Goal: Task Accomplishment & Management: Manage account settings

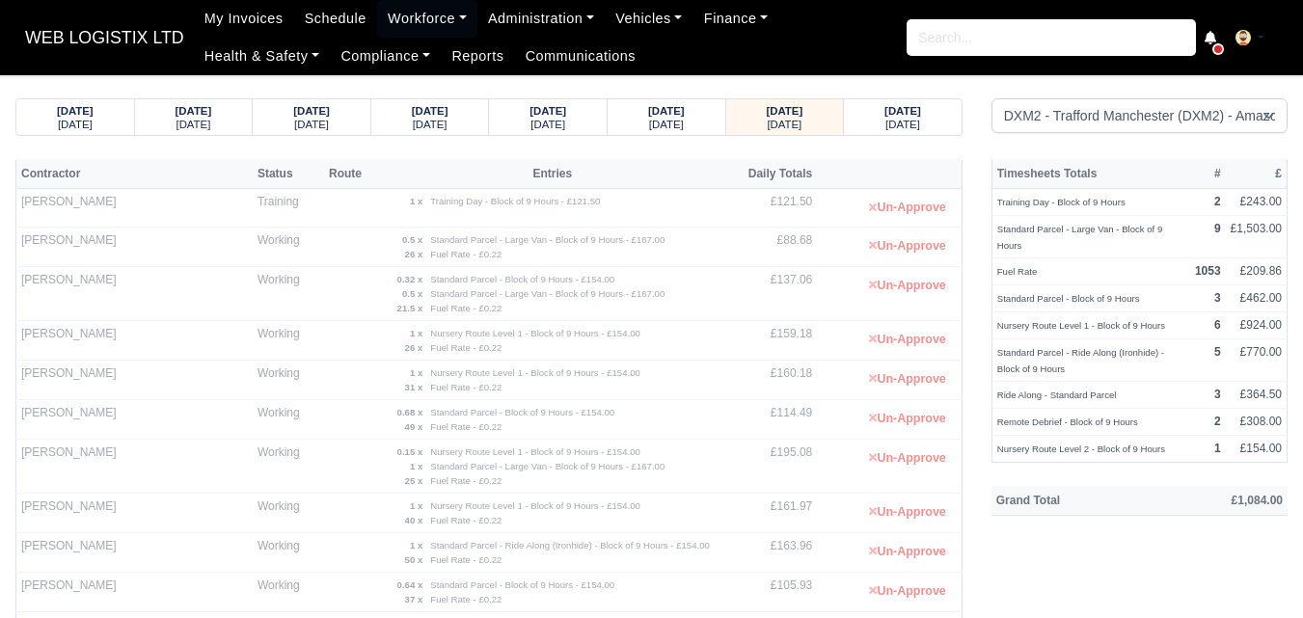
select select "1"
click at [515, 40] on link "Communications" at bounding box center [581, 57] width 132 height 38
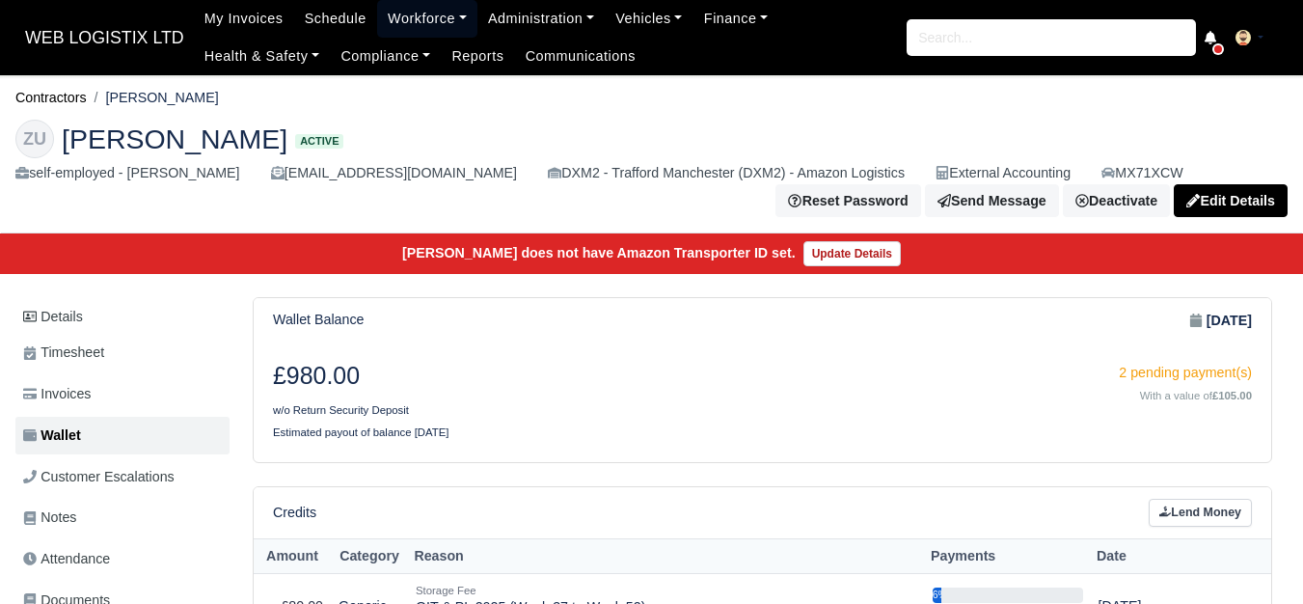
click at [389, 23] on link "Workforce" at bounding box center [427, 19] width 100 height 38
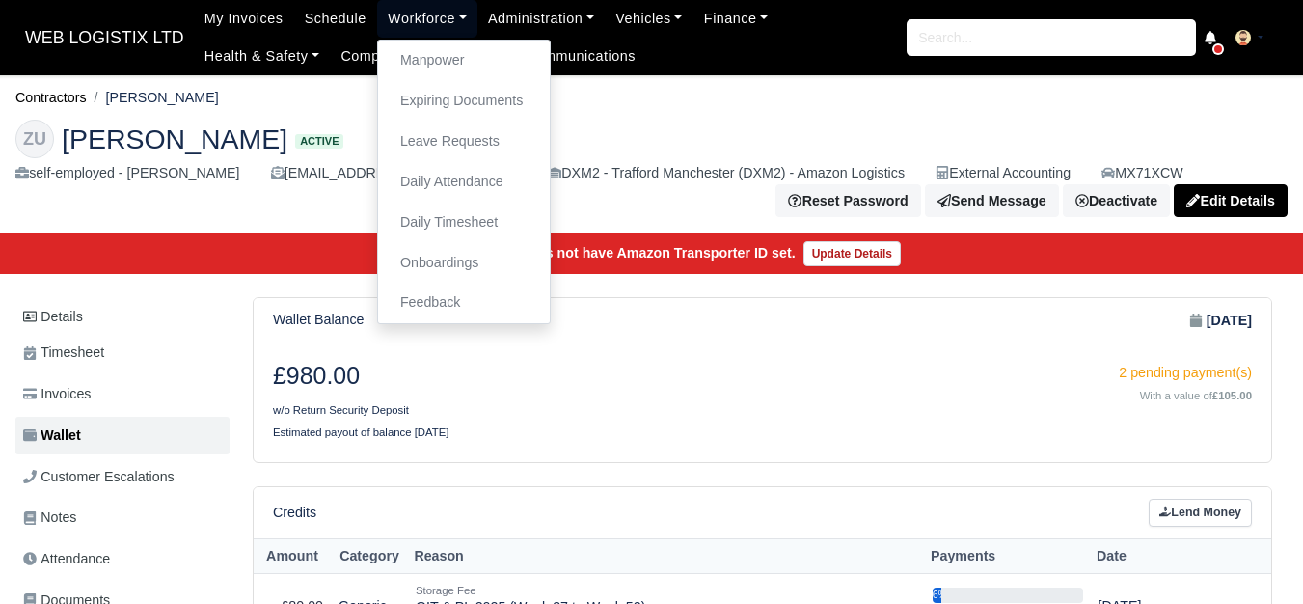
click at [408, 37] on link "Workforce" at bounding box center [427, 19] width 100 height 38
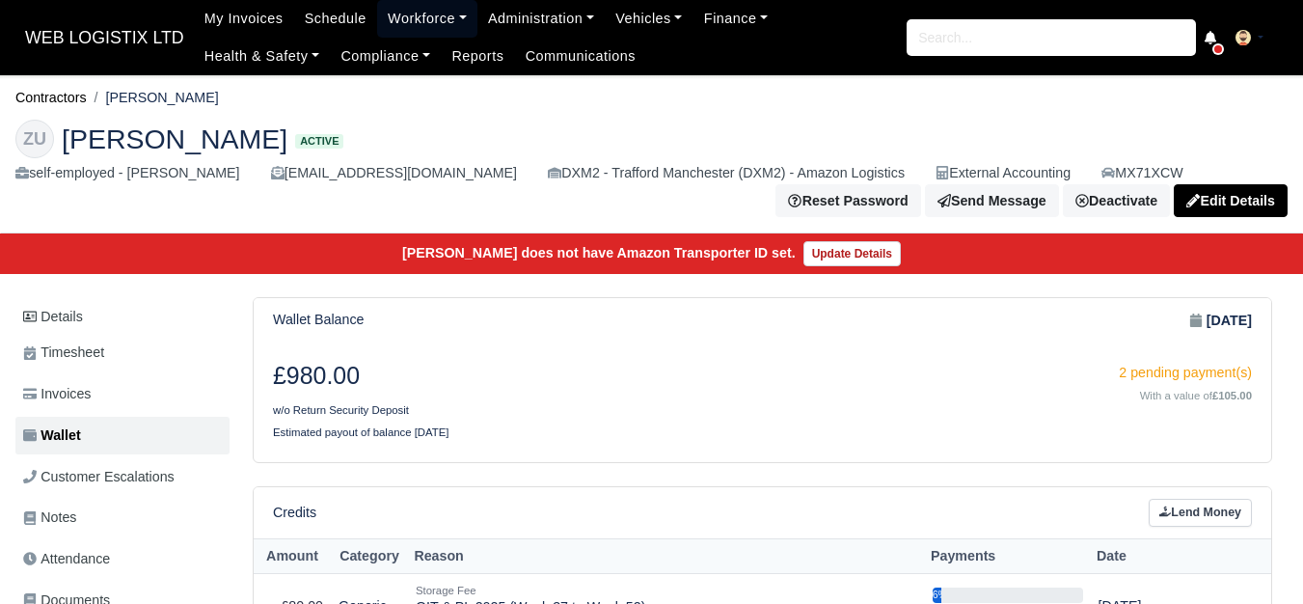
click at [410, 20] on link "Workforce" at bounding box center [427, 19] width 100 height 38
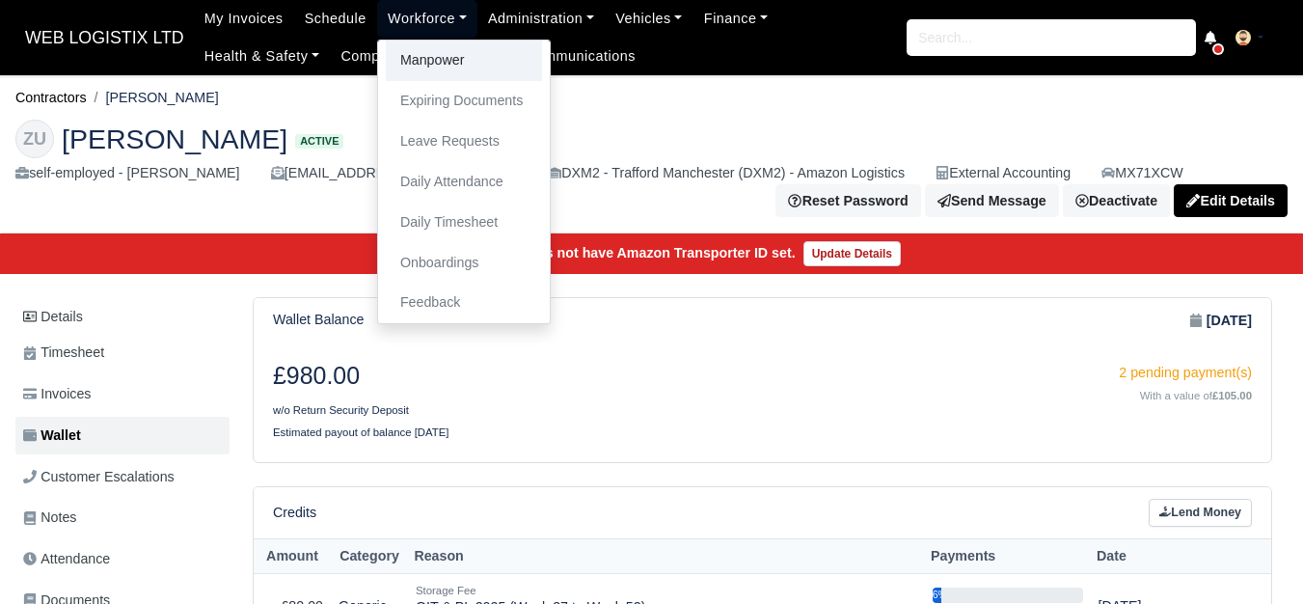
click at [416, 58] on link "Manpower" at bounding box center [464, 61] width 156 height 41
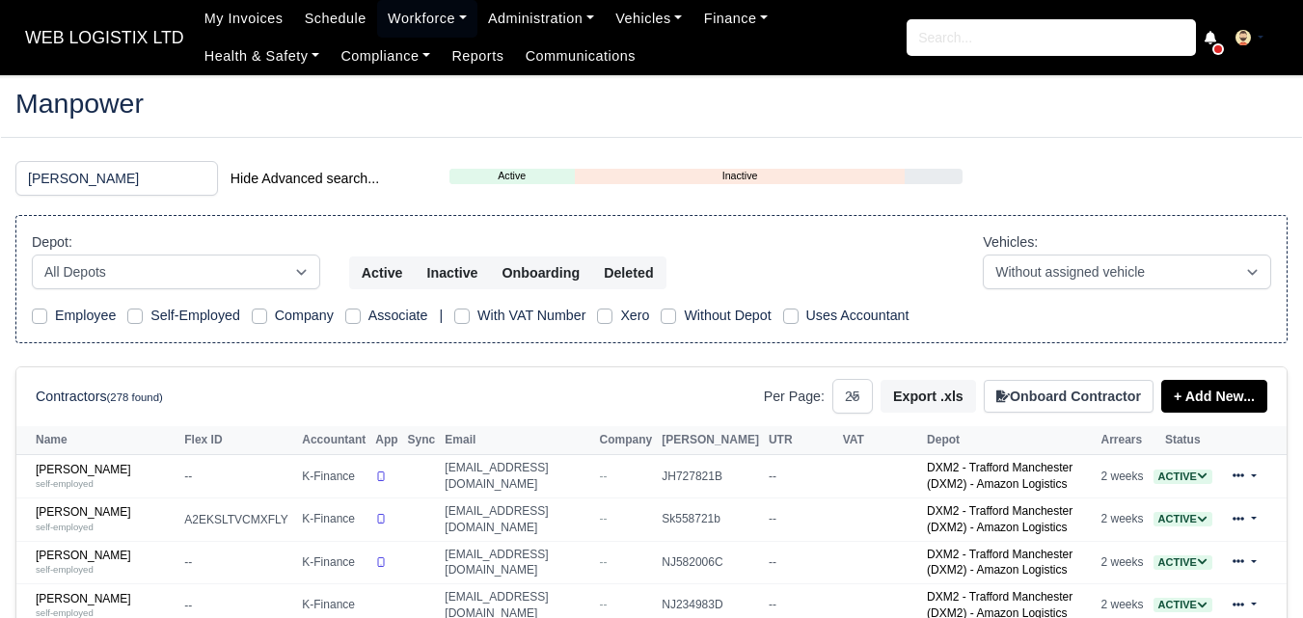
select select "25"
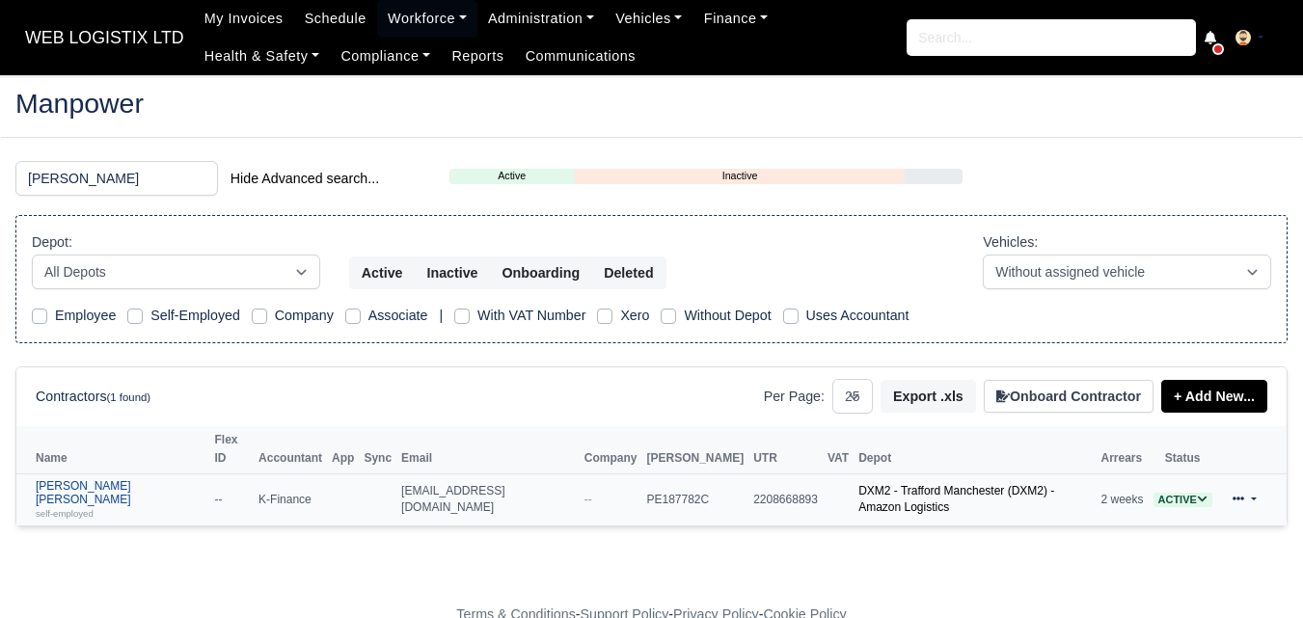
type input "[PERSON_NAME]"
click at [46, 479] on link "[PERSON_NAME] [PERSON_NAME] self-employed" at bounding box center [121, 499] width 170 height 41
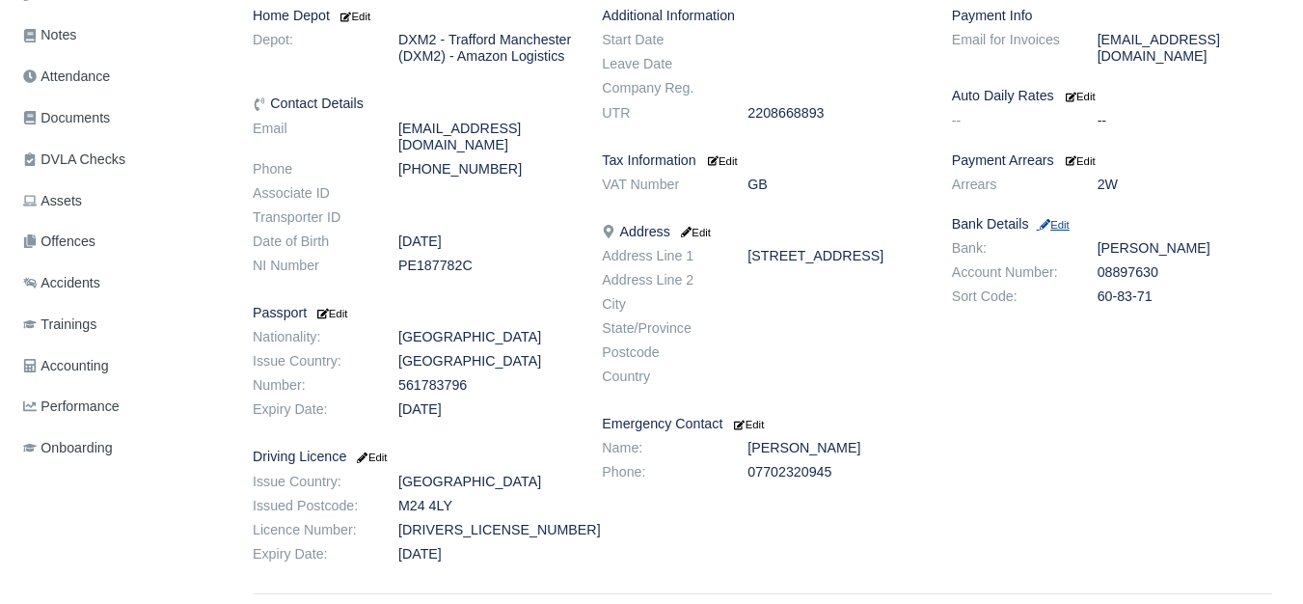
scroll to position [482, 0]
click at [1061, 219] on small "Edit" at bounding box center [1053, 225] width 33 height 12
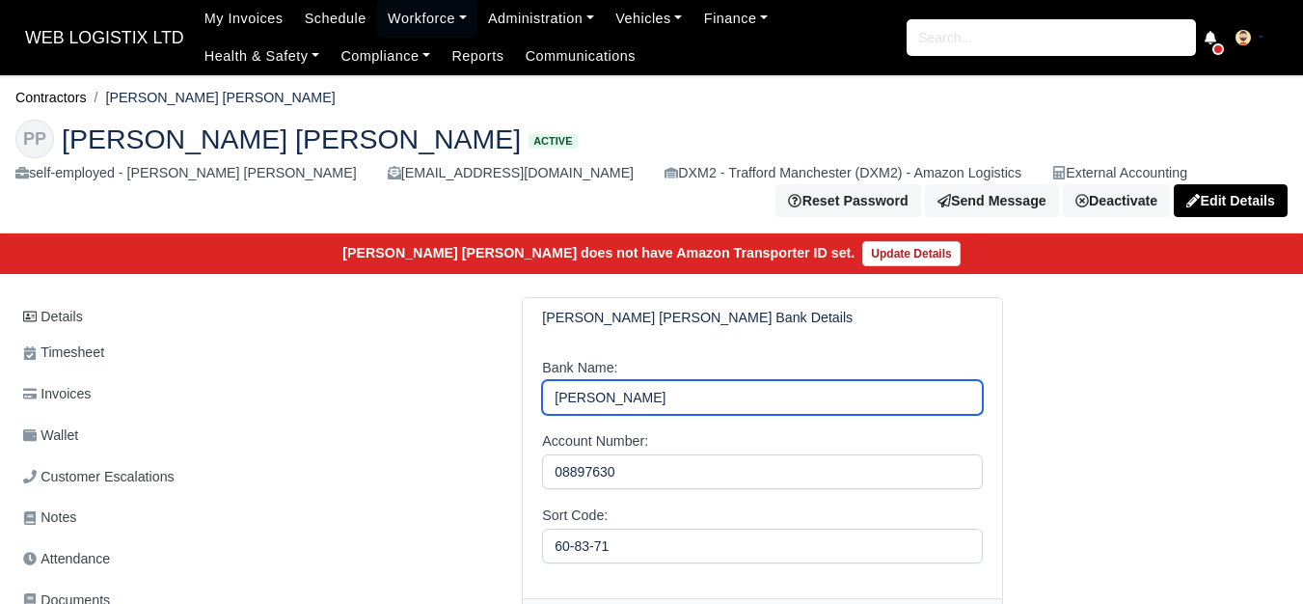
click at [561, 408] on input "Starling" at bounding box center [762, 397] width 441 height 35
click at [562, 407] on input "Starling" at bounding box center [762, 397] width 441 height 35
paste input "Lyods"
type input "Lyods"
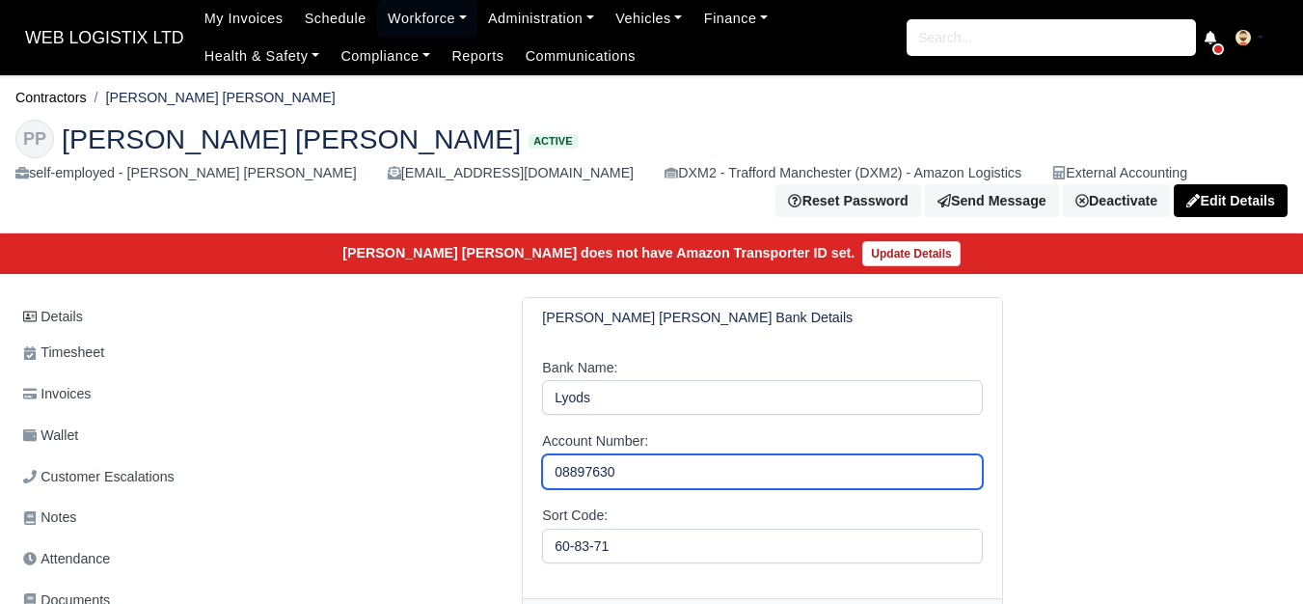
click at [583, 465] on input "08897630" at bounding box center [762, 471] width 441 height 35
paste input "7298066"
type input "72980660"
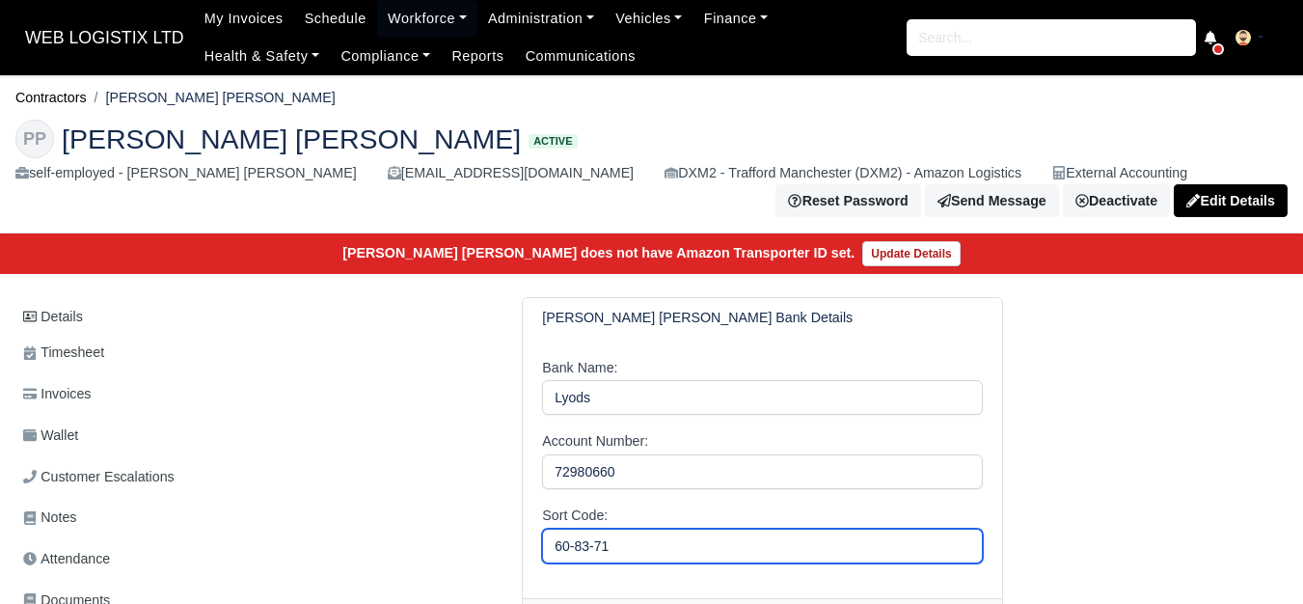
click at [561, 552] on input "60-83-71" at bounding box center [762, 545] width 441 height 35
paste input "77-19-26"
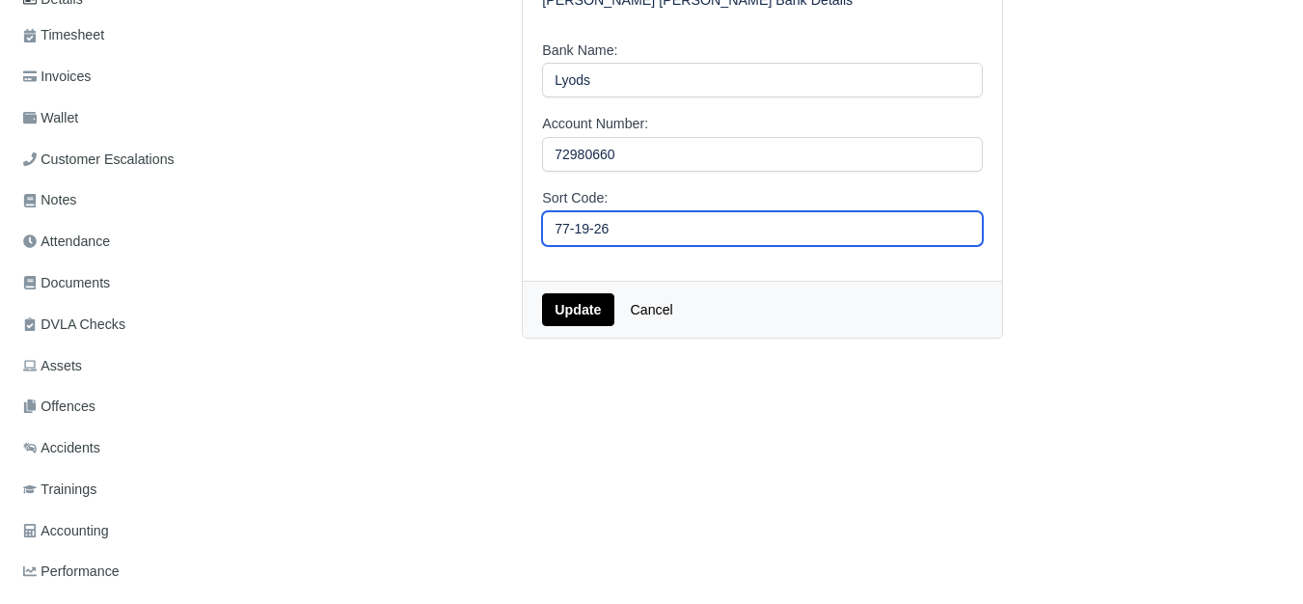
scroll to position [321, 0]
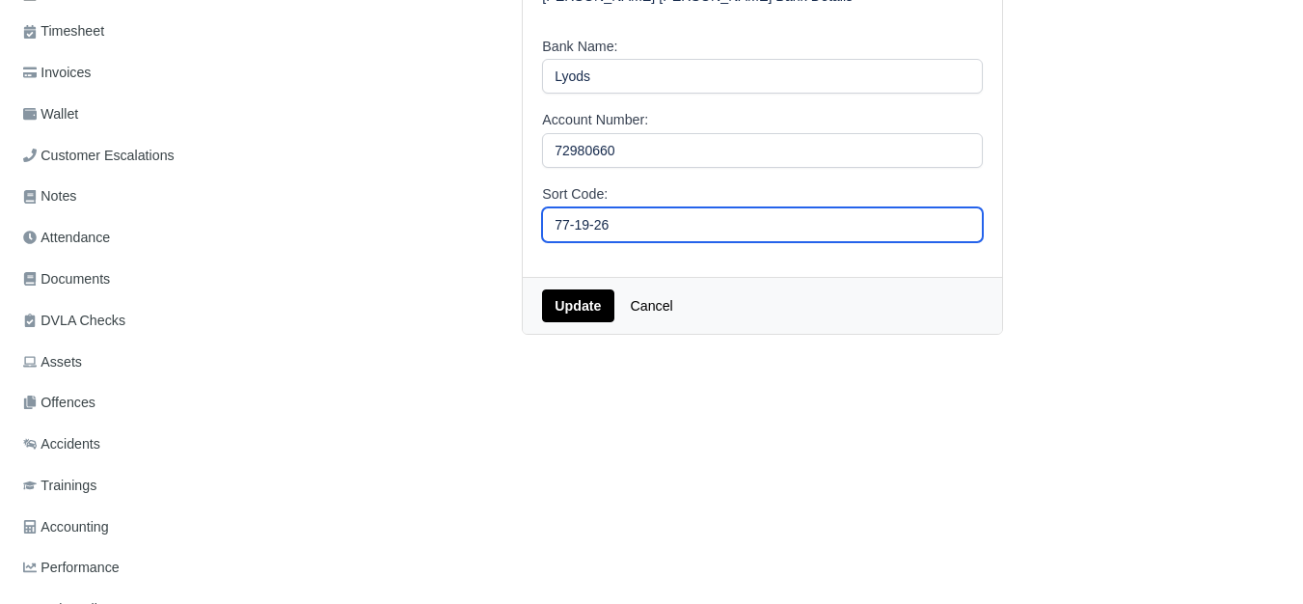
type input "77-19-26"
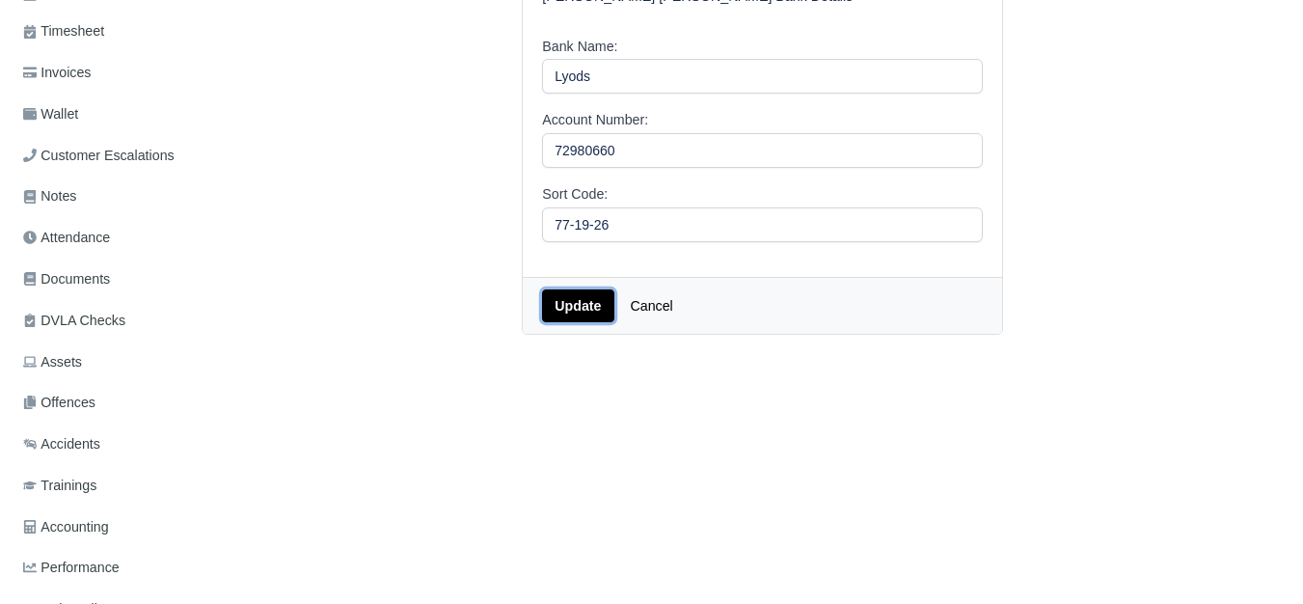
click at [580, 297] on button "Update" at bounding box center [577, 305] width 71 height 33
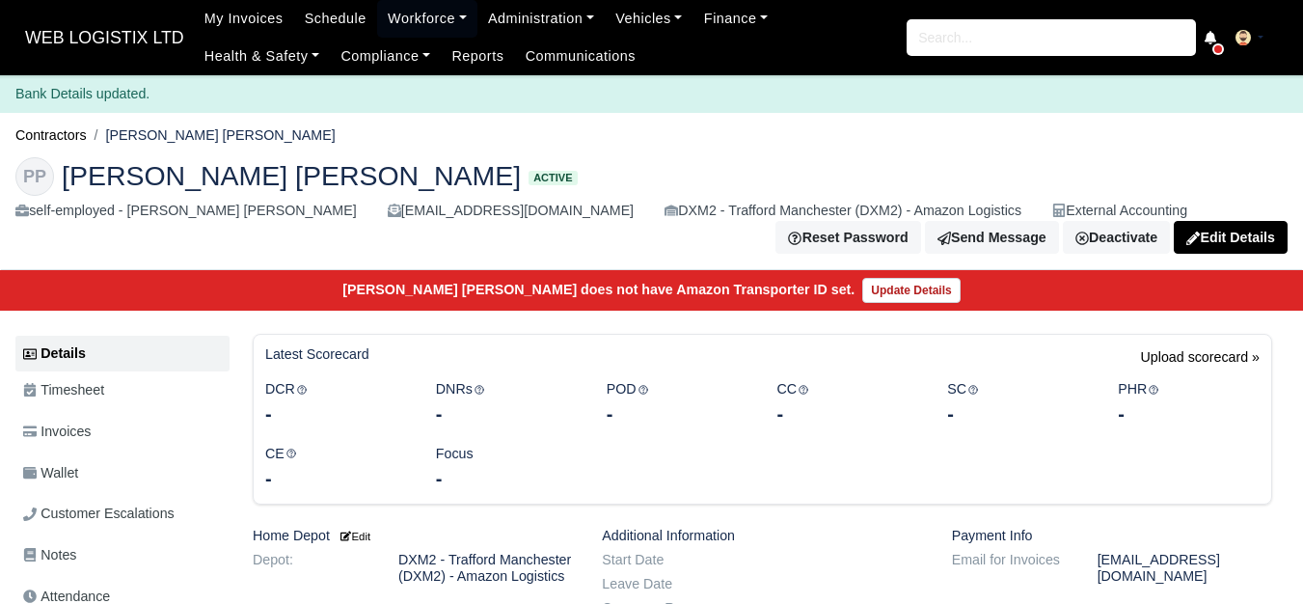
click at [676, 196] on div "PP [PERSON_NAME] [PERSON_NAME] Active self-employed - [PERSON_NAME] [PERSON_NAM…" at bounding box center [651, 189] width 1301 height 65
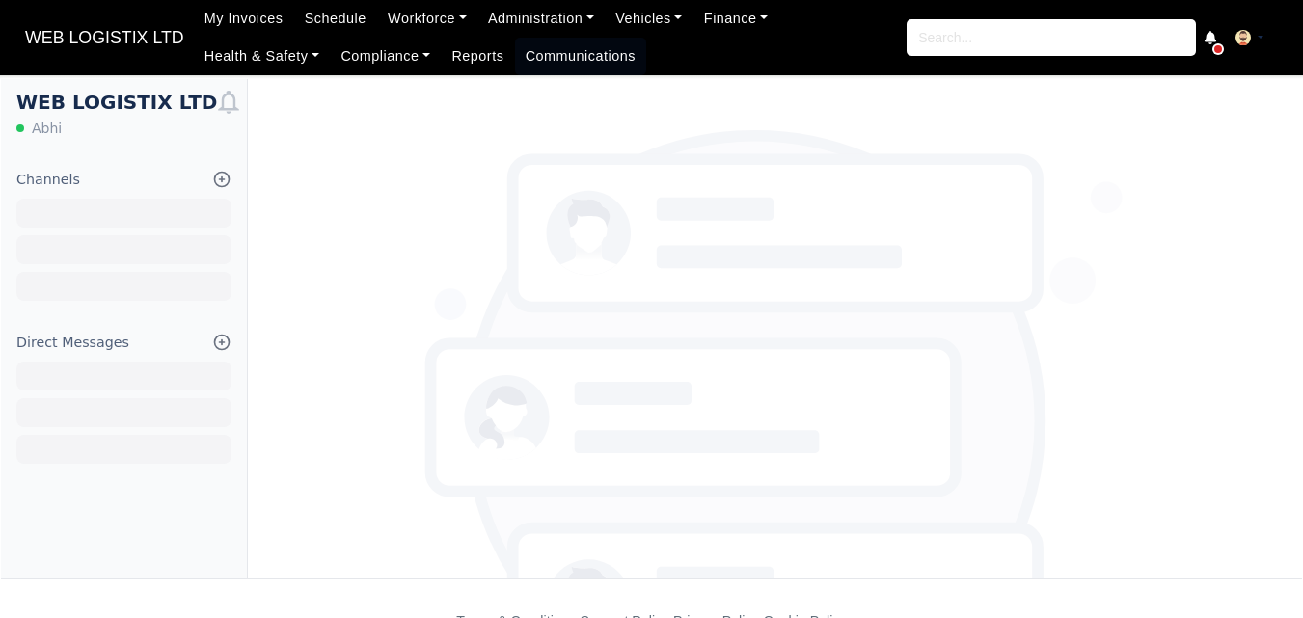
click at [408, 11] on link "Workforce" at bounding box center [427, 19] width 100 height 38
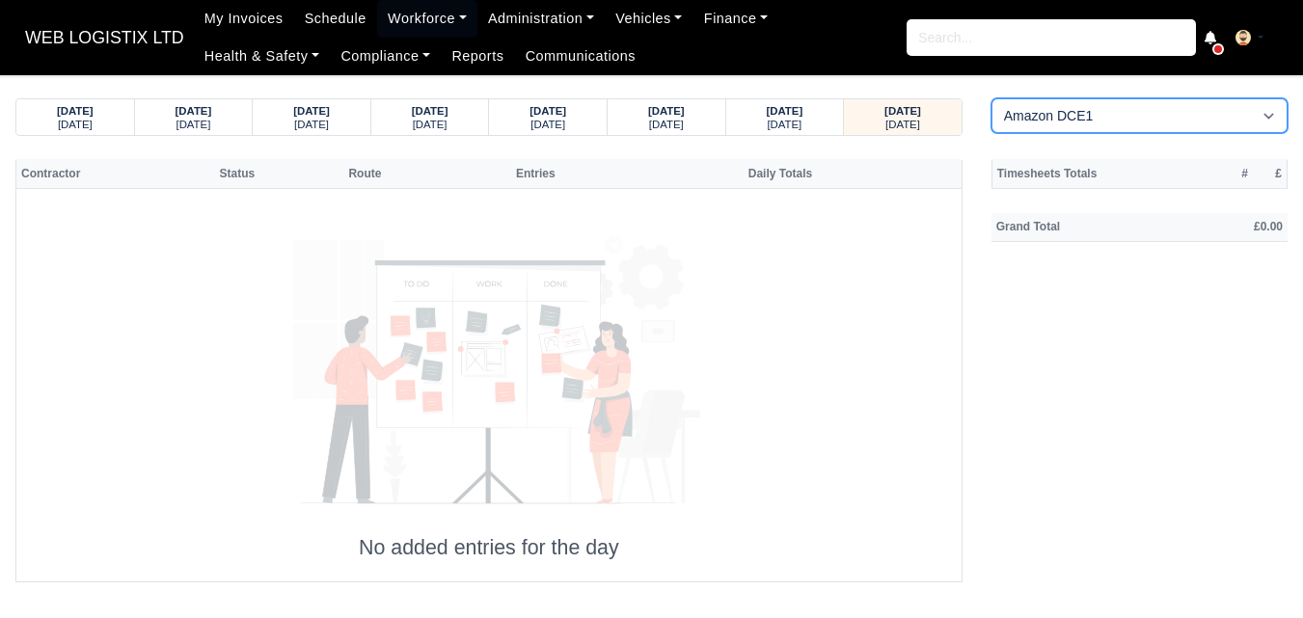
click at [1083, 113] on select "Amazon DCE1 DWN2 - Knowsley (DWN2) - Amazon Logistics (L34 7XL) DXM2 - Trafford…" at bounding box center [1139, 115] width 296 height 35
select select "1"
click at [991, 98] on select "Amazon DCE1 DWN2 - Knowsley (DWN2) - Amazon Logistics (L34 7XL) DXM2 - Trafford…" at bounding box center [1139, 115] width 296 height 35
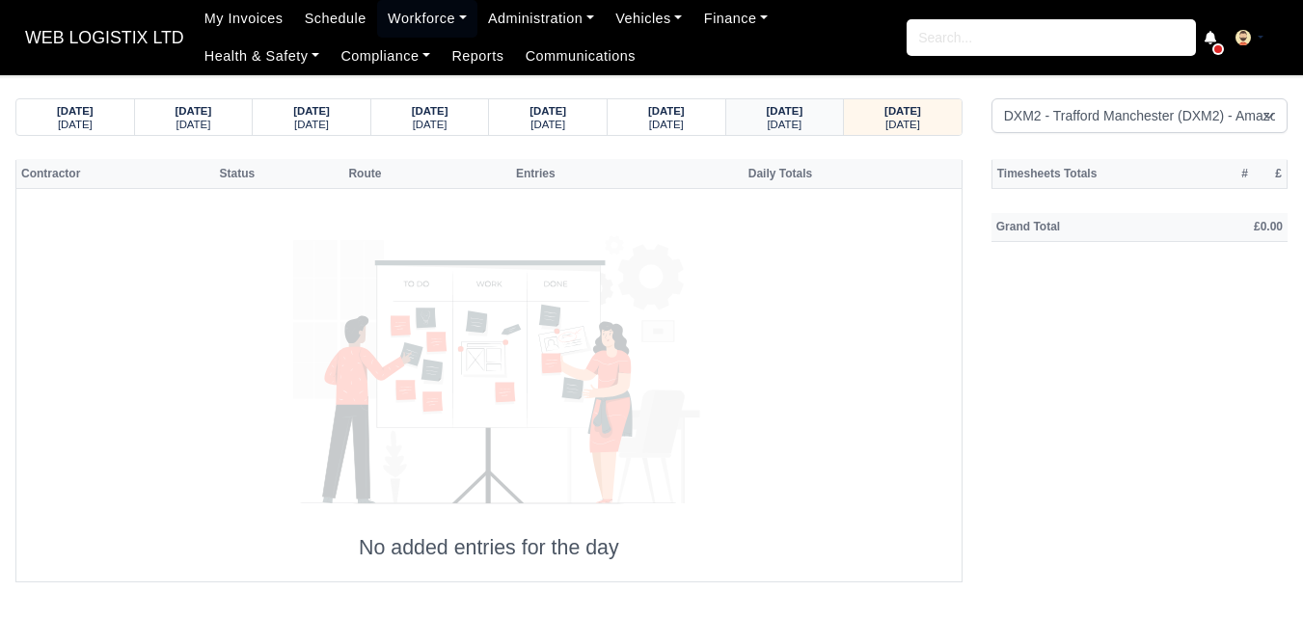
click at [785, 122] on small "Friday" at bounding box center [784, 125] width 35 height 12
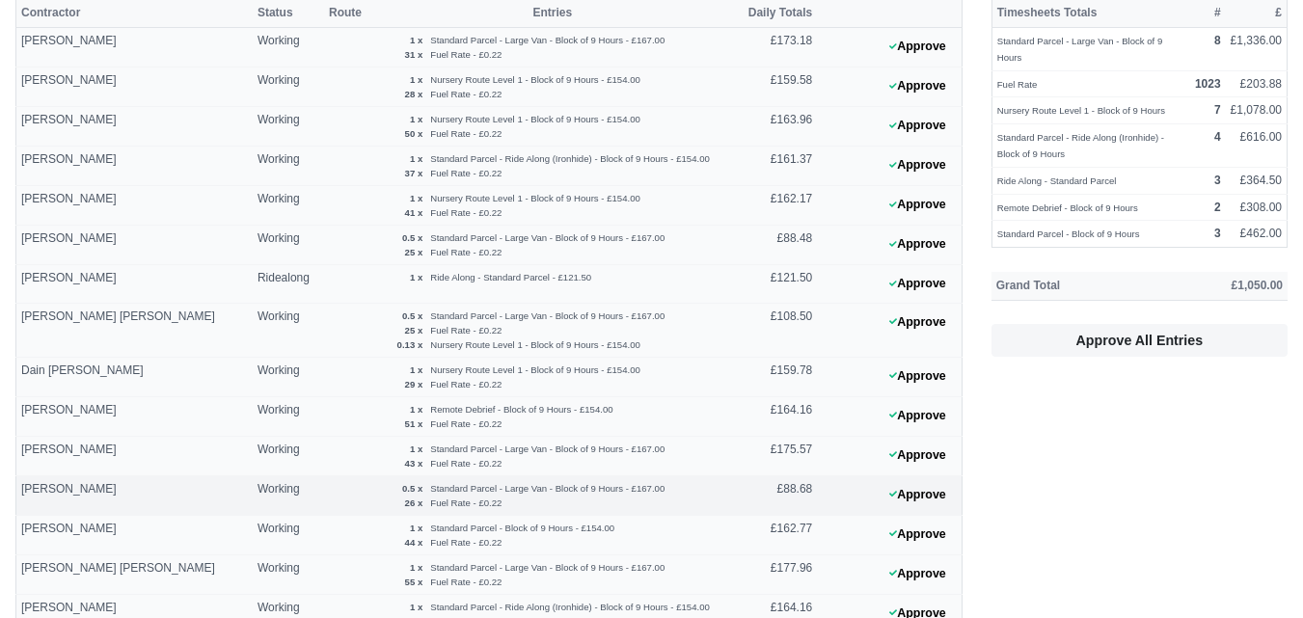
scroll to position [321, 0]
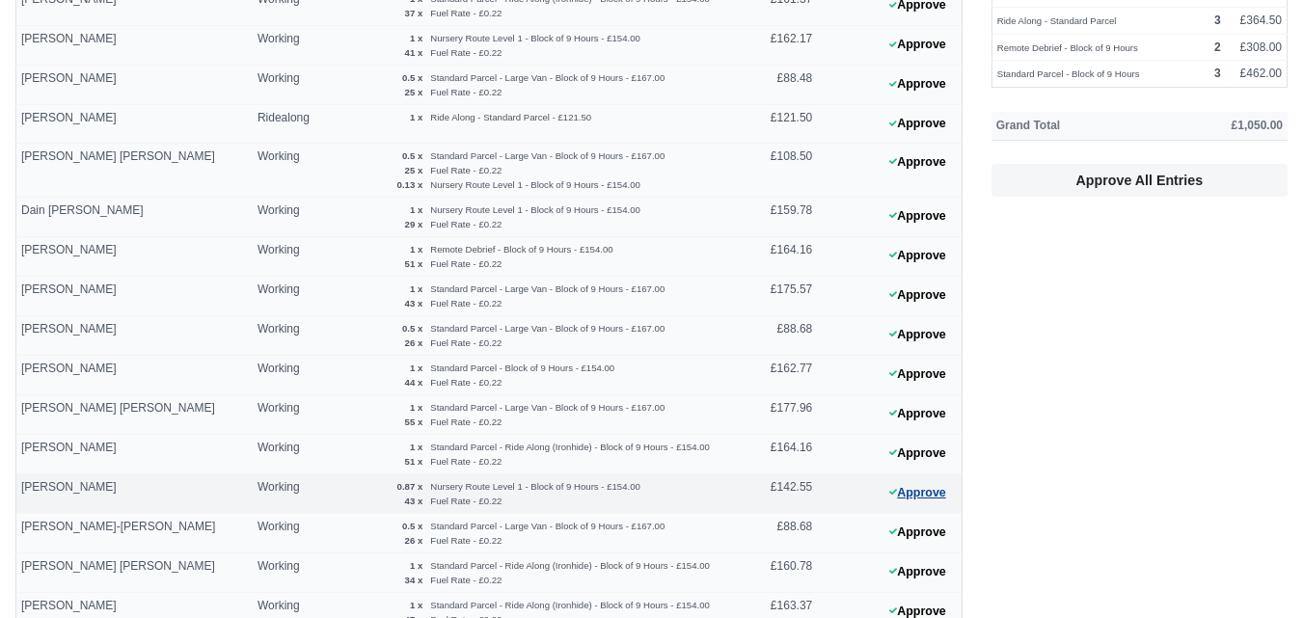
click at [901, 496] on button "Approve" at bounding box center [918, 493] width 78 height 28
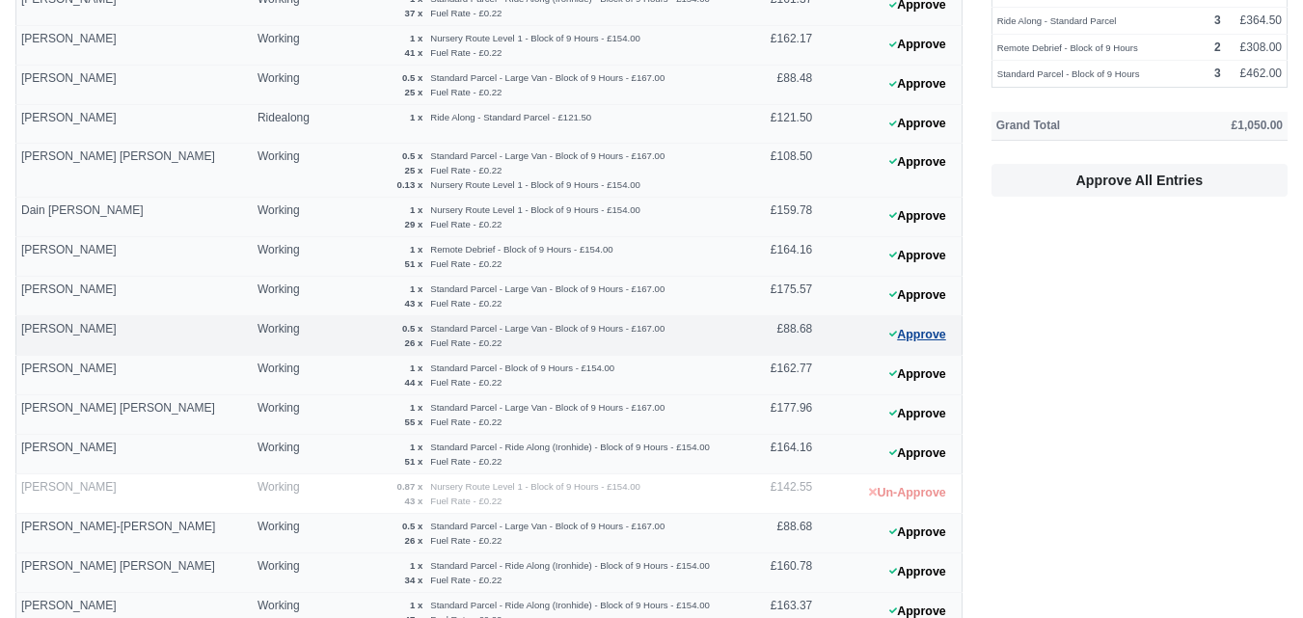
click at [901, 335] on button "Approve" at bounding box center [918, 335] width 78 height 28
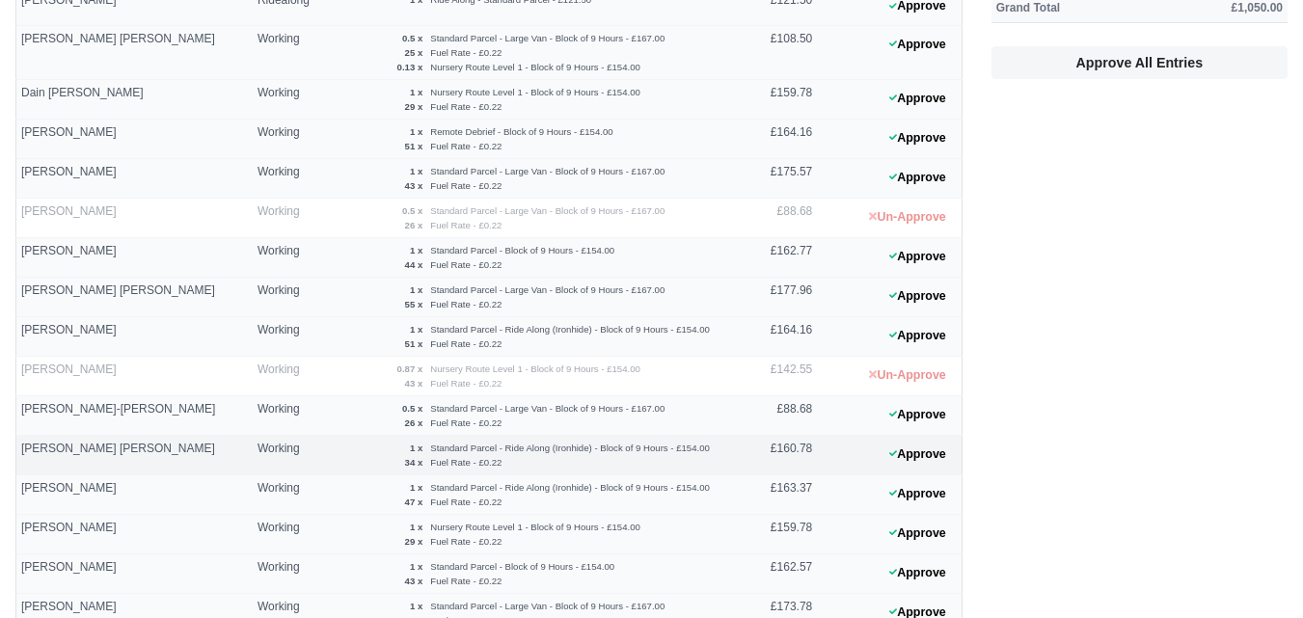
scroll to position [482, 0]
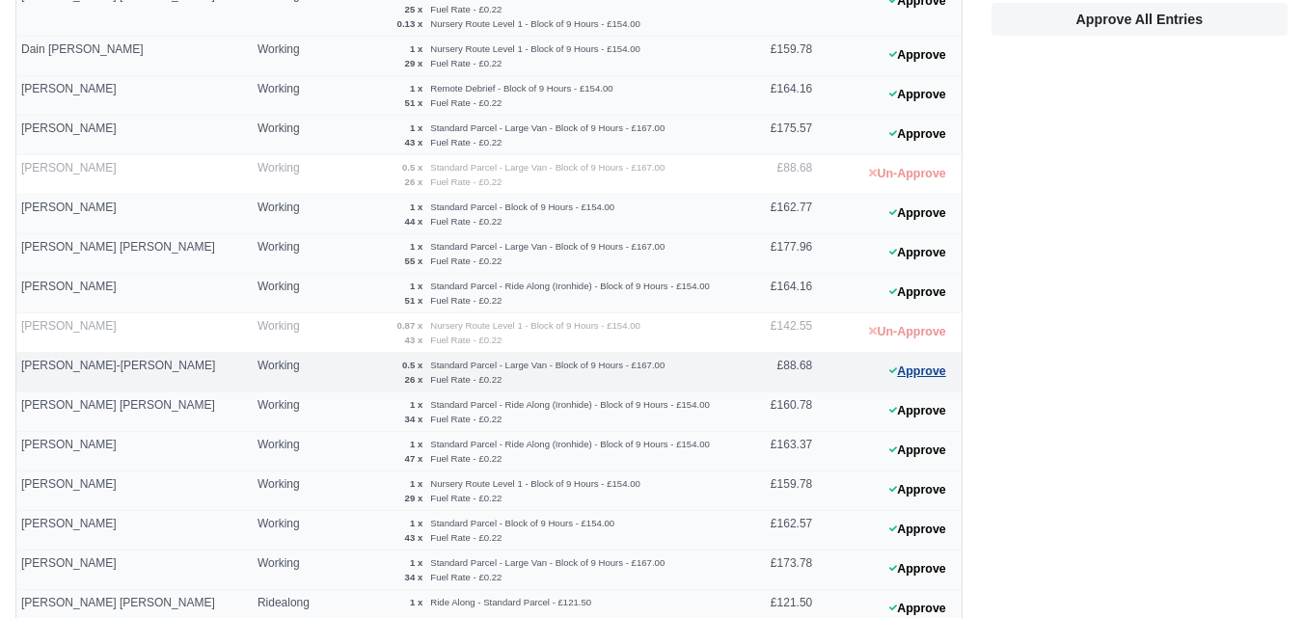
click at [946, 366] on button "Approve" at bounding box center [918, 372] width 78 height 28
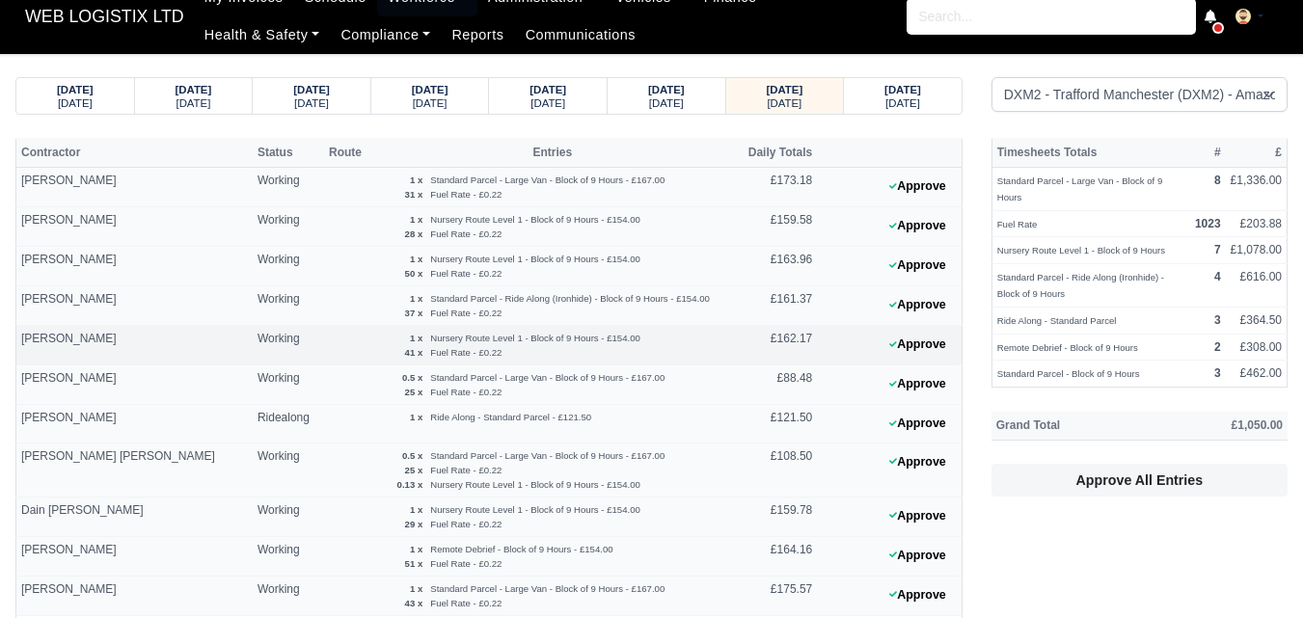
scroll to position [0, 0]
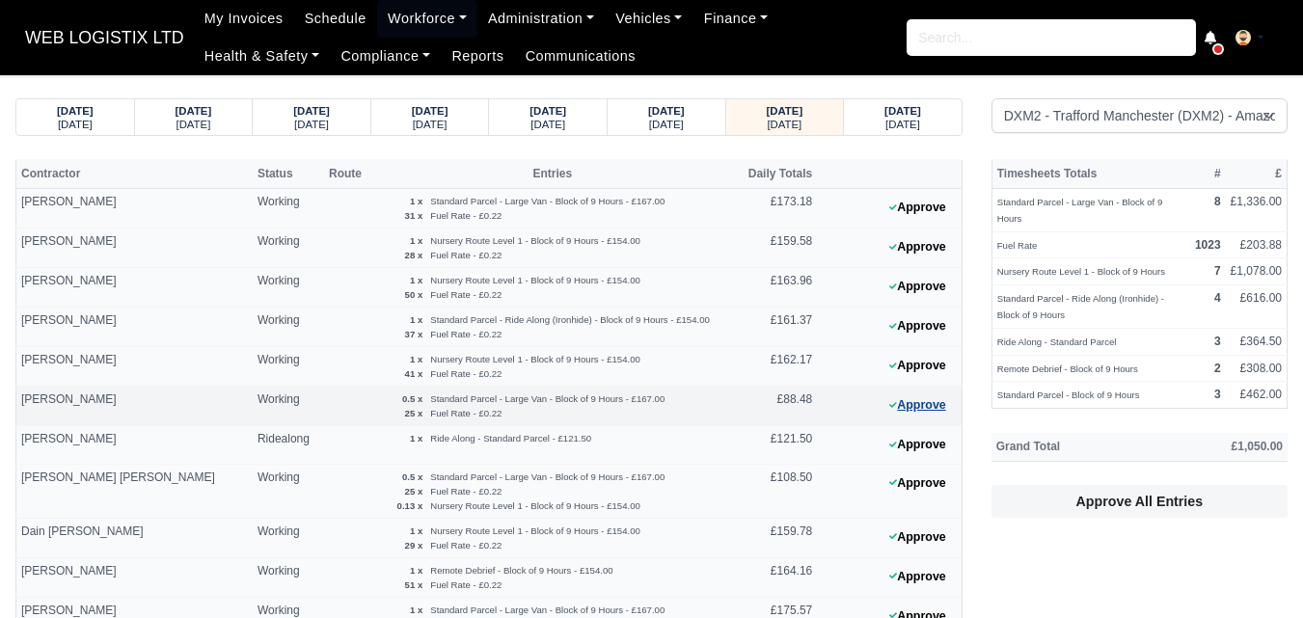
click at [914, 396] on button "Approve" at bounding box center [918, 406] width 78 height 28
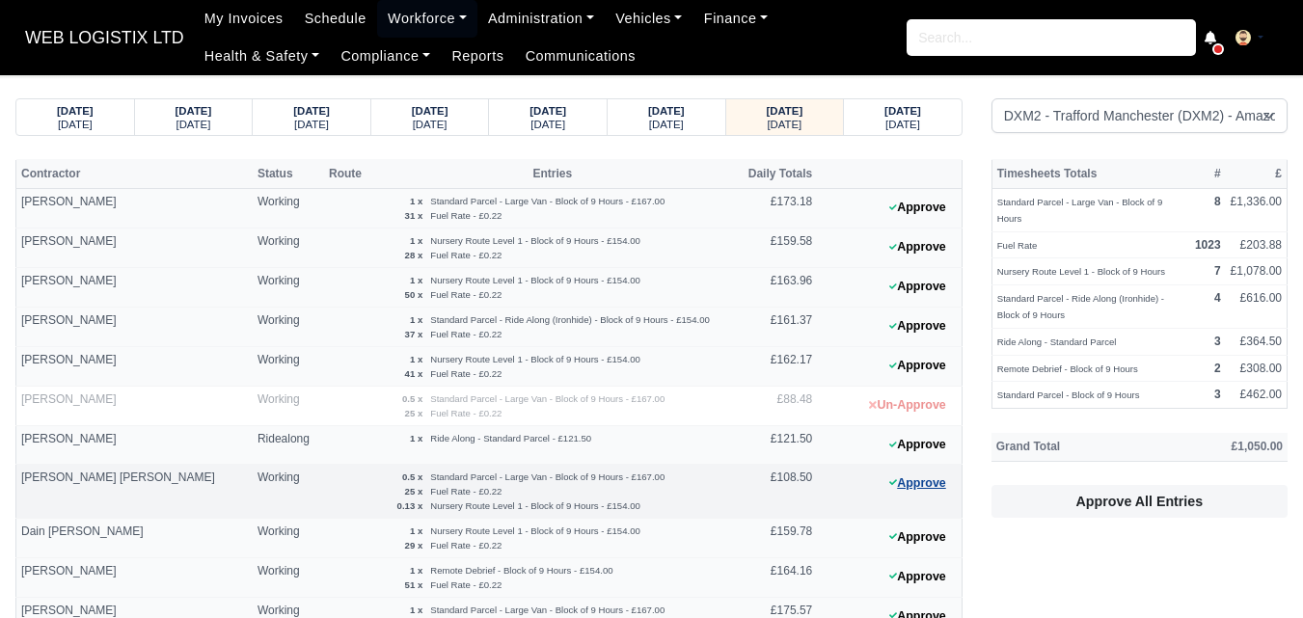
click at [913, 488] on button "Approve" at bounding box center [918, 484] width 78 height 28
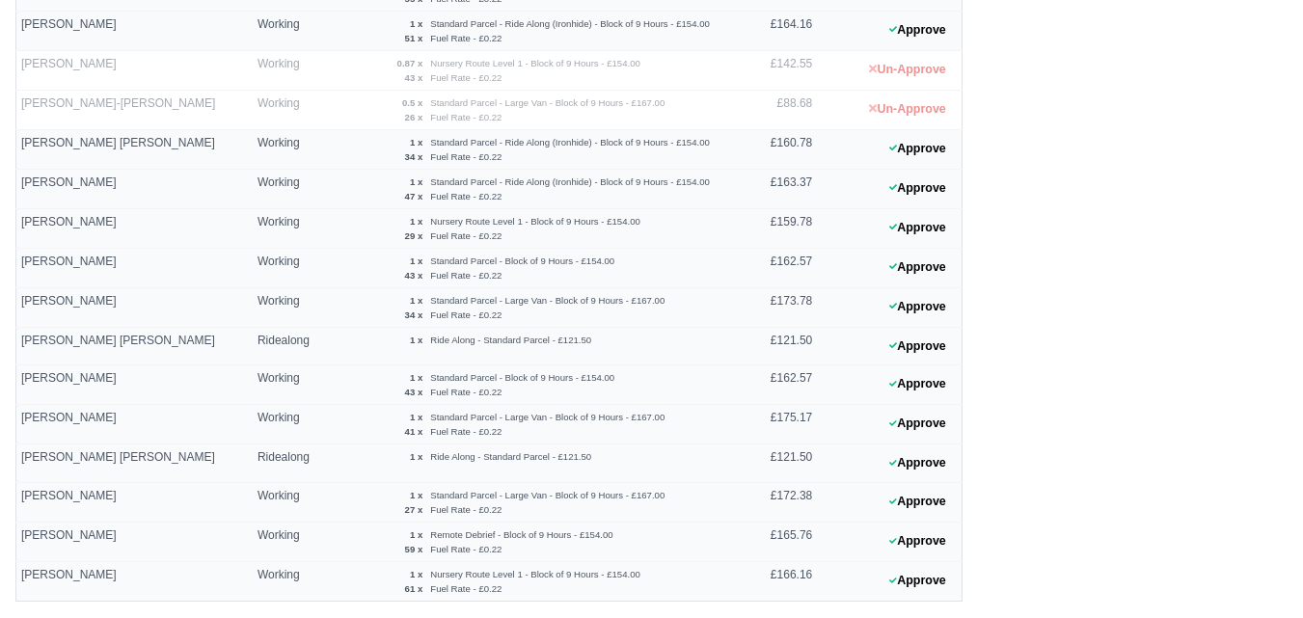
scroll to position [812, 0]
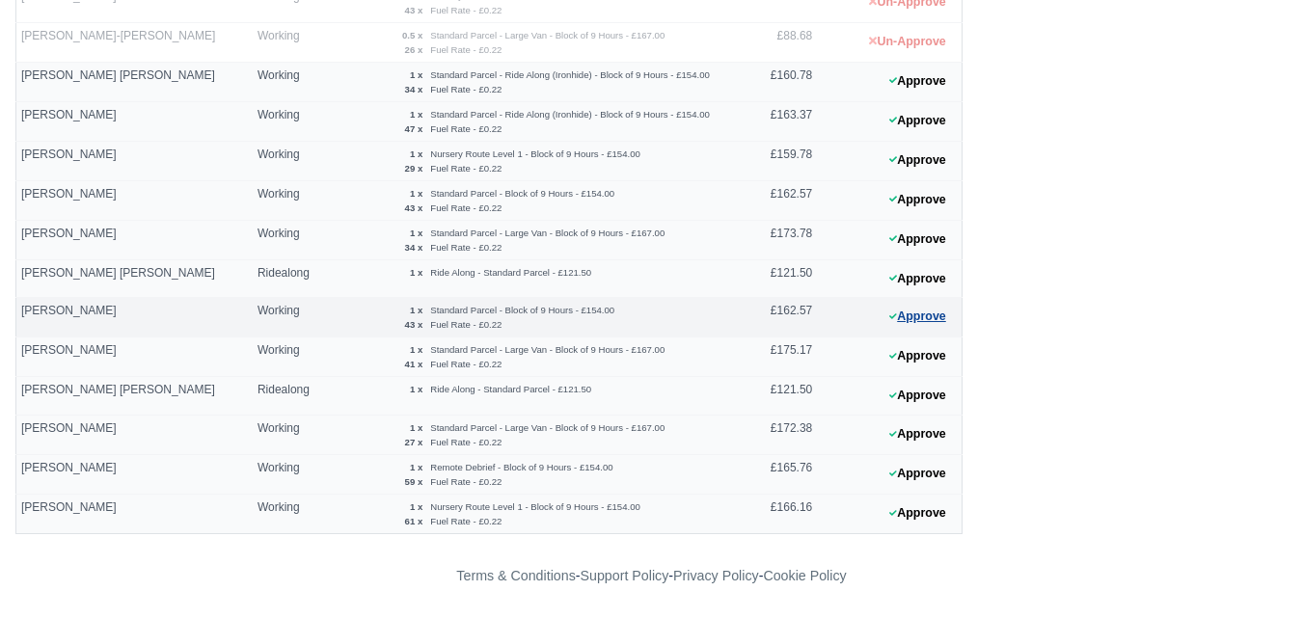
click at [911, 320] on button "Approve" at bounding box center [918, 317] width 78 height 28
click at [923, 307] on button "Approve" at bounding box center [918, 317] width 78 height 28
click at [909, 199] on button "Approve" at bounding box center [918, 200] width 78 height 28
click at [925, 313] on button "Approve" at bounding box center [918, 317] width 78 height 28
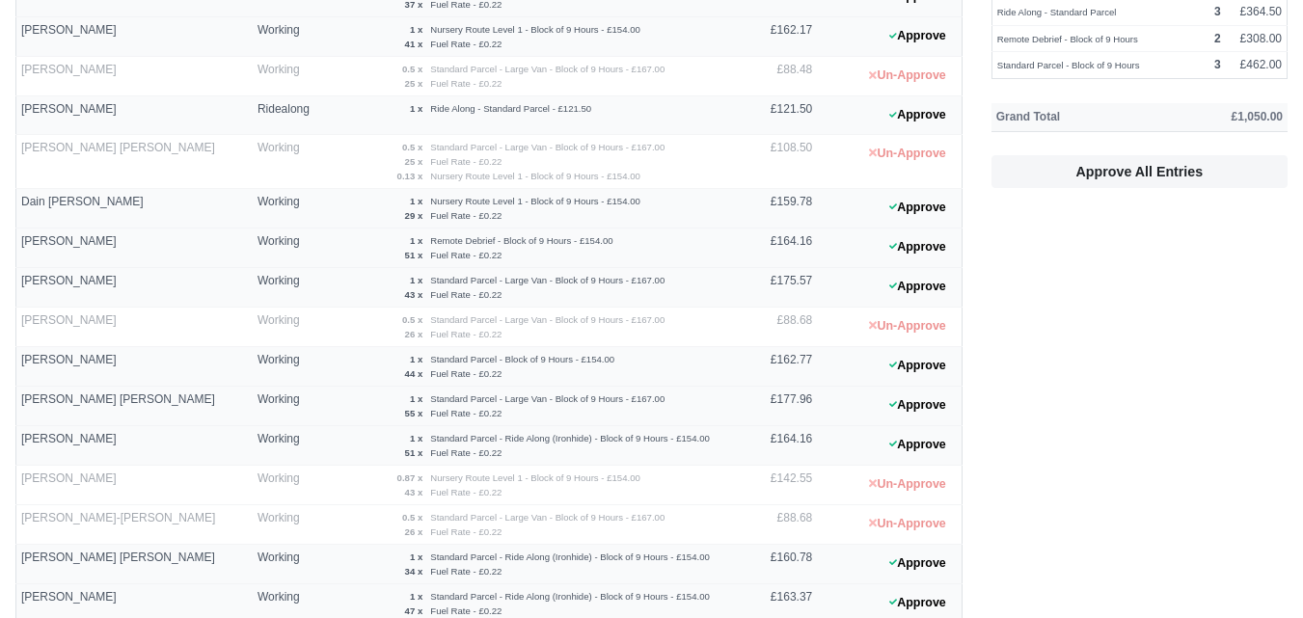
scroll to position [0, 0]
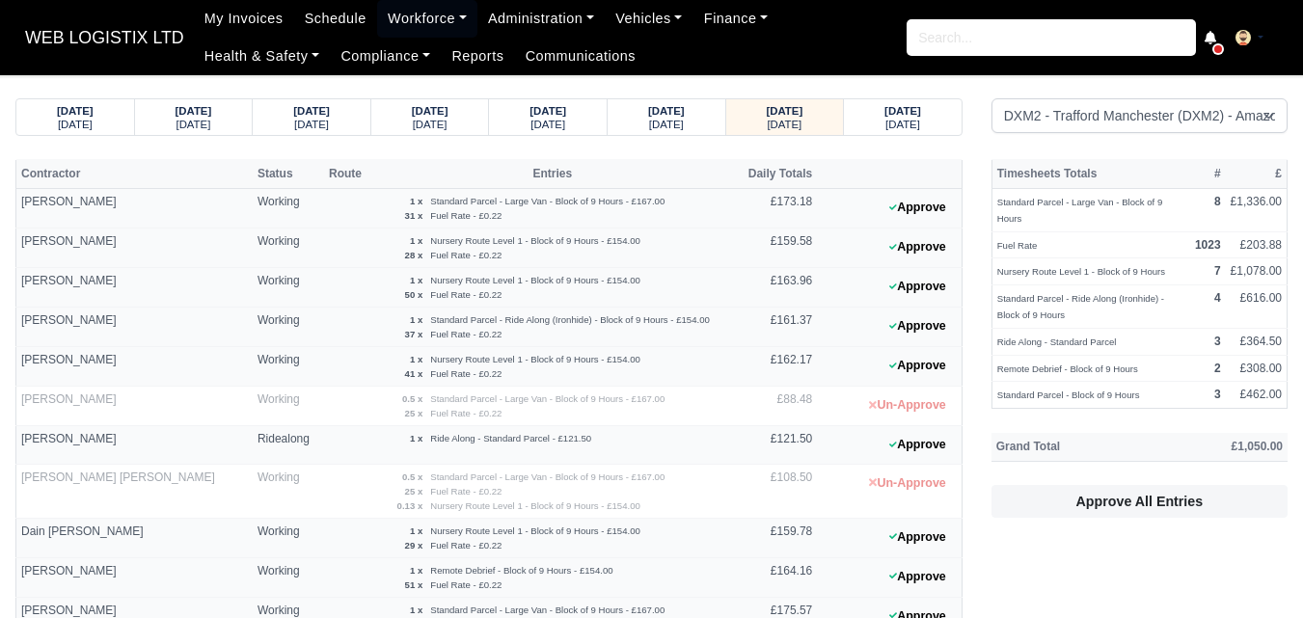
select select "1"
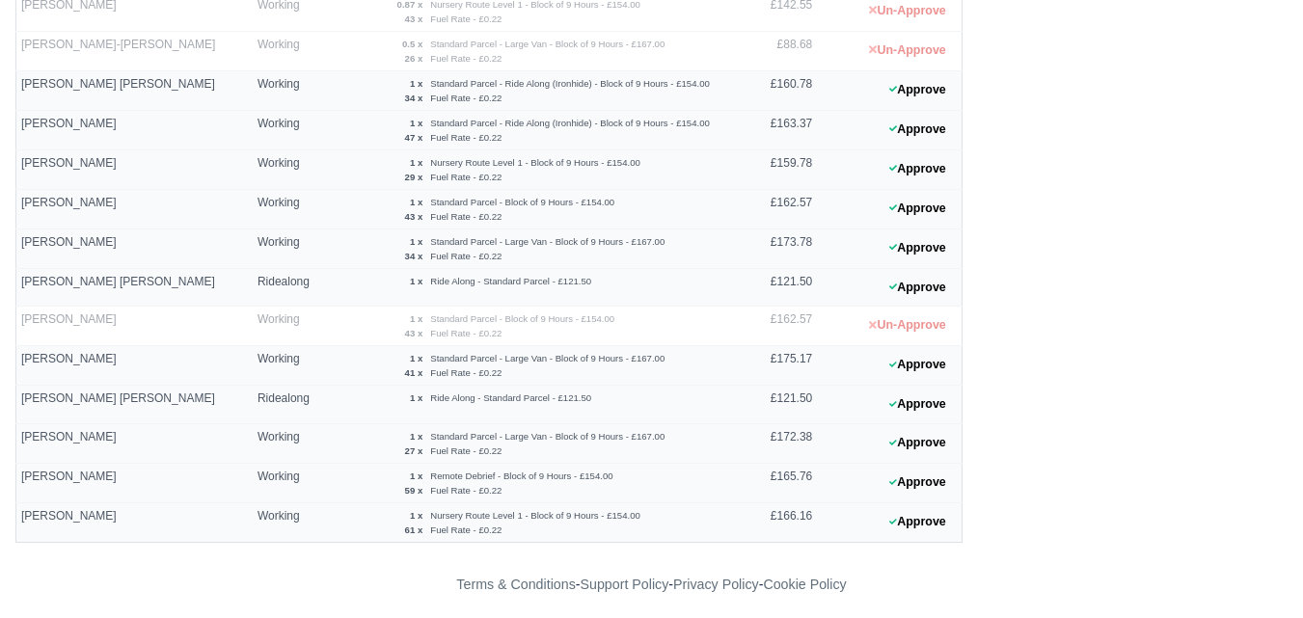
scroll to position [803, 0]
click at [908, 208] on button "Approve" at bounding box center [918, 209] width 78 height 28
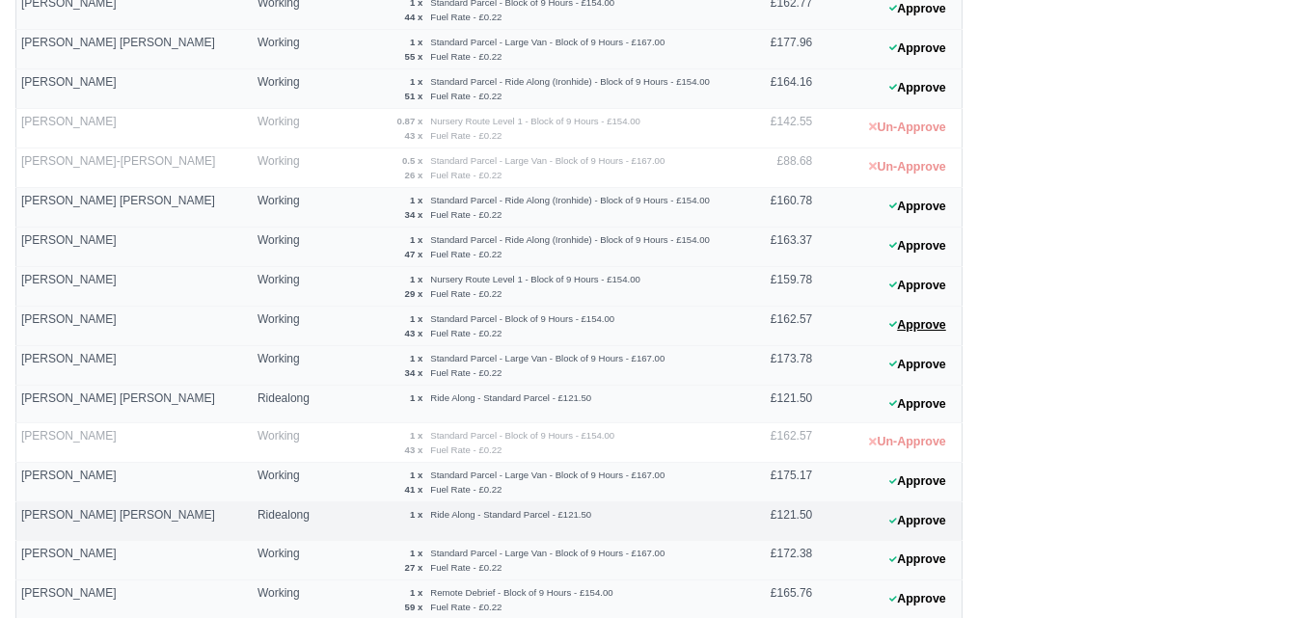
scroll to position [643, 0]
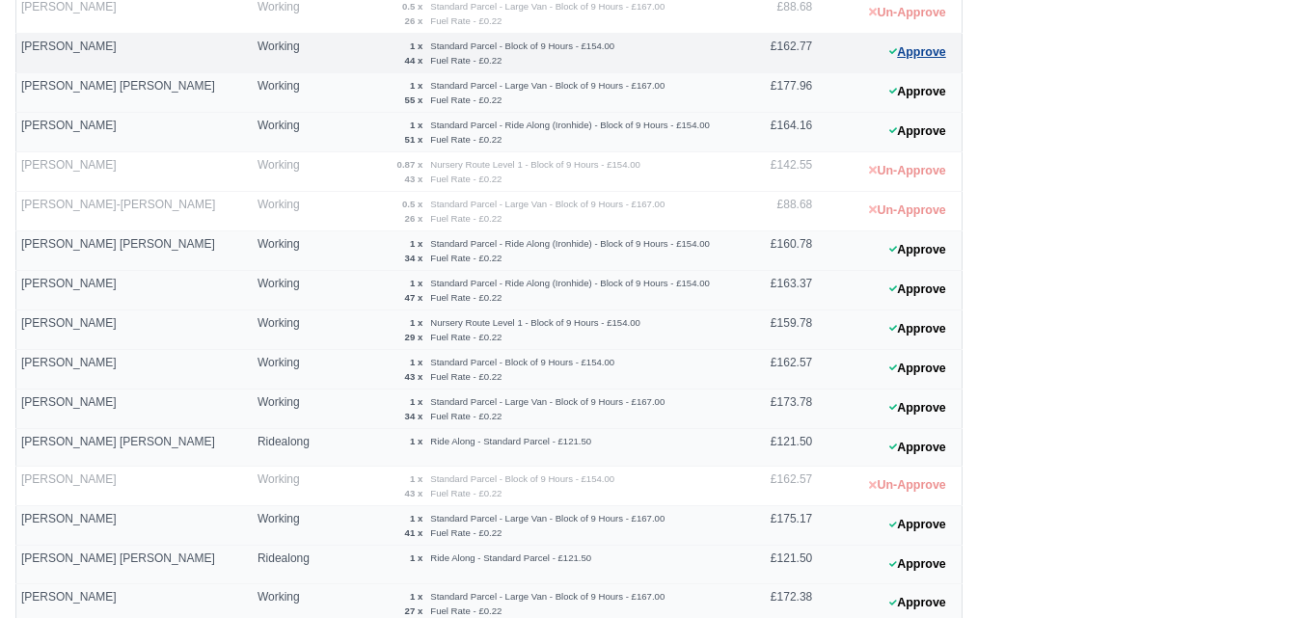
click at [945, 57] on button "Approve" at bounding box center [918, 53] width 78 height 28
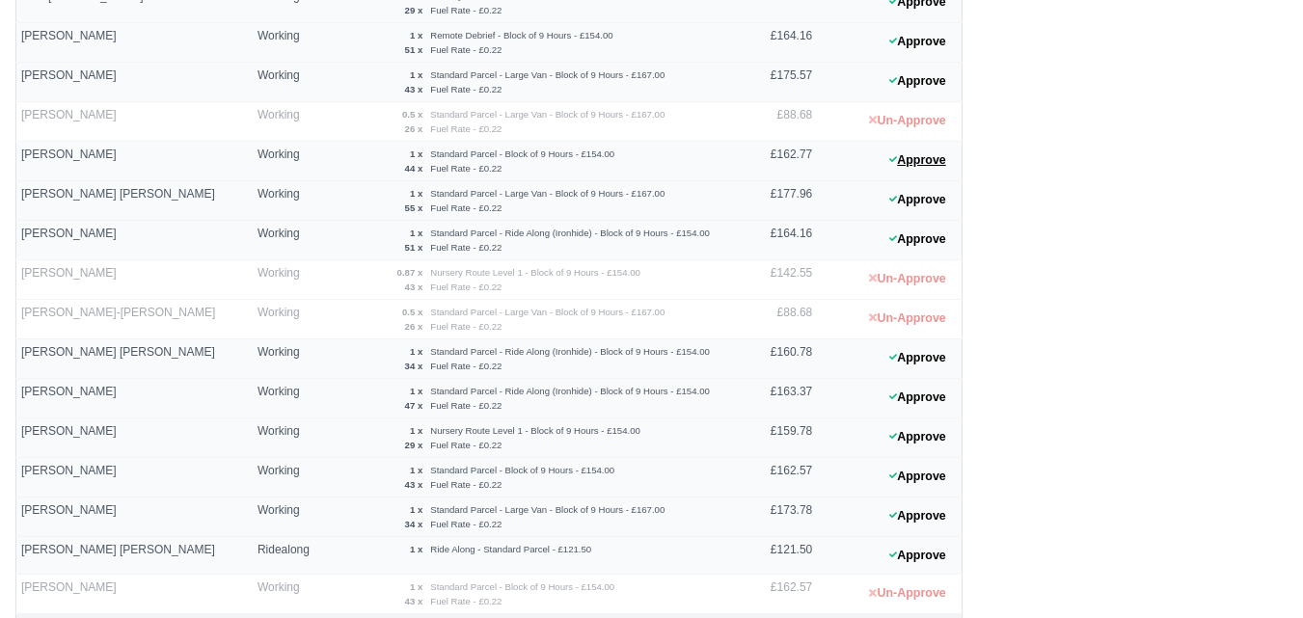
scroll to position [491, 0]
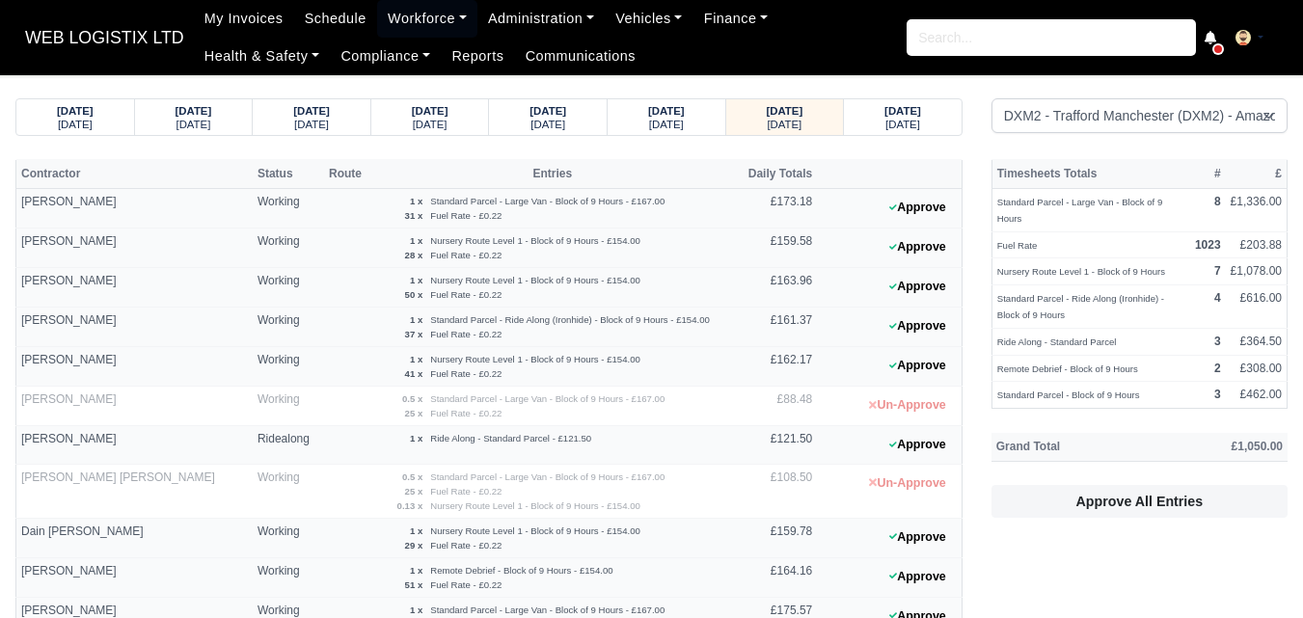
select select "1"
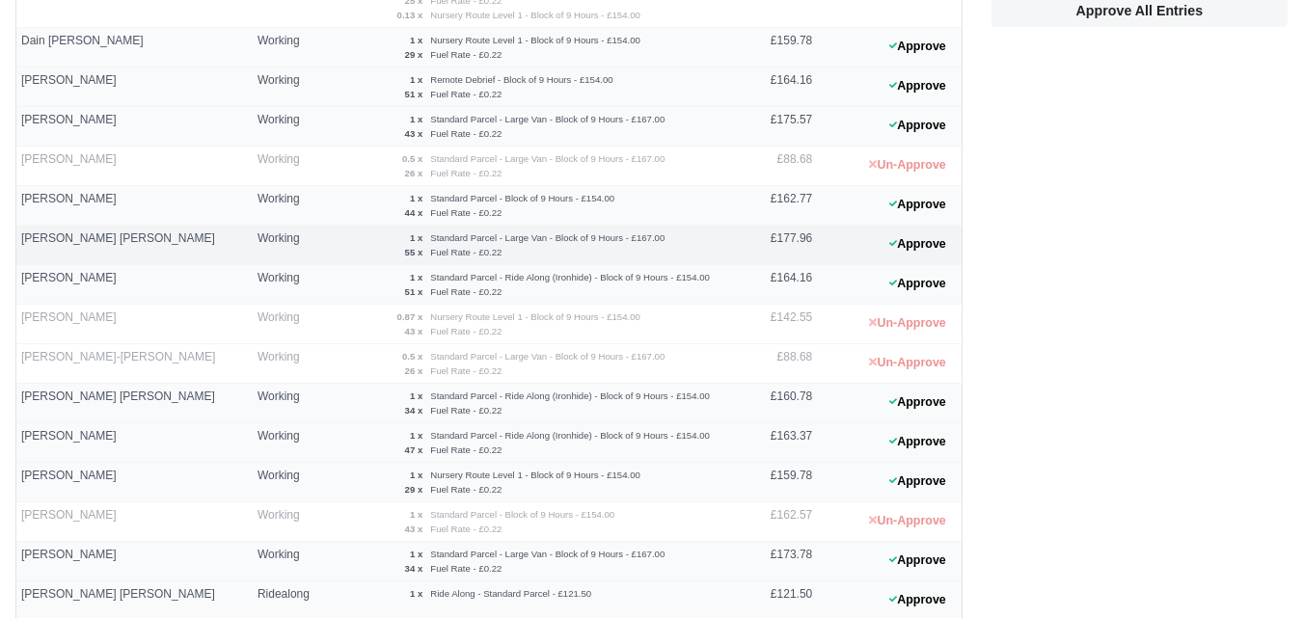
scroll to position [491, 0]
click at [909, 200] on button "Approve" at bounding box center [918, 205] width 78 height 28
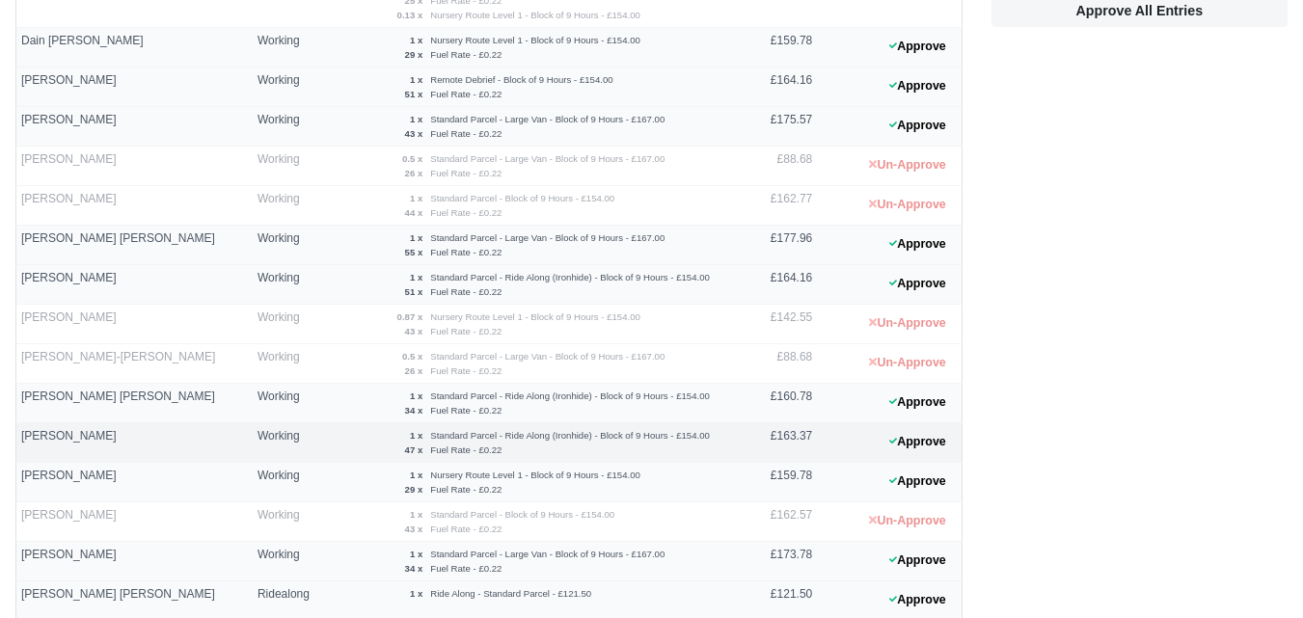
scroll to position [0, 0]
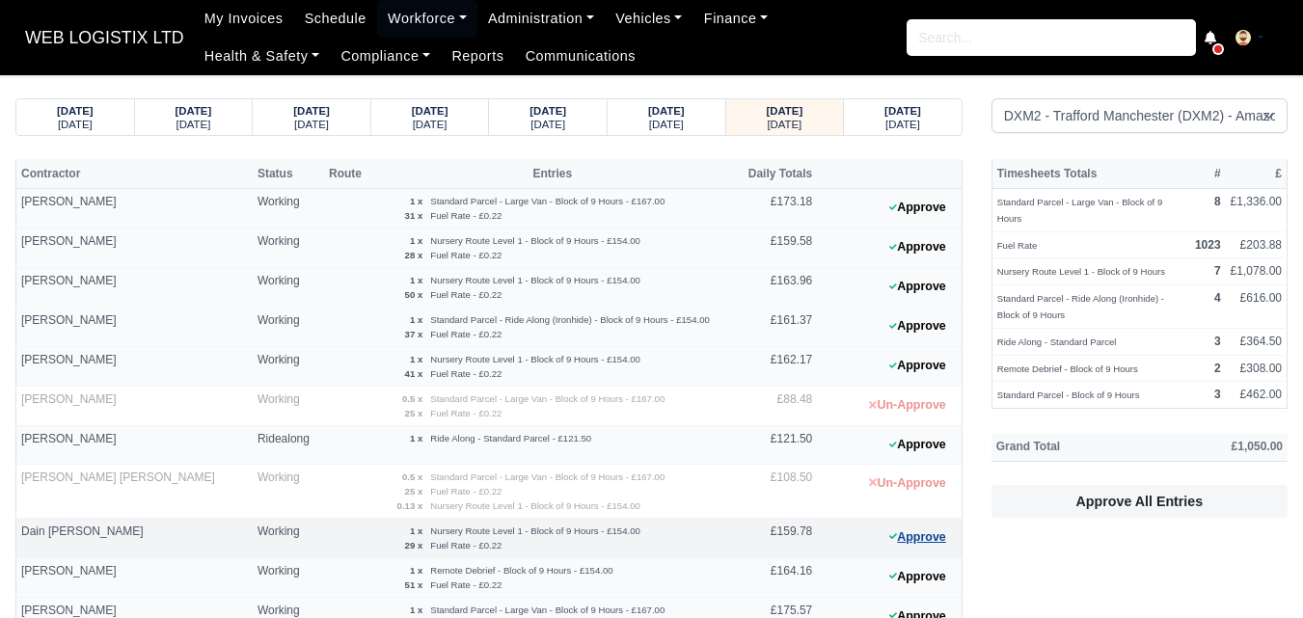
click at [953, 539] on button "Approve" at bounding box center [918, 538] width 78 height 28
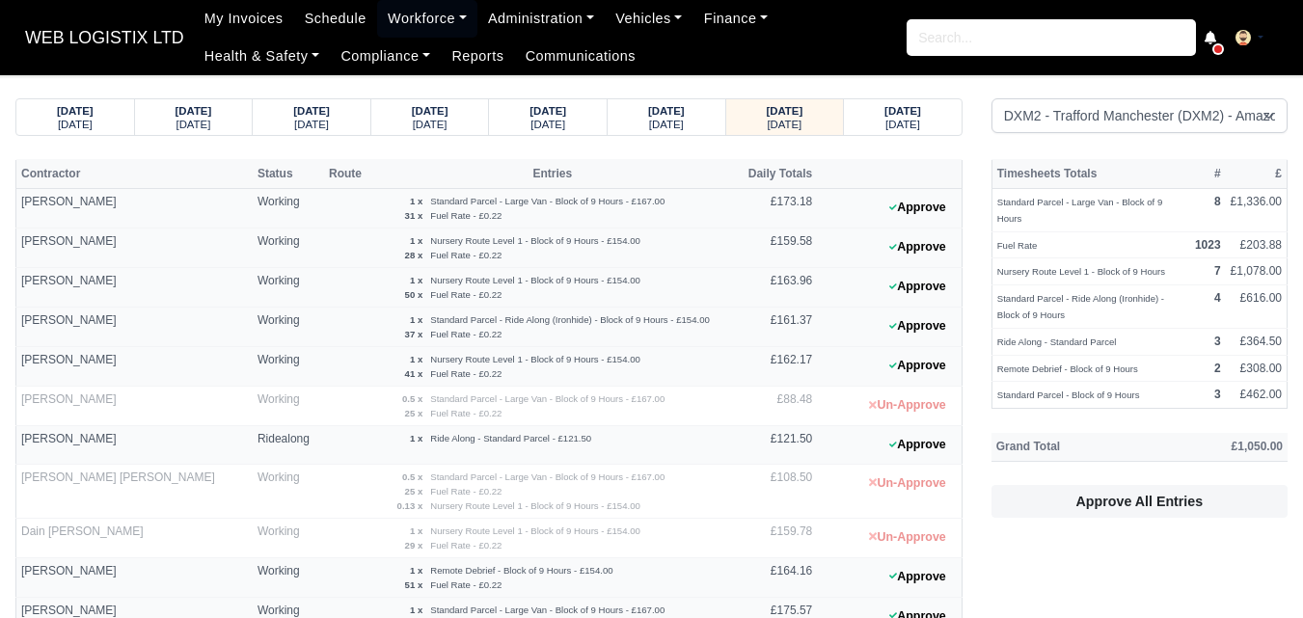
scroll to position [643, 0]
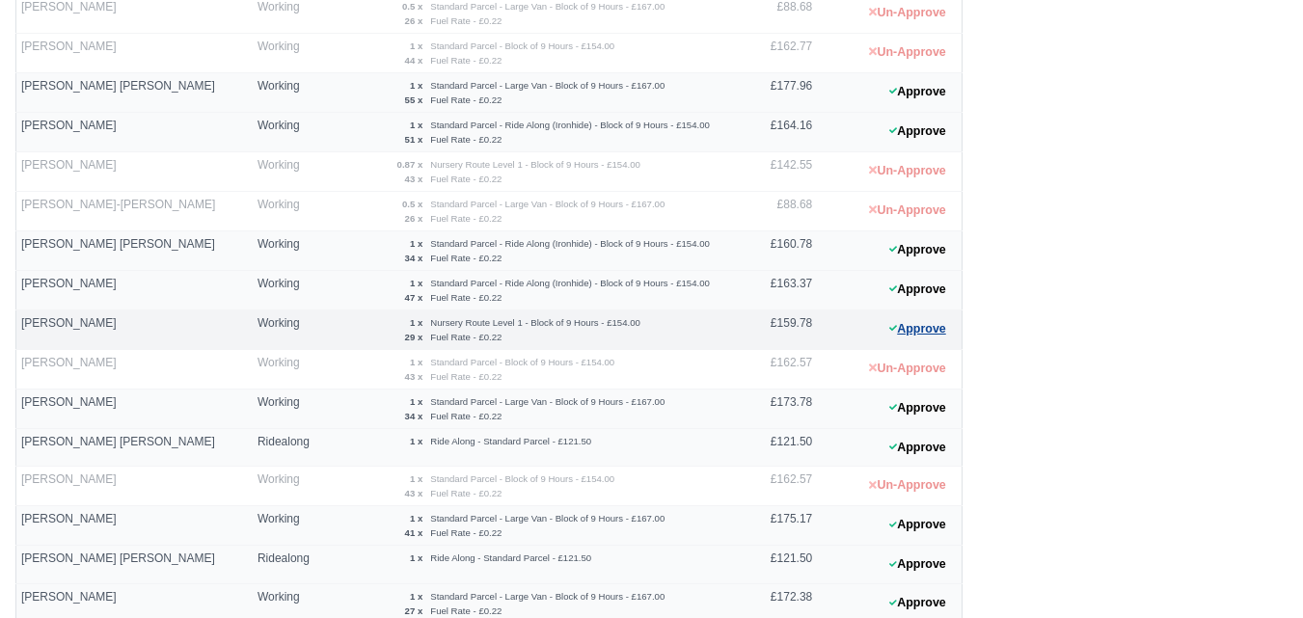
click at [935, 332] on button "Approve" at bounding box center [918, 329] width 78 height 28
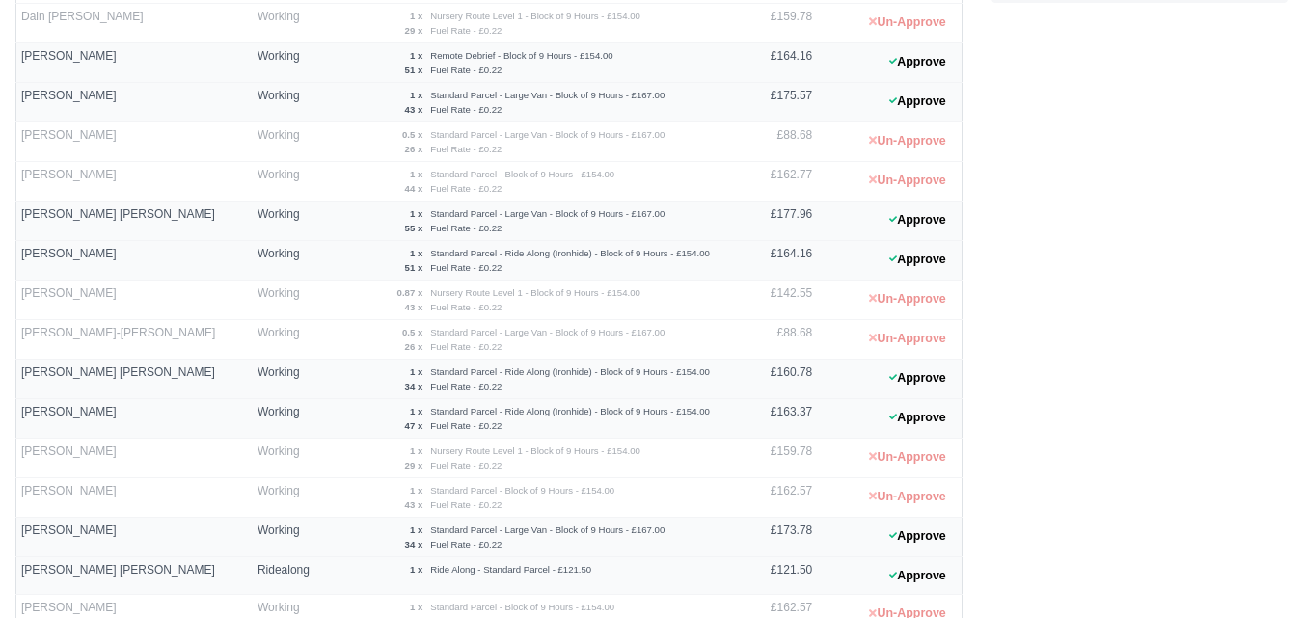
scroll to position [540, 0]
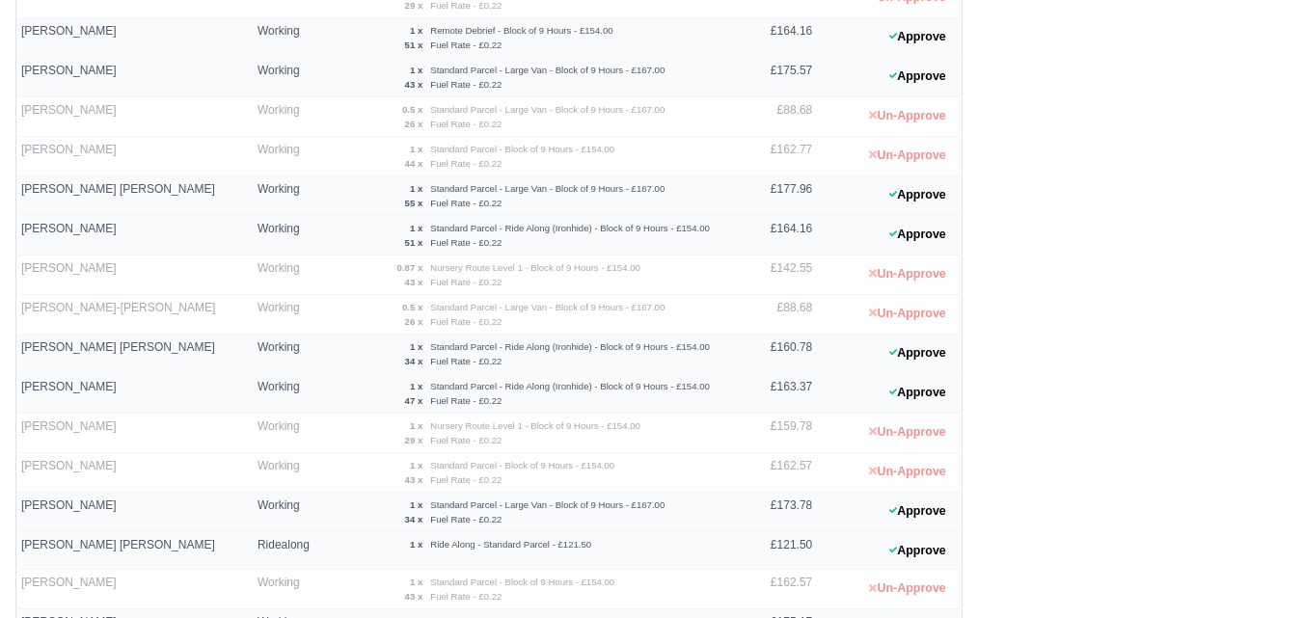
drag, startPoint x: 1042, startPoint y: 412, endPoint x: 1197, endPoint y: 471, distance: 166.0
click at [1197, 471] on div "Timesheets Totals # £ Standard Parcel - Large Van - Block of 9 Hours 8 £1,336.0…" at bounding box center [1139, 212] width 325 height 1187
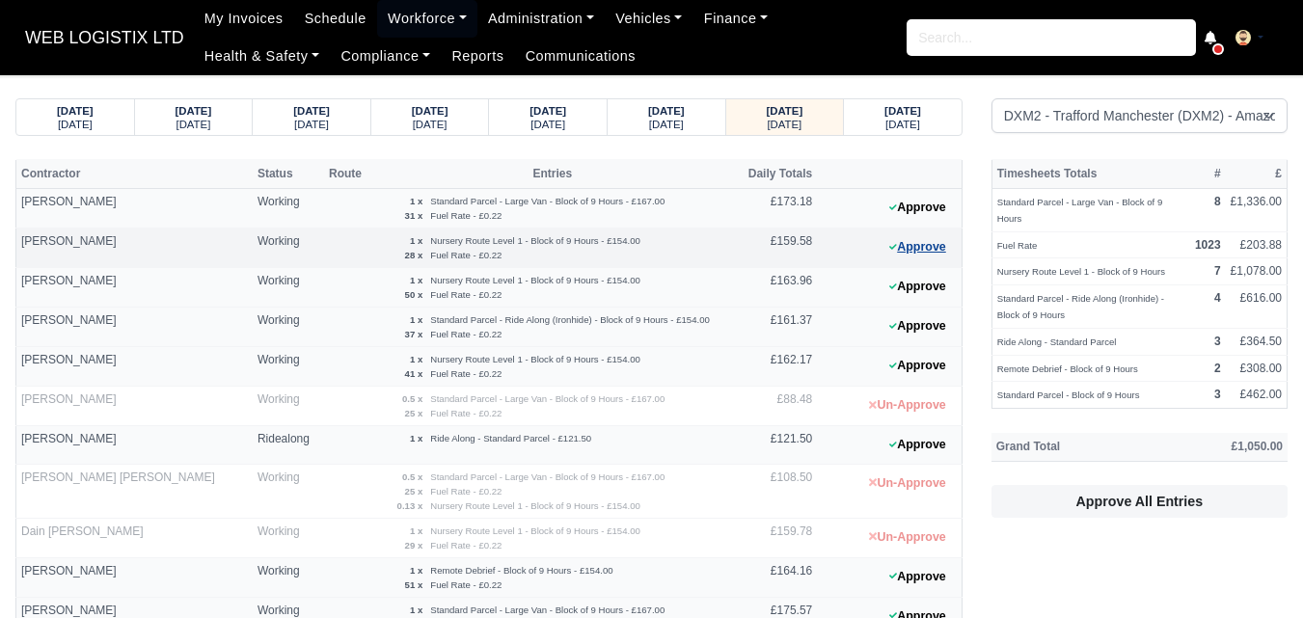
click at [935, 243] on button "Approve" at bounding box center [918, 247] width 78 height 28
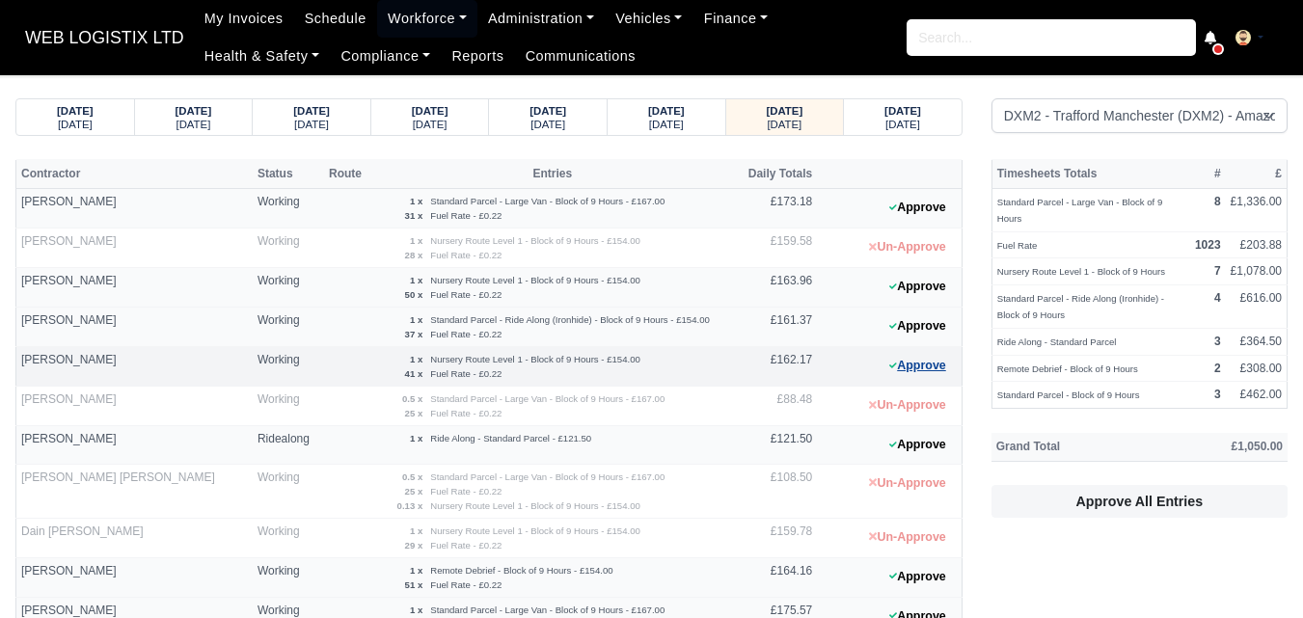
click at [898, 367] on button "Approve" at bounding box center [918, 366] width 78 height 28
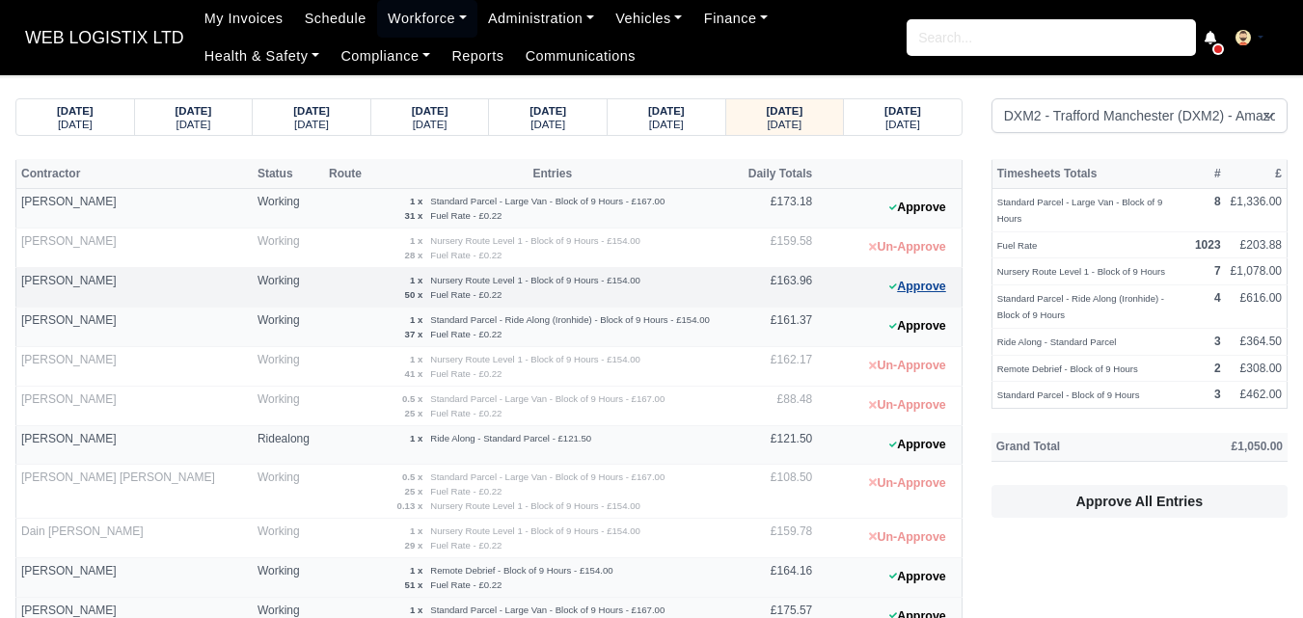
click at [931, 291] on button "Approve" at bounding box center [918, 287] width 78 height 28
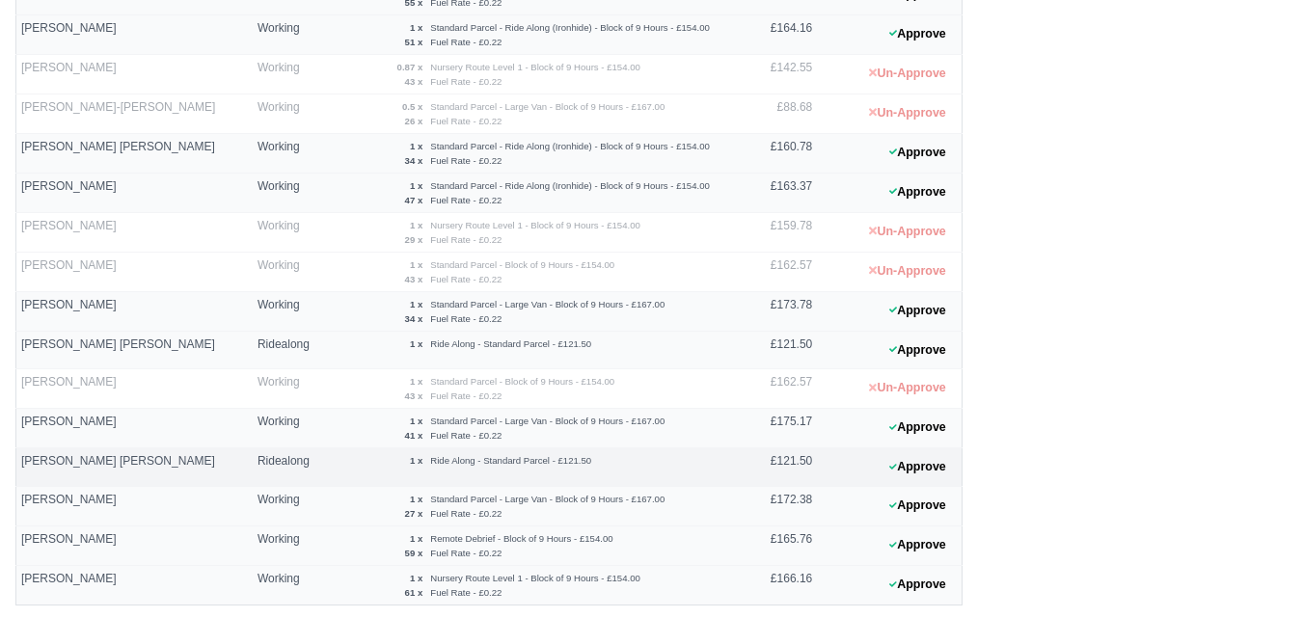
scroll to position [812, 0]
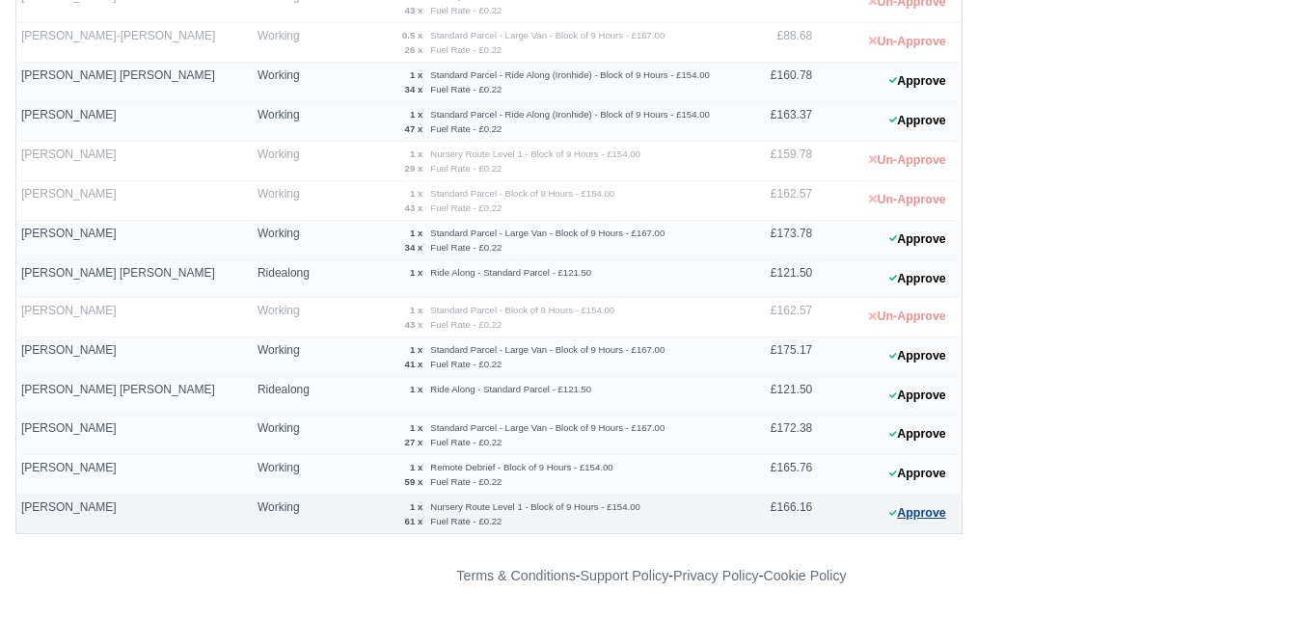
click at [915, 519] on button "Approve" at bounding box center [918, 514] width 78 height 28
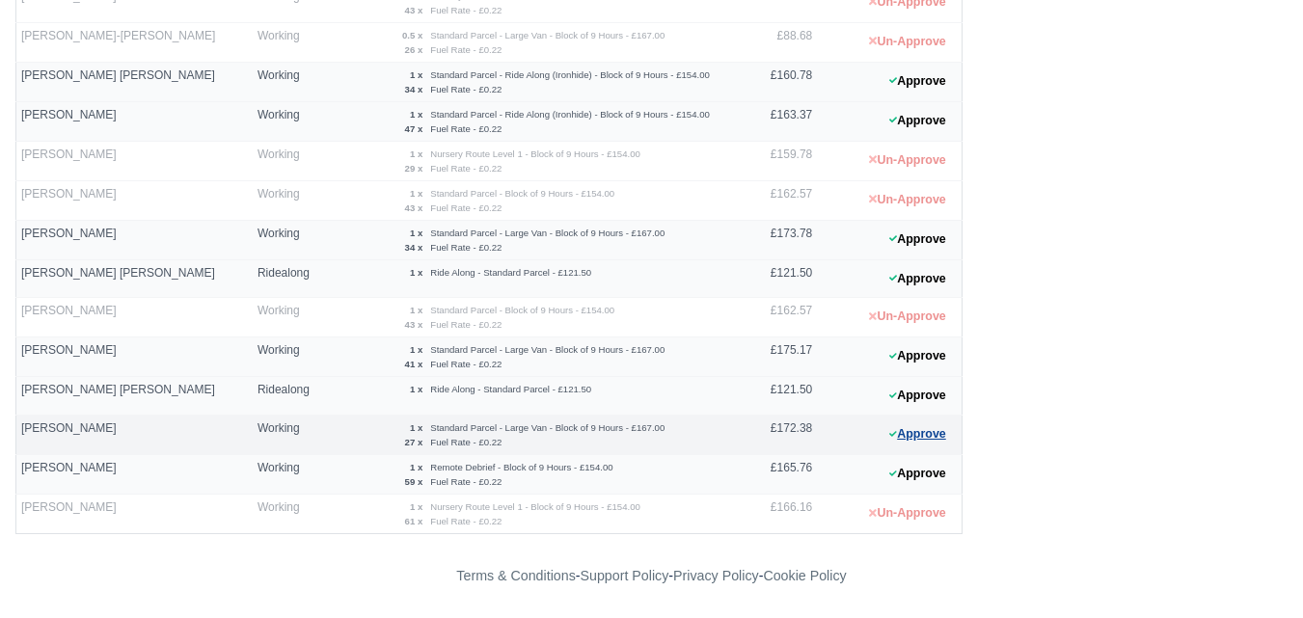
click at [935, 447] on button "Approve" at bounding box center [918, 434] width 78 height 28
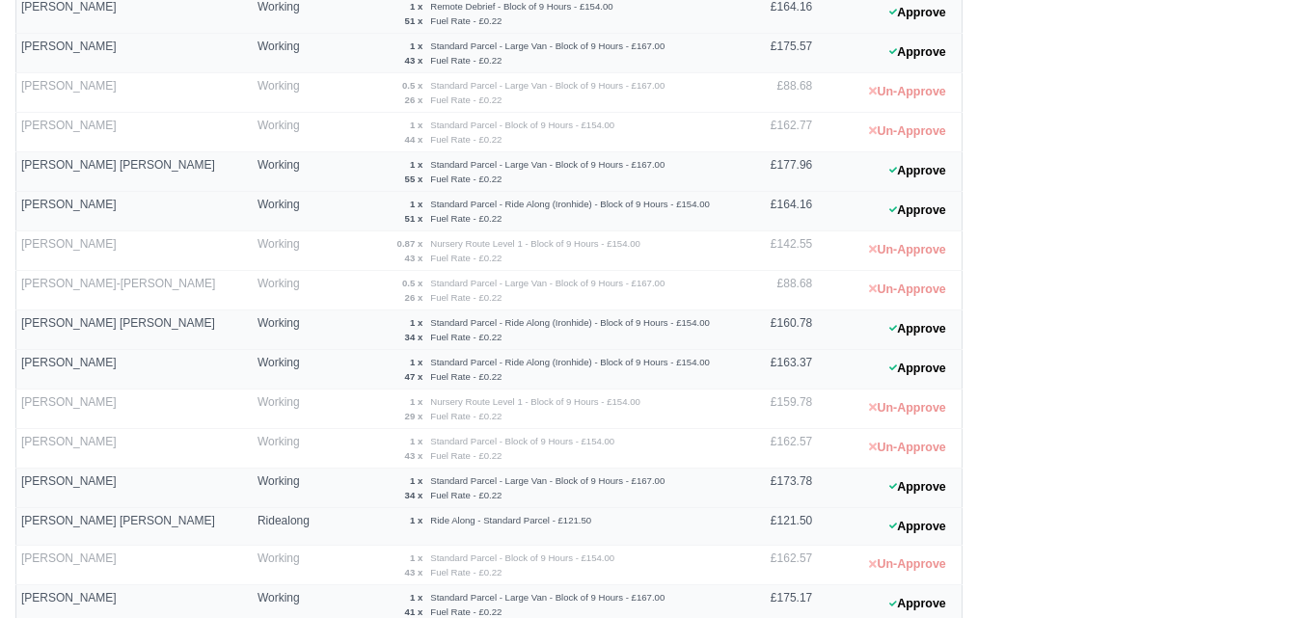
scroll to position [0, 0]
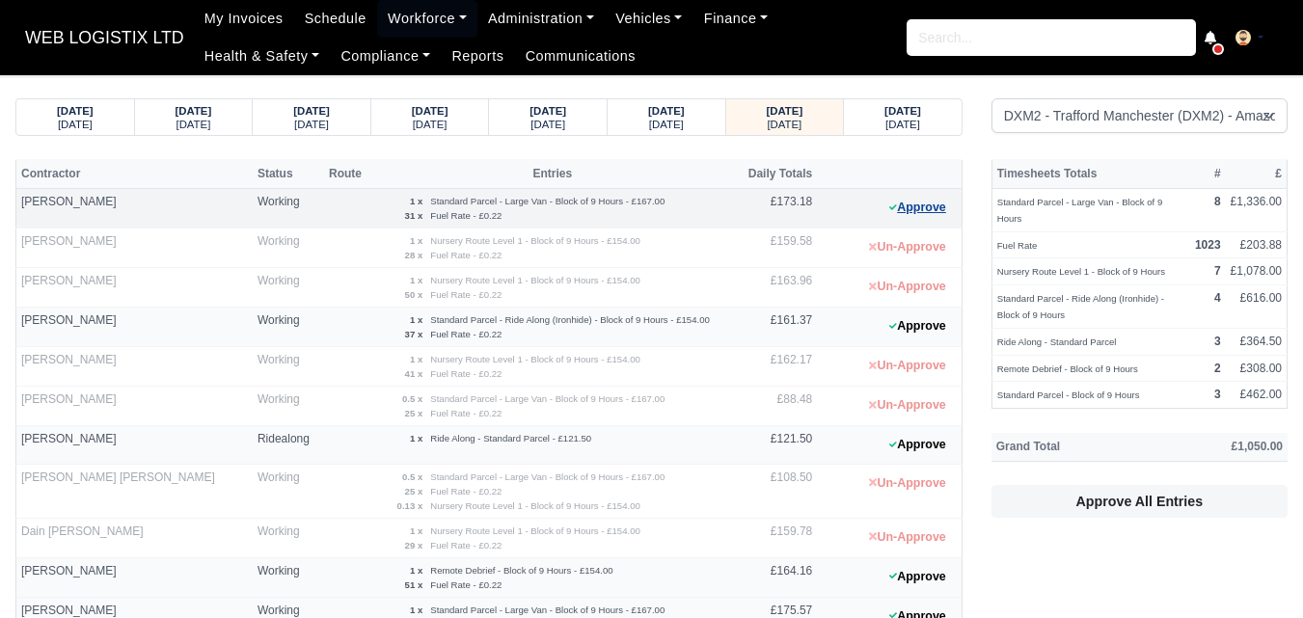
click at [891, 201] on button "Approve" at bounding box center [918, 208] width 78 height 28
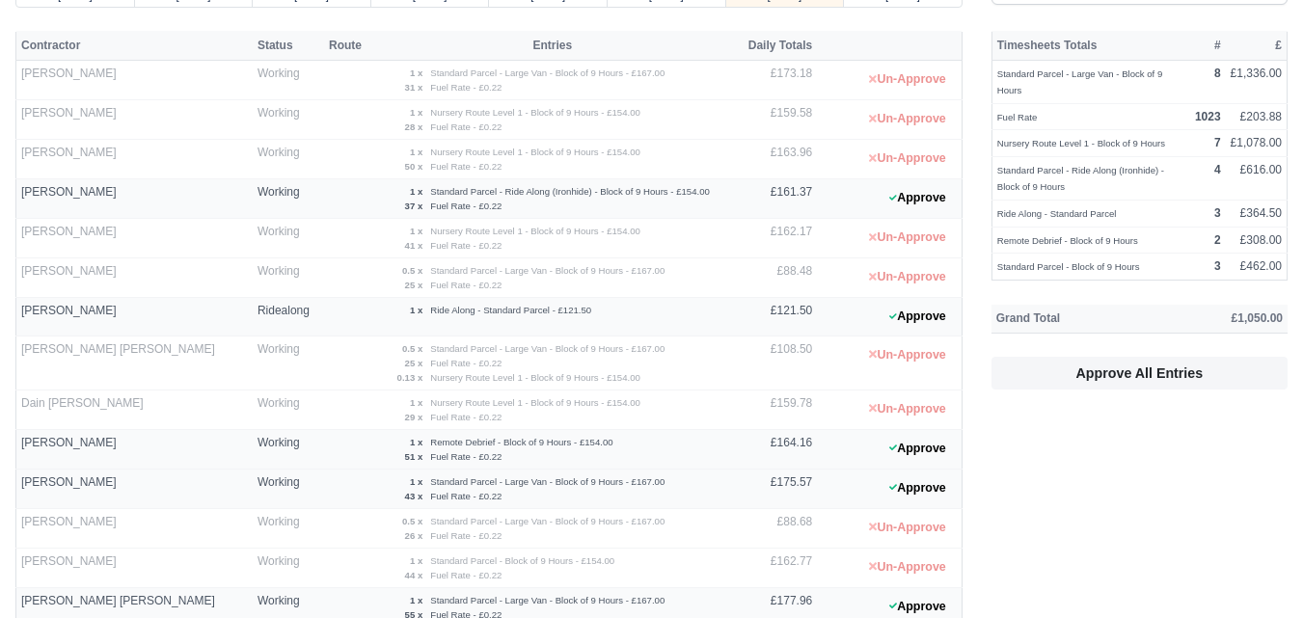
scroll to position [321, 0]
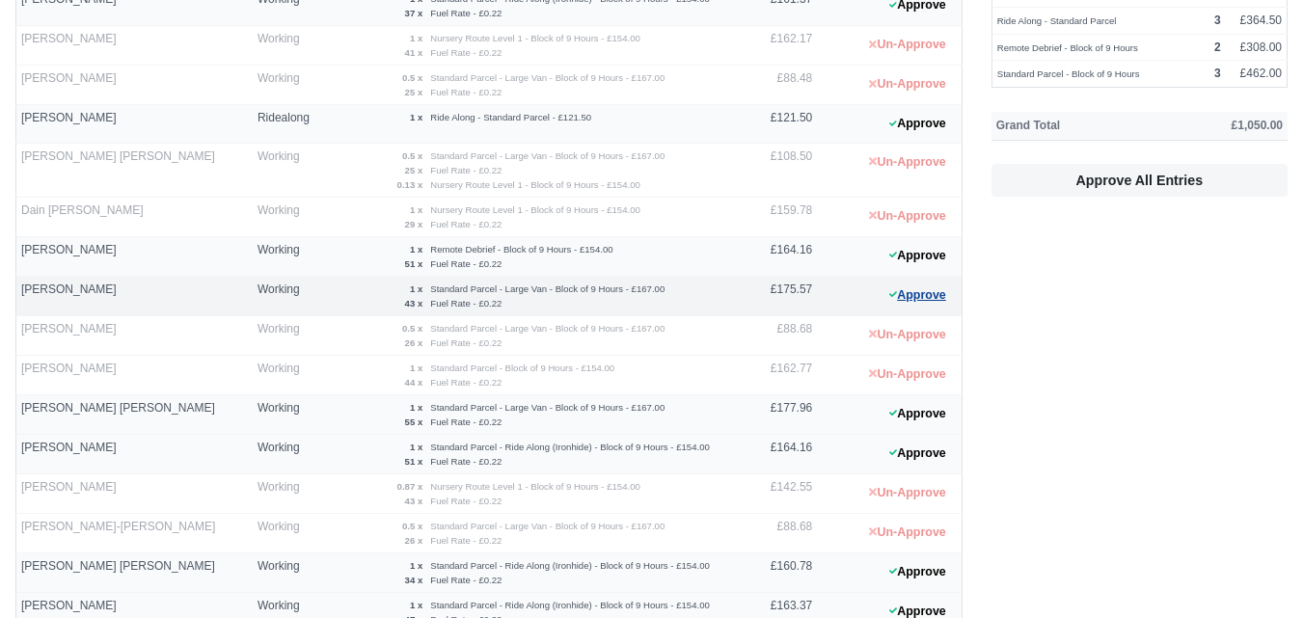
click at [905, 298] on button "Approve" at bounding box center [918, 296] width 78 height 28
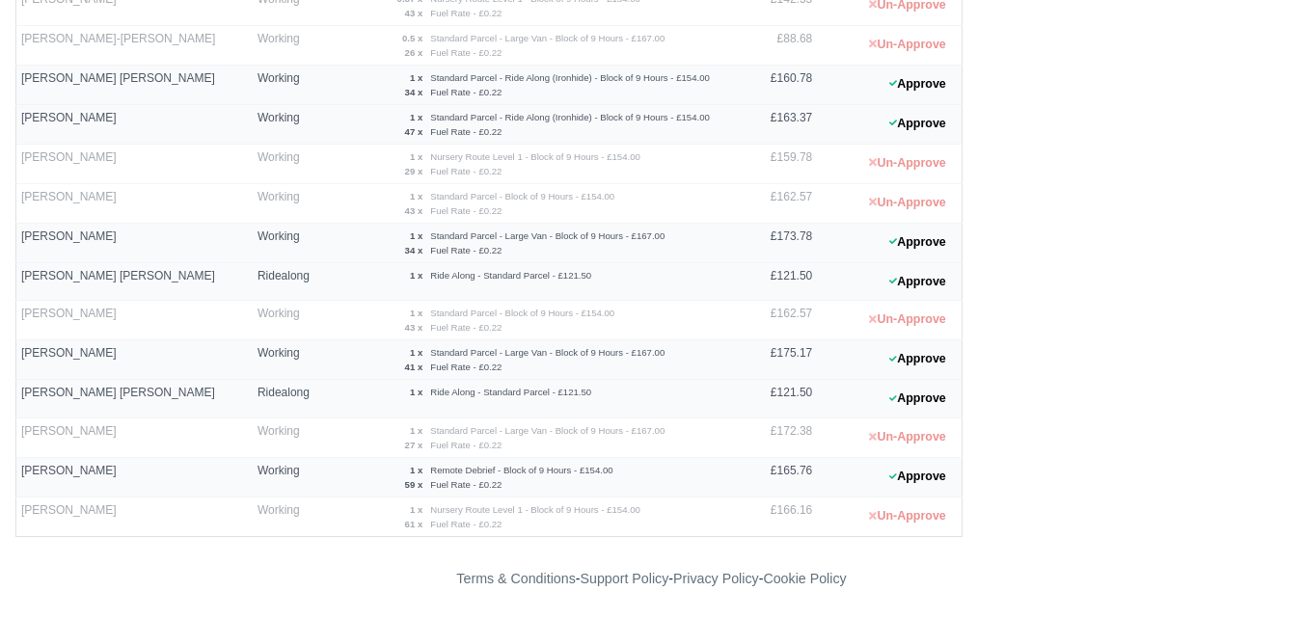
scroll to position [812, 0]
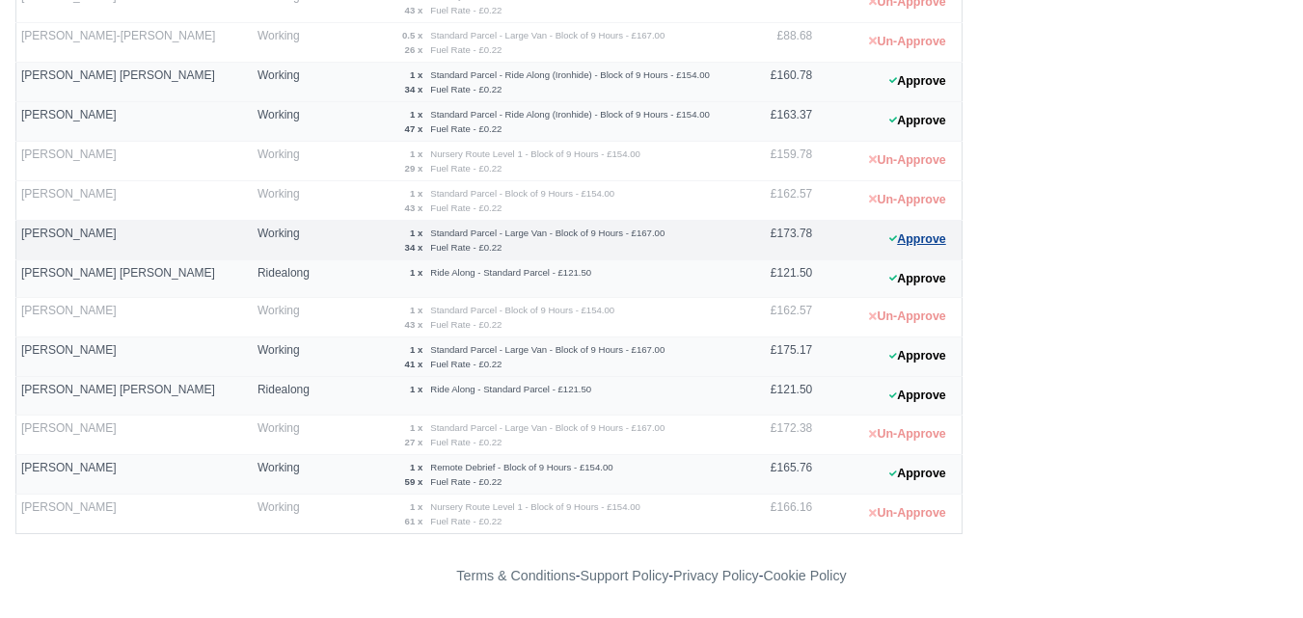
click at [908, 236] on button "Approve" at bounding box center [918, 240] width 78 height 28
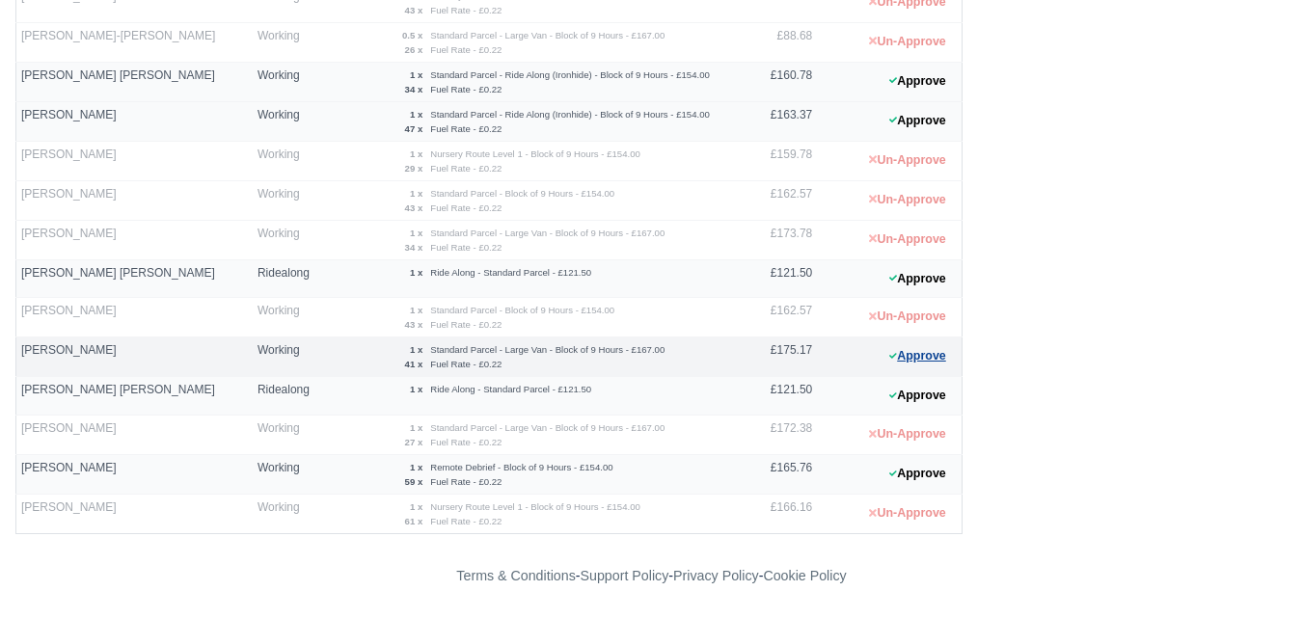
click at [922, 348] on button "Approve" at bounding box center [918, 356] width 78 height 28
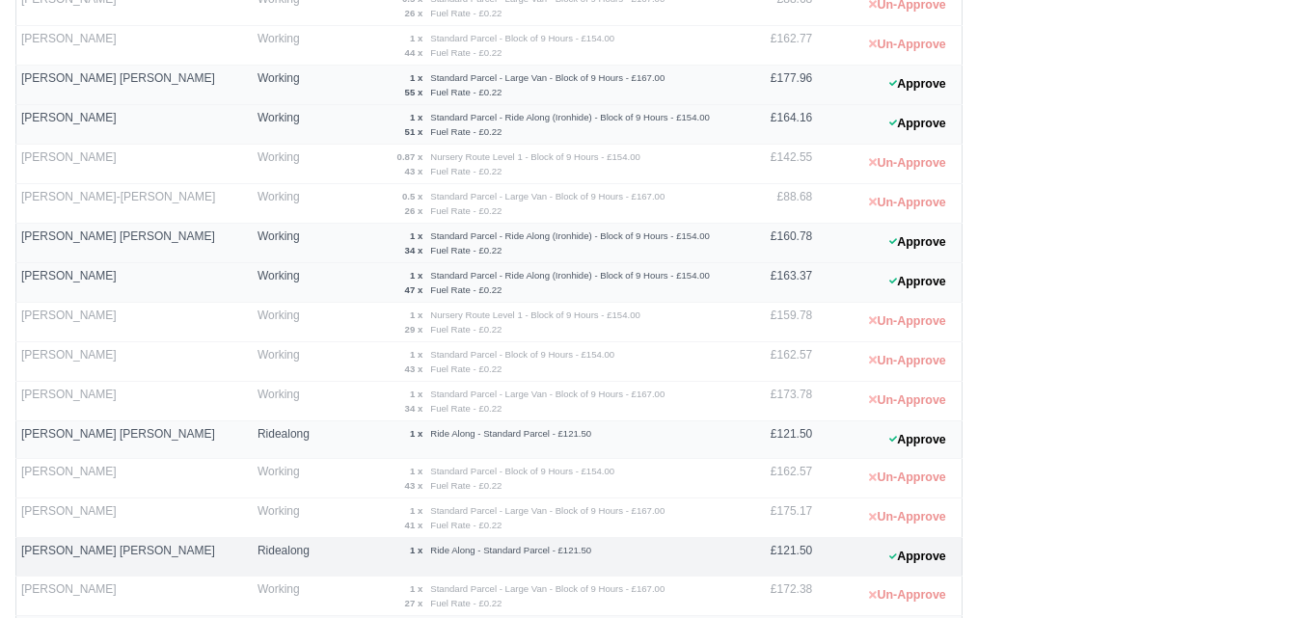
scroll to position [330, 0]
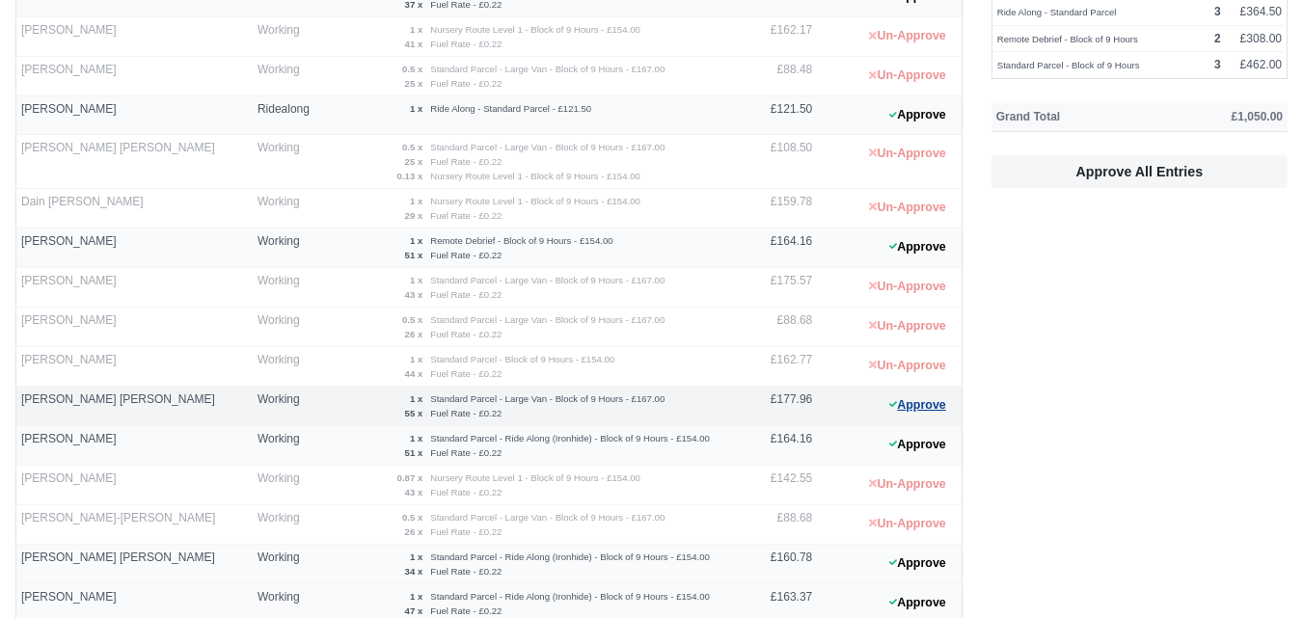
click at [881, 401] on button "Approve" at bounding box center [918, 406] width 78 height 28
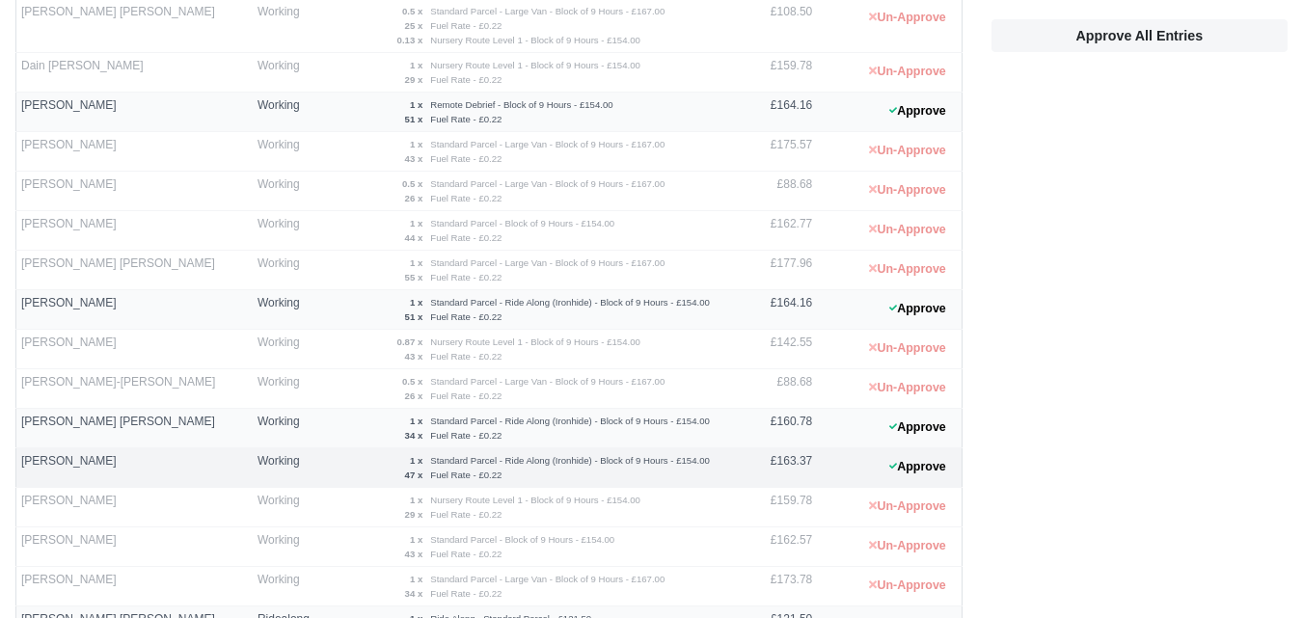
scroll to position [491, 0]
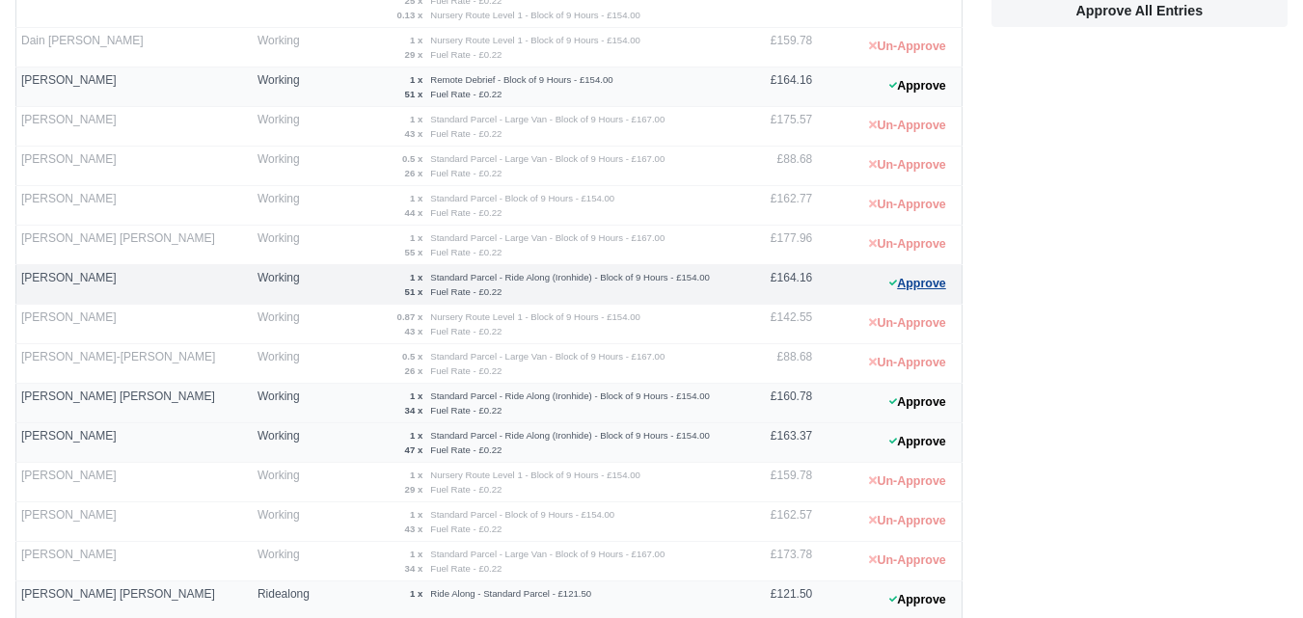
click at [950, 280] on button "Approve" at bounding box center [918, 284] width 78 height 28
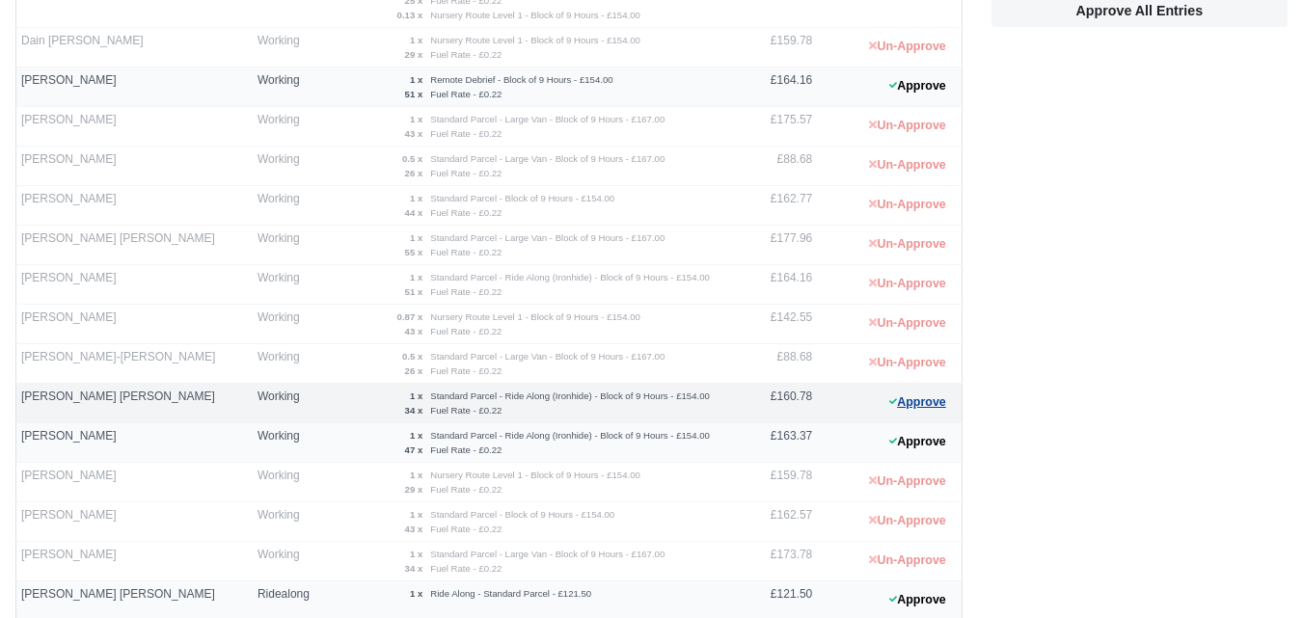
click at [924, 403] on button "Approve" at bounding box center [918, 403] width 78 height 28
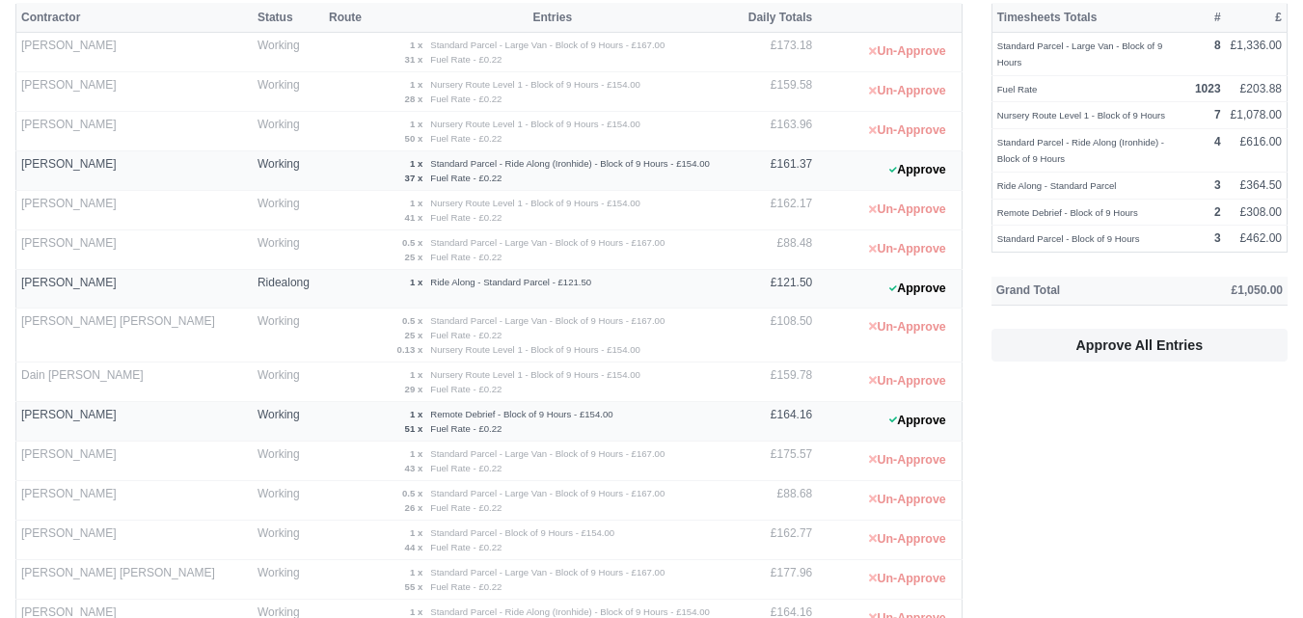
scroll to position [0, 0]
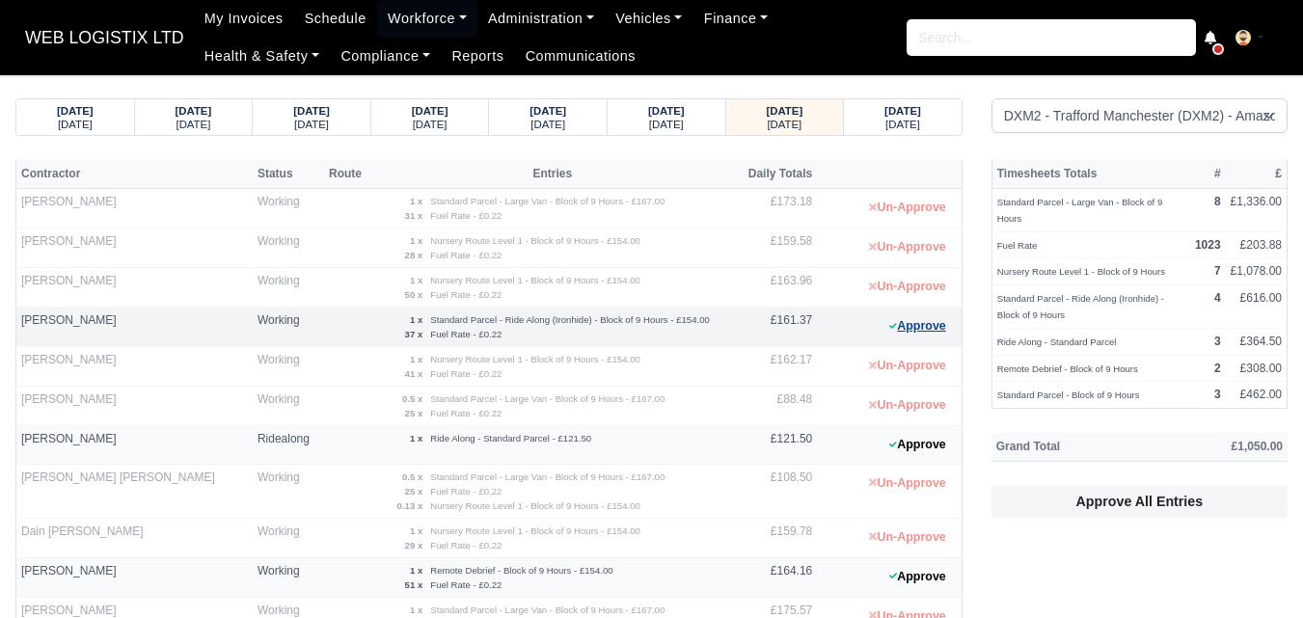
click at [924, 329] on button "Approve" at bounding box center [918, 326] width 78 height 28
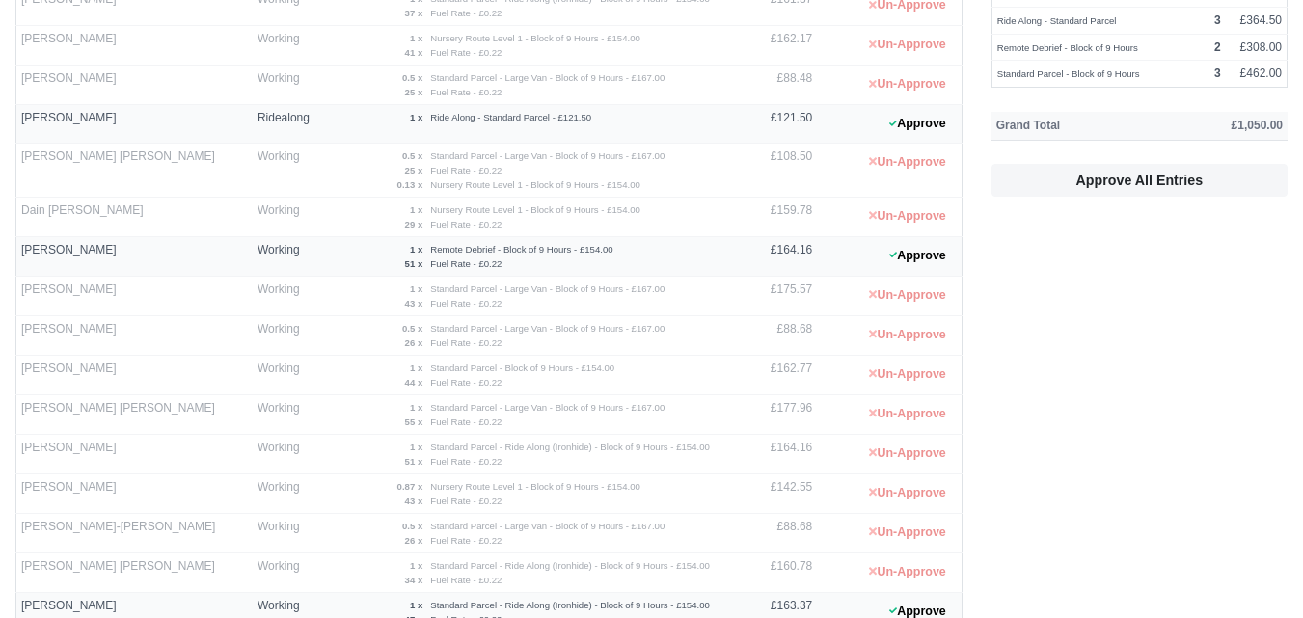
scroll to position [643, 0]
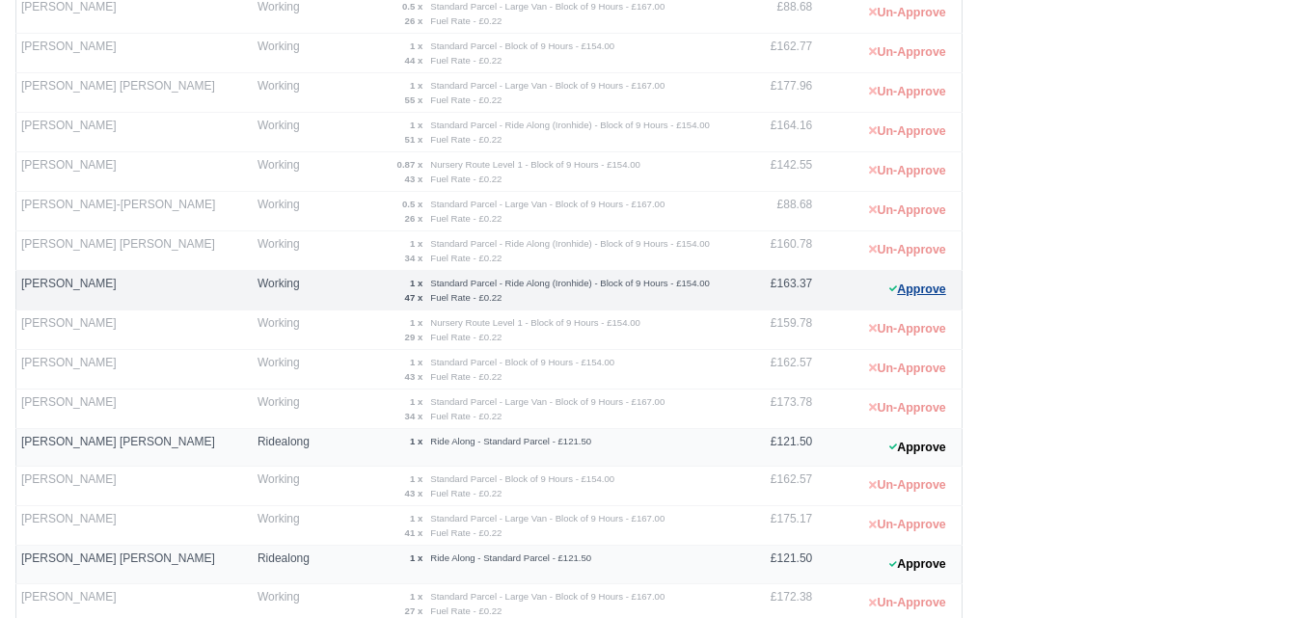
click at [927, 293] on button "Approve" at bounding box center [918, 290] width 78 height 28
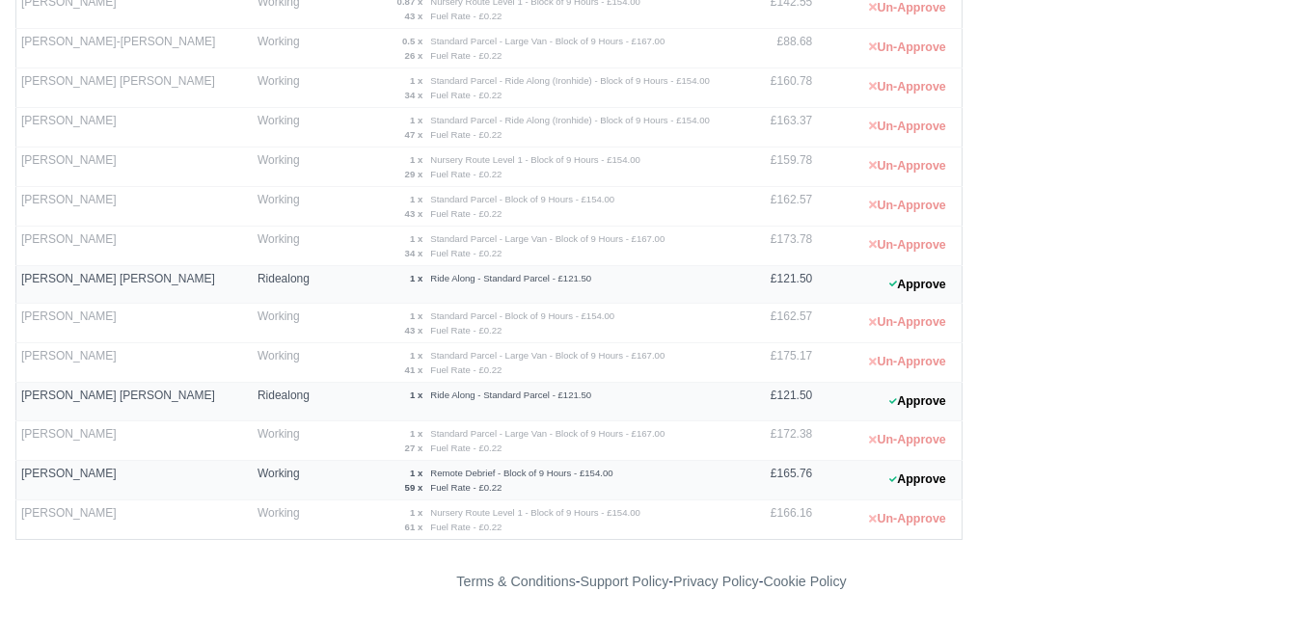
scroll to position [812, 0]
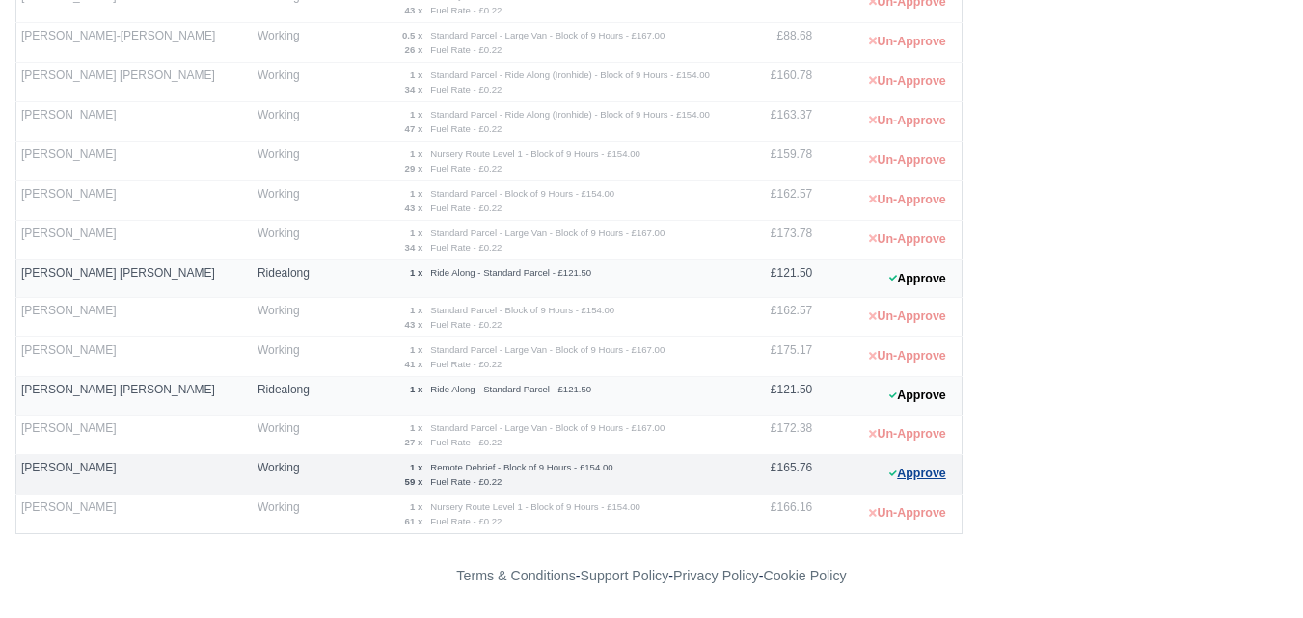
click at [911, 473] on button "Approve" at bounding box center [918, 474] width 78 height 28
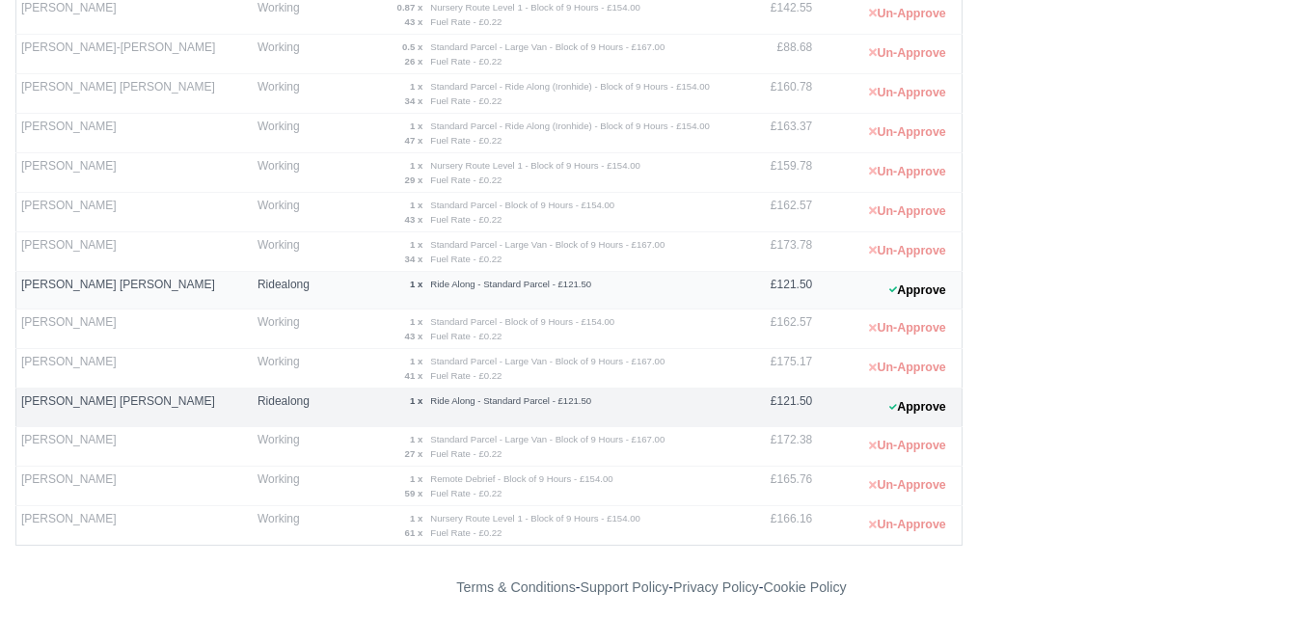
scroll to position [169, 0]
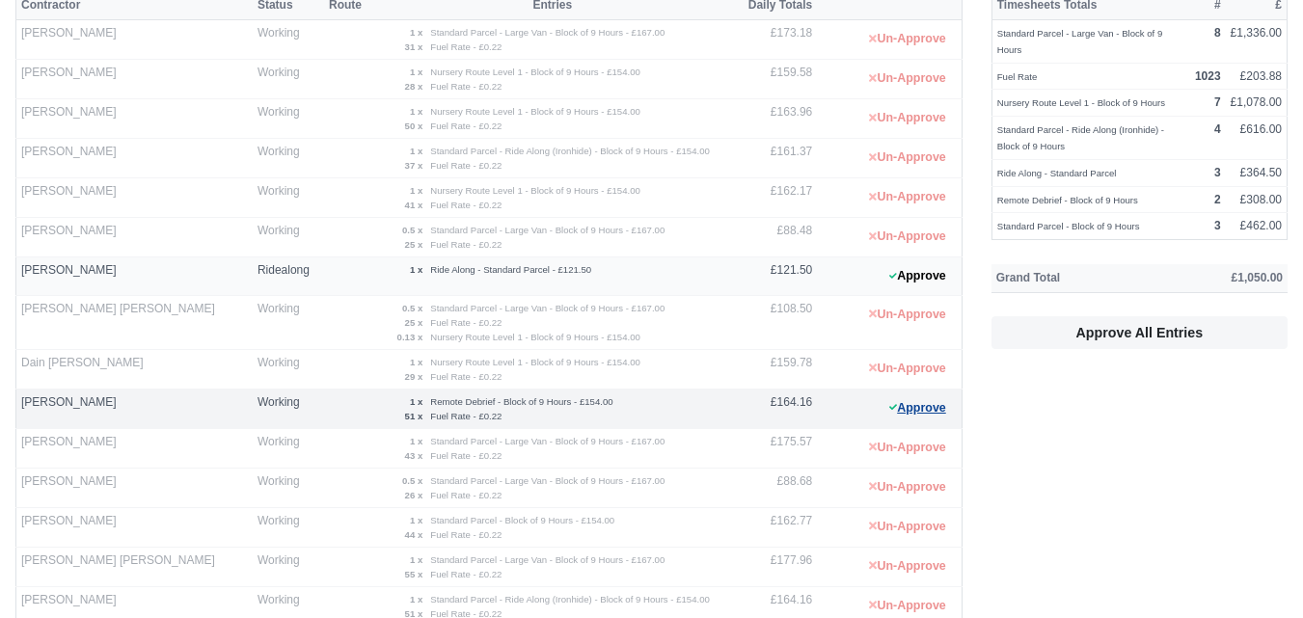
click at [898, 416] on button "Approve" at bounding box center [918, 408] width 78 height 28
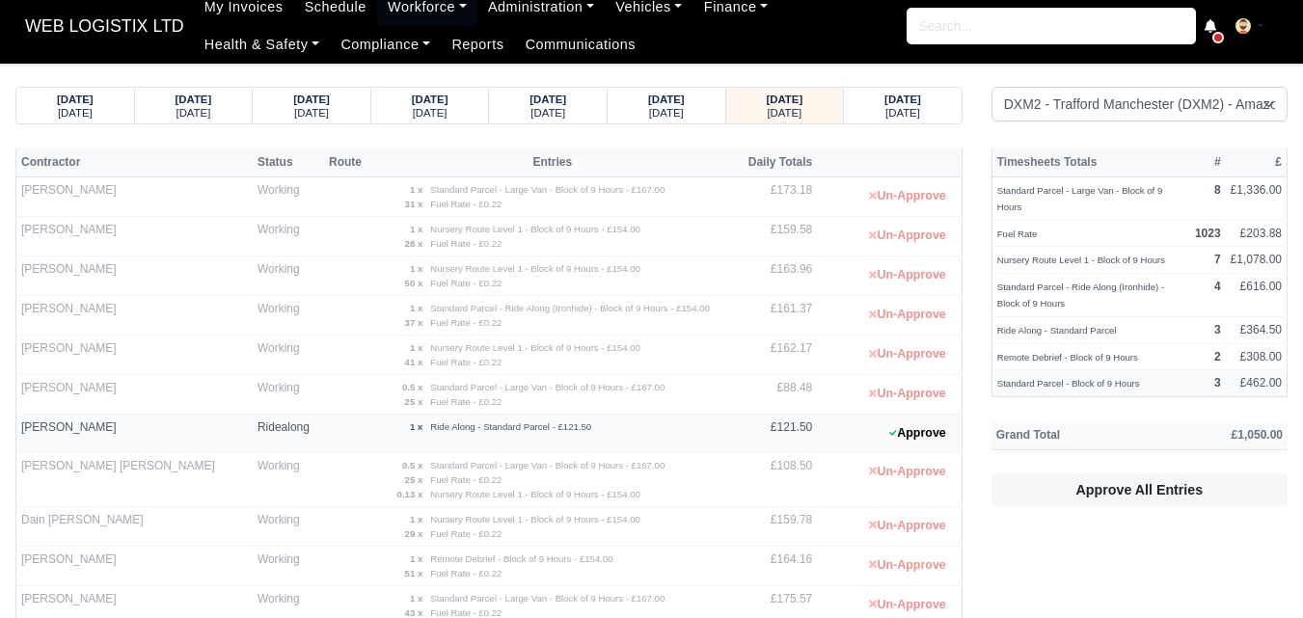
scroll to position [0, 0]
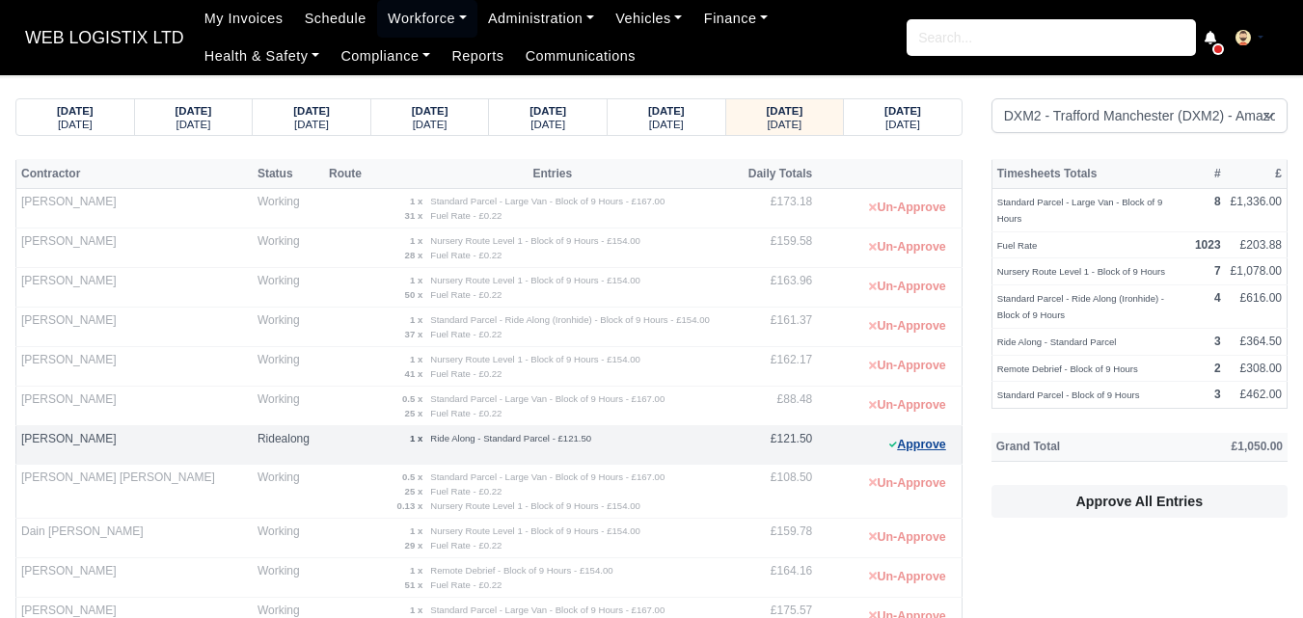
click at [907, 449] on button "Approve" at bounding box center [918, 445] width 78 height 28
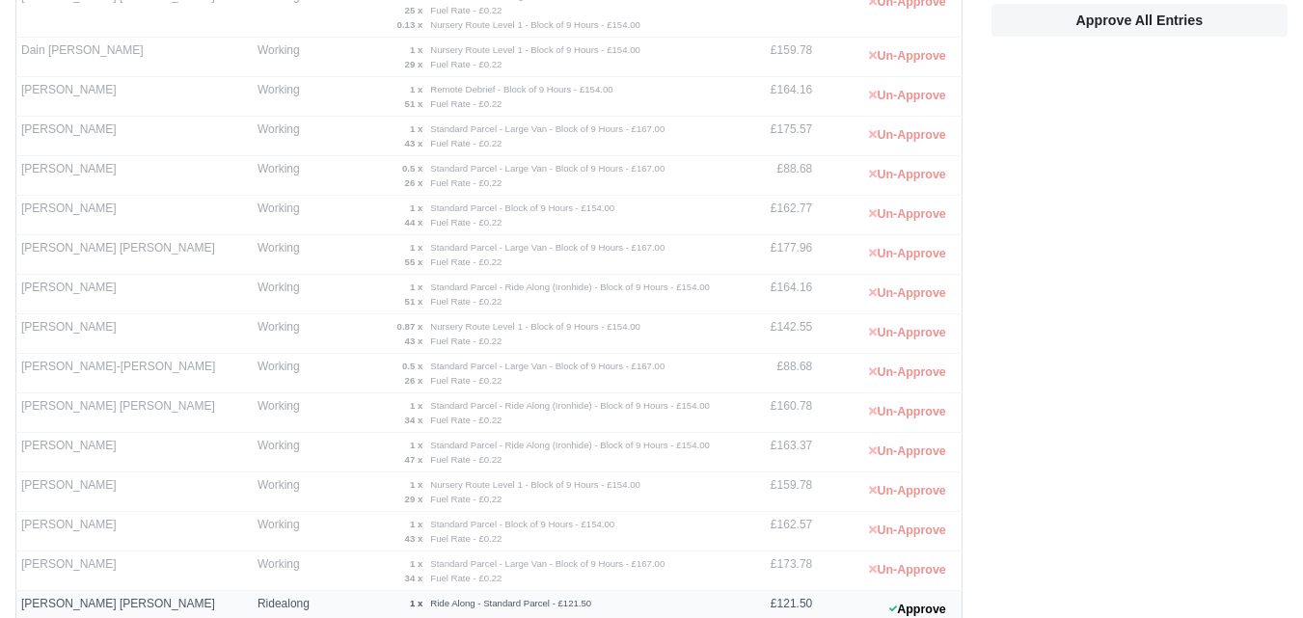
scroll to position [803, 0]
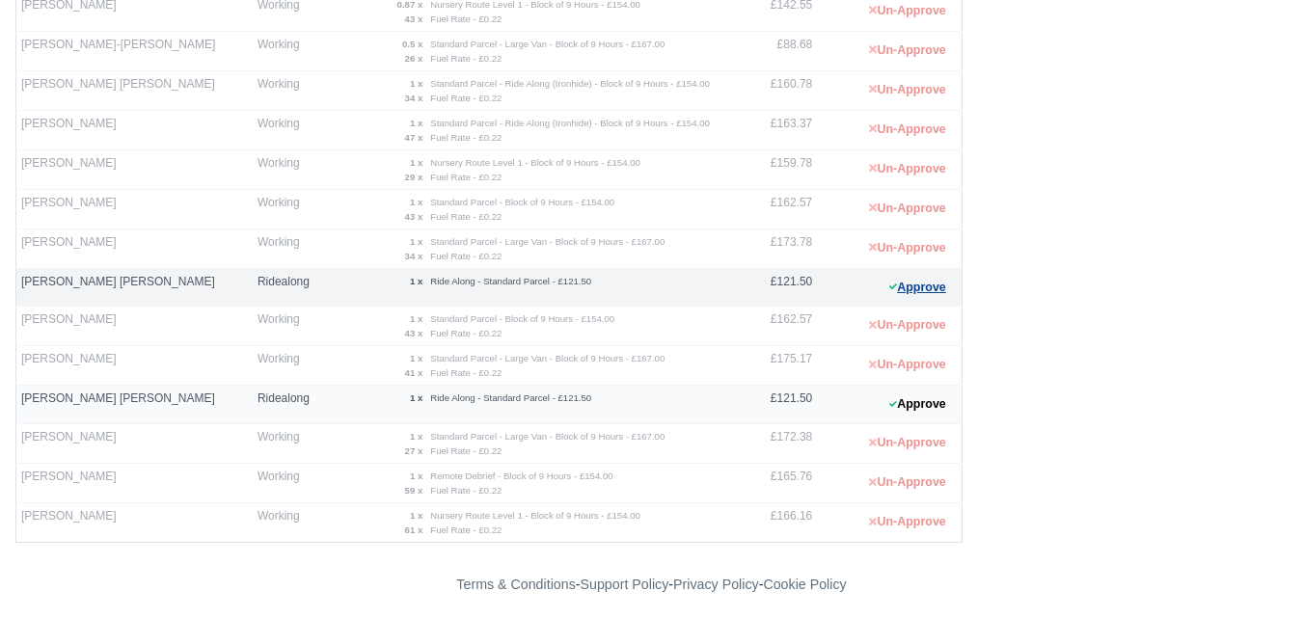
click at [929, 282] on button "Approve" at bounding box center [918, 288] width 78 height 28
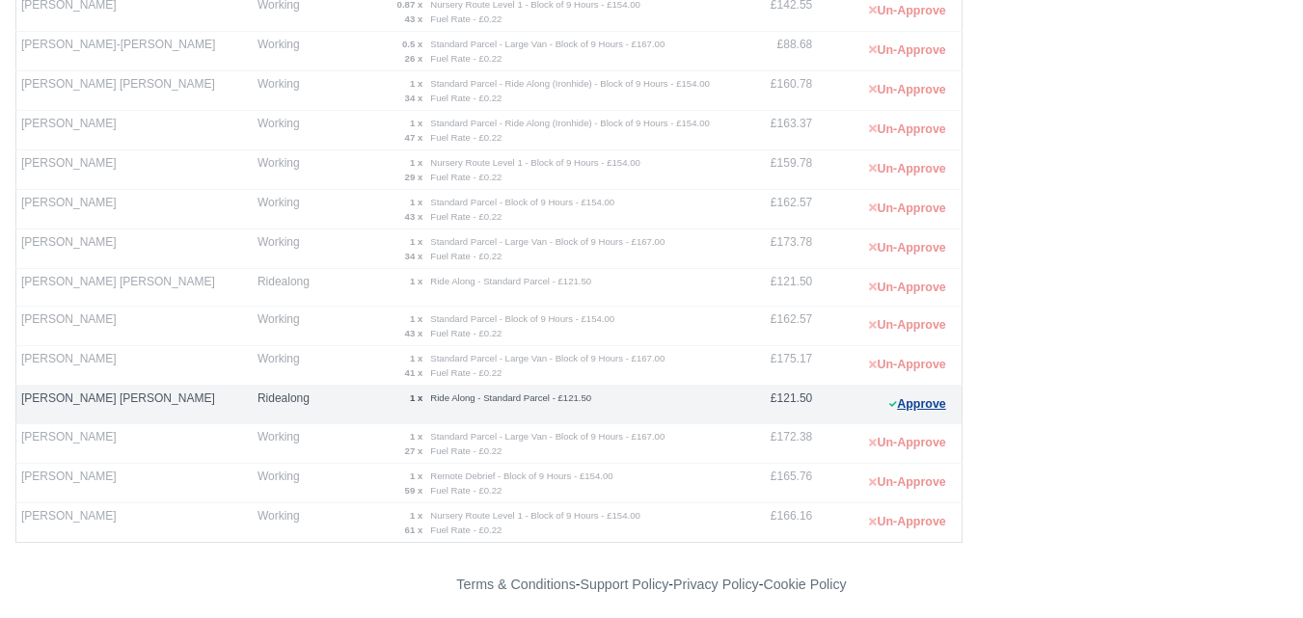
click at [929, 404] on button "Approve" at bounding box center [918, 405] width 78 height 28
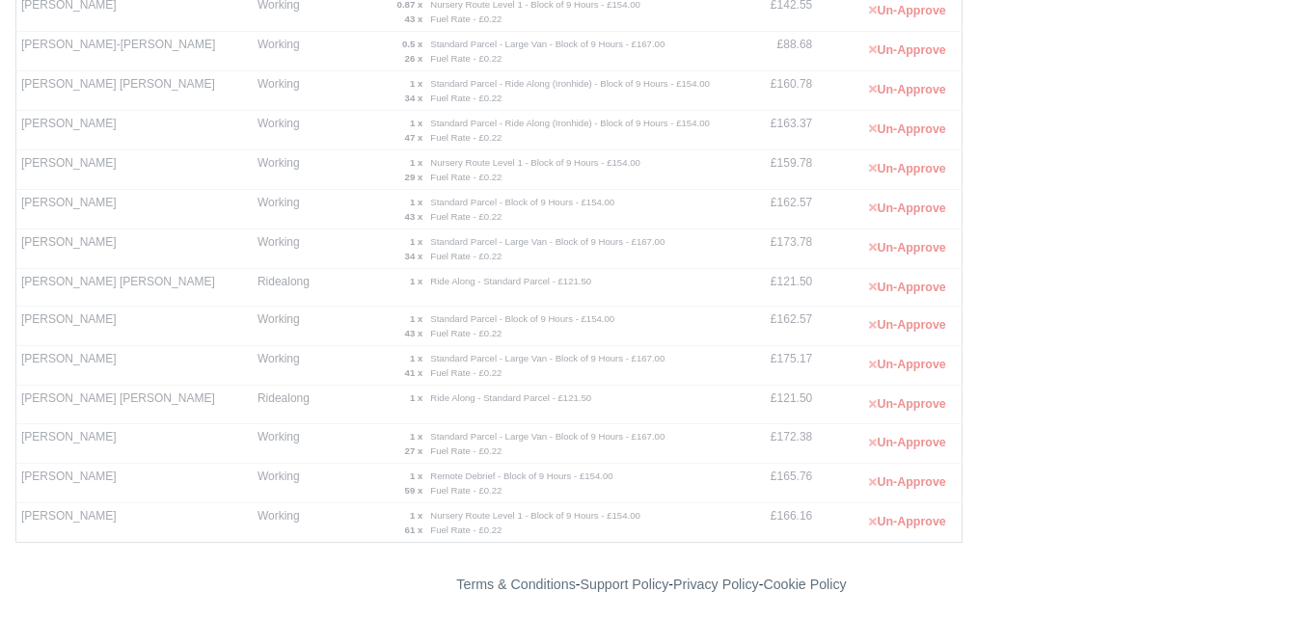
scroll to position [0, 0]
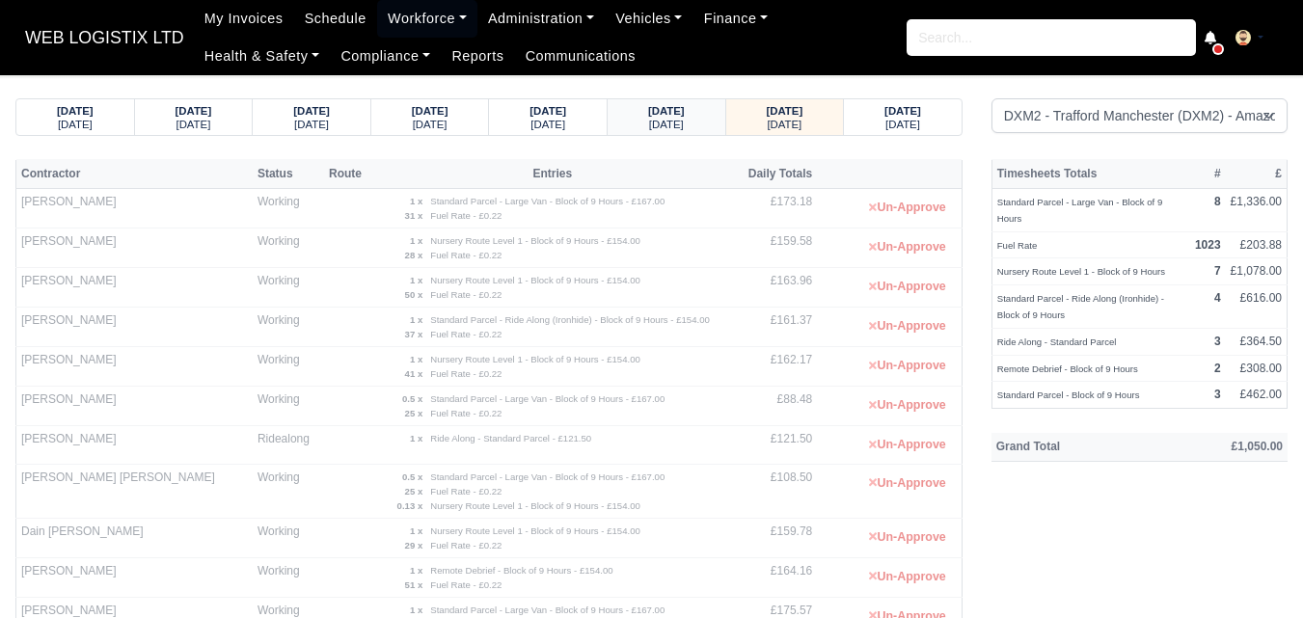
click at [680, 119] on small "[DATE]" at bounding box center [666, 125] width 35 height 12
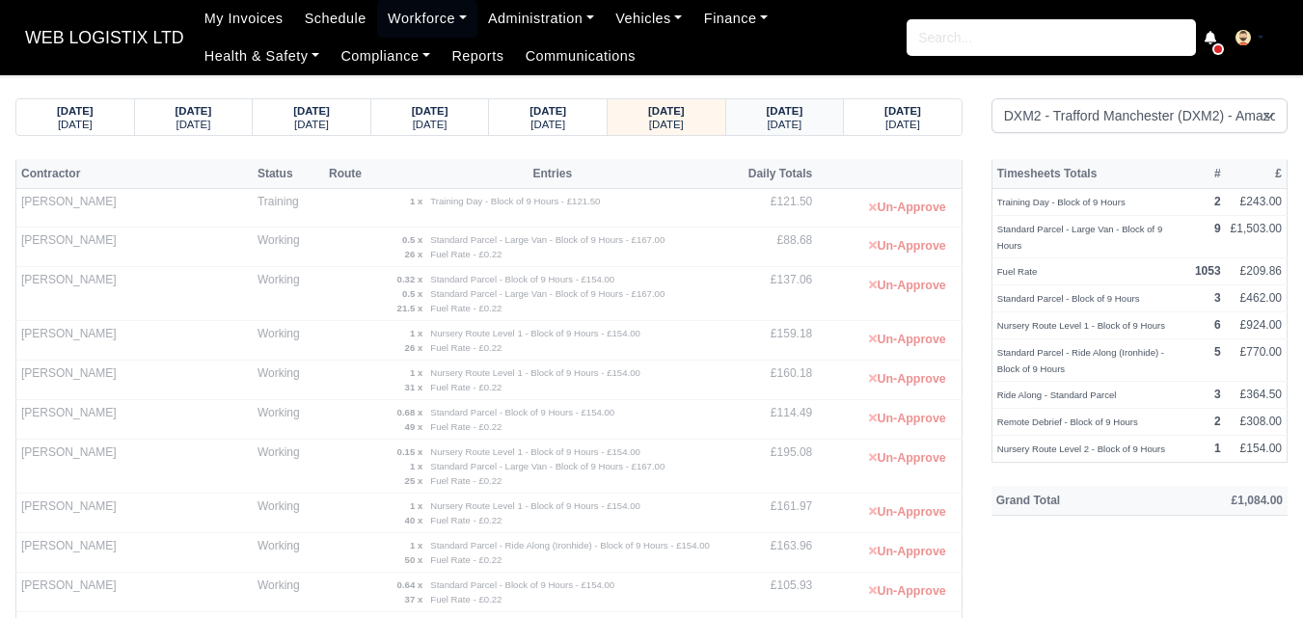
click at [784, 119] on small "[DATE]" at bounding box center [784, 125] width 35 height 12
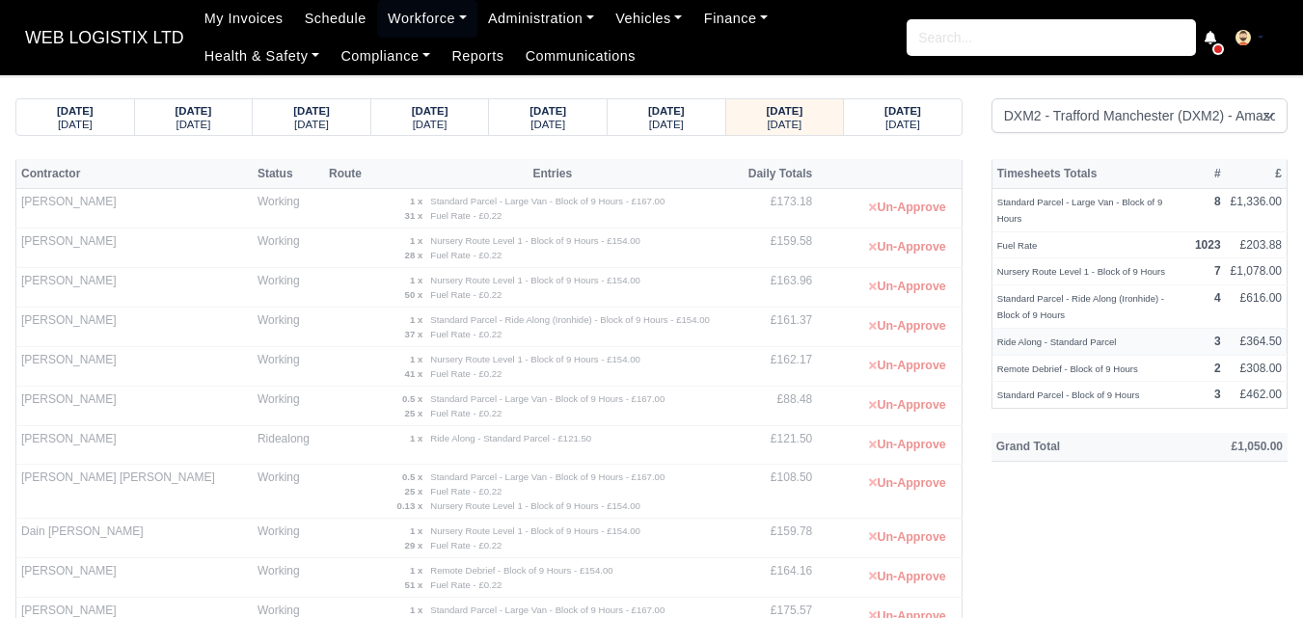
scroll to position [540, 0]
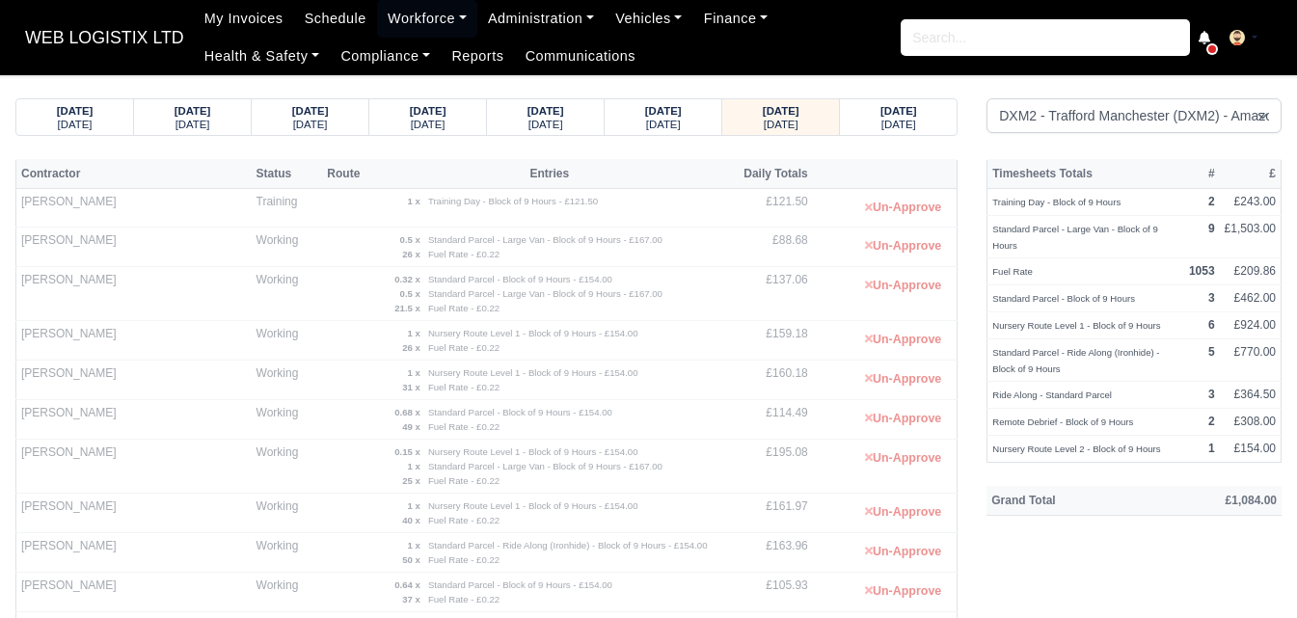
select select "1"
click at [401, 18] on link "Workforce" at bounding box center [427, 19] width 100 height 38
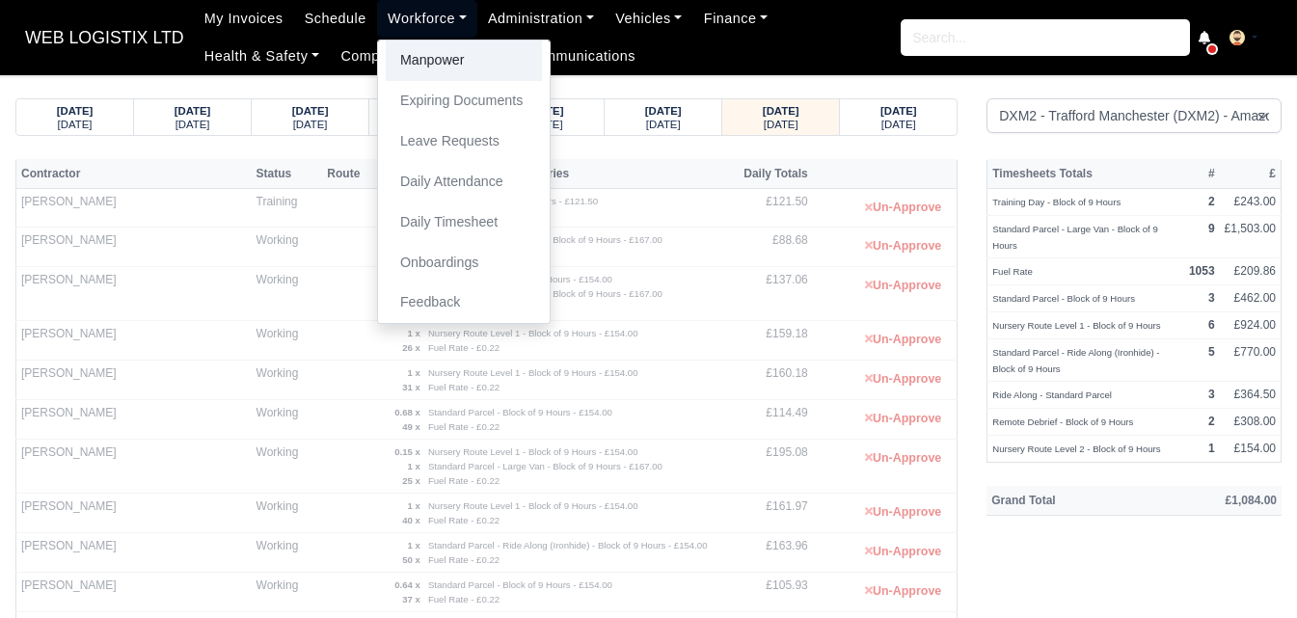
click at [410, 57] on link "Manpower" at bounding box center [464, 61] width 156 height 41
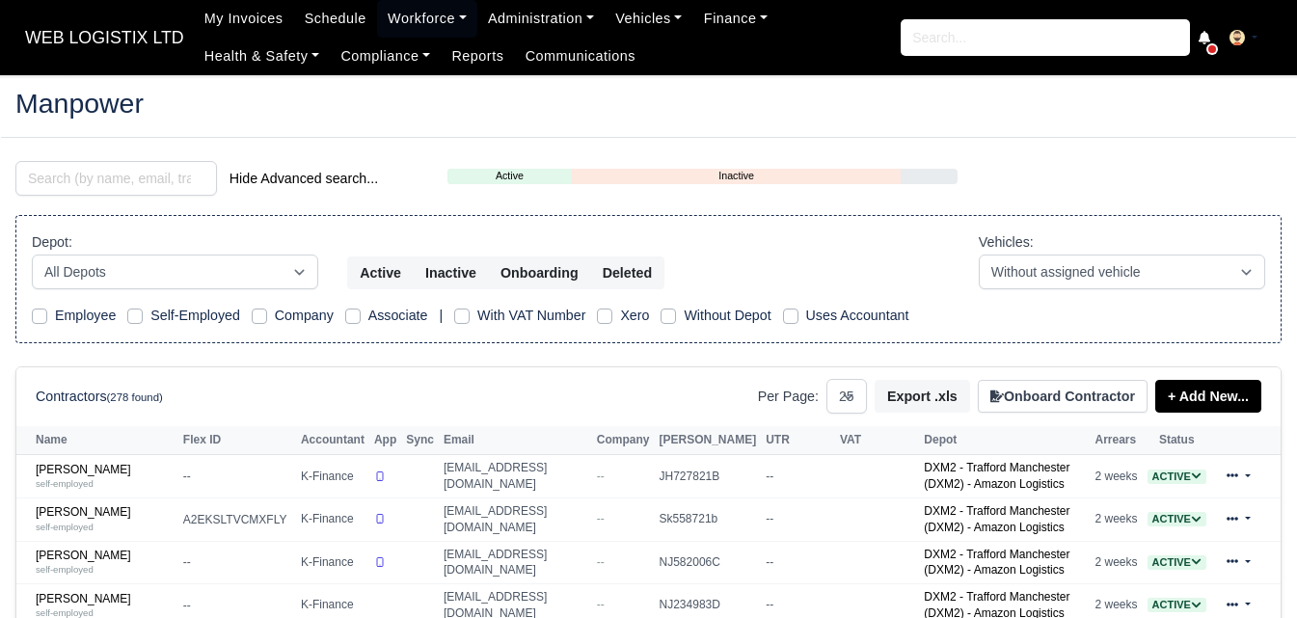
select select "25"
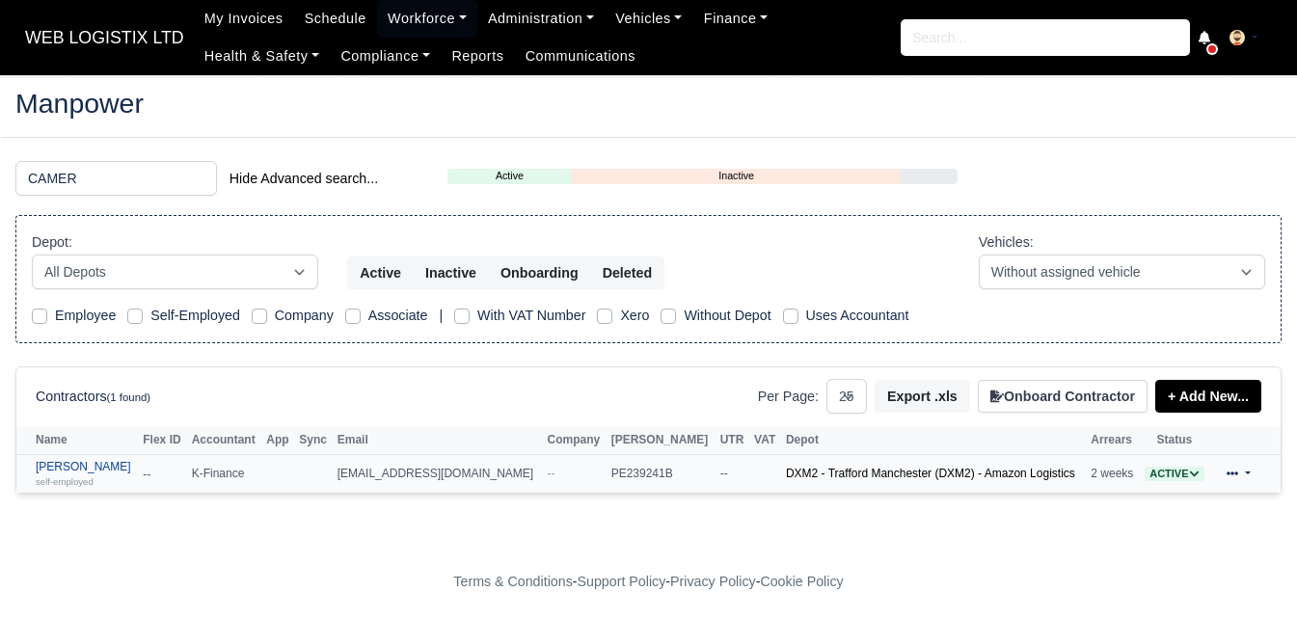
type input "CAMER"
click at [103, 479] on div "self-employed" at bounding box center [84, 481] width 97 height 14
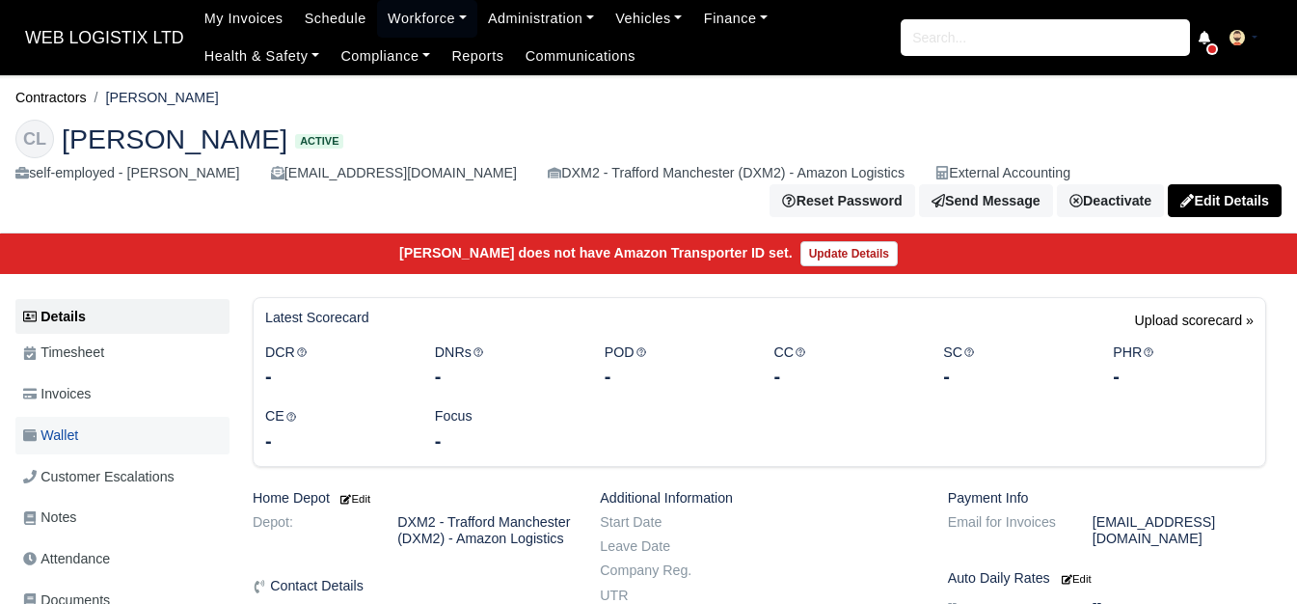
click at [95, 448] on link "Wallet" at bounding box center [122, 436] width 214 height 38
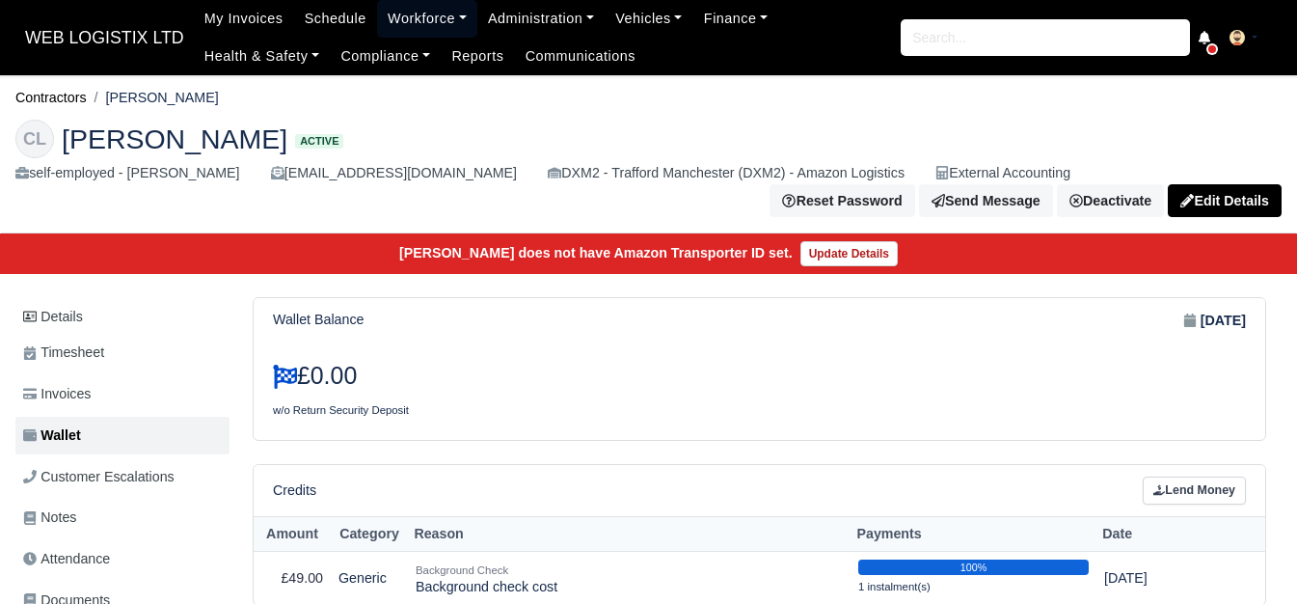
drag, startPoint x: 374, startPoint y: 17, endPoint x: 378, endPoint y: 41, distance: 23.5
click at [377, 17] on link "Workforce" at bounding box center [427, 19] width 100 height 38
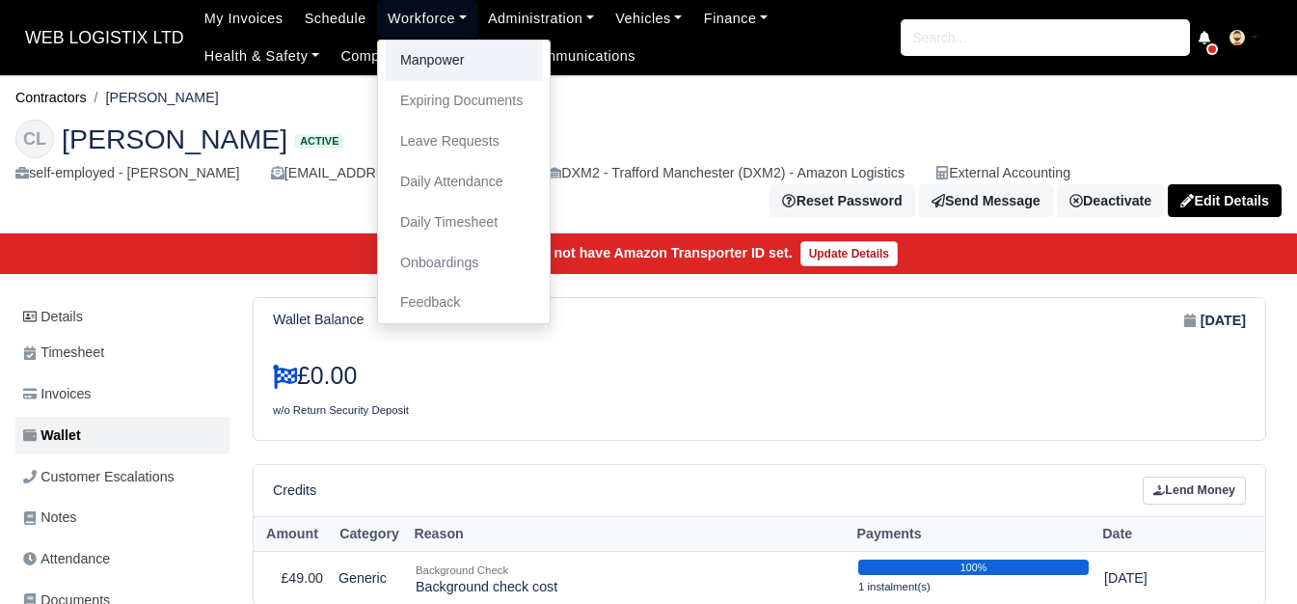
click at [386, 54] on link "Manpower" at bounding box center [464, 61] width 156 height 41
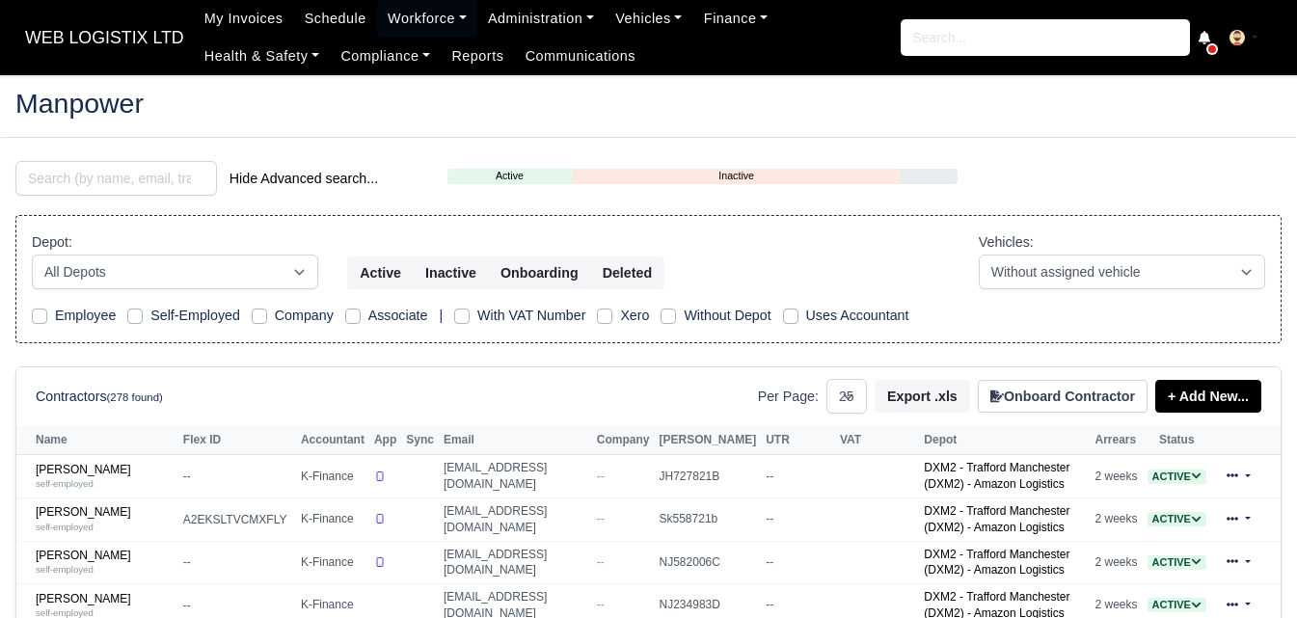
select select "25"
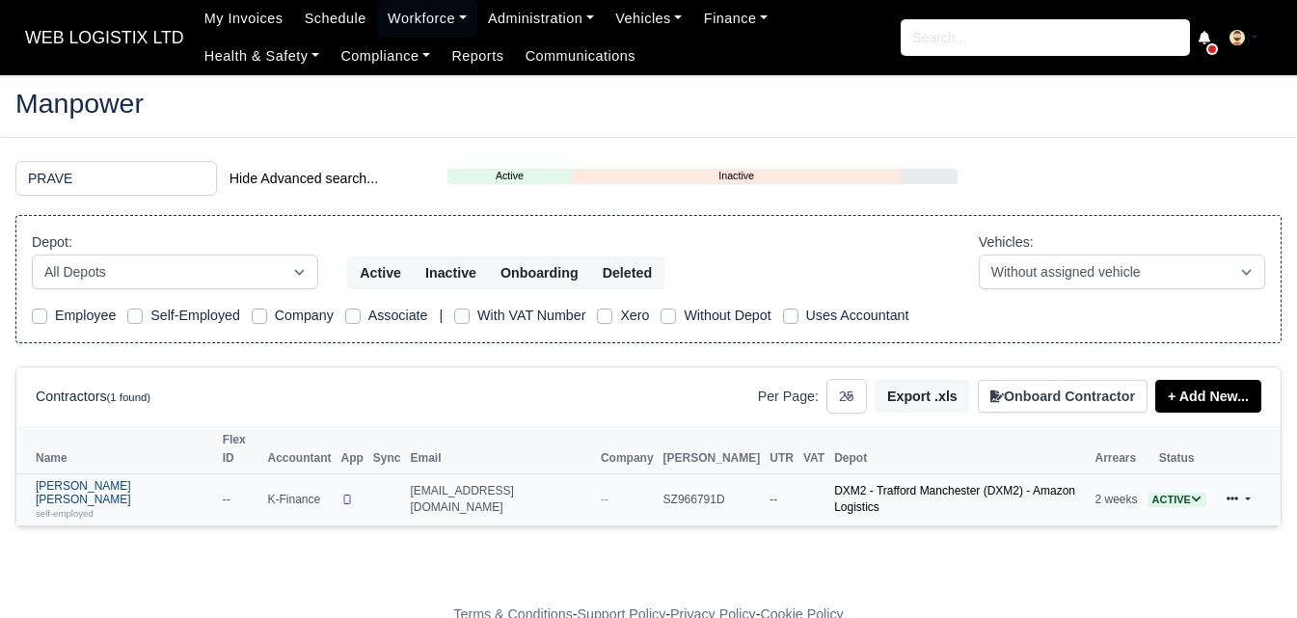
type input "PRAVE"
click at [78, 508] on small "self-employed" at bounding box center [65, 513] width 58 height 11
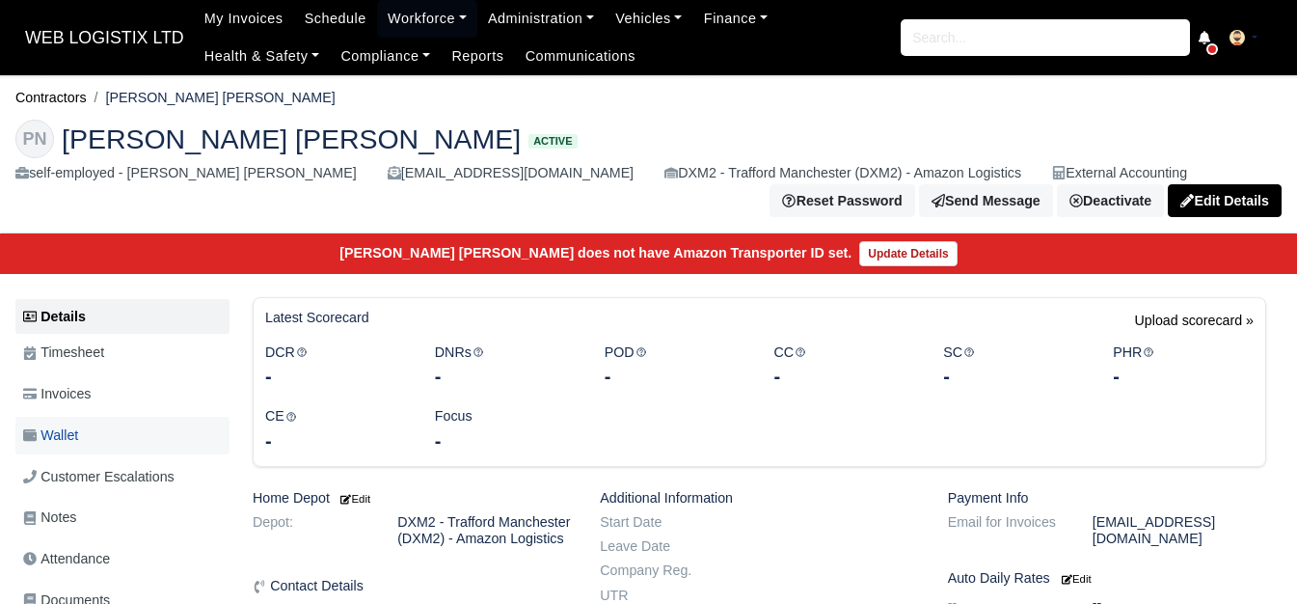
click at [68, 437] on span "Wallet" at bounding box center [50, 435] width 55 height 22
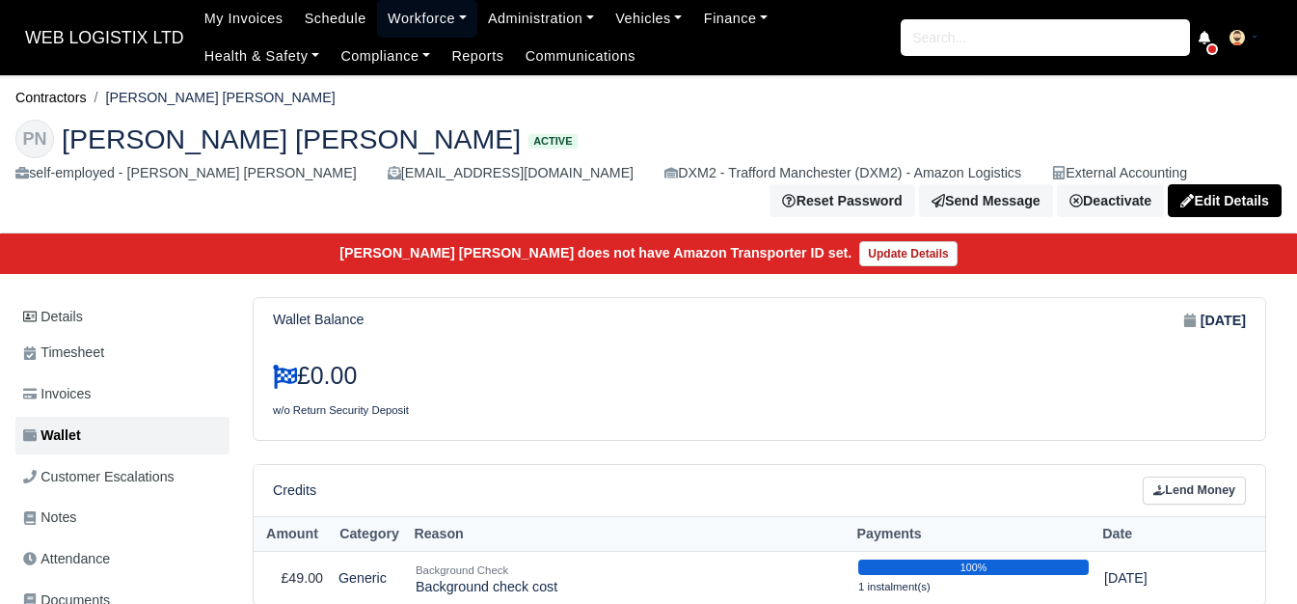
click at [446, 7] on link "Workforce" at bounding box center [427, 19] width 100 height 38
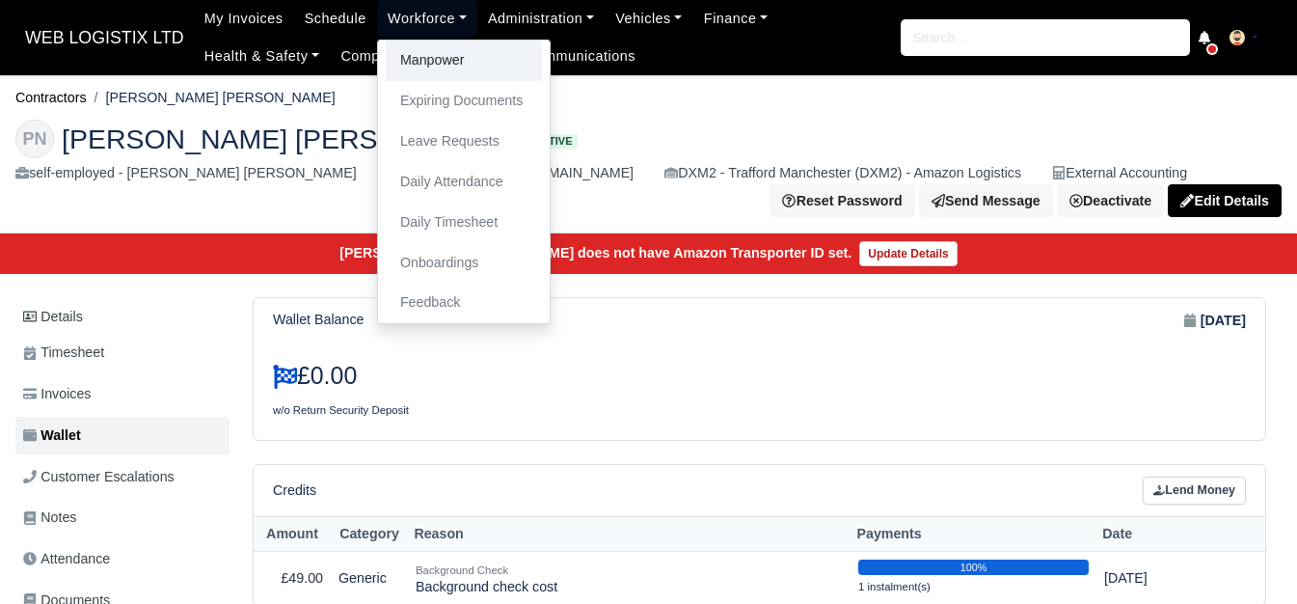
click at [430, 62] on link "Manpower" at bounding box center [464, 61] width 156 height 41
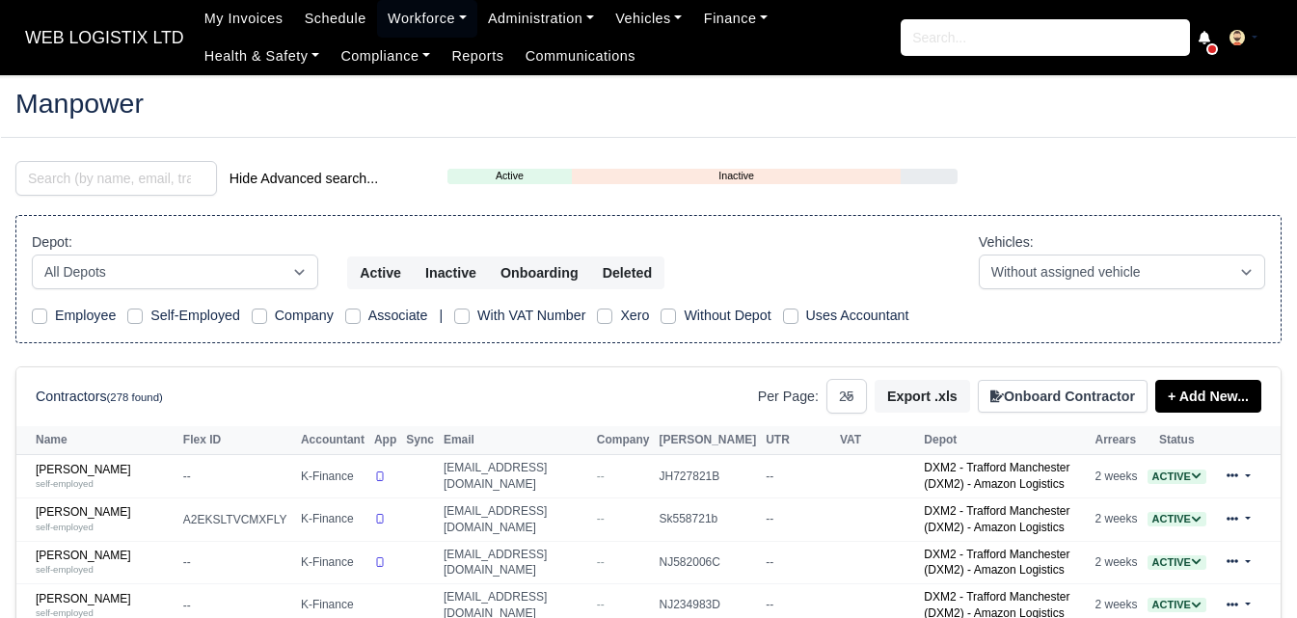
select select "25"
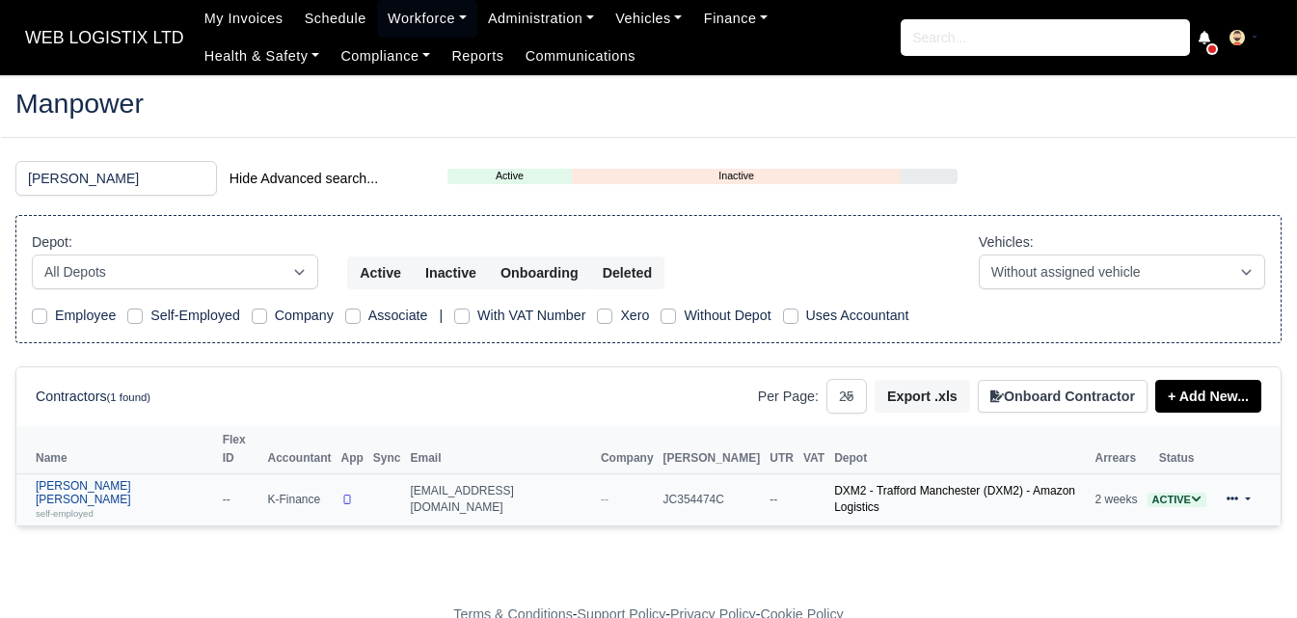
type input "SEAN"
click at [47, 479] on link "Sean James Kerr self-employed" at bounding box center [124, 499] width 177 height 41
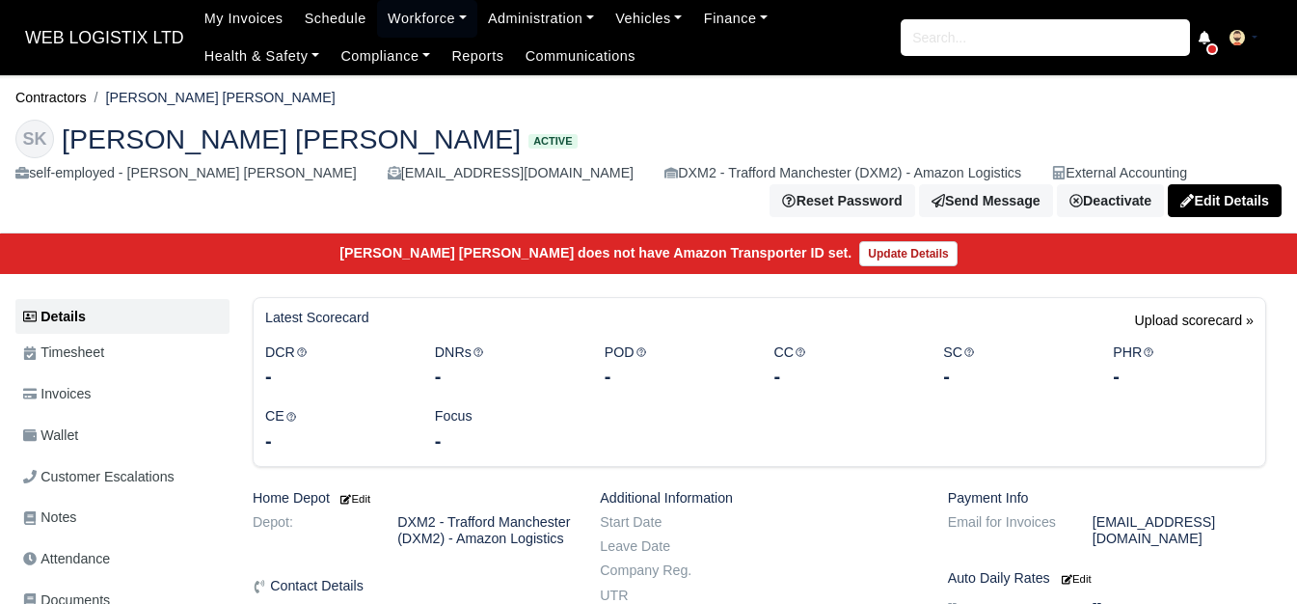
click at [32, 417] on link "Wallet" at bounding box center [122, 436] width 214 height 38
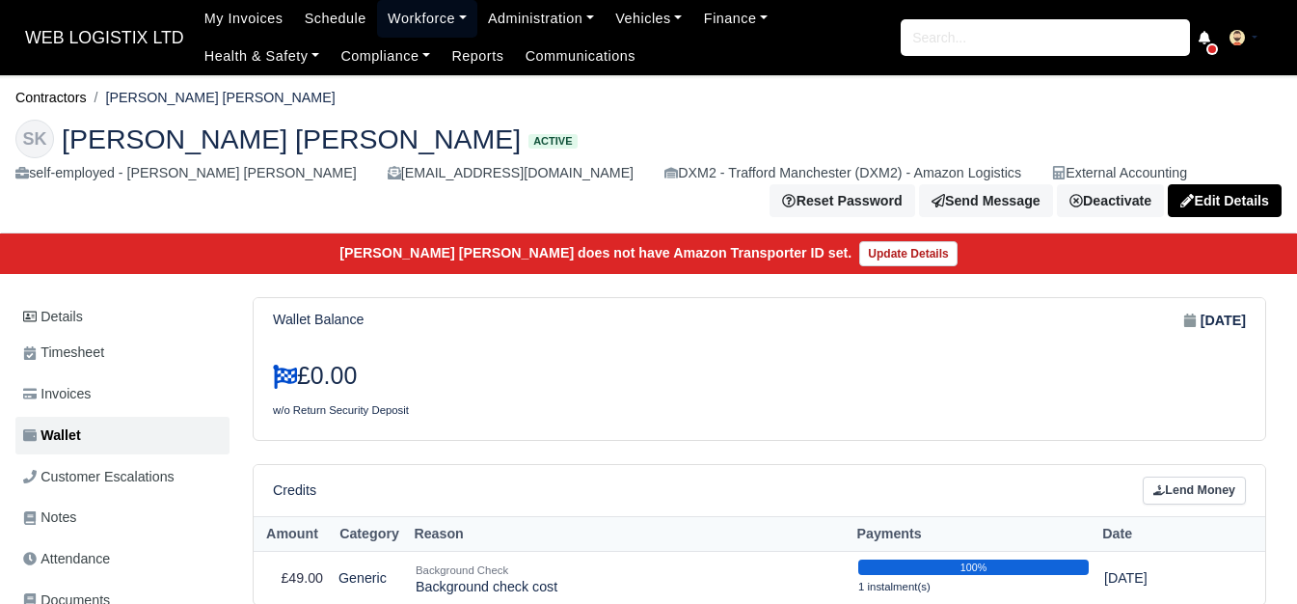
click at [377, 15] on link "Workforce" at bounding box center [427, 19] width 100 height 38
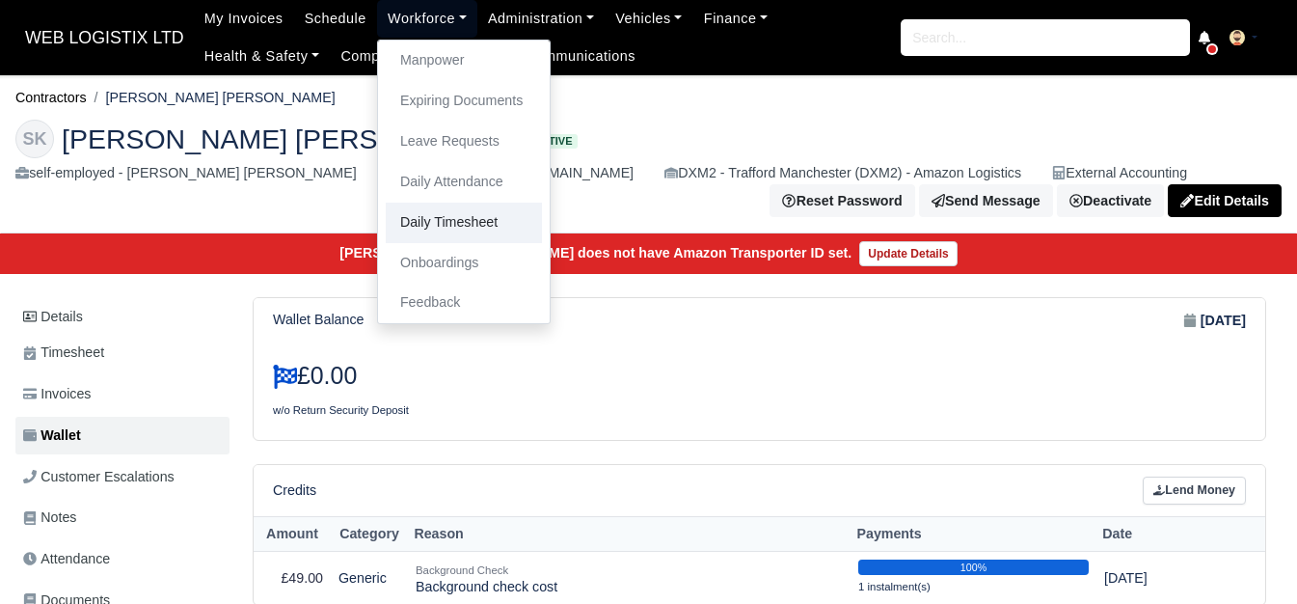
click at [423, 217] on link "Daily Timesheet" at bounding box center [464, 223] width 156 height 41
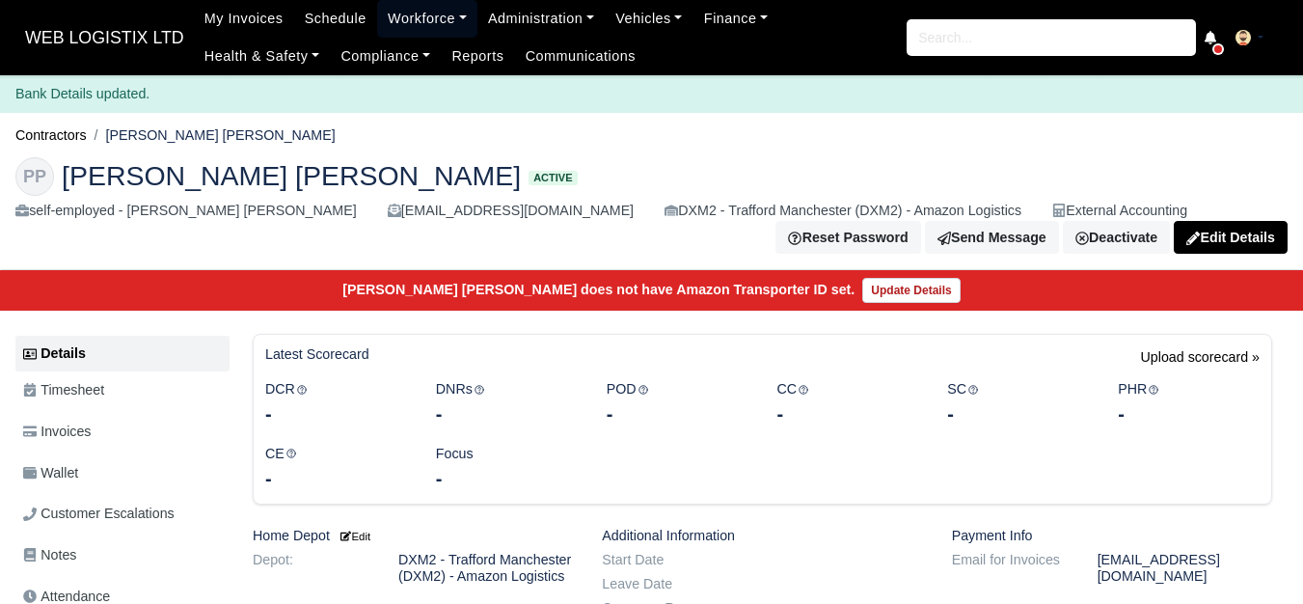
click at [447, 11] on link "Workforce" at bounding box center [427, 19] width 100 height 38
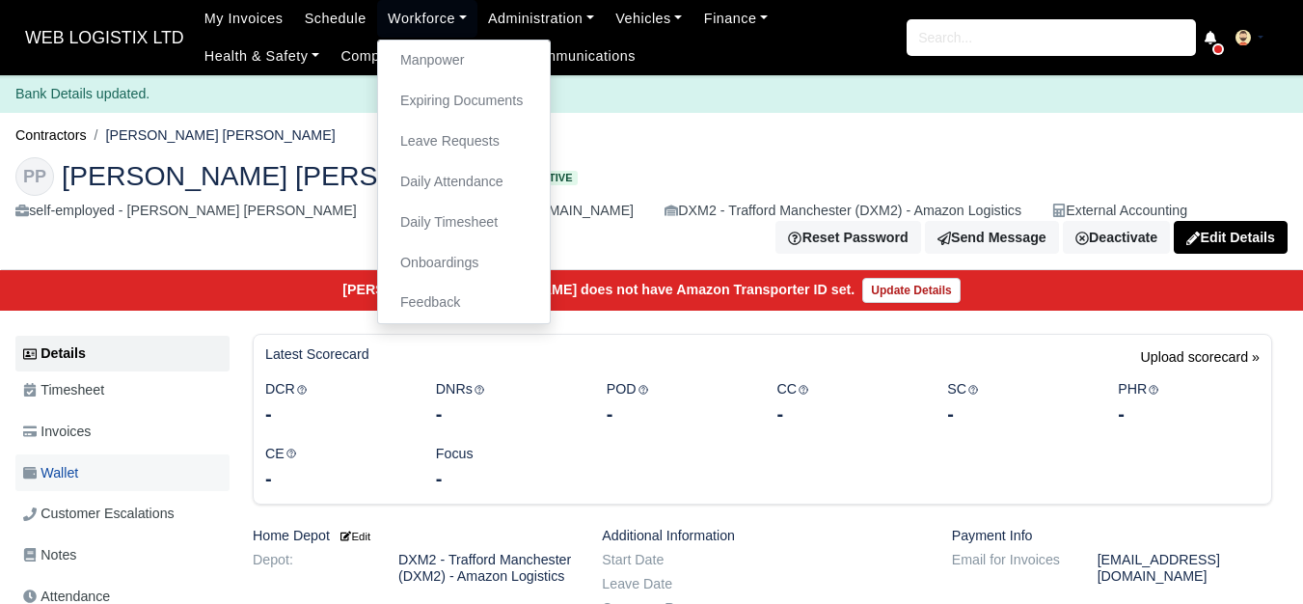
click at [84, 475] on link "Wallet" at bounding box center [122, 473] width 214 height 38
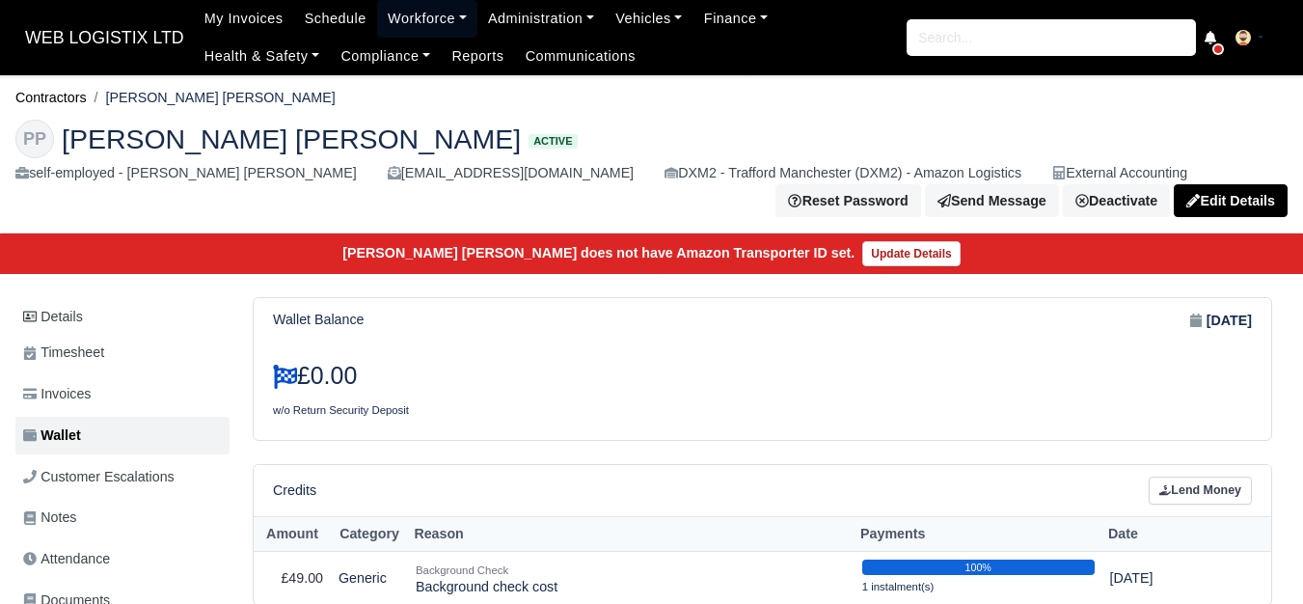
click at [405, 19] on link "Workforce" at bounding box center [427, 19] width 100 height 38
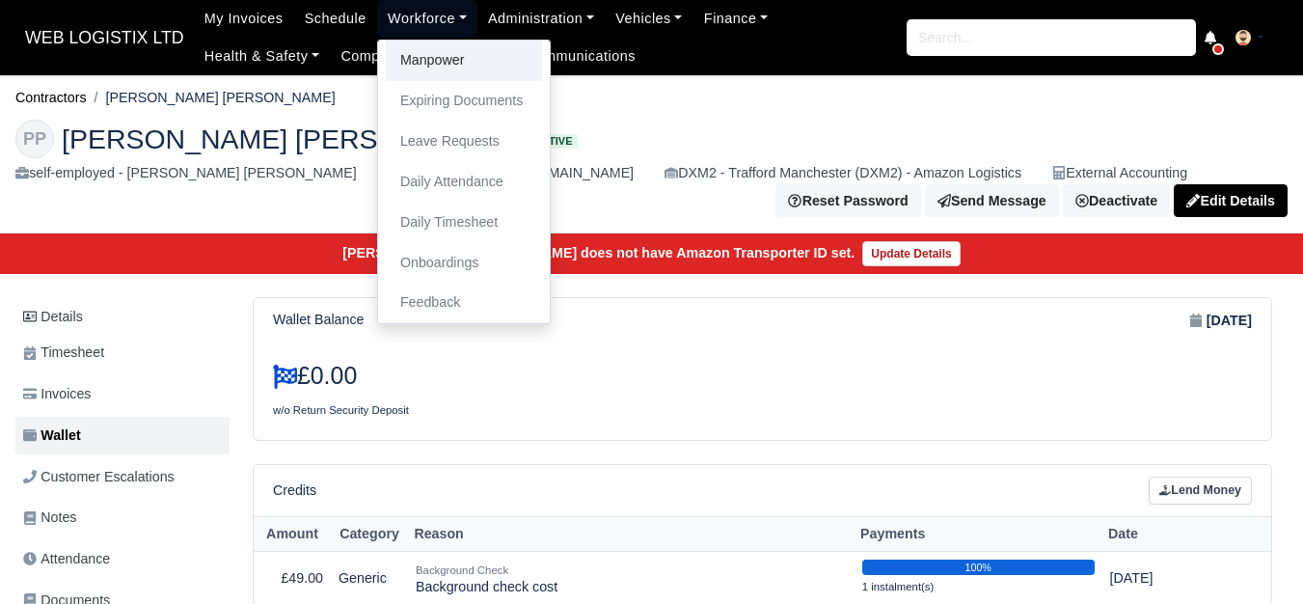
click at [405, 63] on link "Manpower" at bounding box center [464, 61] width 156 height 41
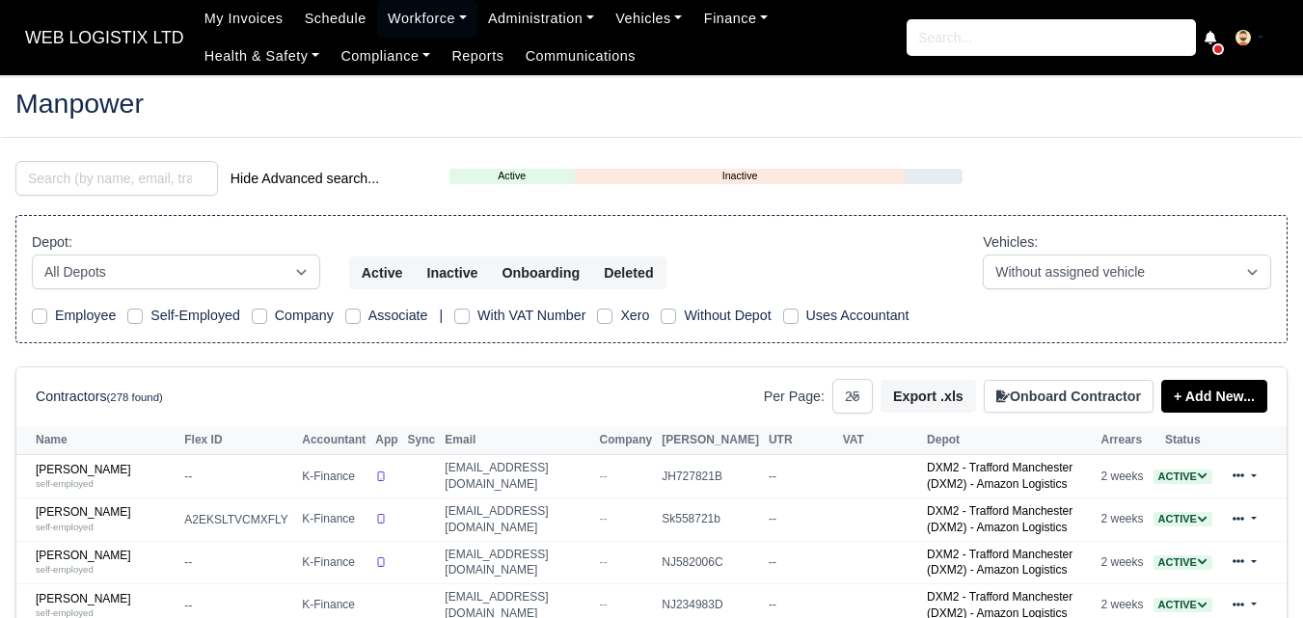
select select "25"
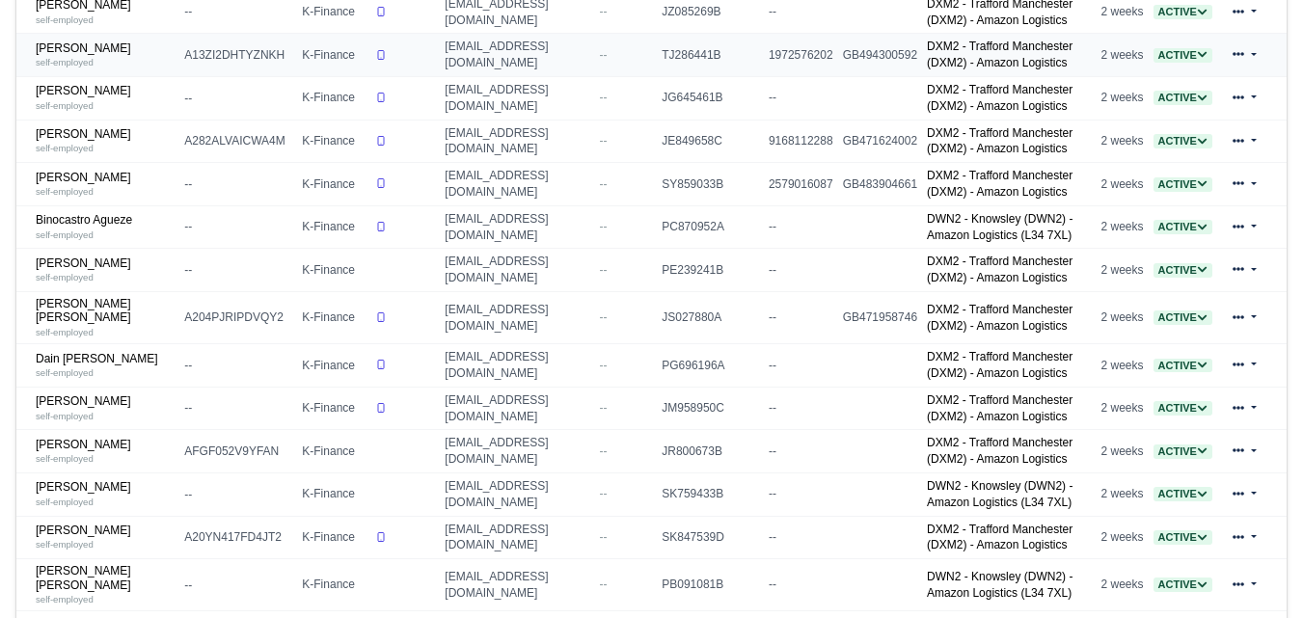
scroll to position [803, 0]
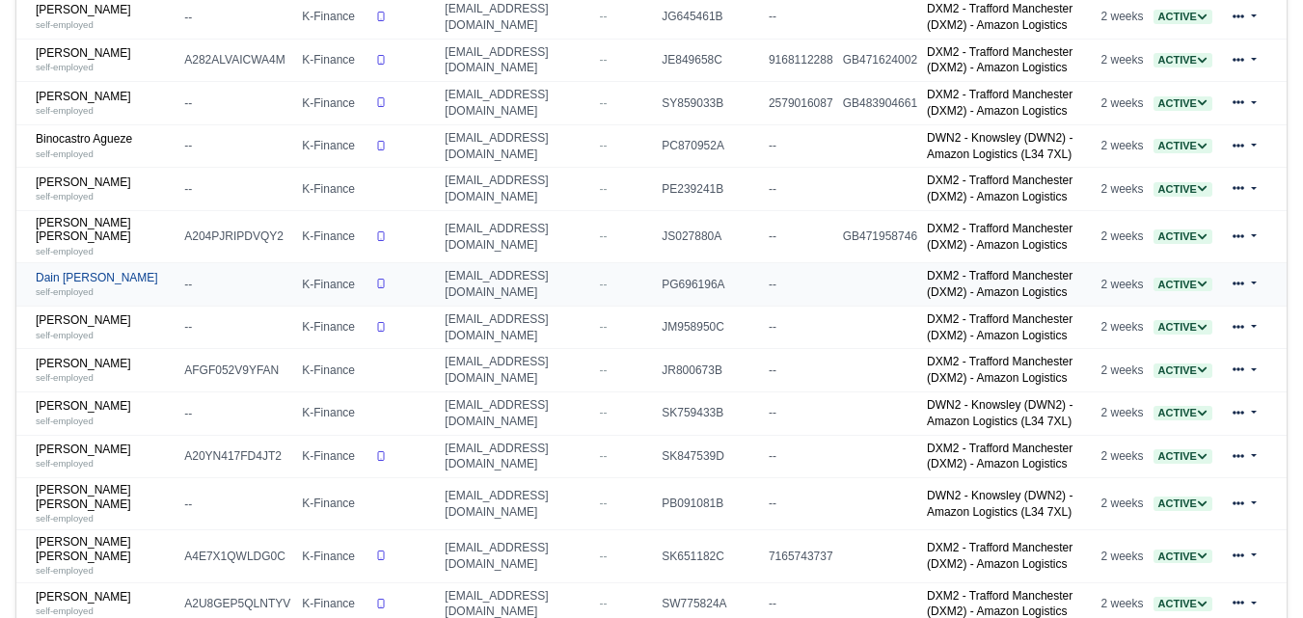
click at [64, 289] on link "Dain [PERSON_NAME] self-employed" at bounding box center [105, 285] width 139 height 28
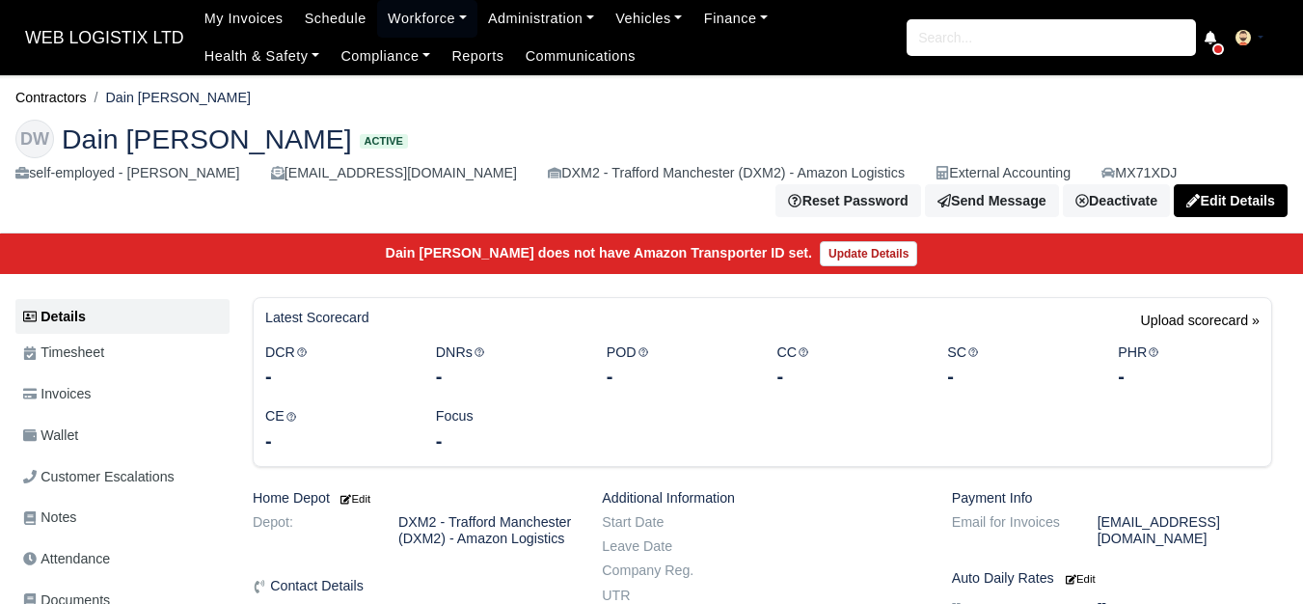
click at [107, 447] on link "Wallet" at bounding box center [122, 436] width 214 height 38
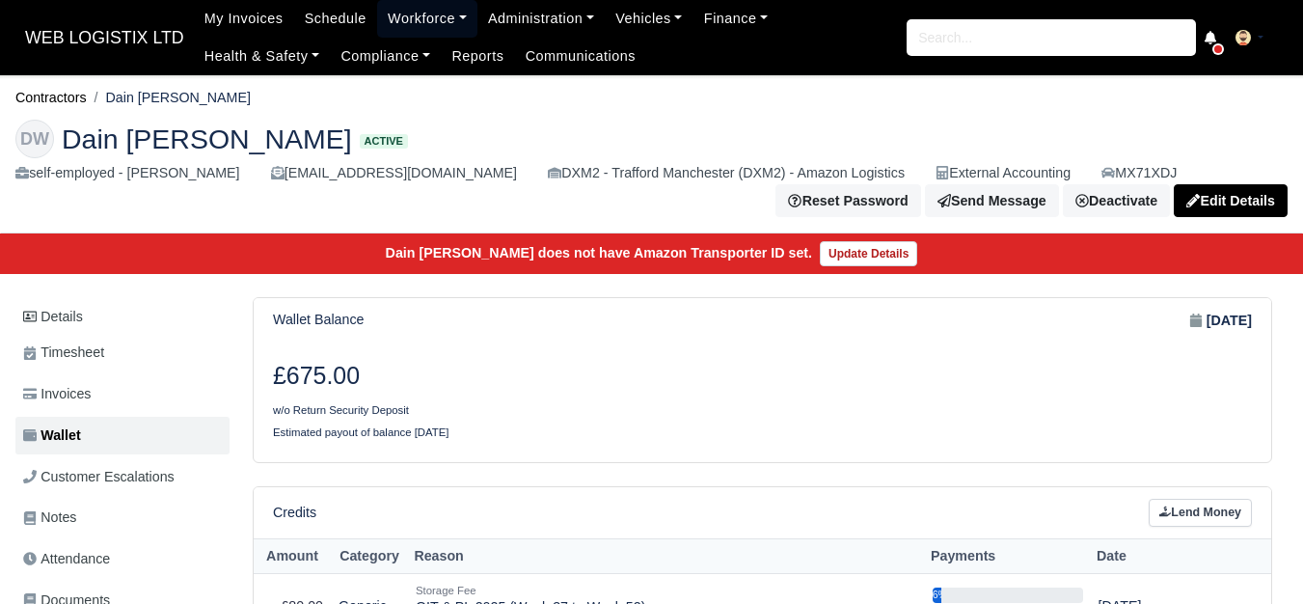
click at [407, 21] on link "Workforce" at bounding box center [427, 19] width 100 height 38
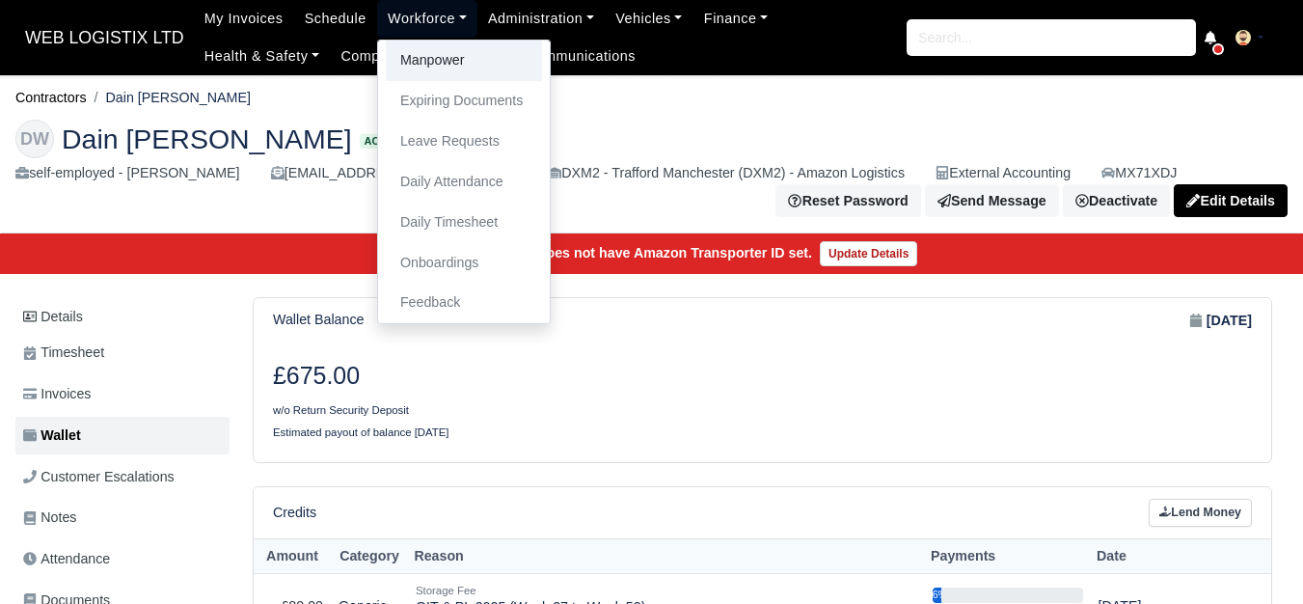
click at [405, 61] on link "Manpower" at bounding box center [464, 61] width 156 height 41
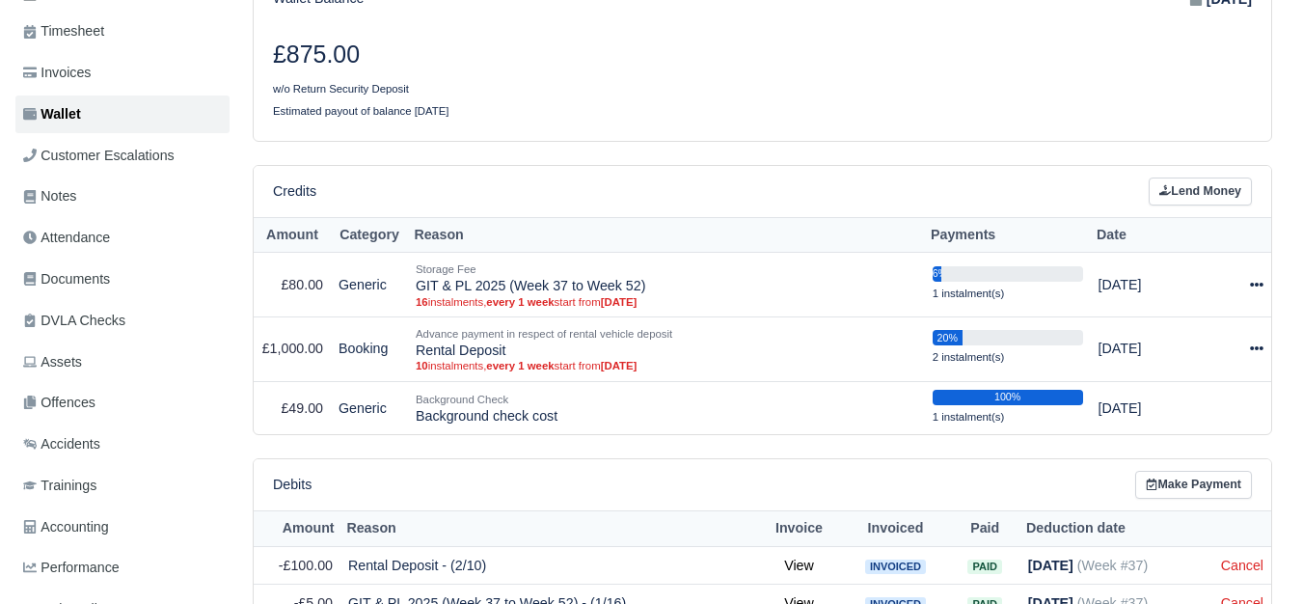
scroll to position [321, 0]
drag, startPoint x: 413, startPoint y: 285, endPoint x: 656, endPoint y: 295, distance: 243.2
click at [656, 295] on td "Storage Fee GIT & PL 2025 (Week 37 to Week 52) 16 instalments, every 1 week sta…" at bounding box center [666, 285] width 517 height 65
copy td "GIT & PL 2025 (Week 37 to Week 52)"
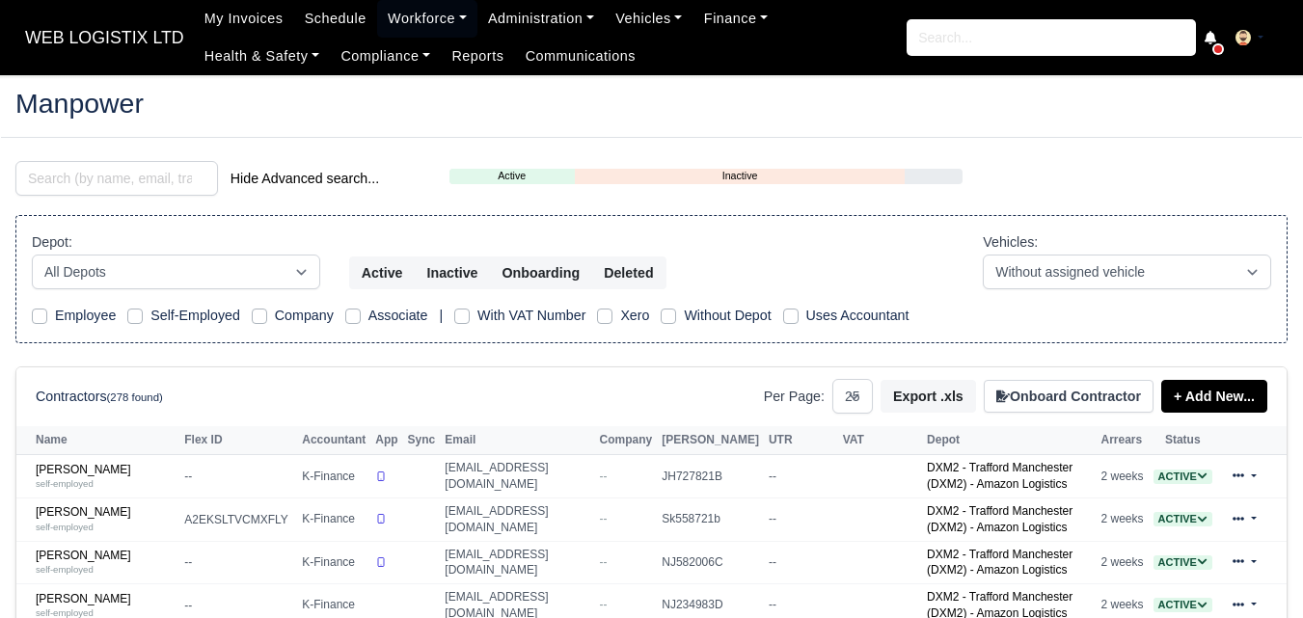
select select "25"
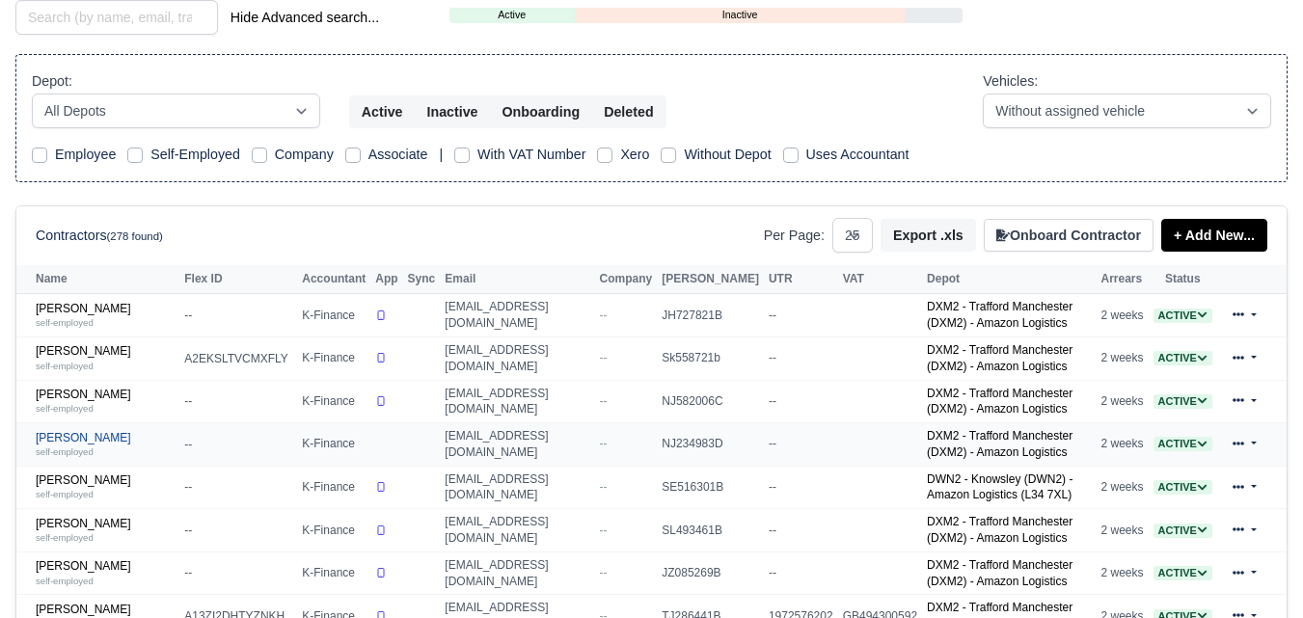
click at [91, 442] on link "[PERSON_NAME] self-employed" at bounding box center [105, 445] width 139 height 28
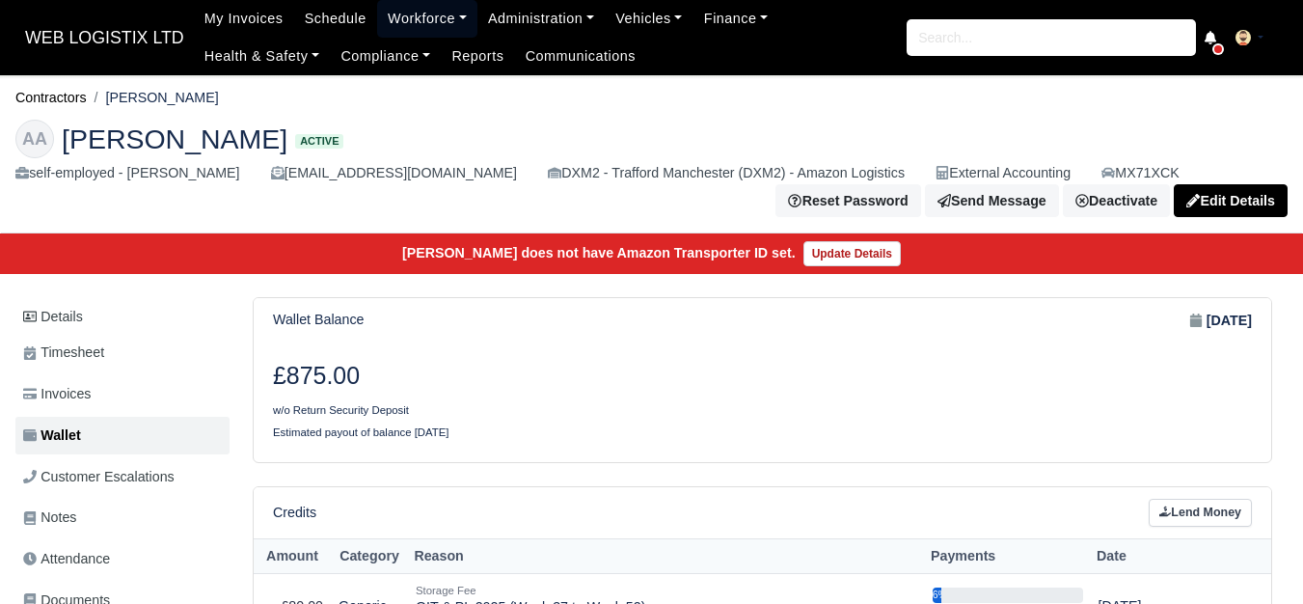
click at [388, 28] on link "Workforce" at bounding box center [427, 19] width 100 height 38
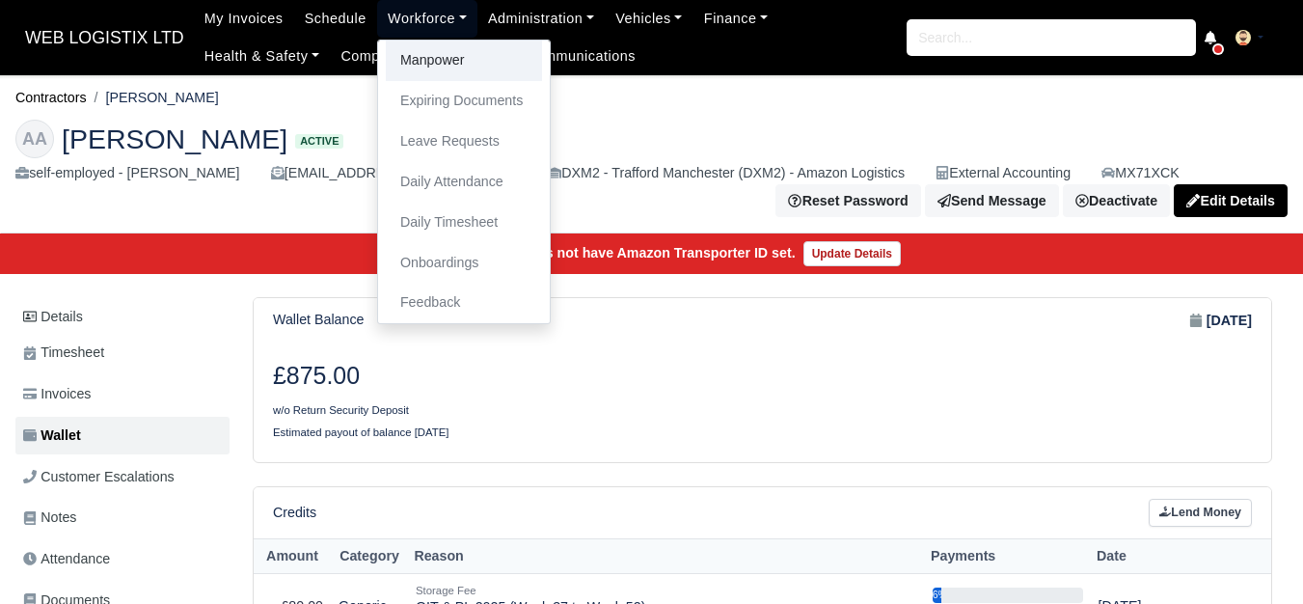
click at [386, 69] on link "Manpower" at bounding box center [464, 61] width 156 height 41
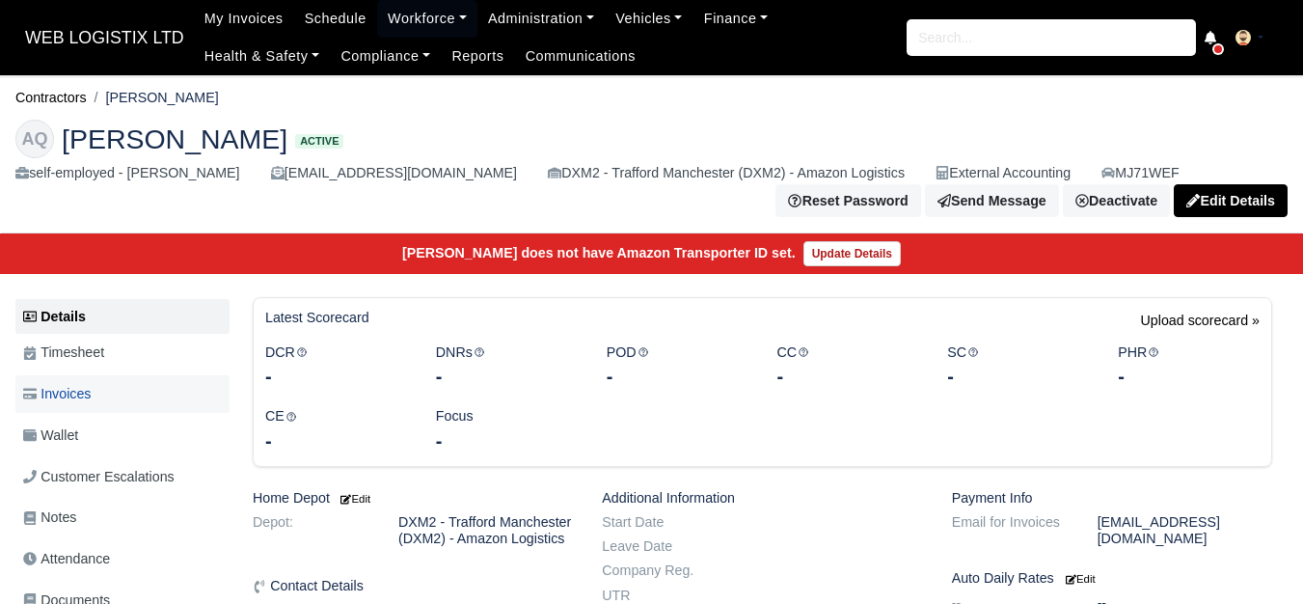
click at [18, 413] on link "Invoices" at bounding box center [122, 394] width 214 height 38
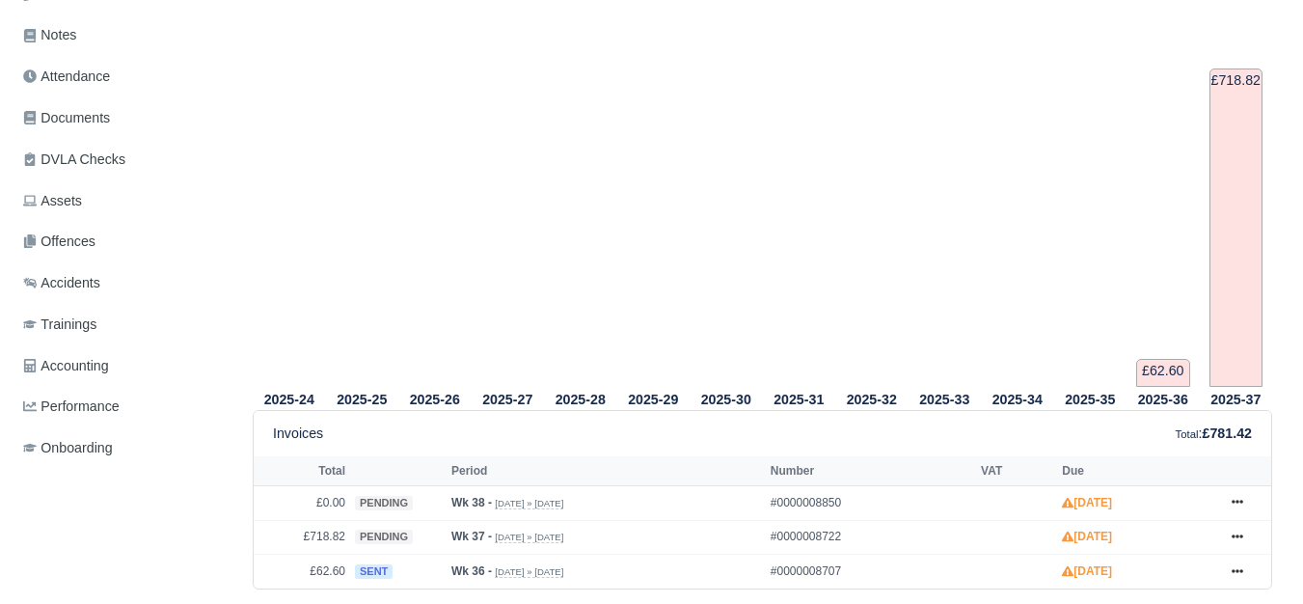
scroll to position [161, 0]
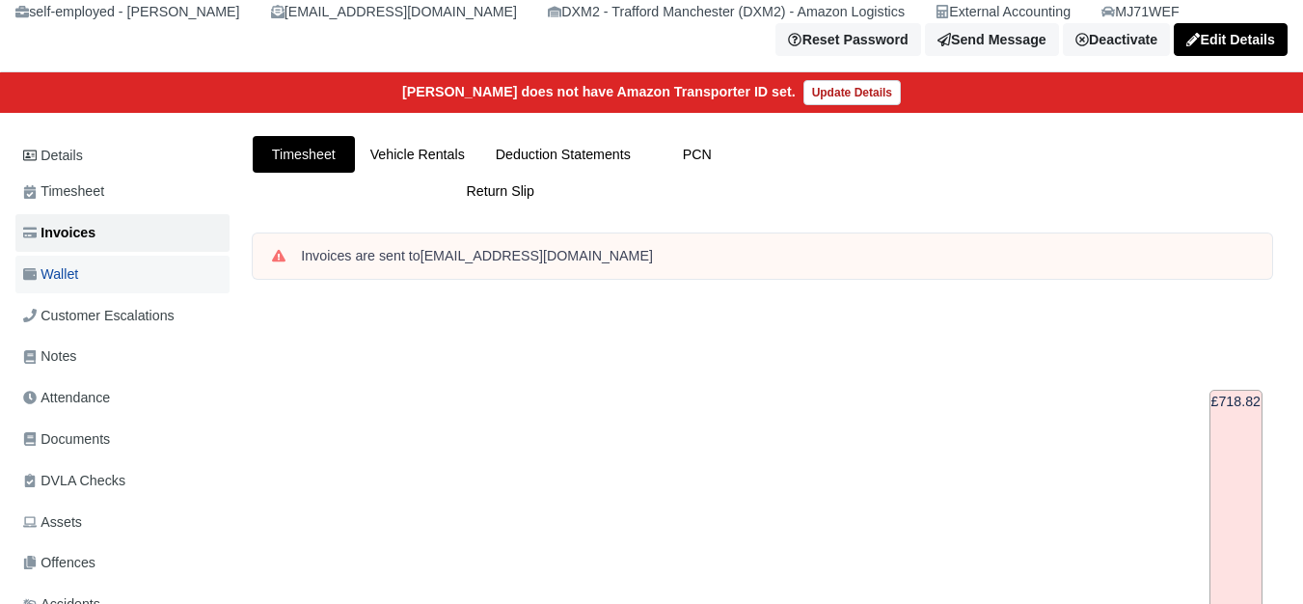
click at [78, 291] on link "Wallet" at bounding box center [122, 275] width 214 height 38
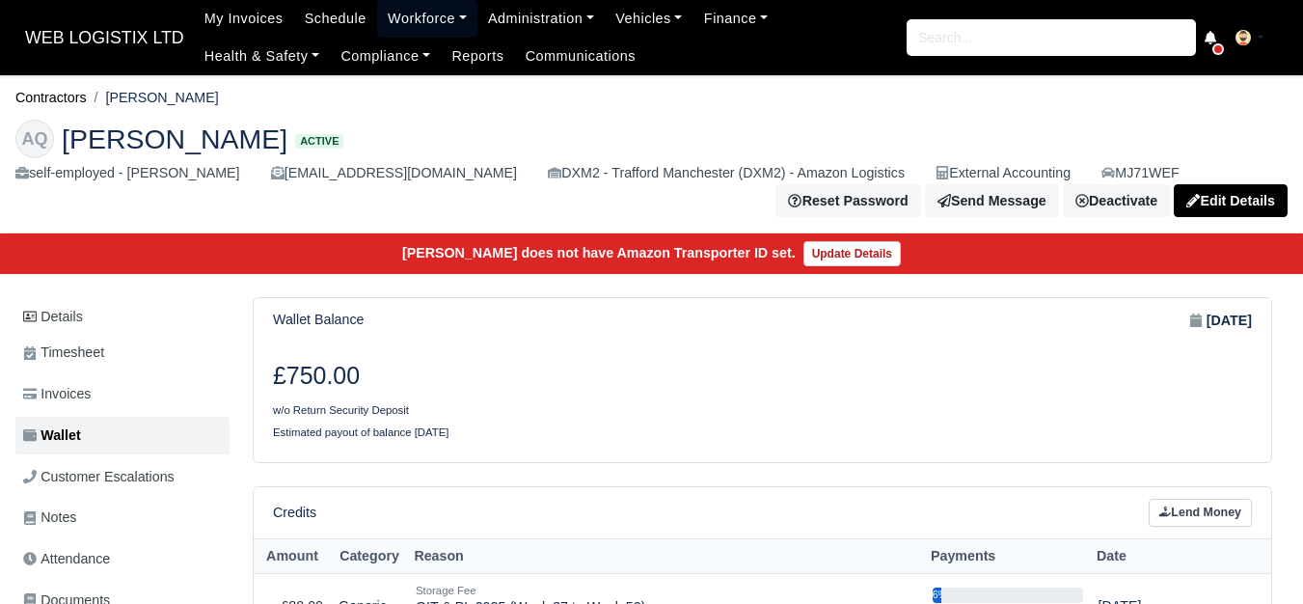
click at [379, 11] on link "Workforce" at bounding box center [427, 19] width 100 height 38
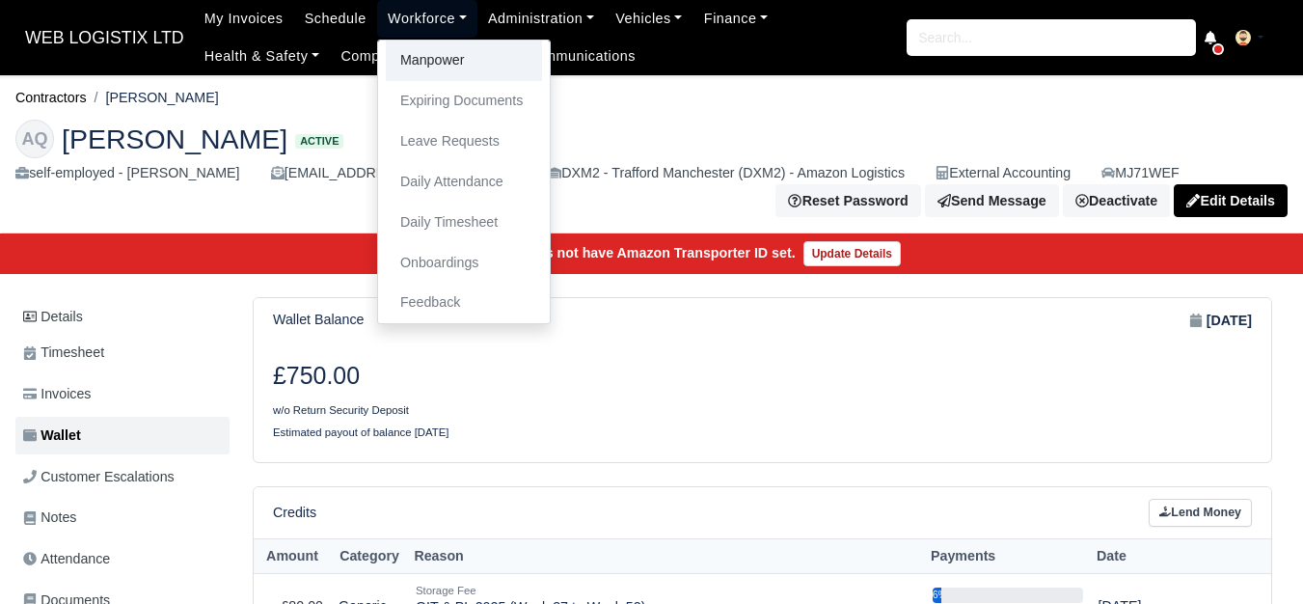
click at [390, 71] on link "Manpower" at bounding box center [464, 61] width 156 height 41
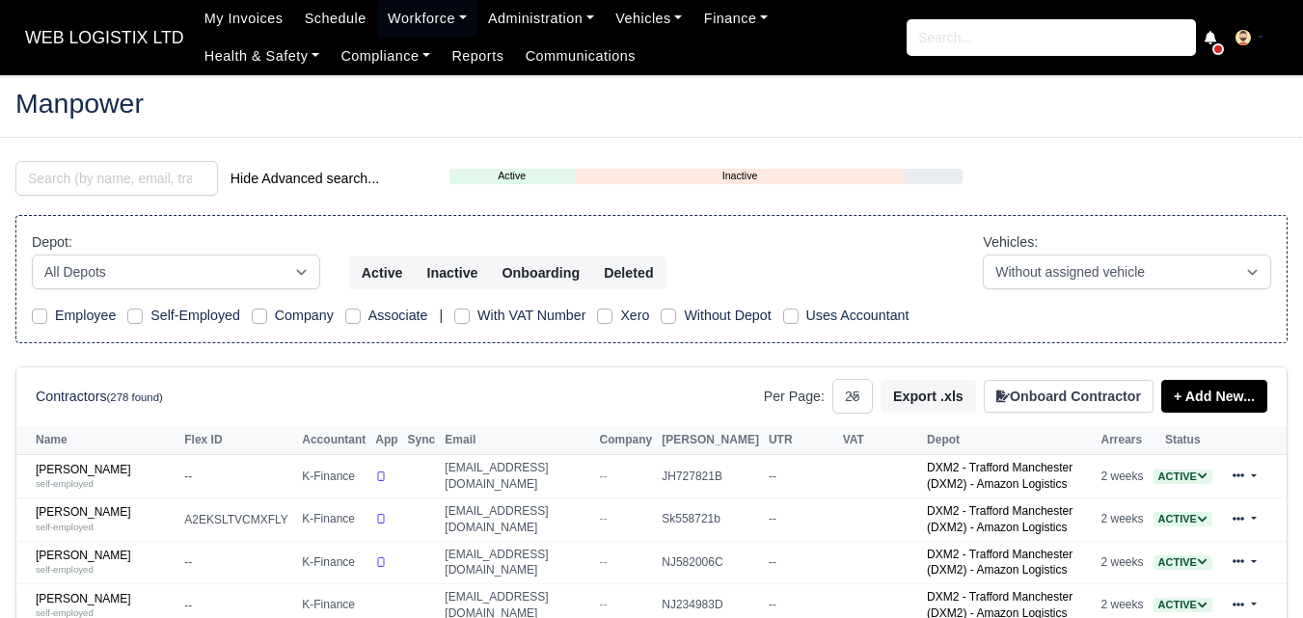
select select "25"
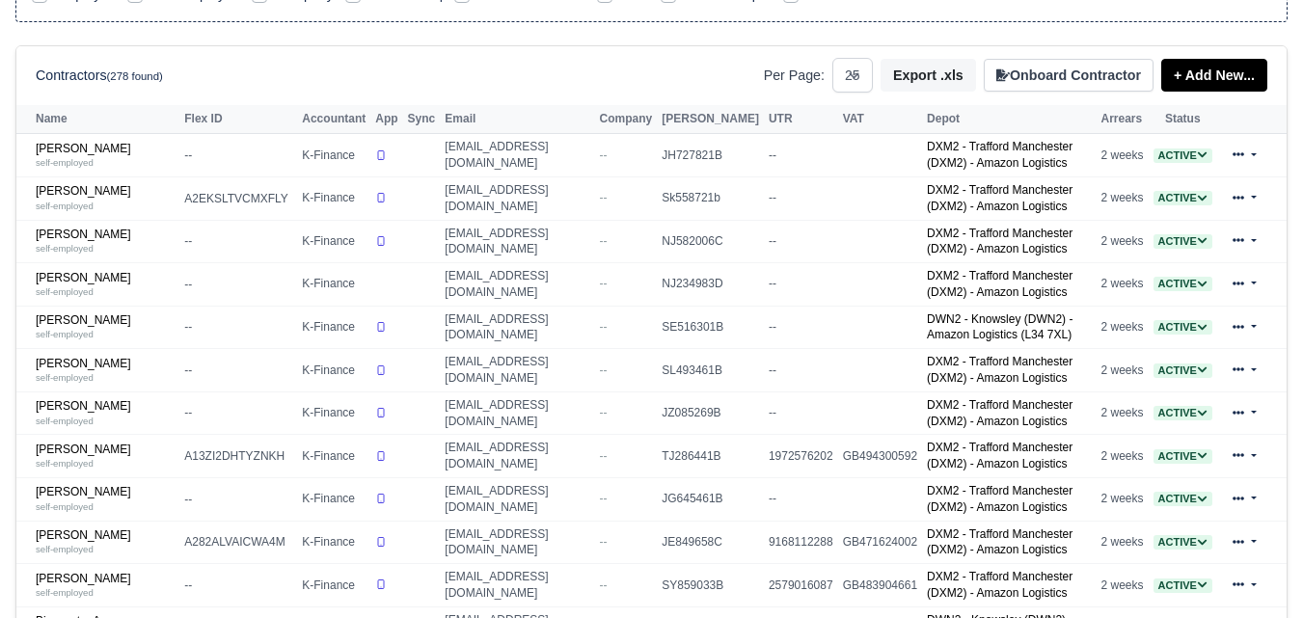
scroll to position [321, 0]
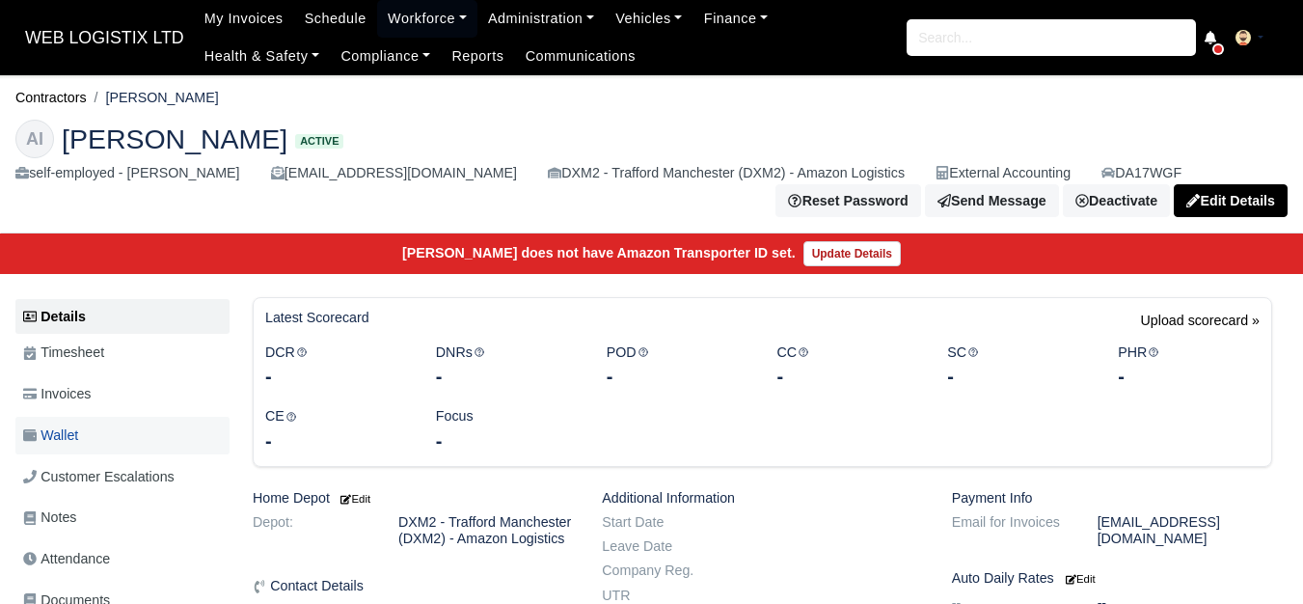
click at [77, 450] on link "Wallet" at bounding box center [122, 436] width 214 height 38
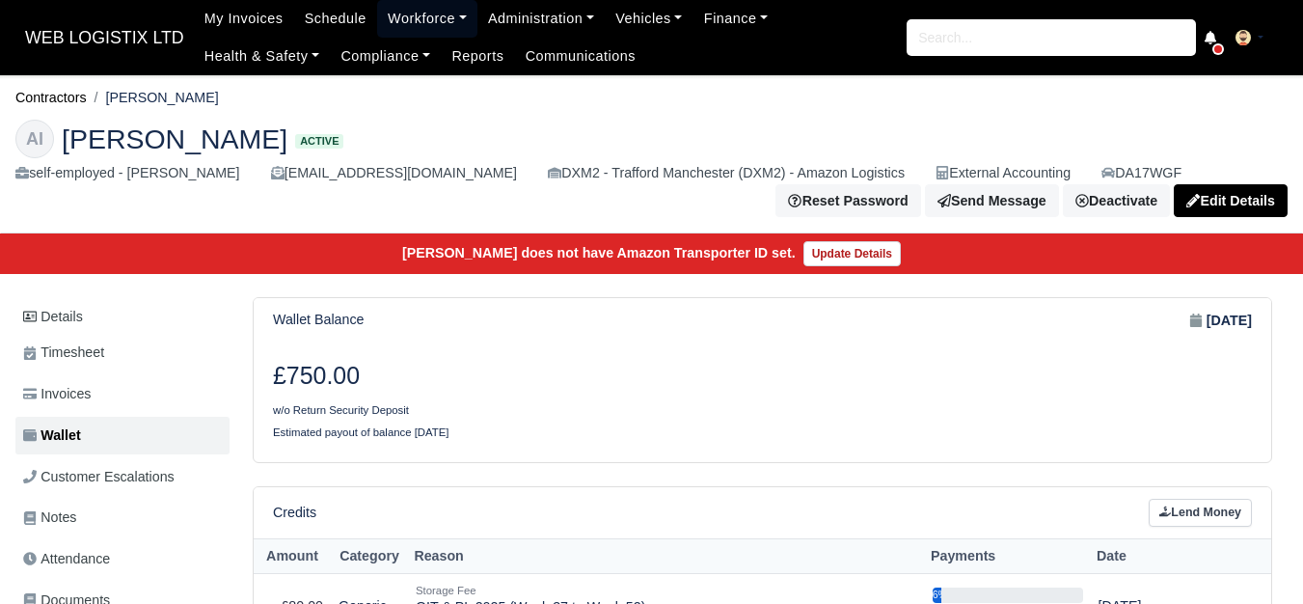
click at [419, 4] on link "Workforce" at bounding box center [427, 19] width 100 height 38
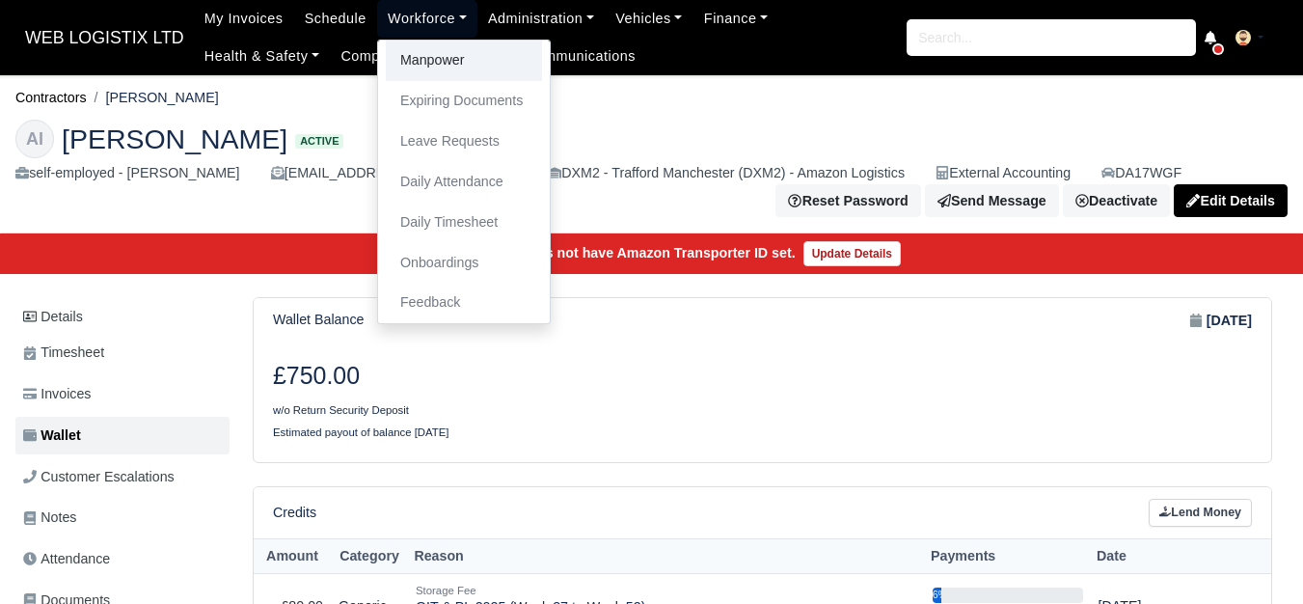
click at [404, 44] on link "Manpower" at bounding box center [464, 61] width 156 height 41
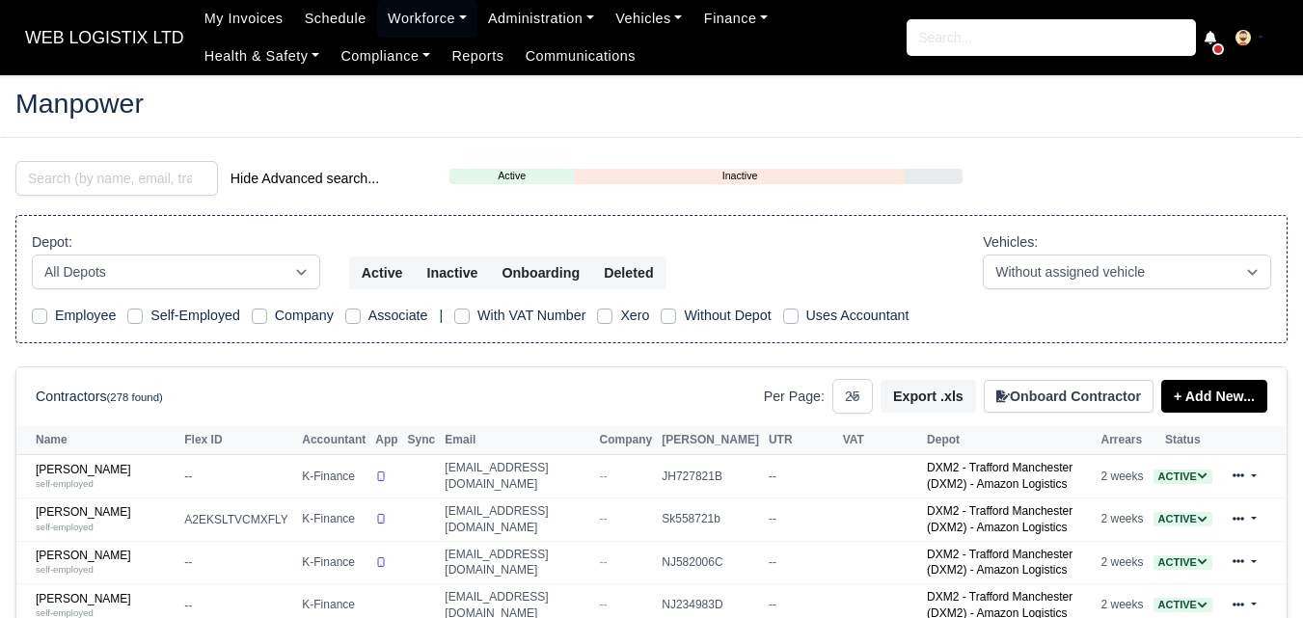
select select "25"
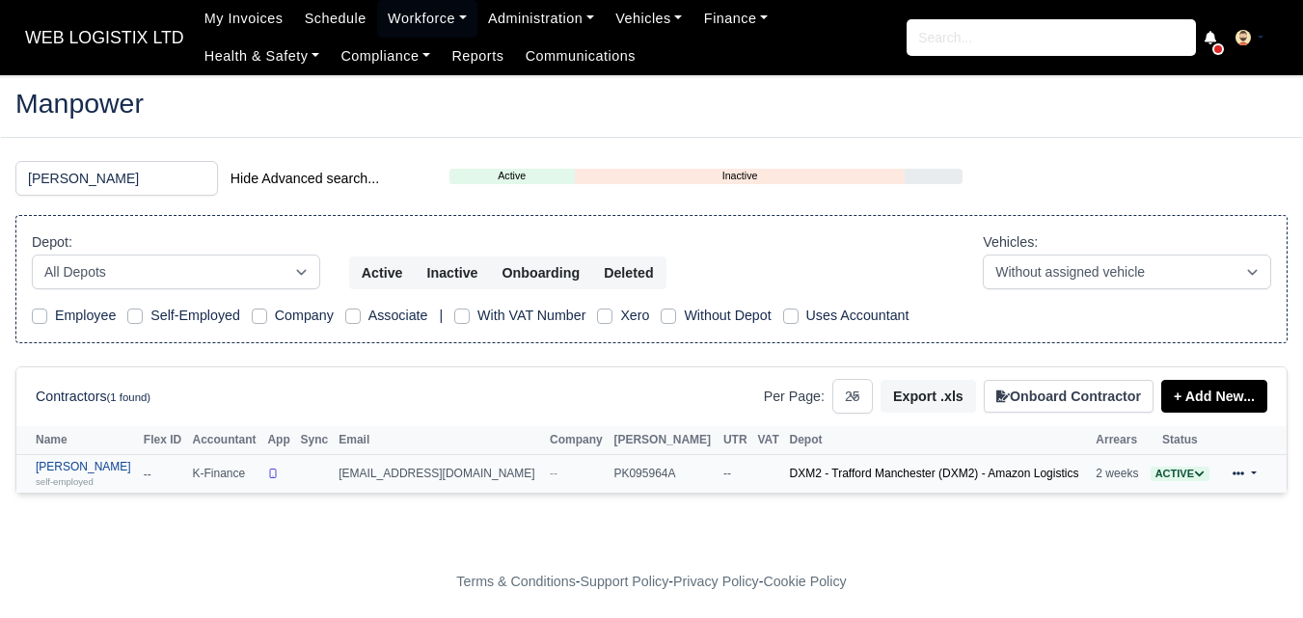
type input "[PERSON_NAME]"
click at [60, 477] on small "self-employed" at bounding box center [65, 481] width 58 height 11
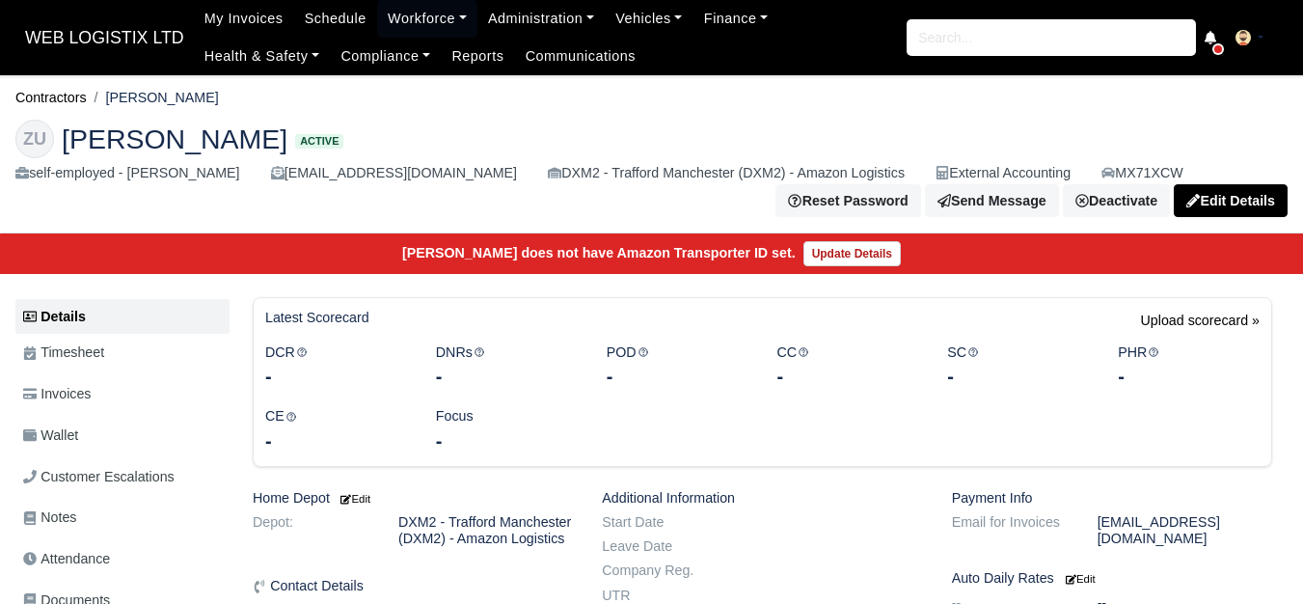
click at [70, 428] on span "Wallet" at bounding box center [50, 435] width 55 height 22
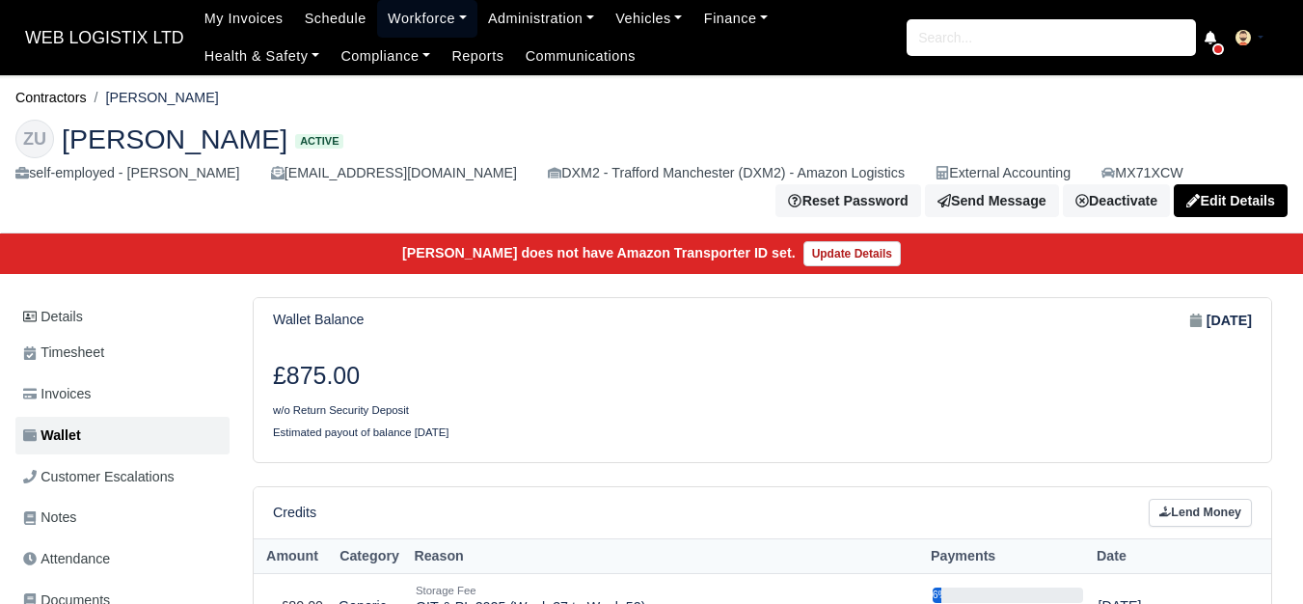
click at [396, 31] on link "Workforce" at bounding box center [427, 19] width 100 height 38
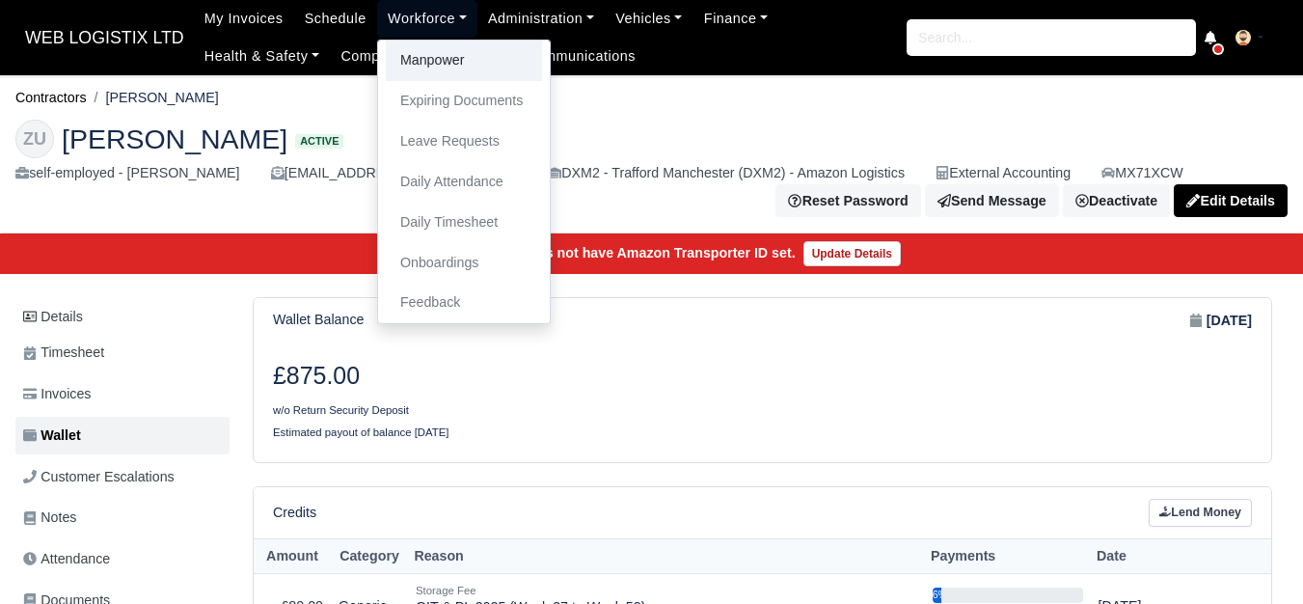
click at [390, 79] on link "Manpower" at bounding box center [464, 61] width 156 height 41
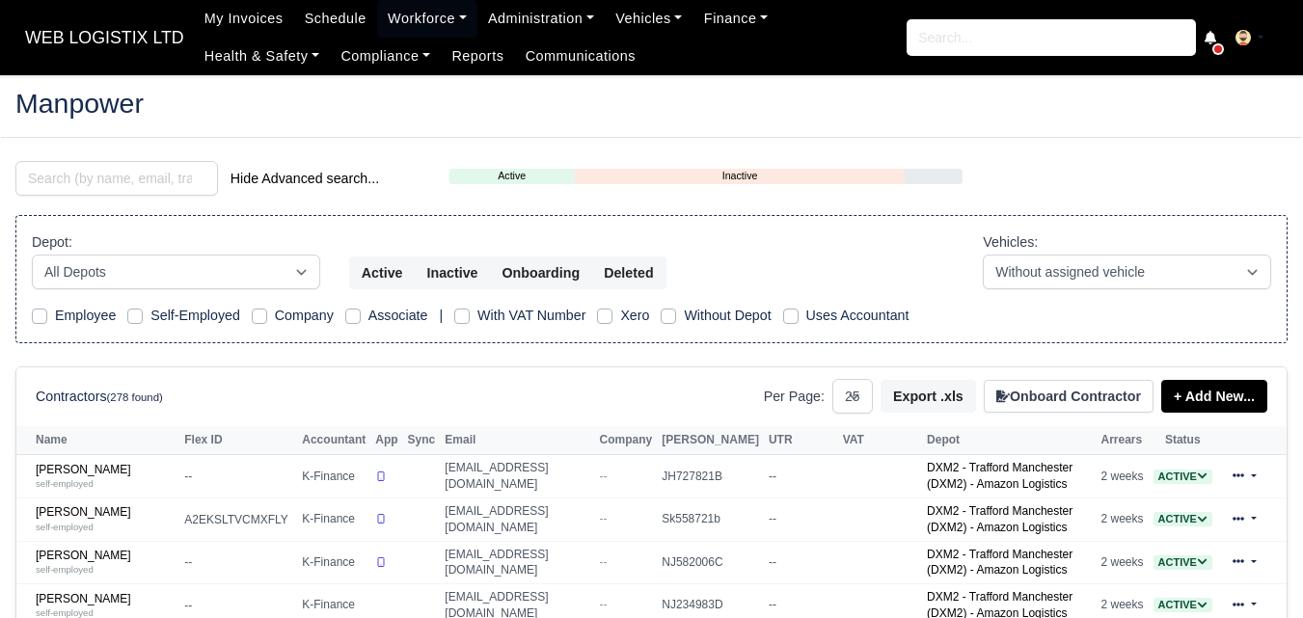
select select "25"
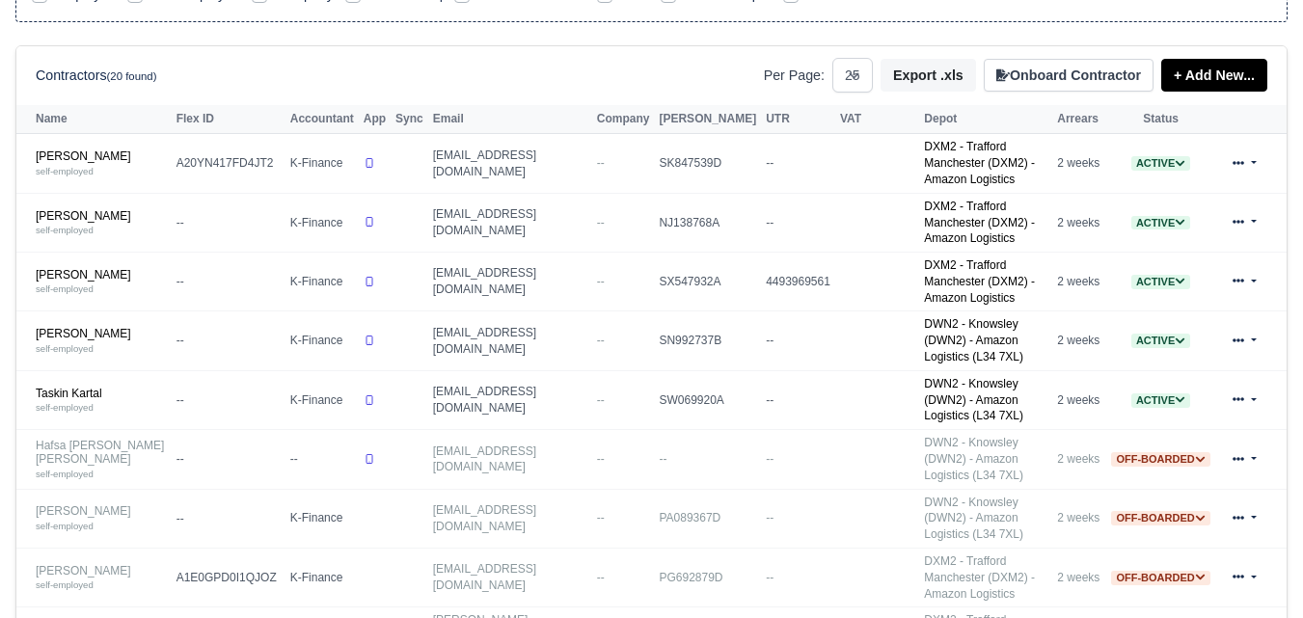
scroll to position [161, 0]
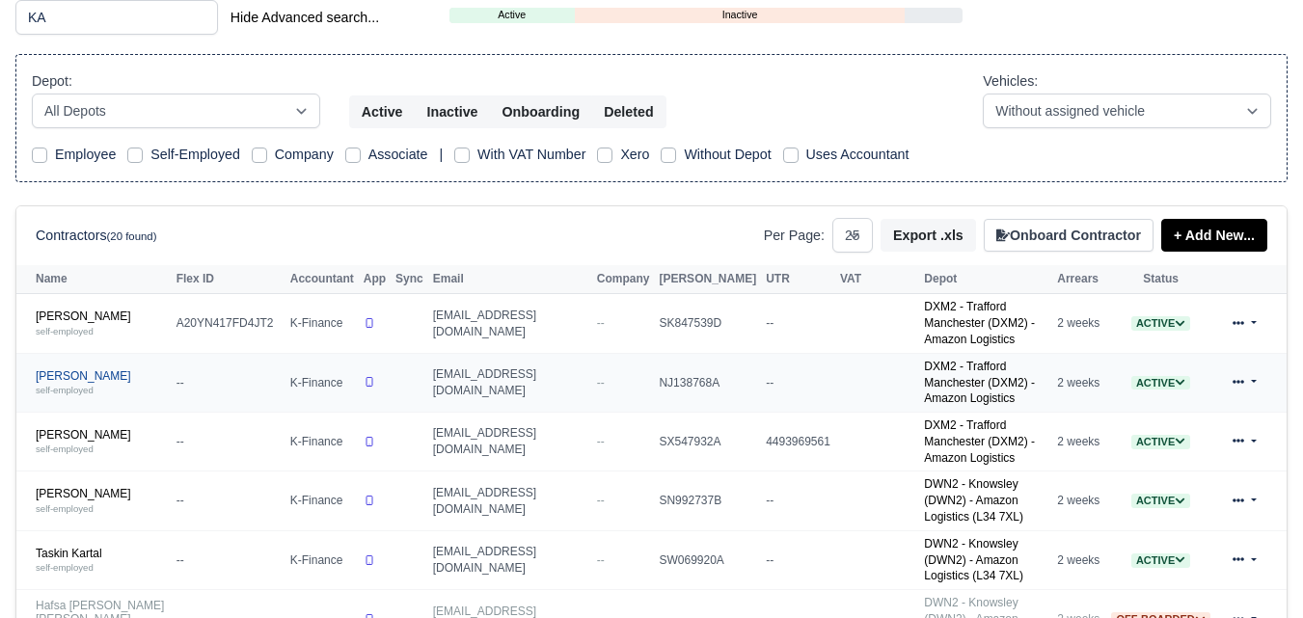
type input "KA"
click at [91, 385] on small "self-employed" at bounding box center [65, 390] width 58 height 11
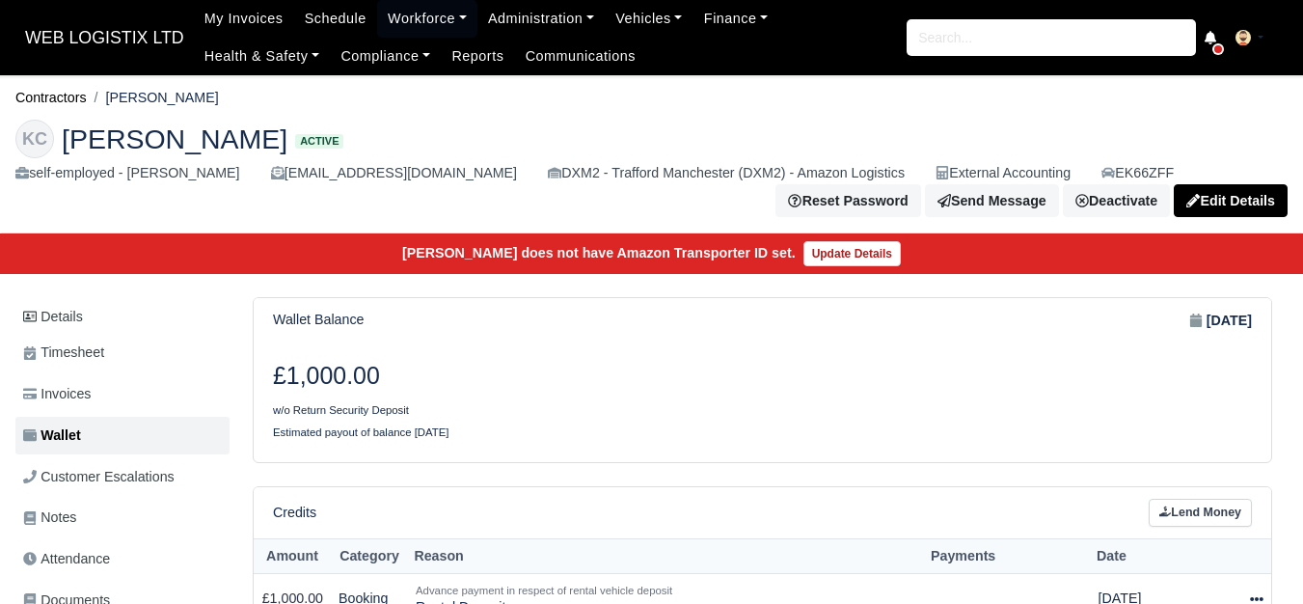
scroll to position [310, 0]
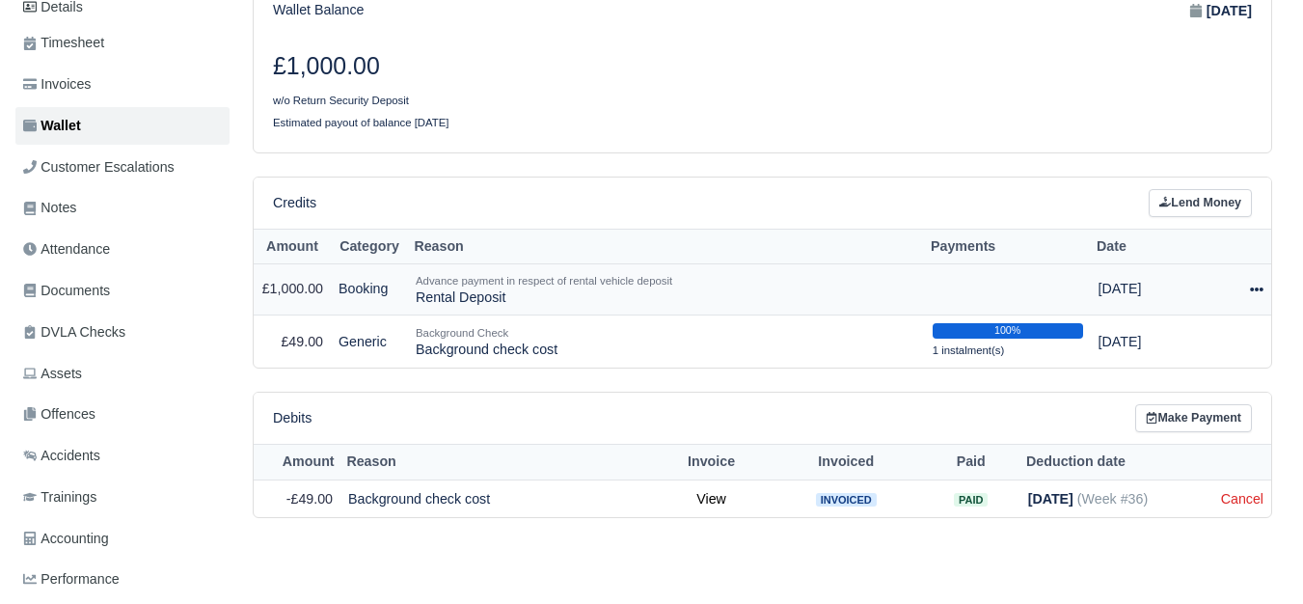
click at [1250, 296] on icon at bounding box center [1257, 290] width 14 height 14
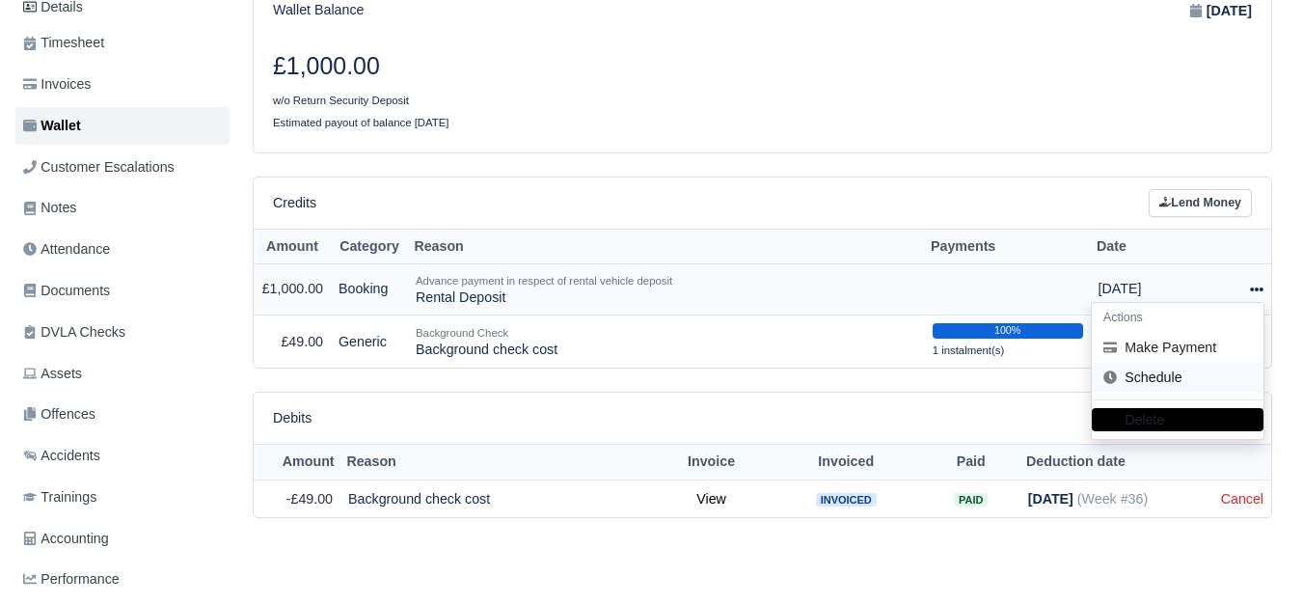
click at [1174, 370] on link "Schedule" at bounding box center [1178, 378] width 172 height 30
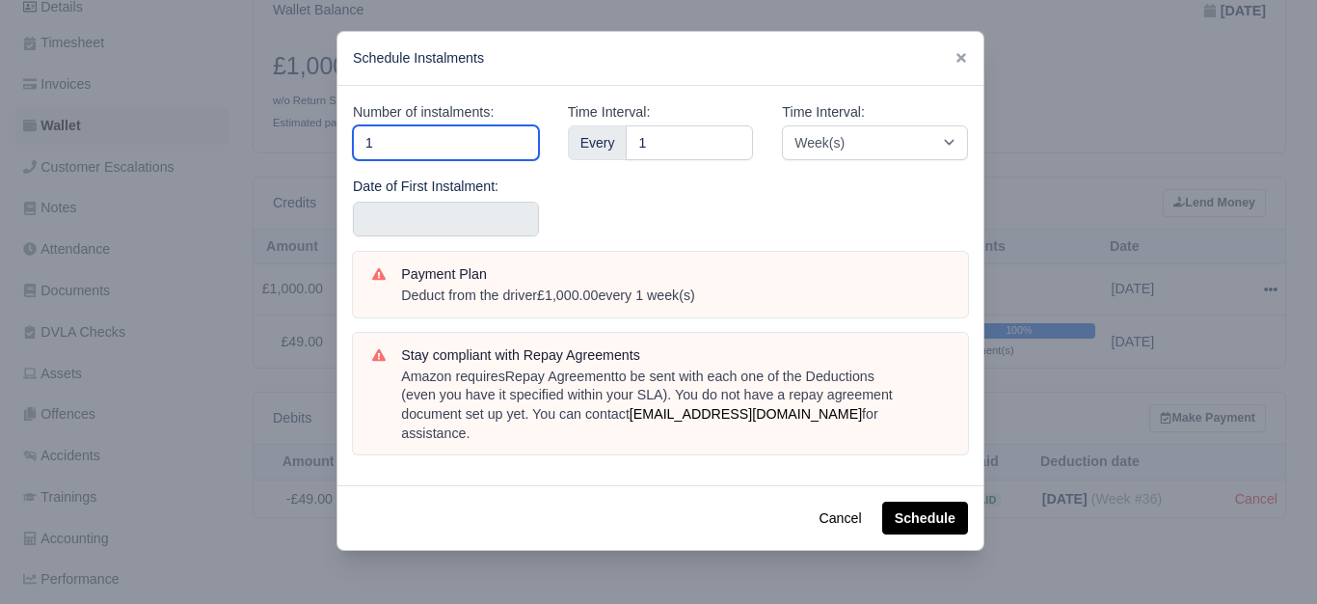
click at [466, 140] on input "1" at bounding box center [446, 142] width 186 height 35
type input "10"
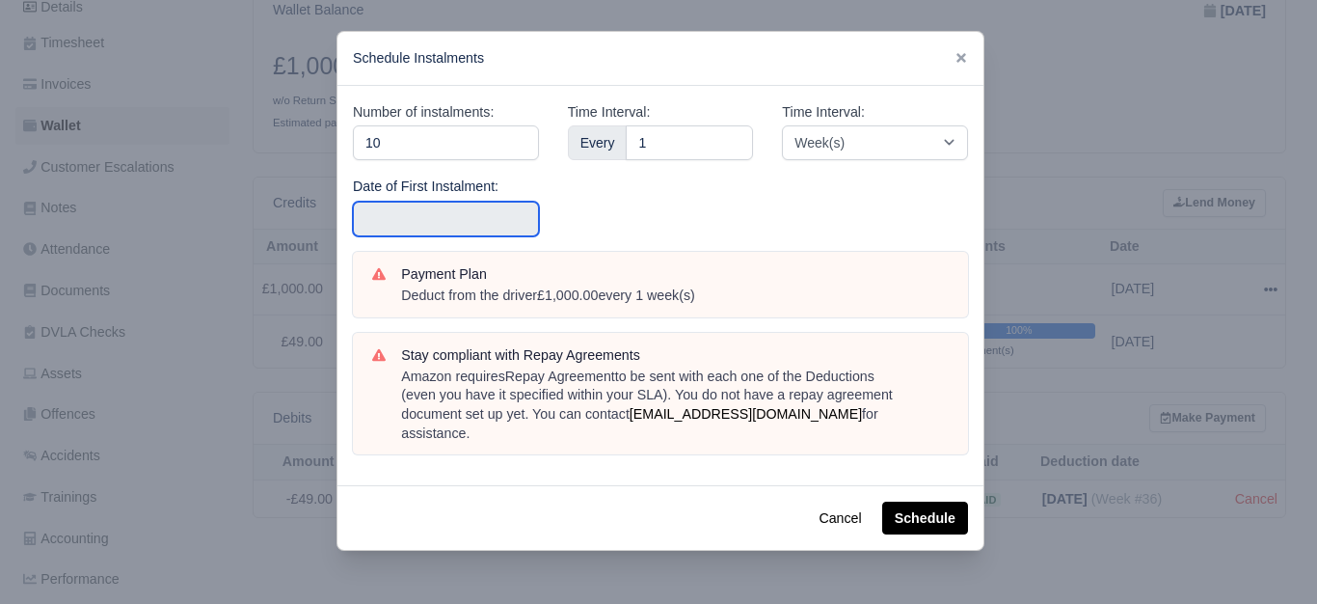
click at [480, 216] on input "text" at bounding box center [446, 219] width 186 height 35
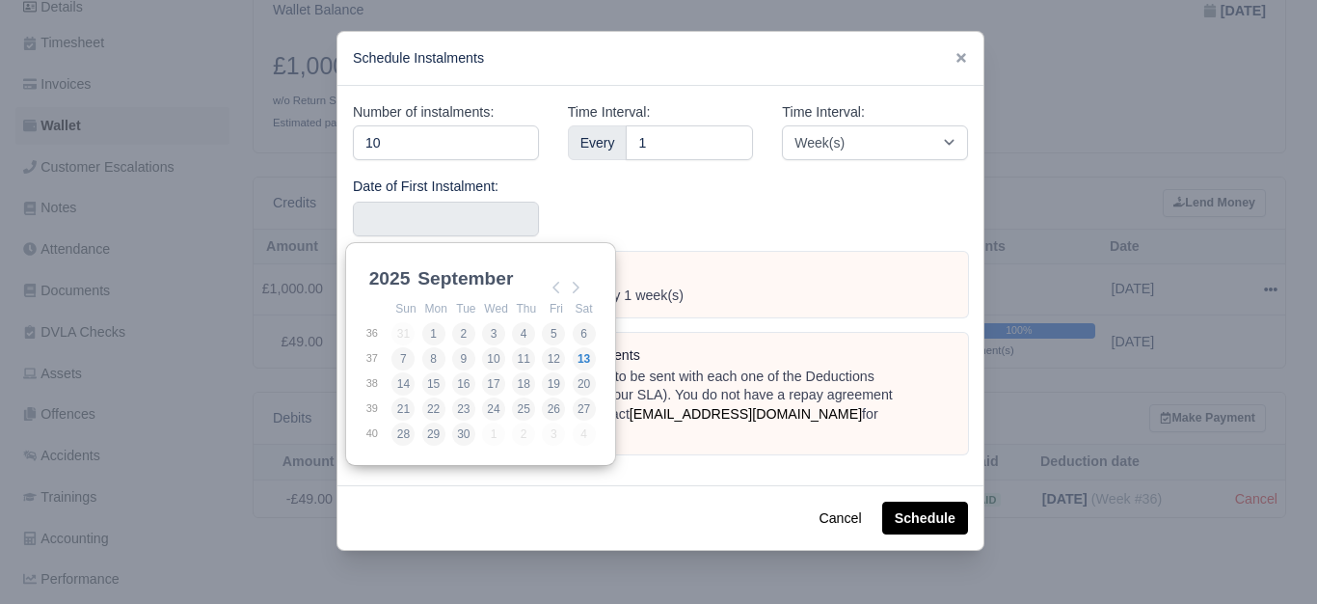
click at [847, 176] on div "Time Interval: Week(s) Month(s)" at bounding box center [875, 176] width 215 height 150
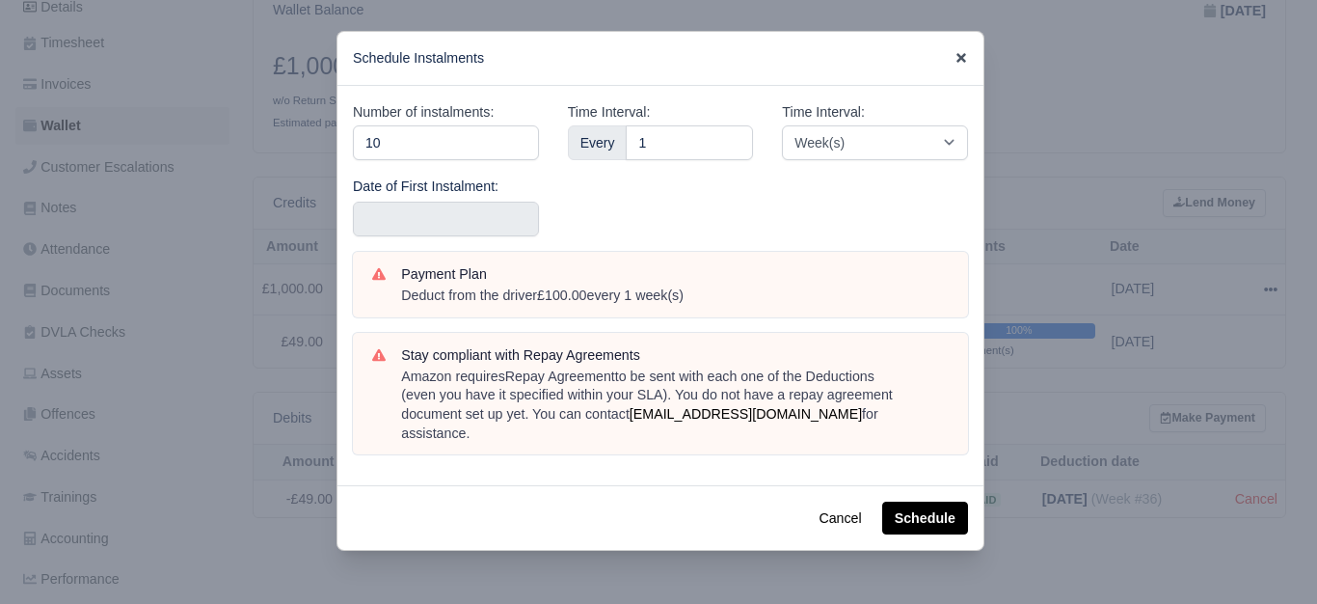
click at [957, 65] on icon at bounding box center [962, 58] width 14 height 14
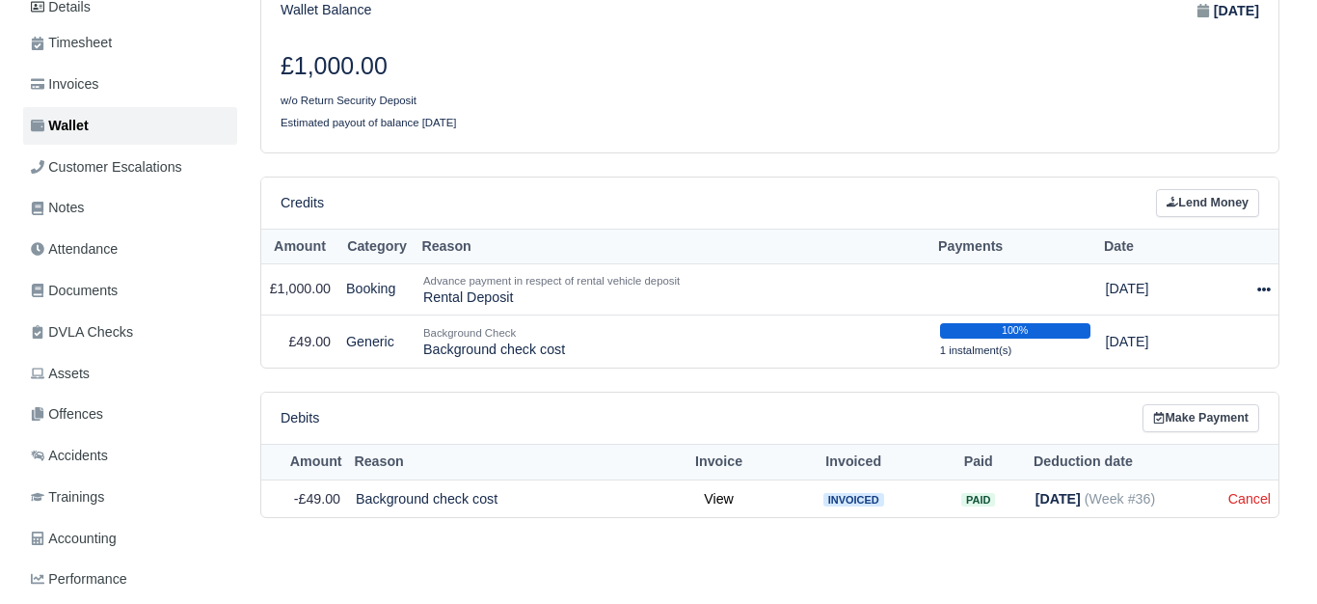
scroll to position [149, 0]
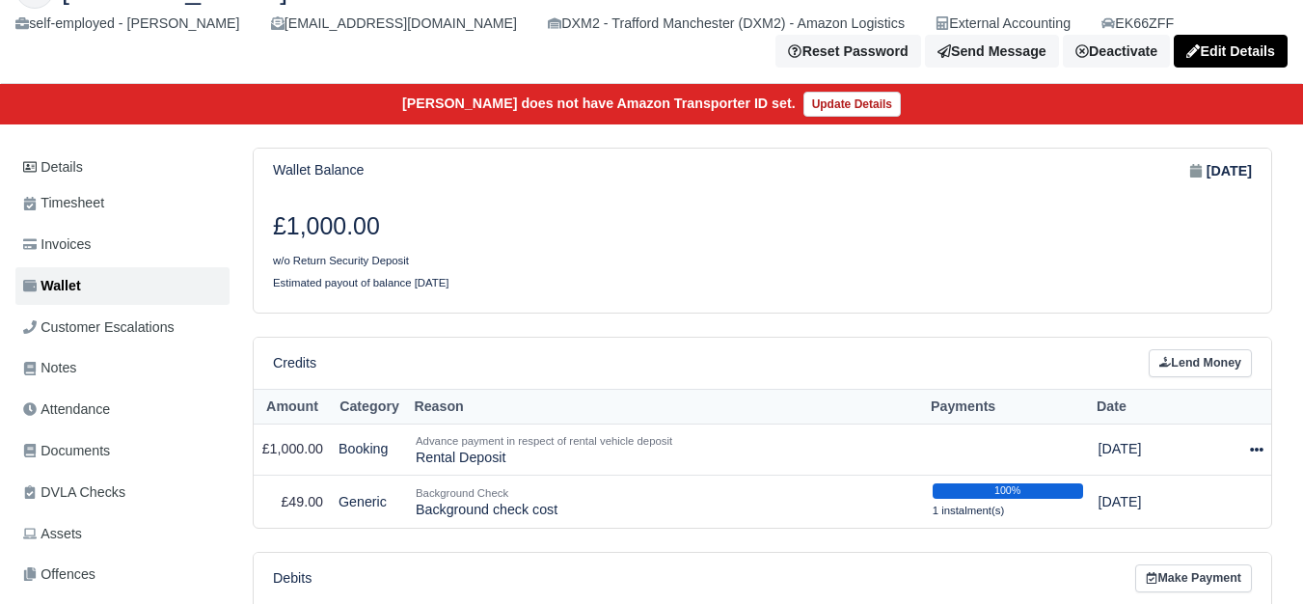
click at [912, 309] on div "£1,000.00 w/o Return Security Deposit Estimated payout of balance in 21 weeks" at bounding box center [762, 252] width 1017 height 119
click at [1243, 445] on div at bounding box center [1244, 449] width 40 height 22
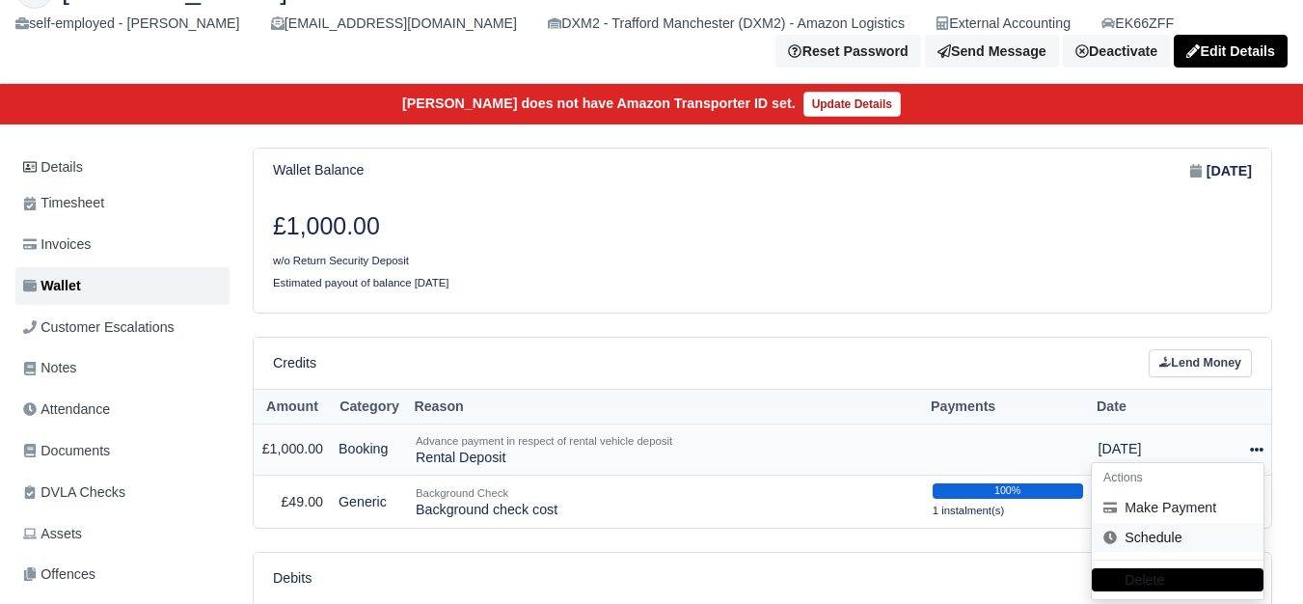
click at [1166, 536] on link "Schedule" at bounding box center [1178, 538] width 172 height 30
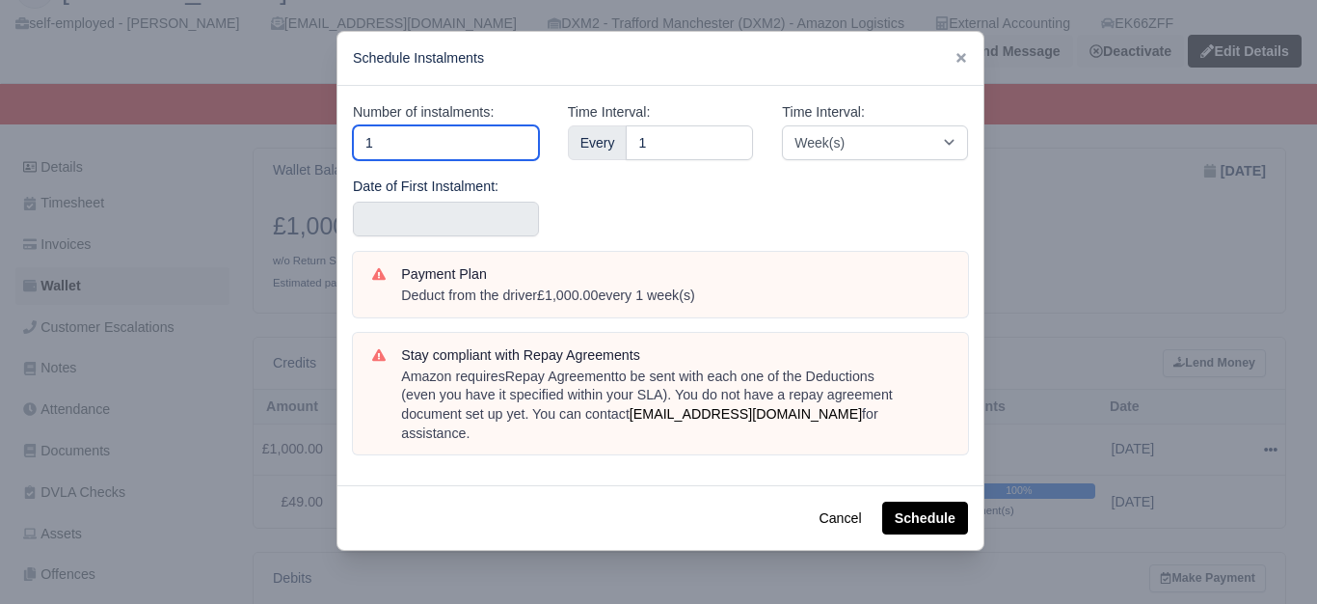
click at [467, 135] on input "1" at bounding box center [446, 142] width 186 height 35
click at [467, 135] on input "1-" at bounding box center [446, 142] width 186 height 35
type input "10"
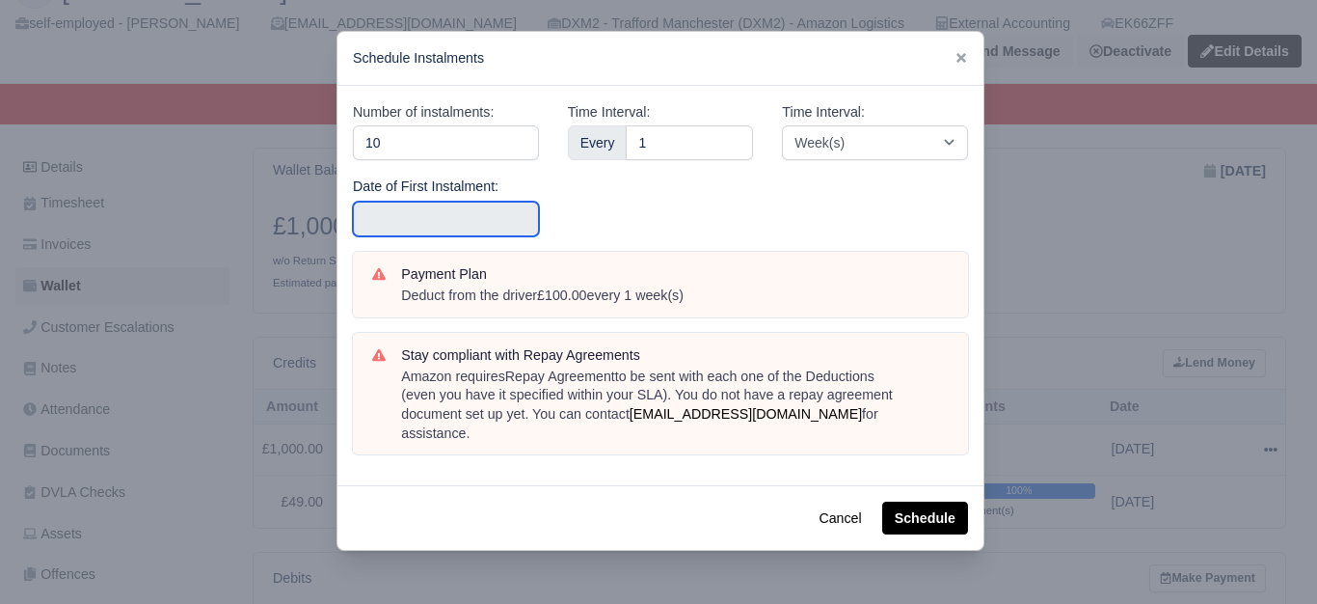
click at [406, 231] on input "text" at bounding box center [446, 219] width 186 height 35
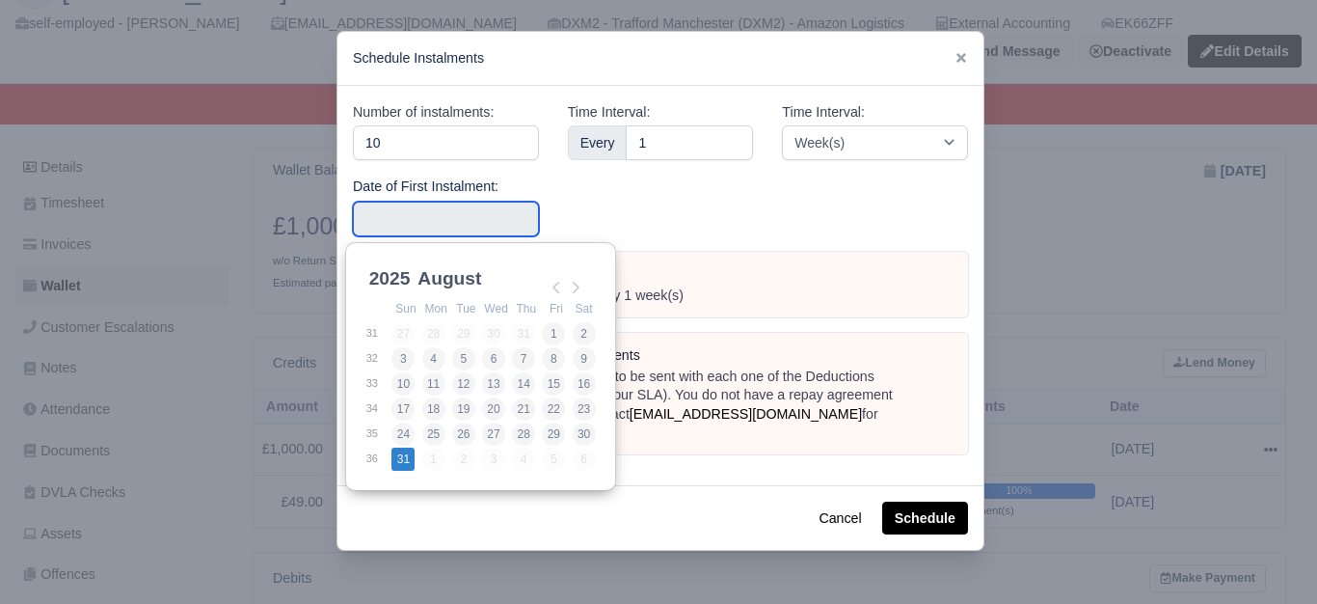
type input "2025-08-31"
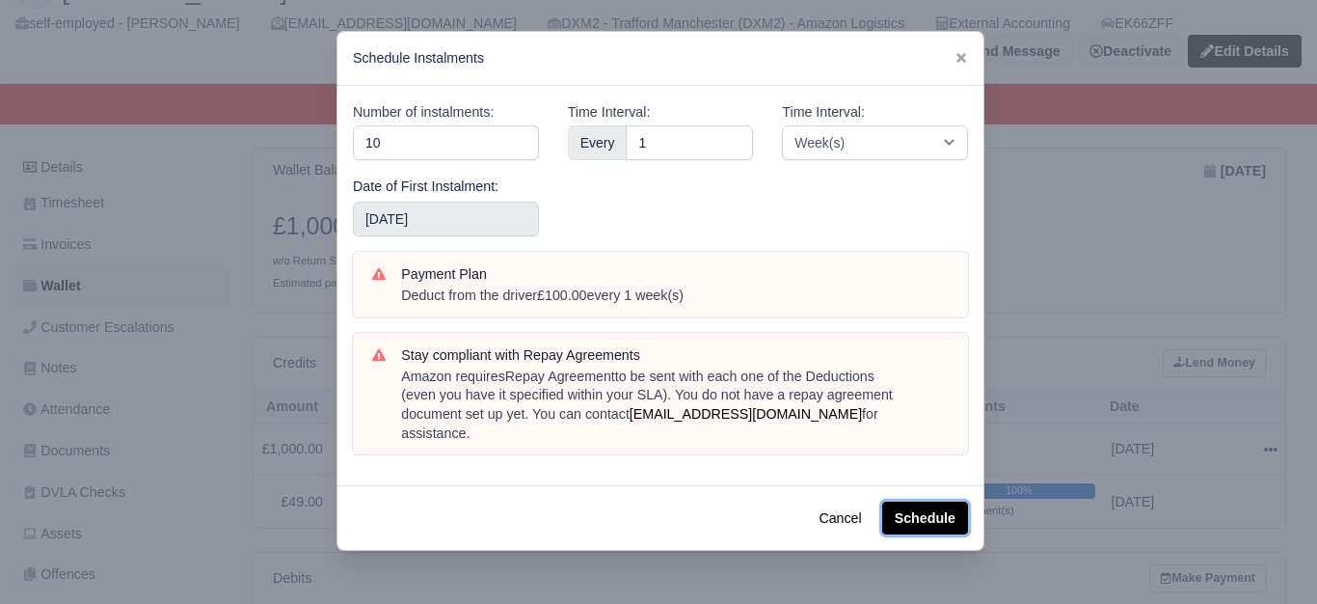
click at [938, 512] on button "Schedule" at bounding box center [925, 517] width 86 height 33
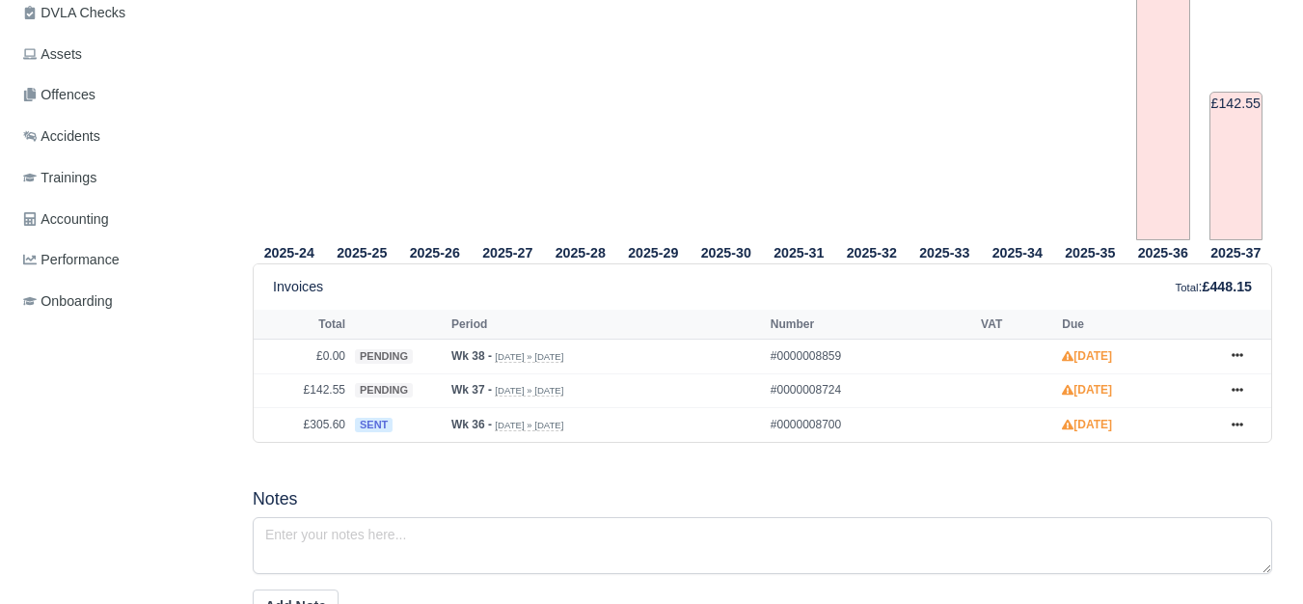
scroll to position [803, 0]
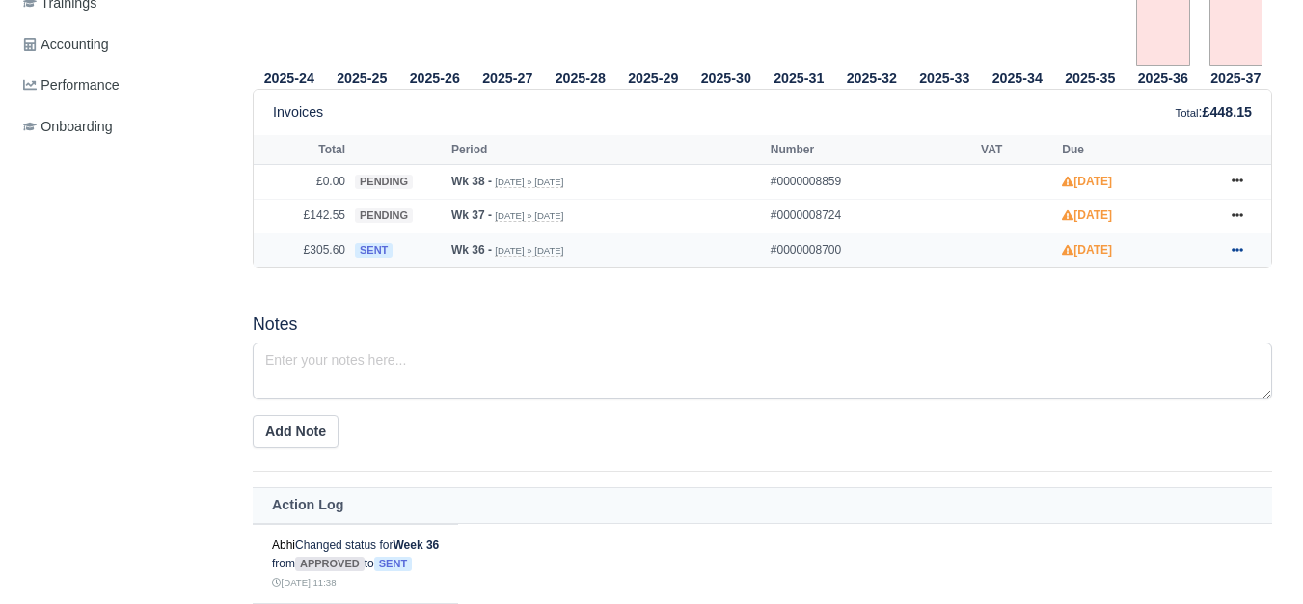
click at [1238, 260] on link at bounding box center [1237, 250] width 29 height 24
click at [874, 302] on div "2025-24 2025-25 2025-26 2025-27 2025-28 2025-29 2025-30 2025-31 2025-32" at bounding box center [762, 167] width 1048 height 1031
click at [1231, 227] on link at bounding box center [1237, 216] width 29 height 24
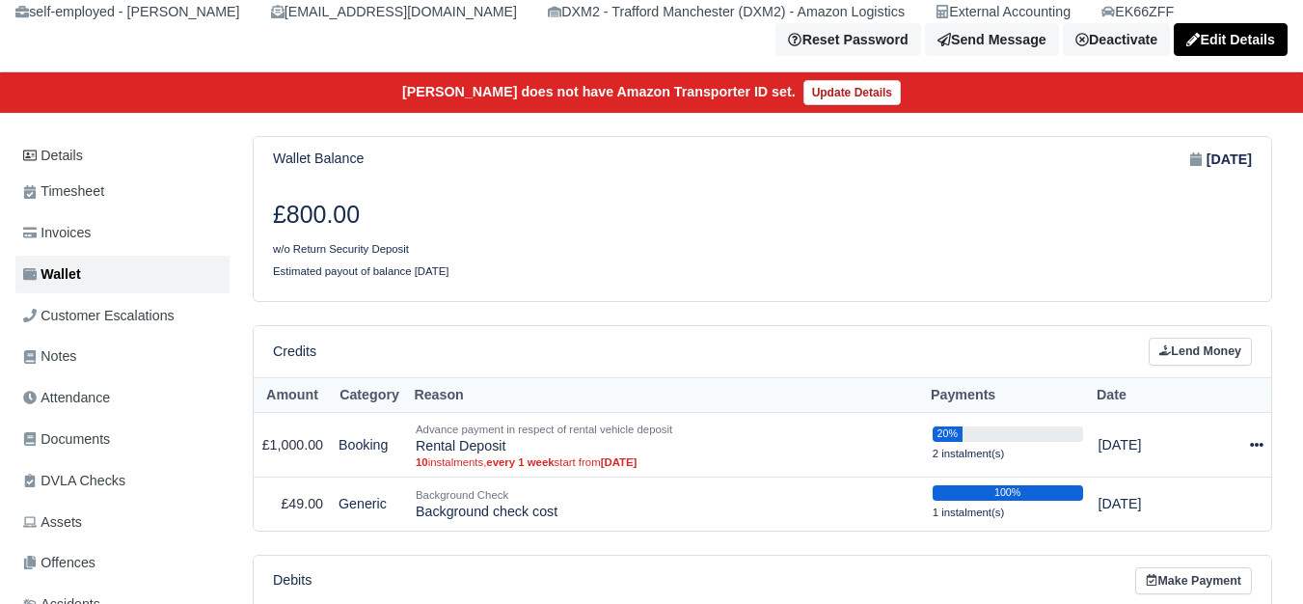
scroll to position [161, 0]
click at [1178, 365] on link "Lend Money" at bounding box center [1200, 352] width 103 height 28
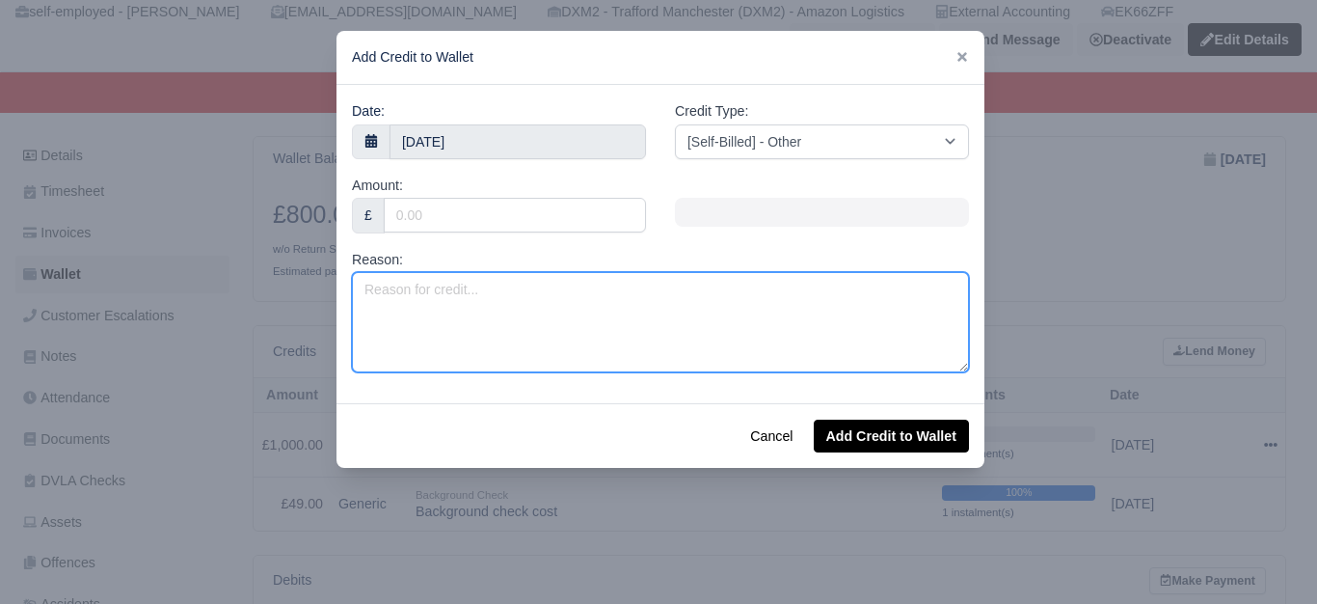
click at [514, 322] on textarea "Reason:" at bounding box center [660, 322] width 617 height 100
paste textarea "GIT & PL 2025 (Week 37 to Week 52)"
type textarea "GIT & PL 2025 (Week 37 to Week 52)"
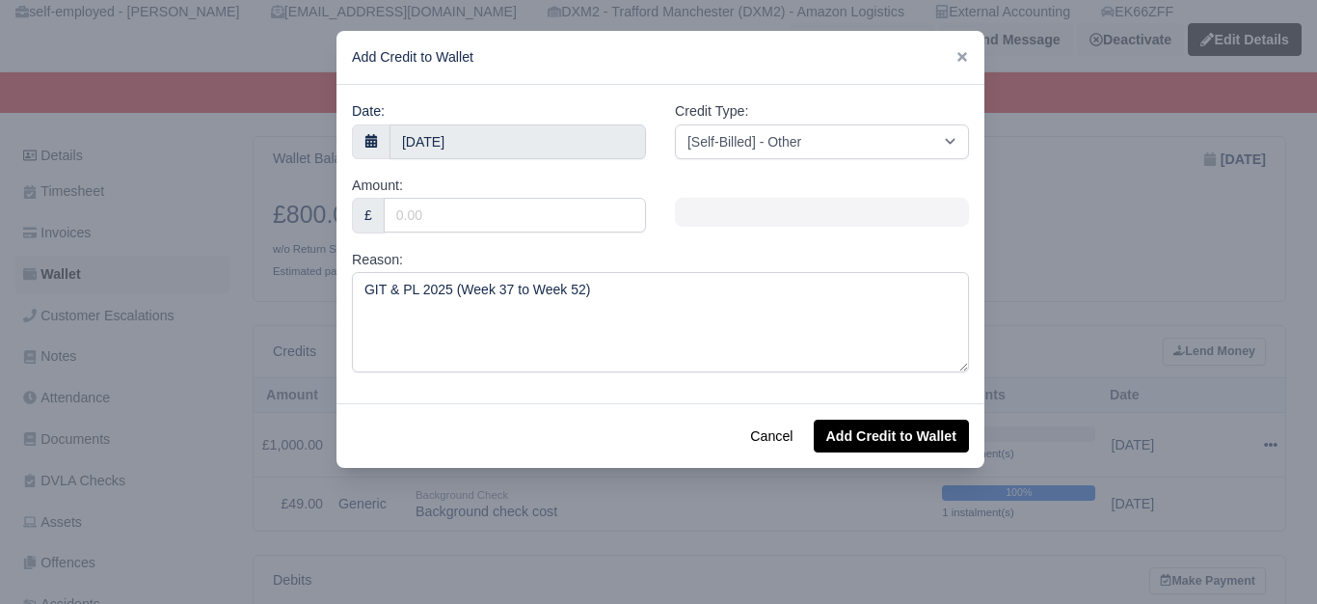
click at [559, 186] on div "Amount: £" at bounding box center [499, 204] width 294 height 59
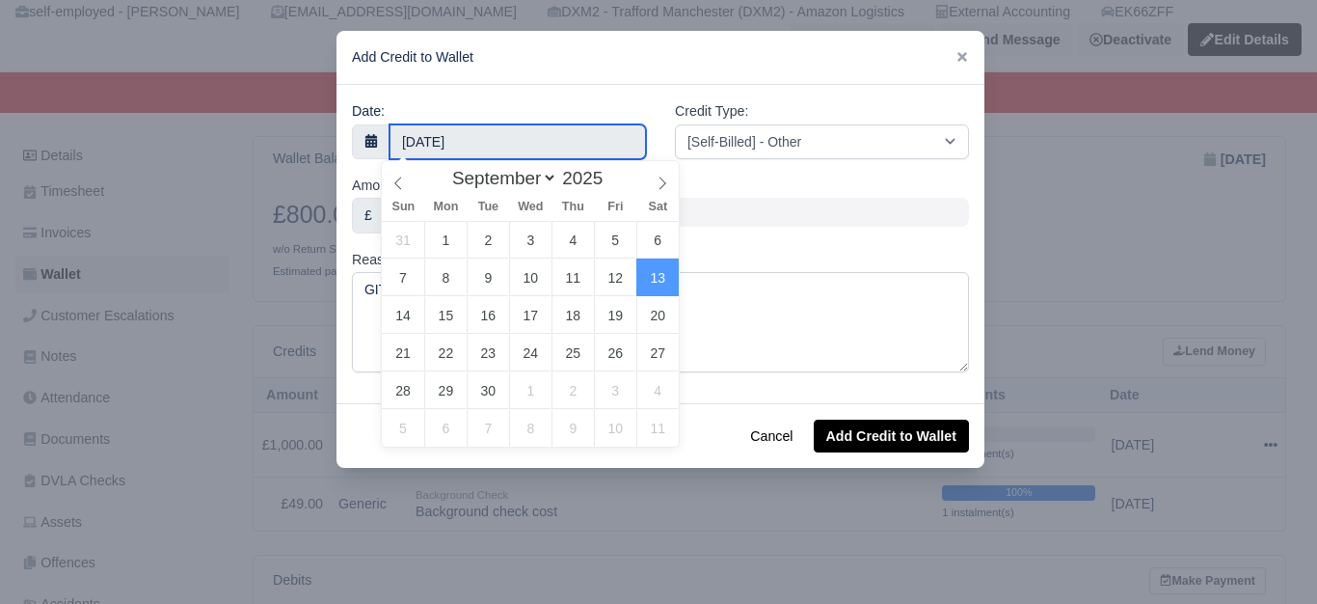
click at [419, 155] on body "WEB LOGISTIX LTD My Invoices Schedule Workforce Manpower Expiring Documents Lea…" at bounding box center [658, 141] width 1317 height 604
type input "12 September 2025"
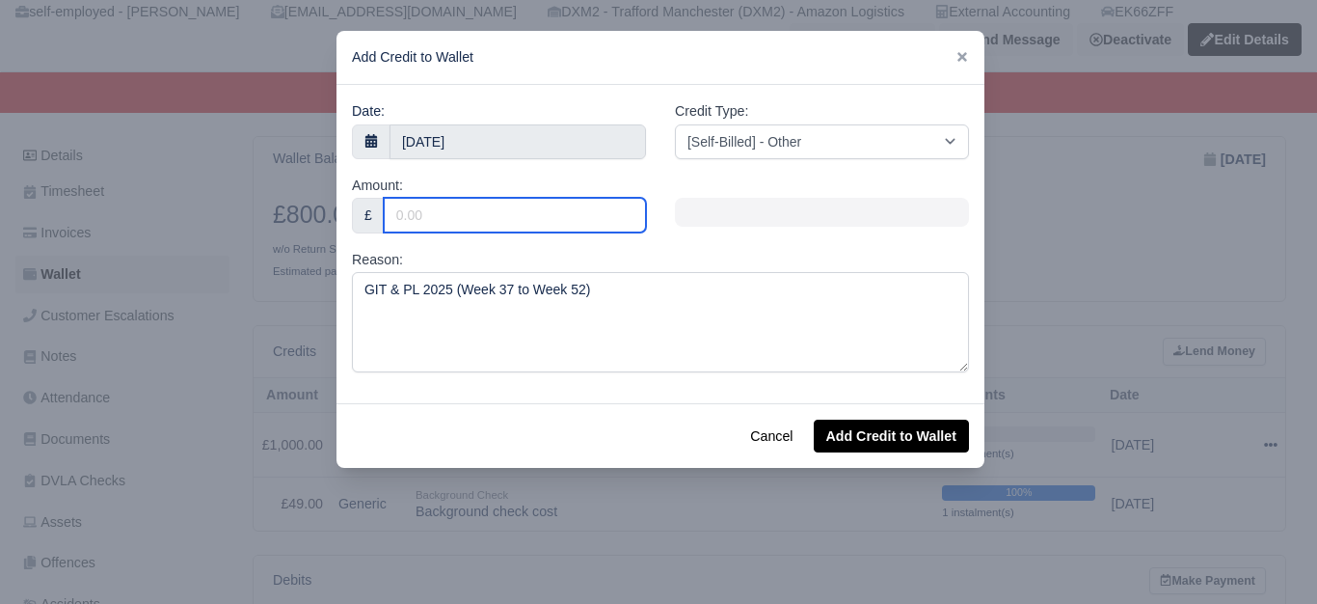
click at [517, 212] on input "Amount:" at bounding box center [515, 215] width 262 height 35
type input "80"
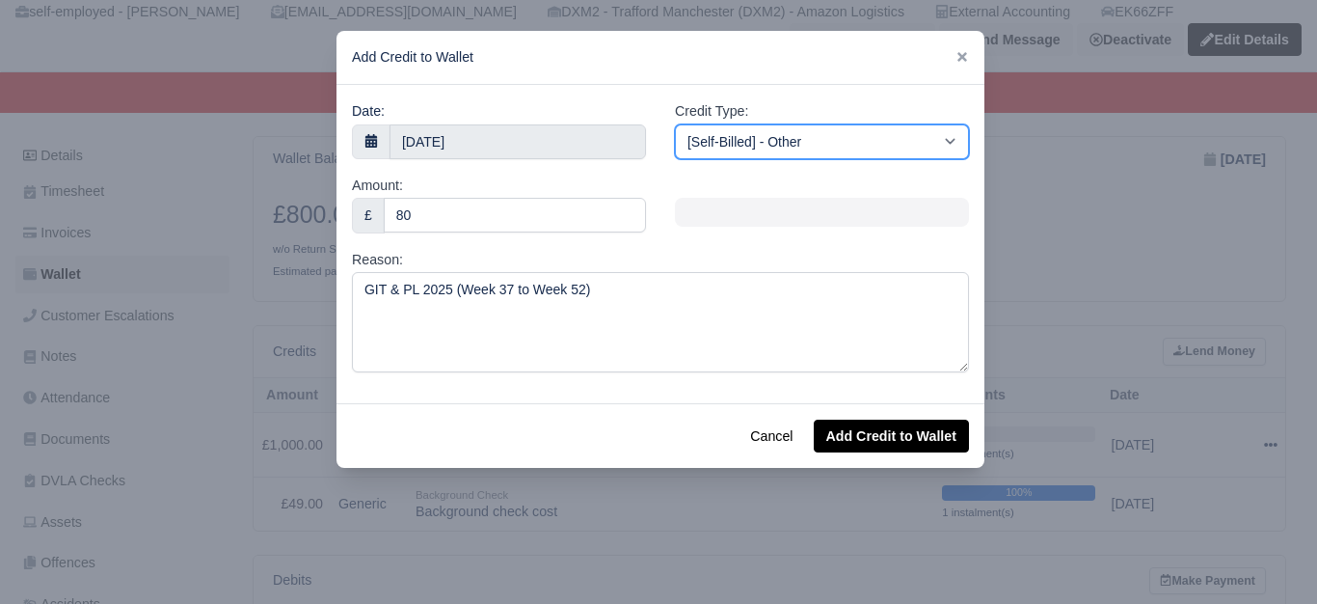
drag, startPoint x: 878, startPoint y: 129, endPoint x: 877, endPoint y: 151, distance: 22.2
click at [878, 129] on select "[Self-Billed] - Other [Self-Billed] - Negative Invoice [Self-Billed] - Keychain…" at bounding box center [822, 141] width 294 height 35
click at [675, 124] on select "[Self-Billed] - Other [Self-Billed] - Negative Invoice [Self-Billed] - Keychain…" at bounding box center [822, 141] width 294 height 35
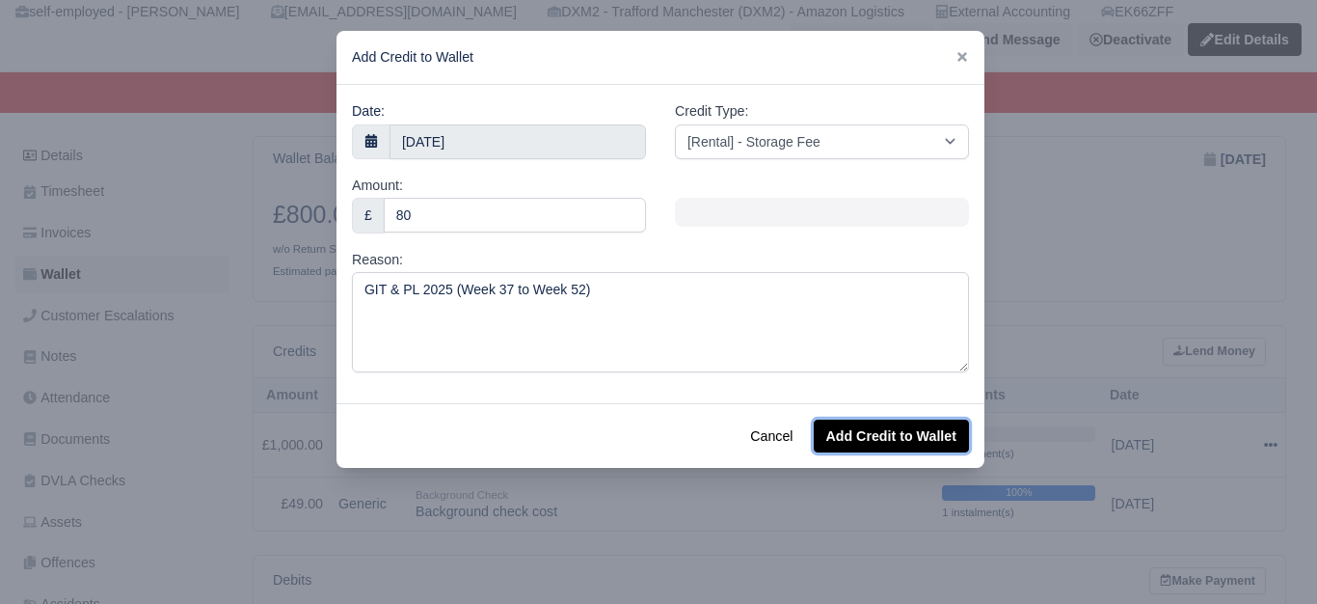
click at [924, 440] on button "Add Credit to Wallet" at bounding box center [891, 436] width 155 height 33
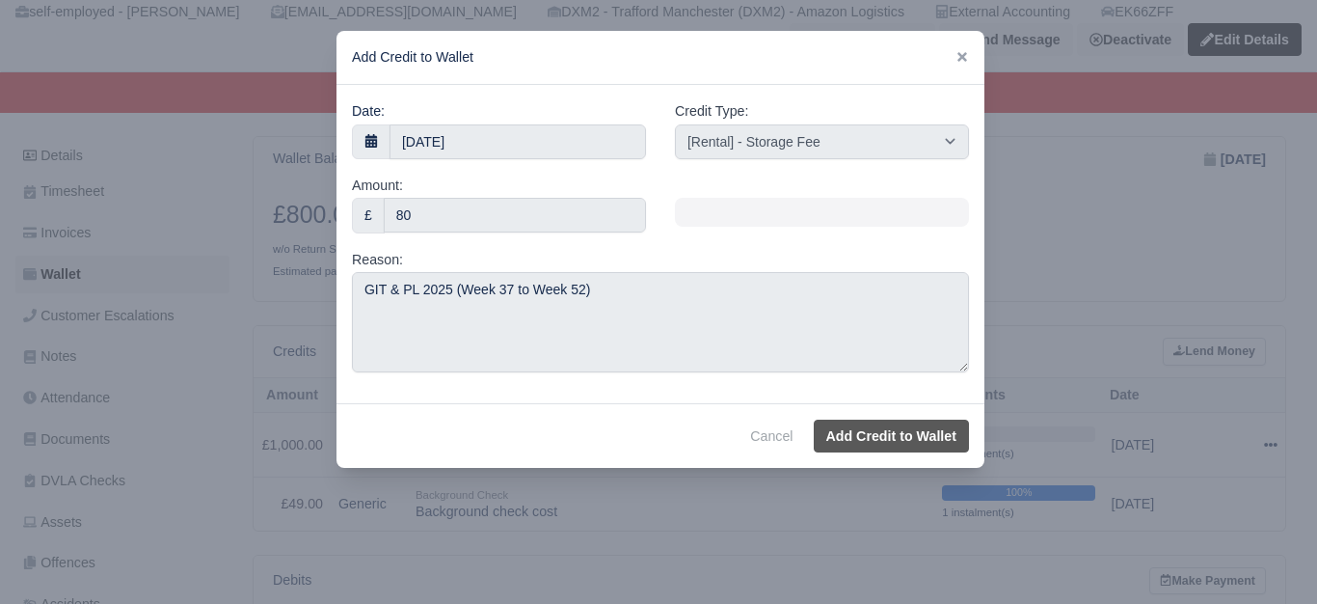
select select "other"
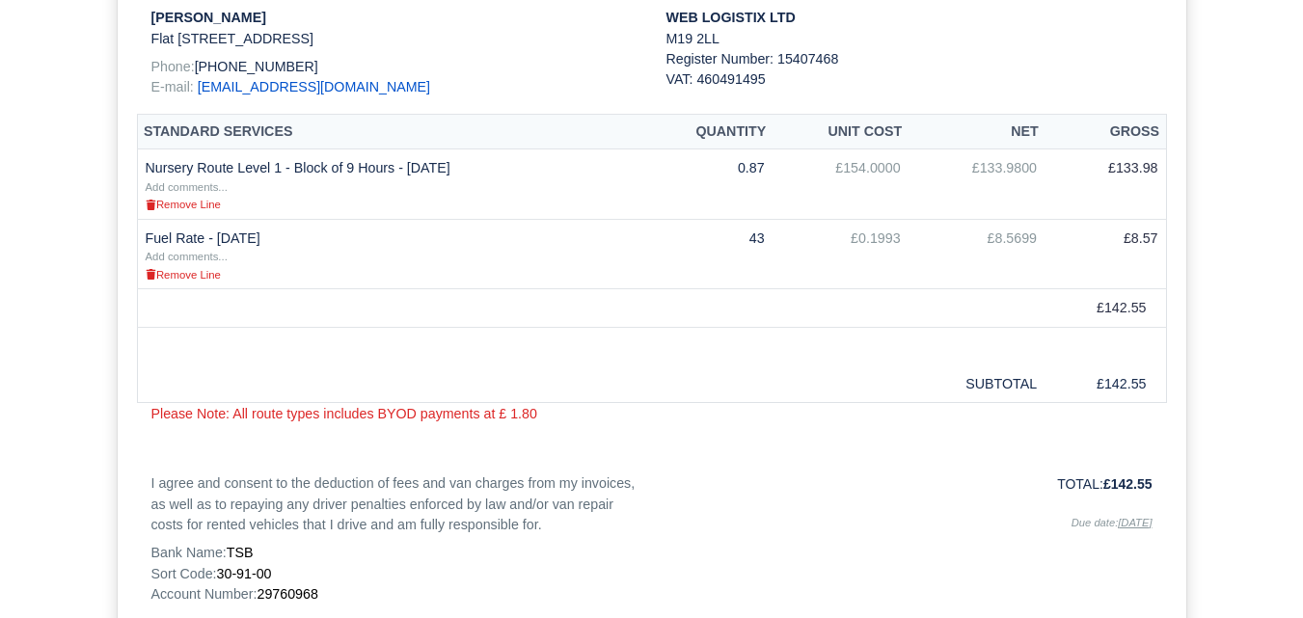
scroll to position [482, 0]
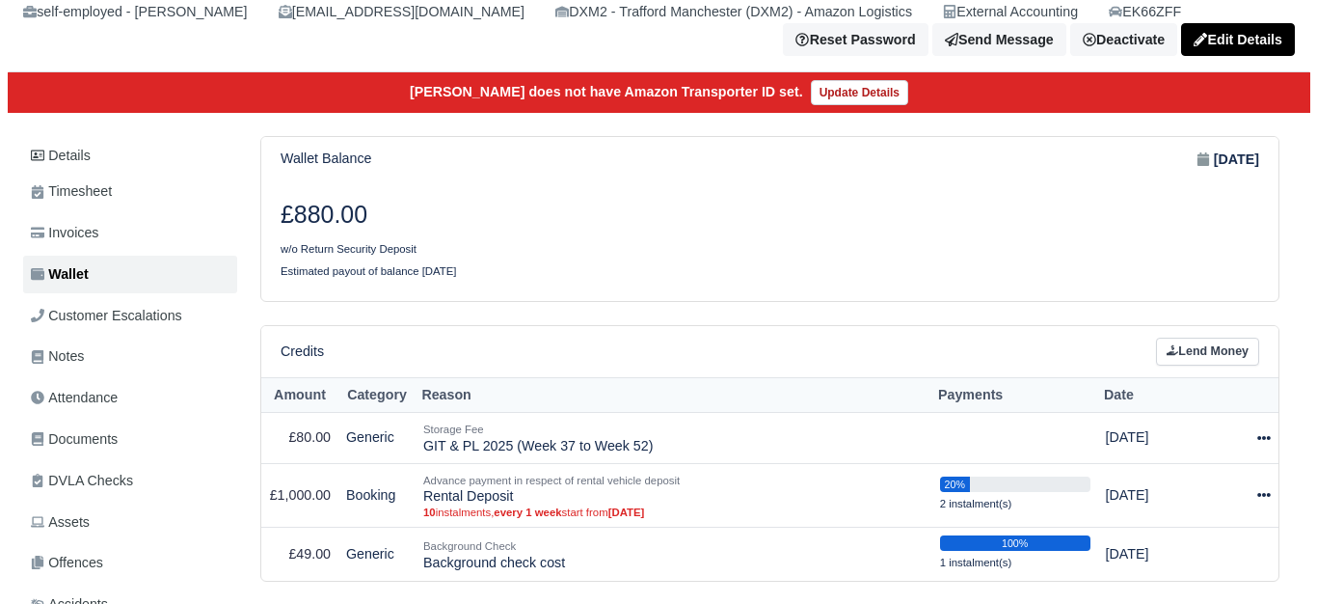
scroll to position [161, 0]
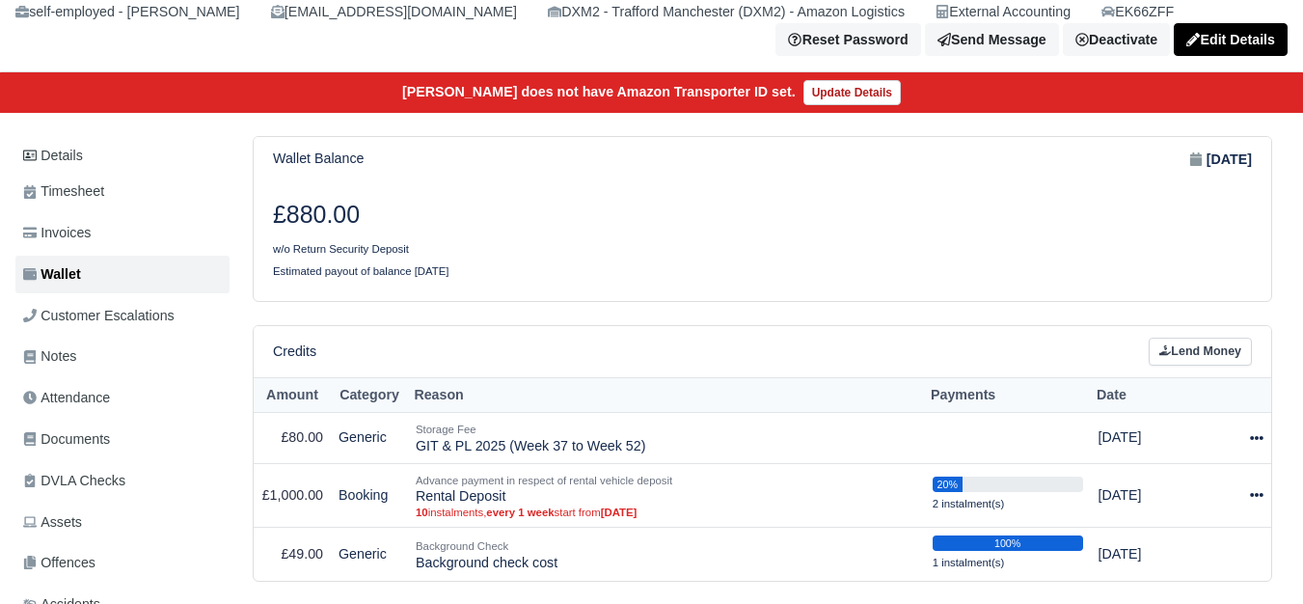
click at [1276, 446] on div "Wallet Balance [DATE] £880.00 w/o Return Security Deposit Estimated payout of b…" at bounding box center [762, 472] width 1050 height 672
click at [1256, 440] on icon at bounding box center [1257, 438] width 14 height 4
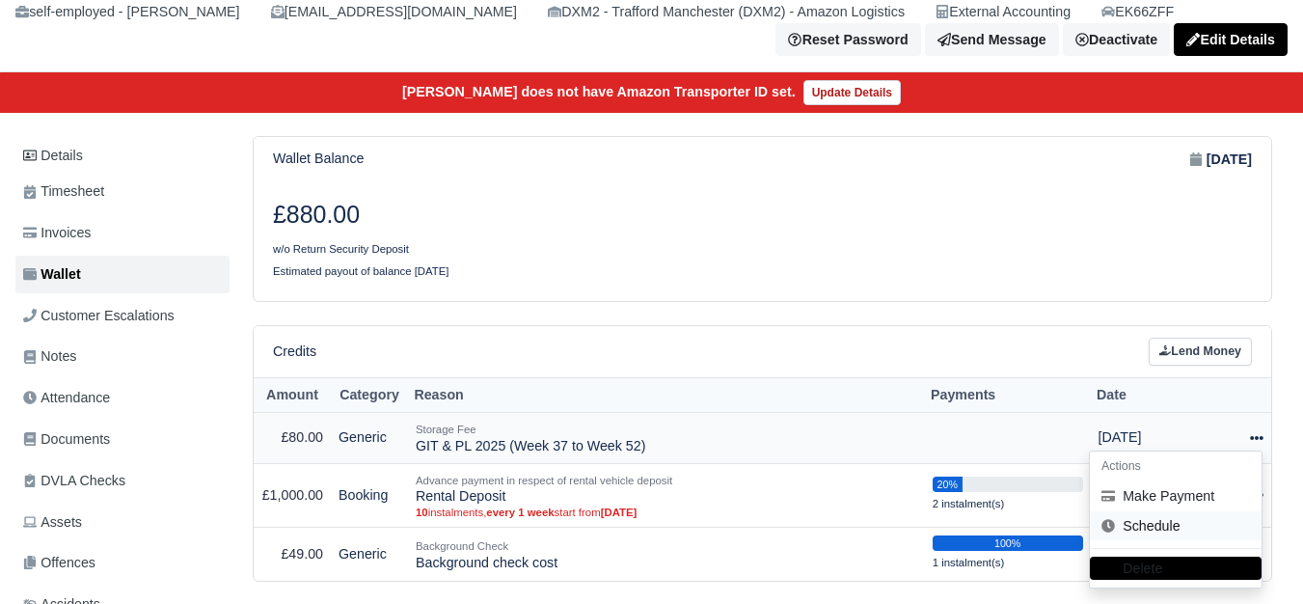
click at [1177, 531] on link "Schedule" at bounding box center [1176, 526] width 172 height 30
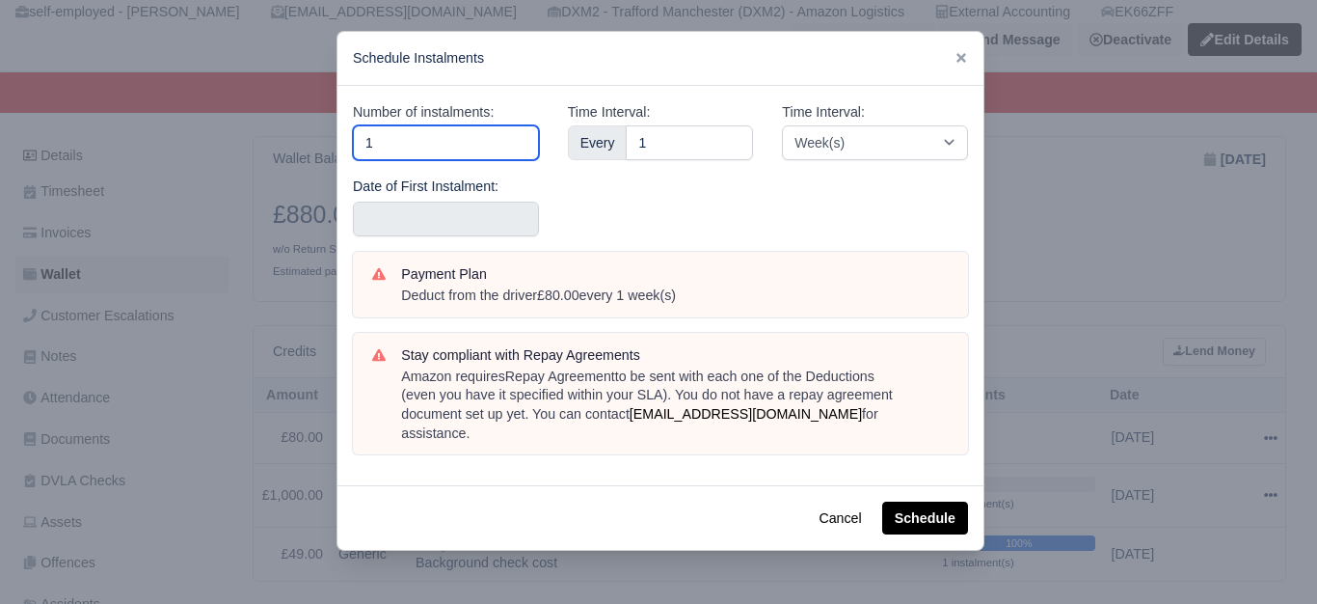
click at [407, 149] on input "1" at bounding box center [446, 142] width 186 height 35
type input "16"
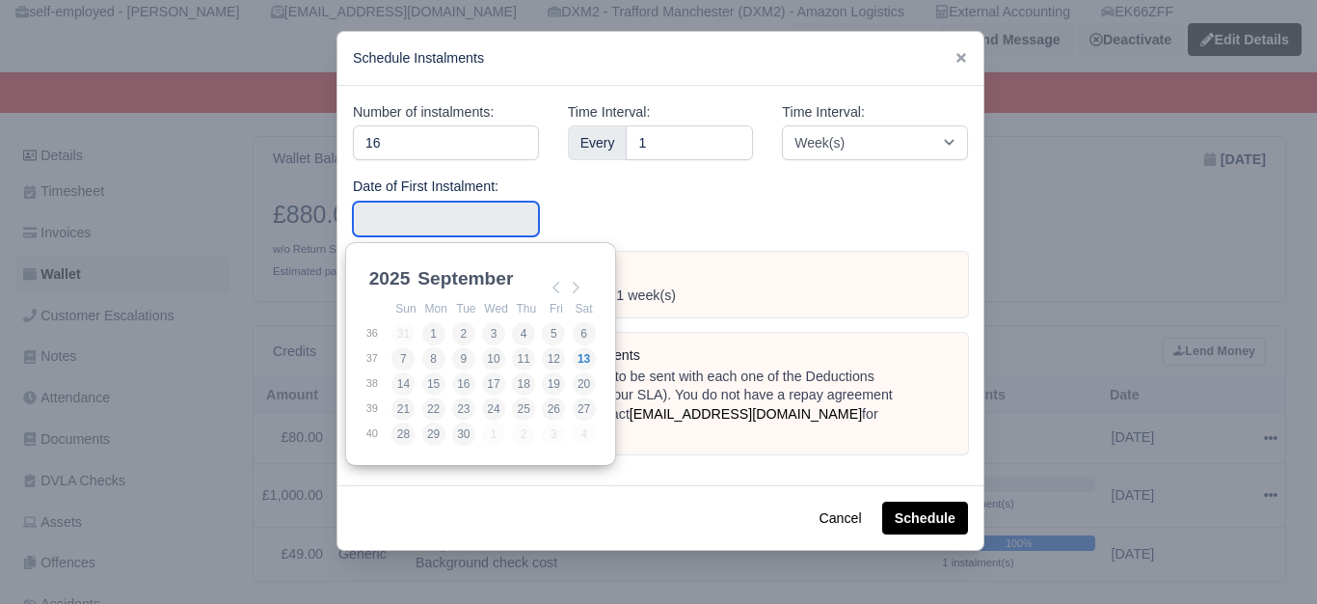
click at [408, 215] on input "Use the arrow keys to pick a date" at bounding box center [446, 219] width 186 height 35
click at [413, 348] on td "7" at bounding box center [406, 358] width 30 height 25
type input "2025-09-07"
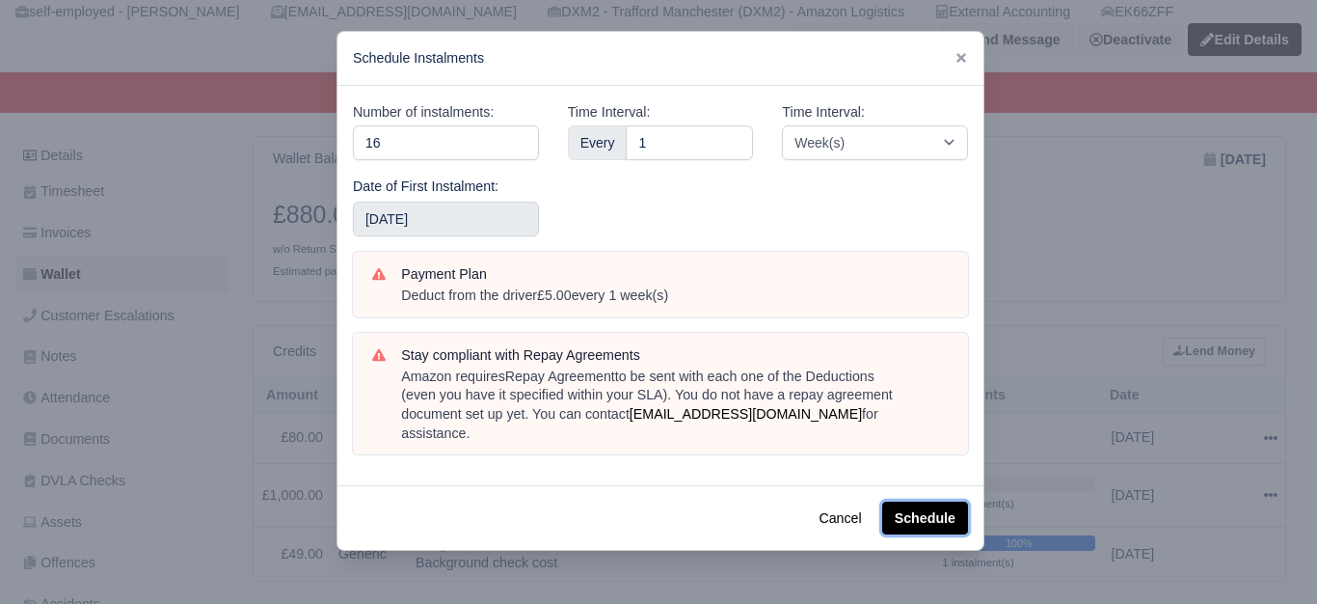
click at [900, 501] on button "Schedule" at bounding box center [925, 517] width 86 height 33
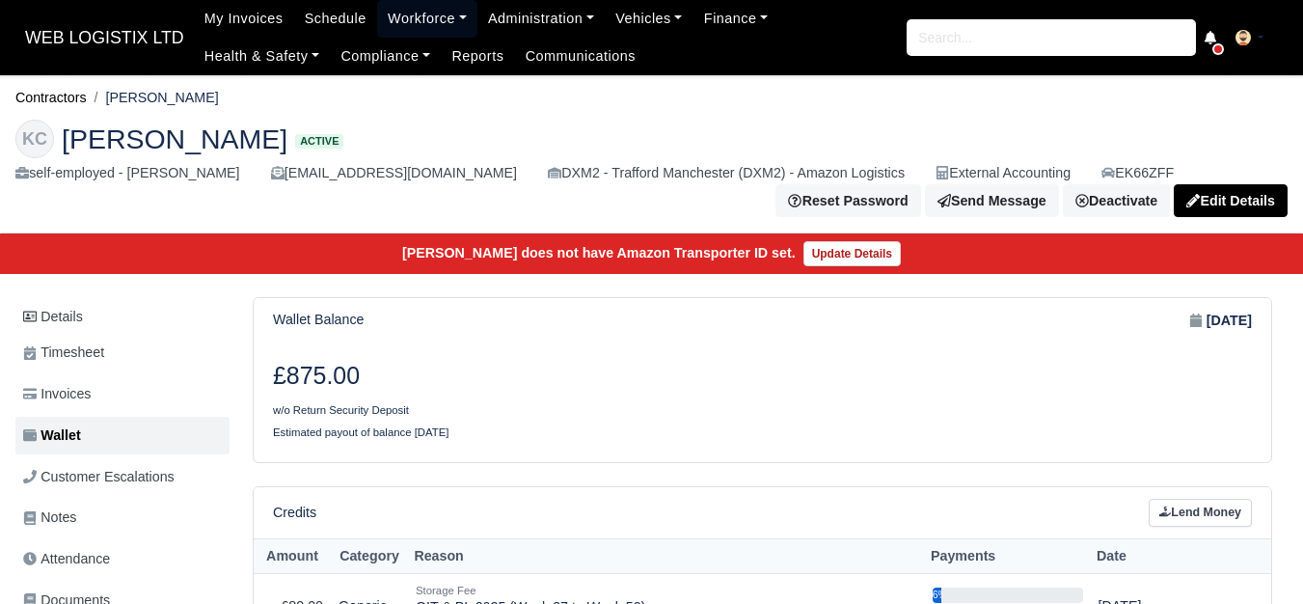
click at [385, 27] on link "Workforce" at bounding box center [427, 19] width 100 height 38
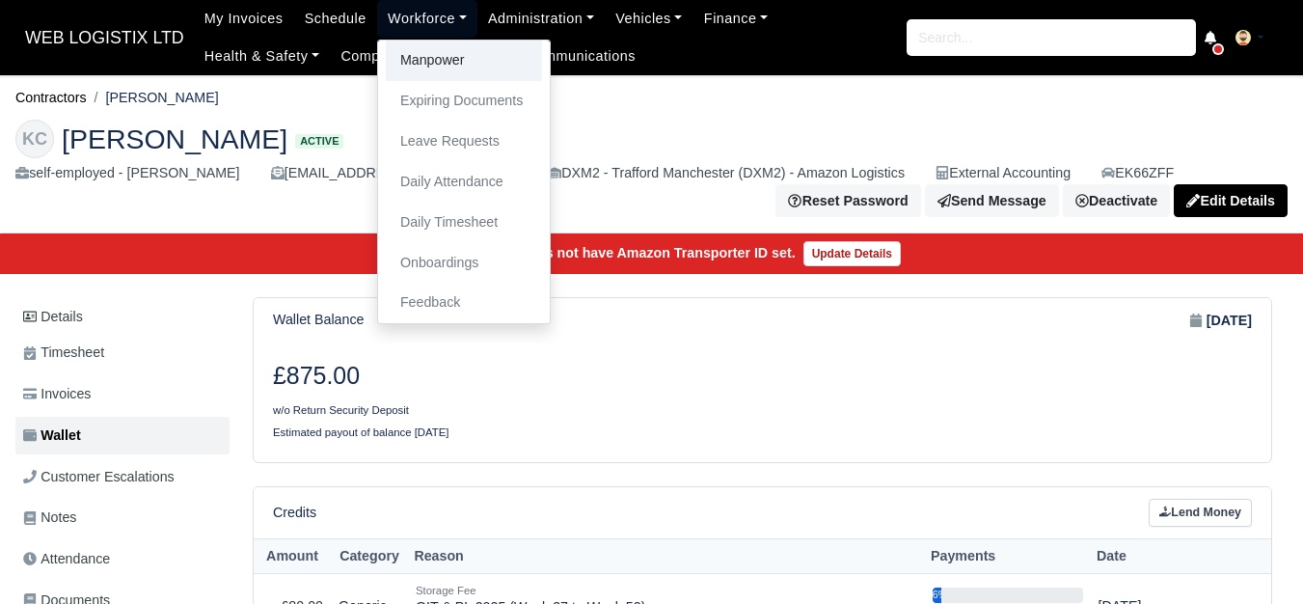
click at [453, 71] on link "Manpower" at bounding box center [464, 61] width 156 height 41
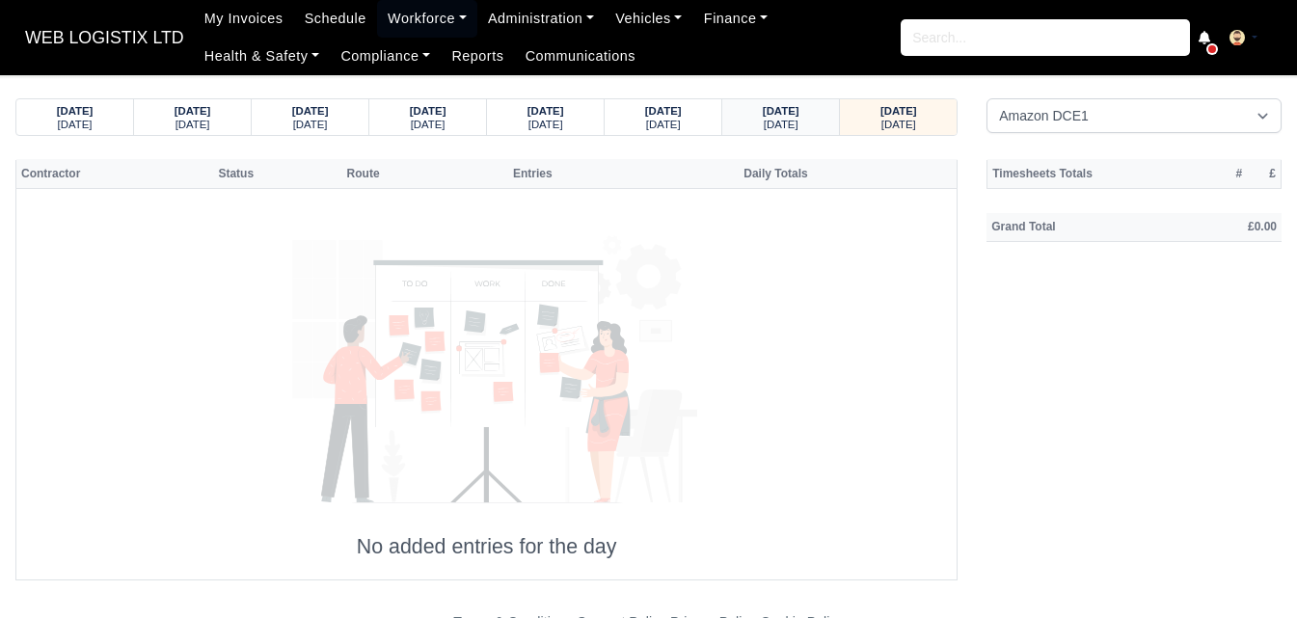
select select "1"
click at [987, 98] on select "Amazon DCE1 DWN2 - [GEOGRAPHIC_DATA] (DWN2) - Amazon Logistics (L34 7XL) DXM2 -…" at bounding box center [1134, 115] width 295 height 35
click at [791, 101] on div "[DATE] [DATE]" at bounding box center [781, 117] width 88 height 36
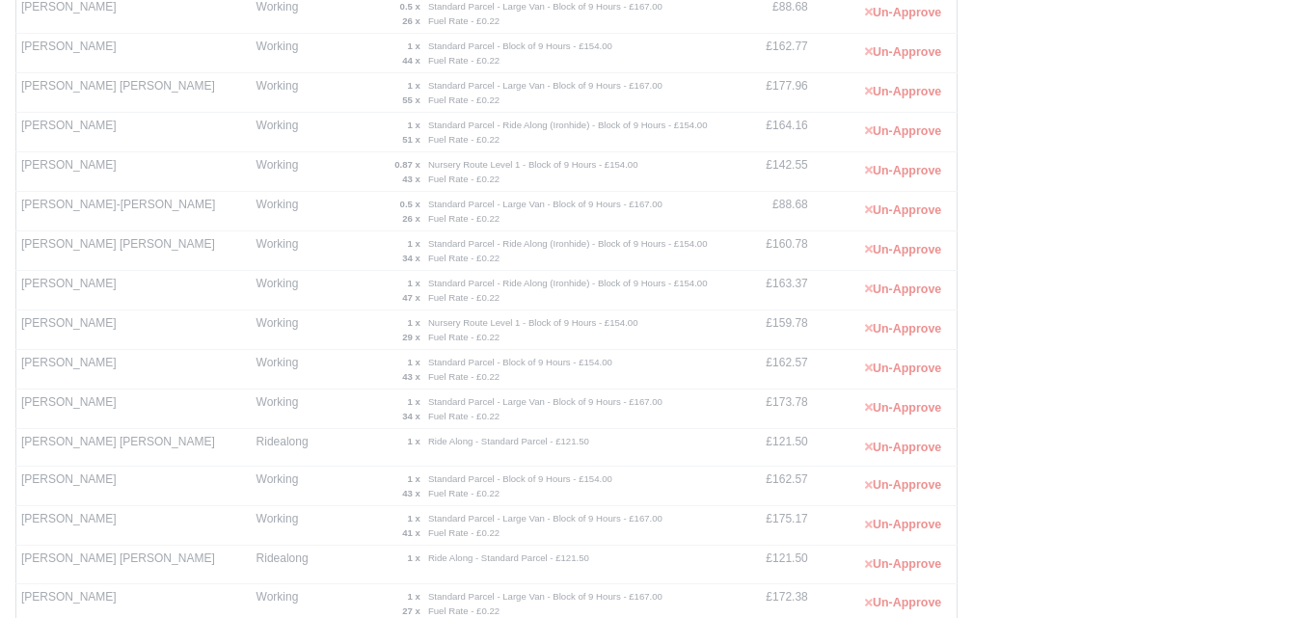
scroll to position [482, 0]
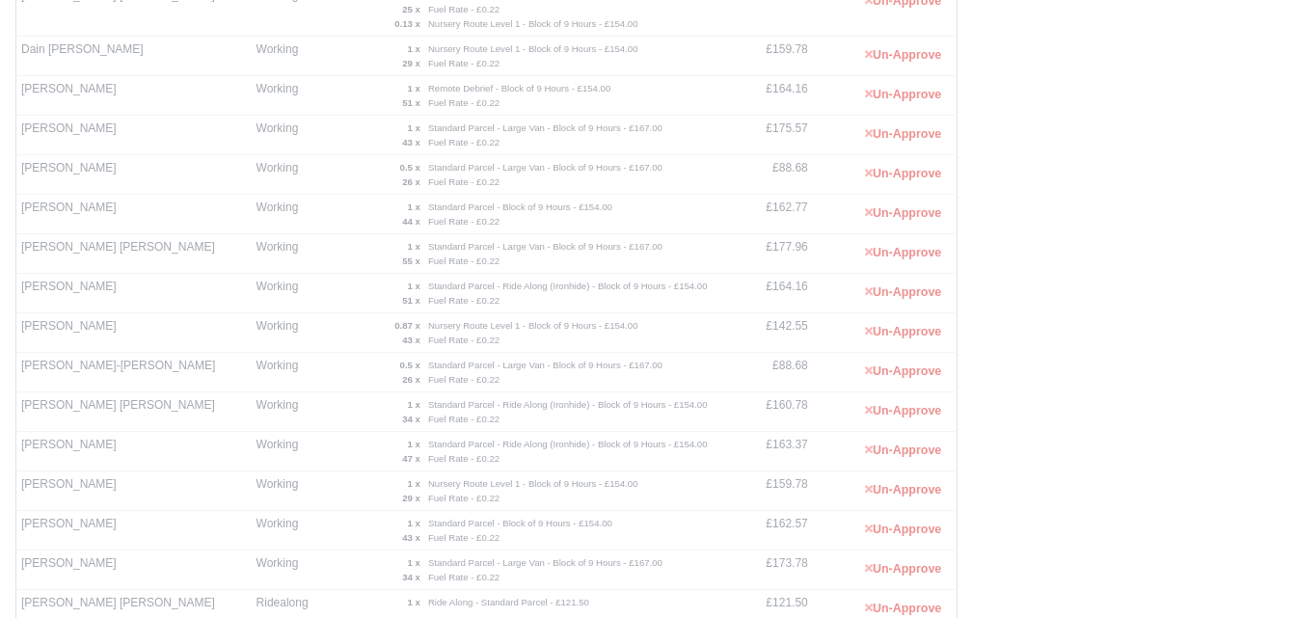
drag, startPoint x: 19, startPoint y: 329, endPoint x: 112, endPoint y: 335, distance: 92.8
click at [112, 335] on td "[PERSON_NAME]" at bounding box center [133, 332] width 235 height 40
copy td "[PERSON_NAME]"
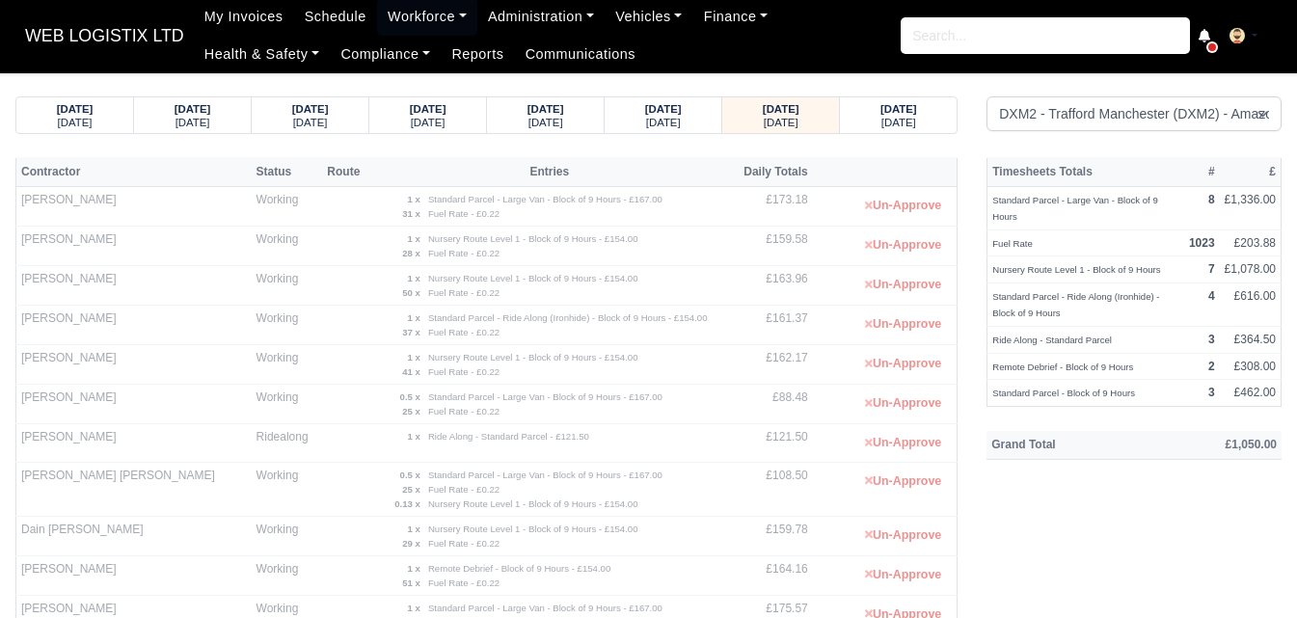
scroll to position [0, 0]
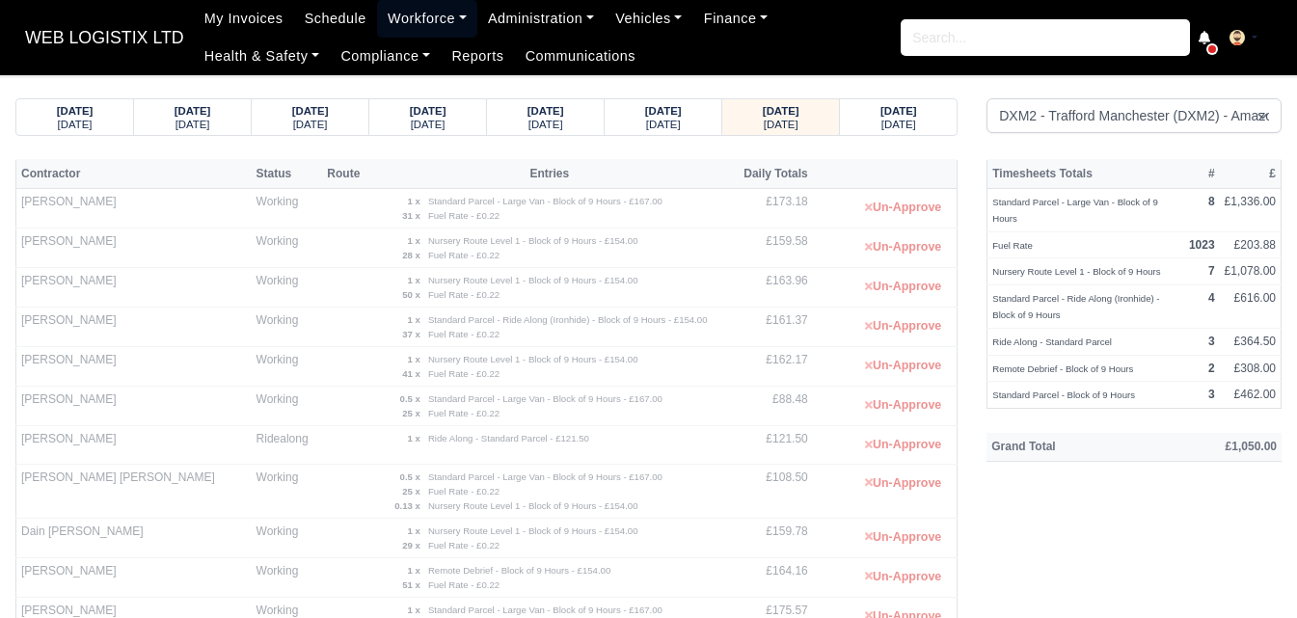
click at [399, 8] on link "Workforce" at bounding box center [427, 19] width 100 height 38
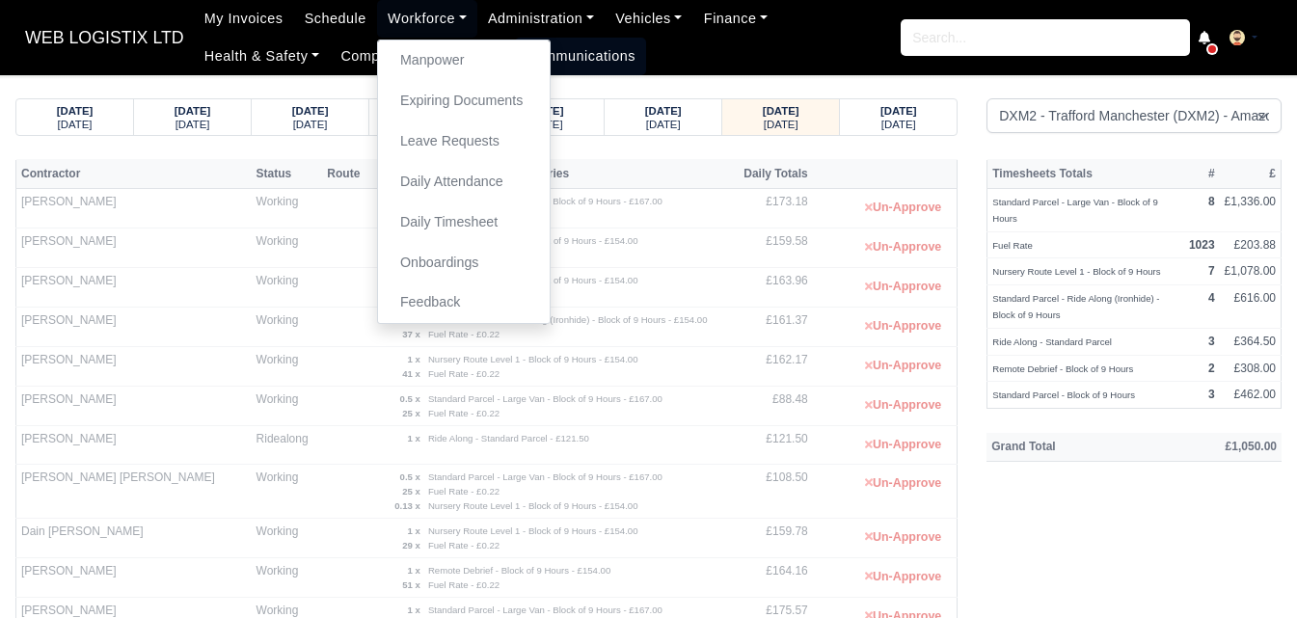
click at [515, 39] on link "Communications" at bounding box center [581, 57] width 132 height 38
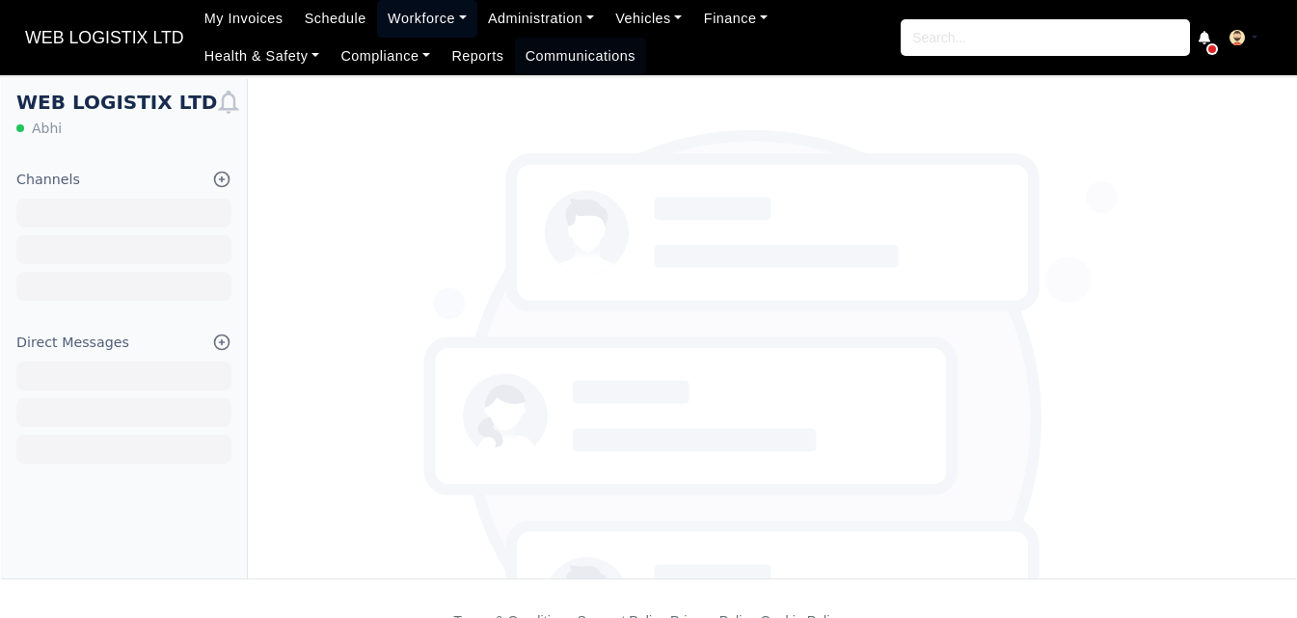
click at [401, 14] on link "Workforce" at bounding box center [427, 19] width 100 height 38
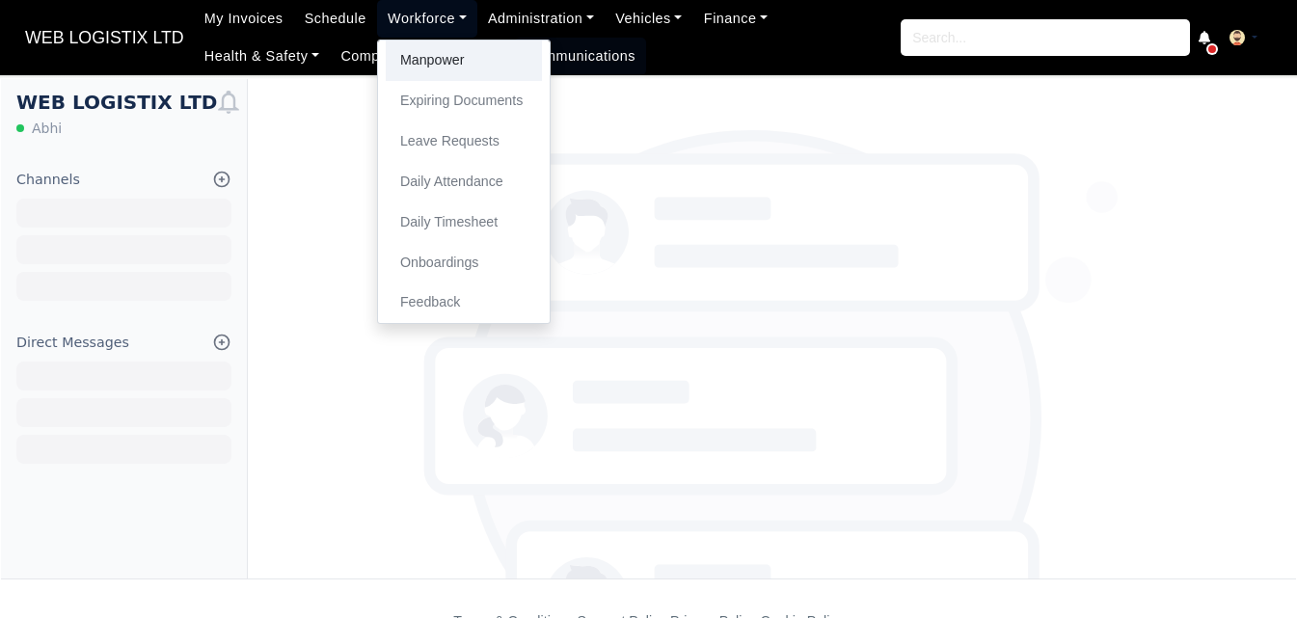
click at [414, 41] on link "Manpower" at bounding box center [464, 61] width 156 height 41
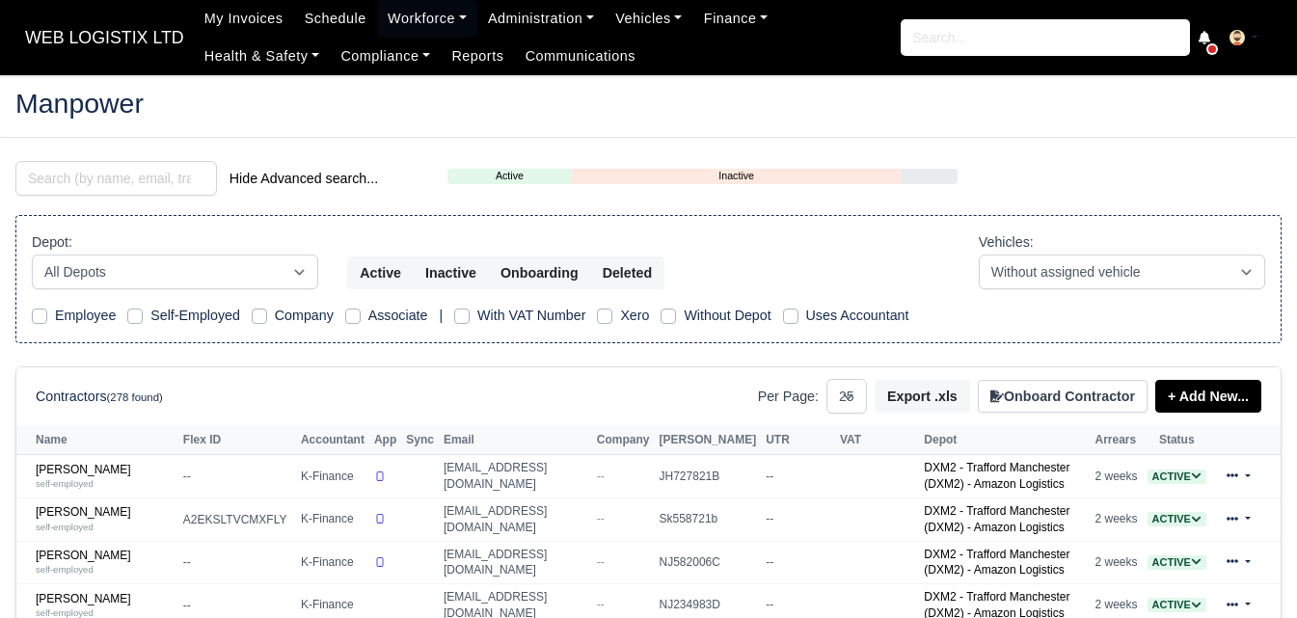
select select "25"
click at [92, 165] on input "search" at bounding box center [116, 178] width 202 height 35
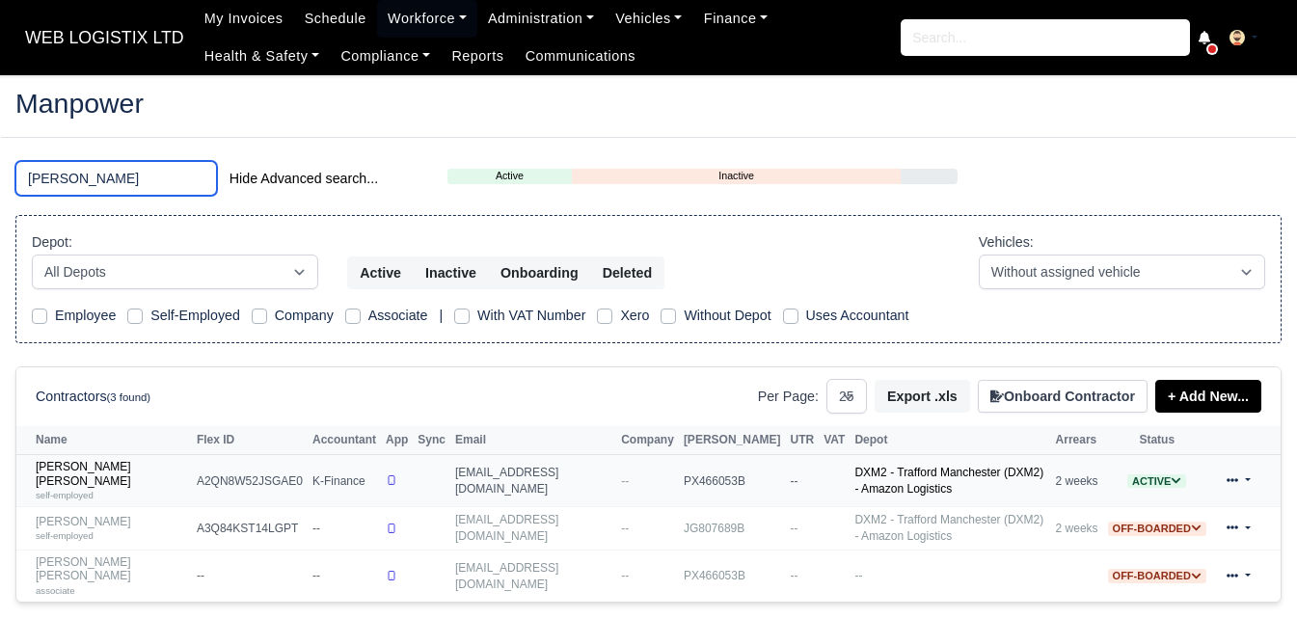
type input "JERMAINE"
click at [131, 496] on td "Jermaine Orlando Bryan self-employed" at bounding box center [104, 481] width 176 height 52
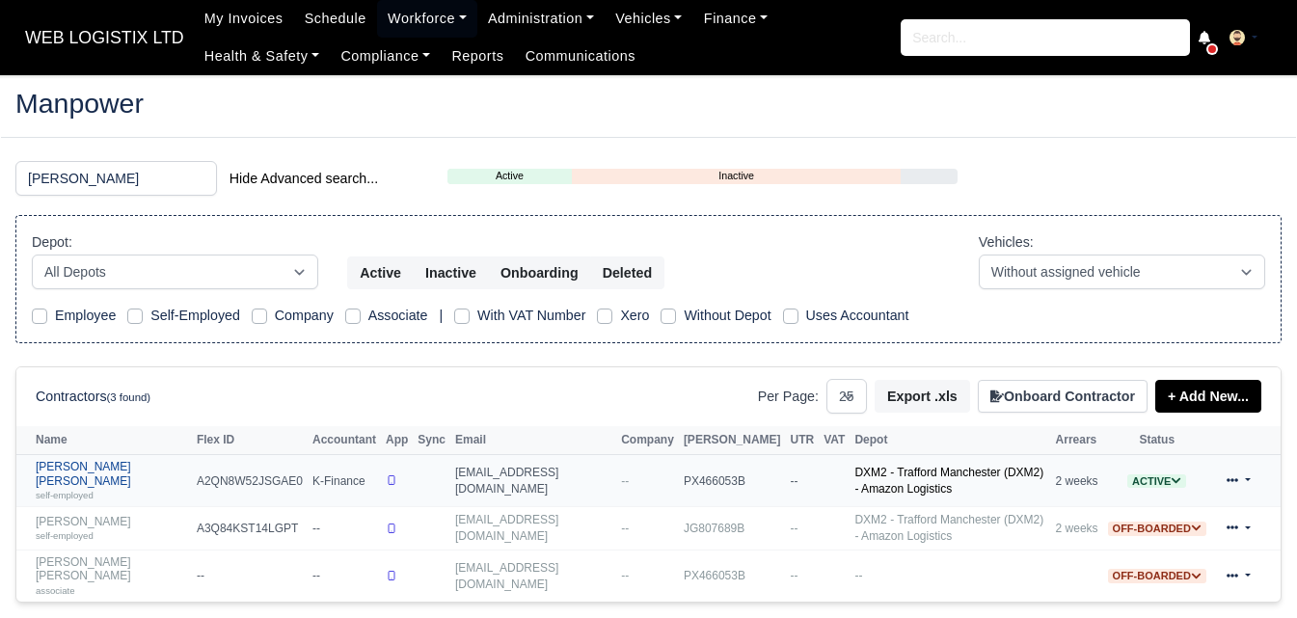
click at [130, 488] on div "self-employed" at bounding box center [111, 495] width 151 height 14
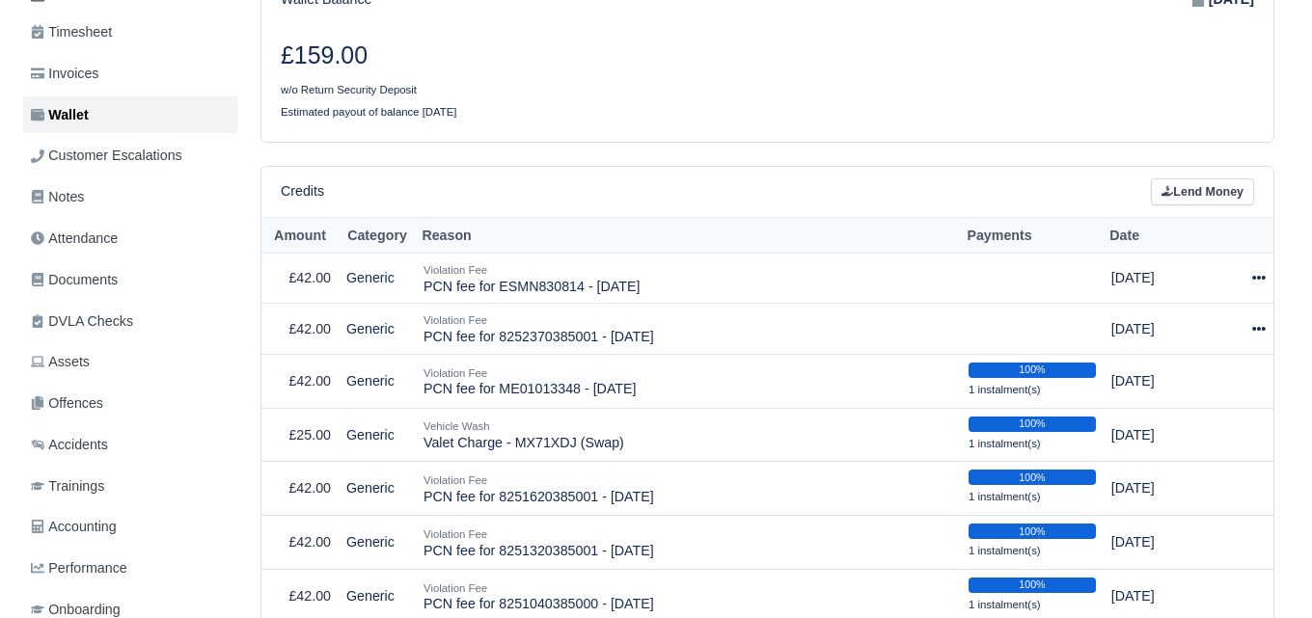
scroll to position [321, 0]
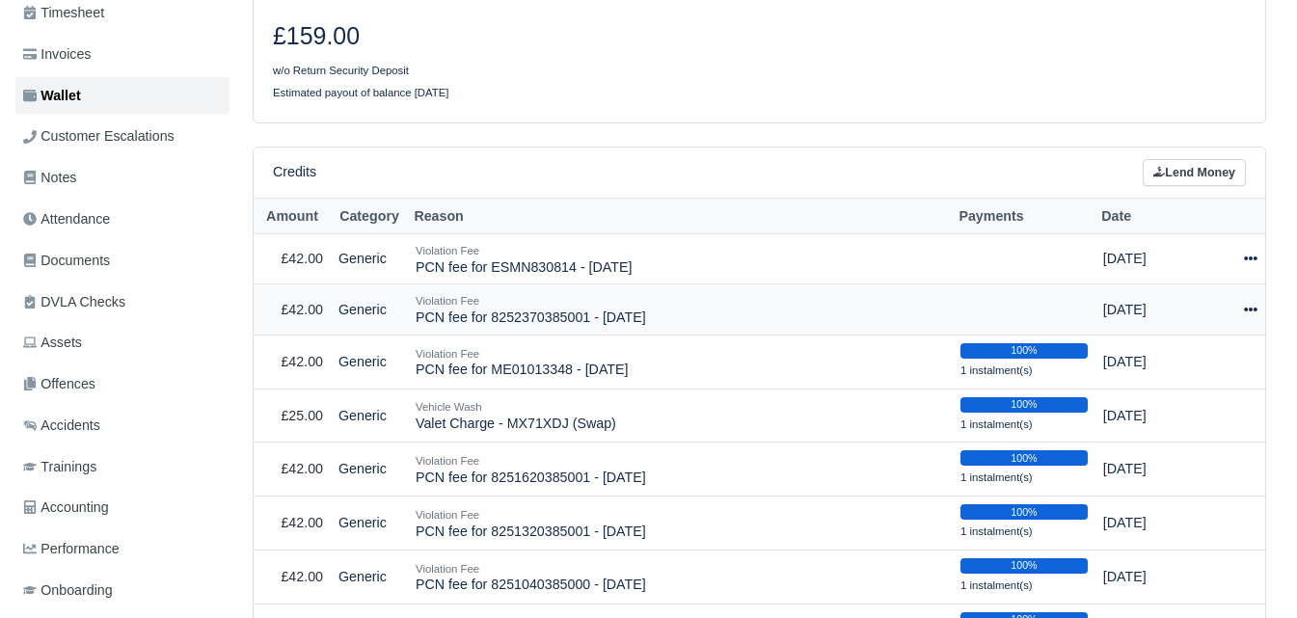
click at [1248, 303] on icon at bounding box center [1251, 310] width 14 height 14
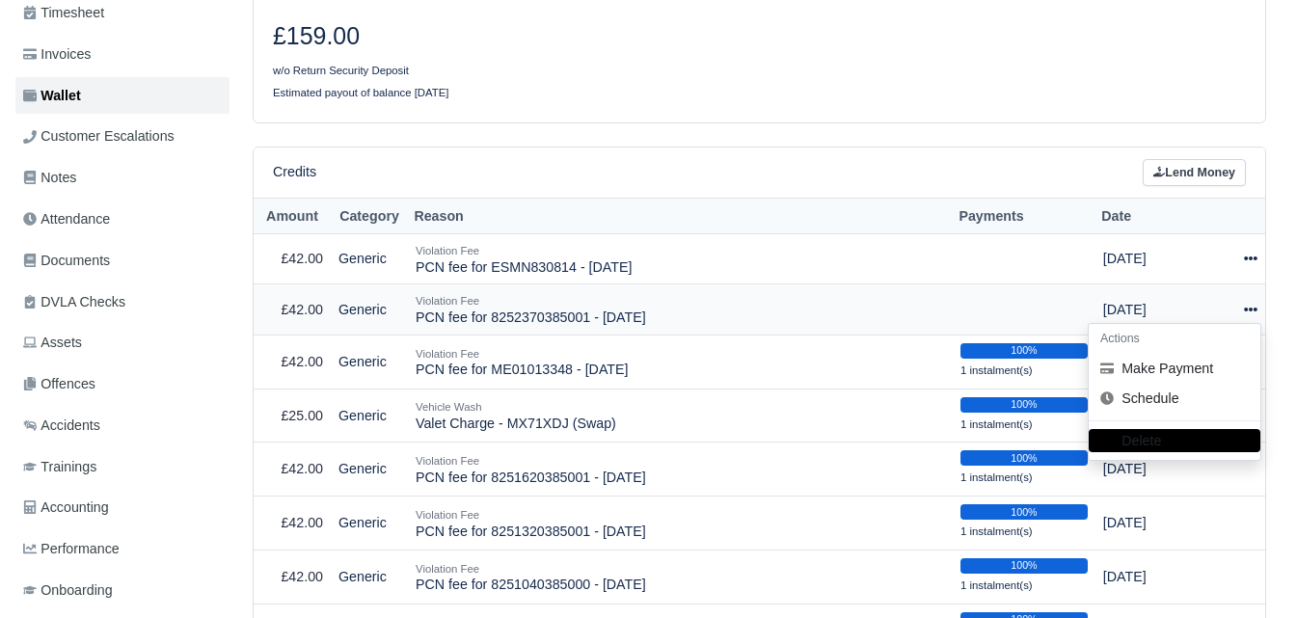
click at [1184, 328] on h6 "Actions" at bounding box center [1175, 339] width 172 height 30
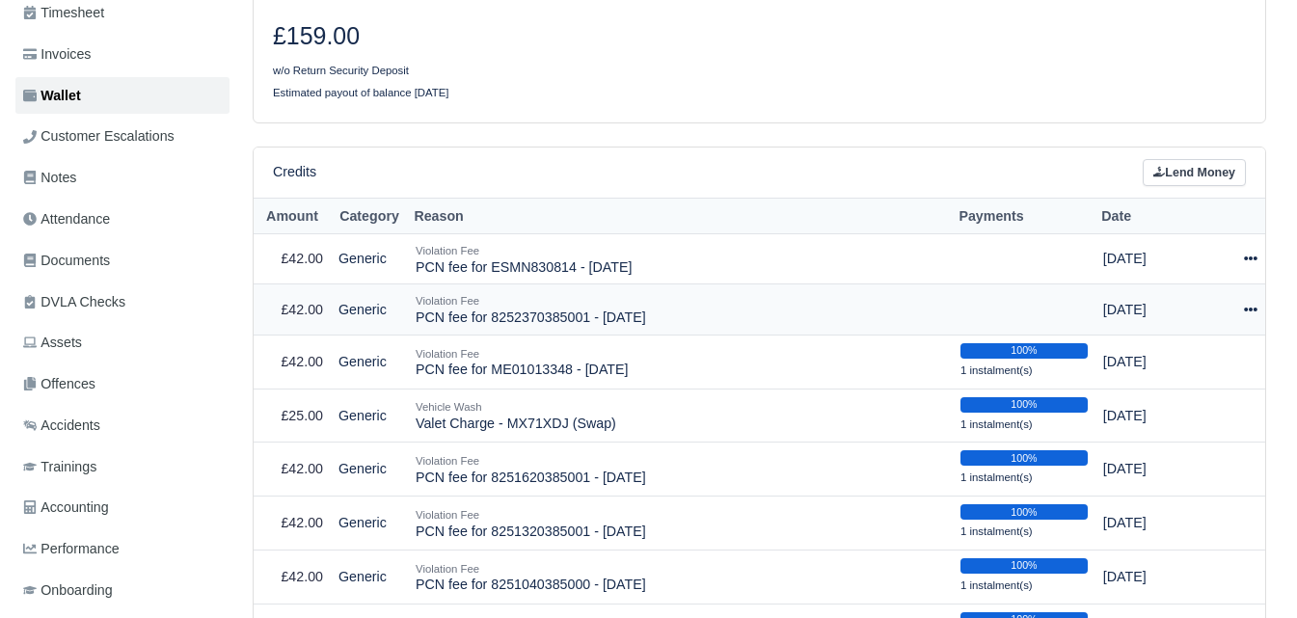
click at [1262, 300] on td "Actions Make Payment Schedule [GEOGRAPHIC_DATA]" at bounding box center [1243, 310] width 44 height 51
click at [1261, 297] on td "Actions Make Payment Schedule [GEOGRAPHIC_DATA]" at bounding box center [1243, 310] width 44 height 51
click at [1249, 303] on icon at bounding box center [1251, 310] width 14 height 14
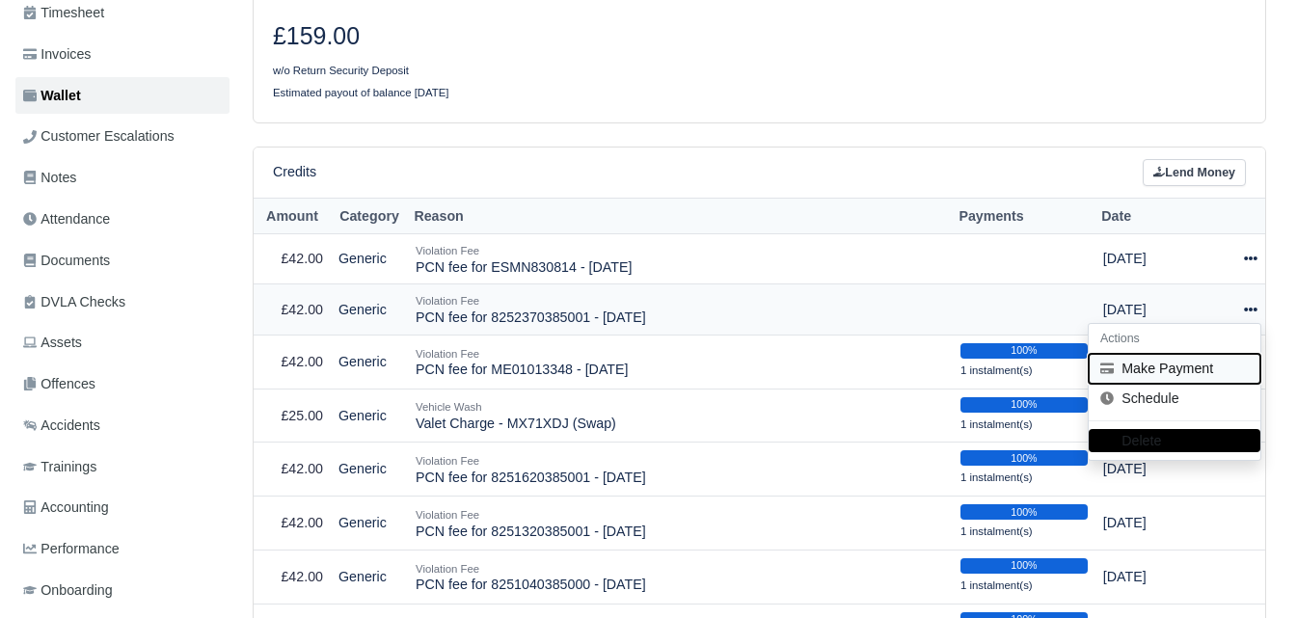
click at [1164, 354] on button "Make Payment" at bounding box center [1175, 369] width 172 height 30
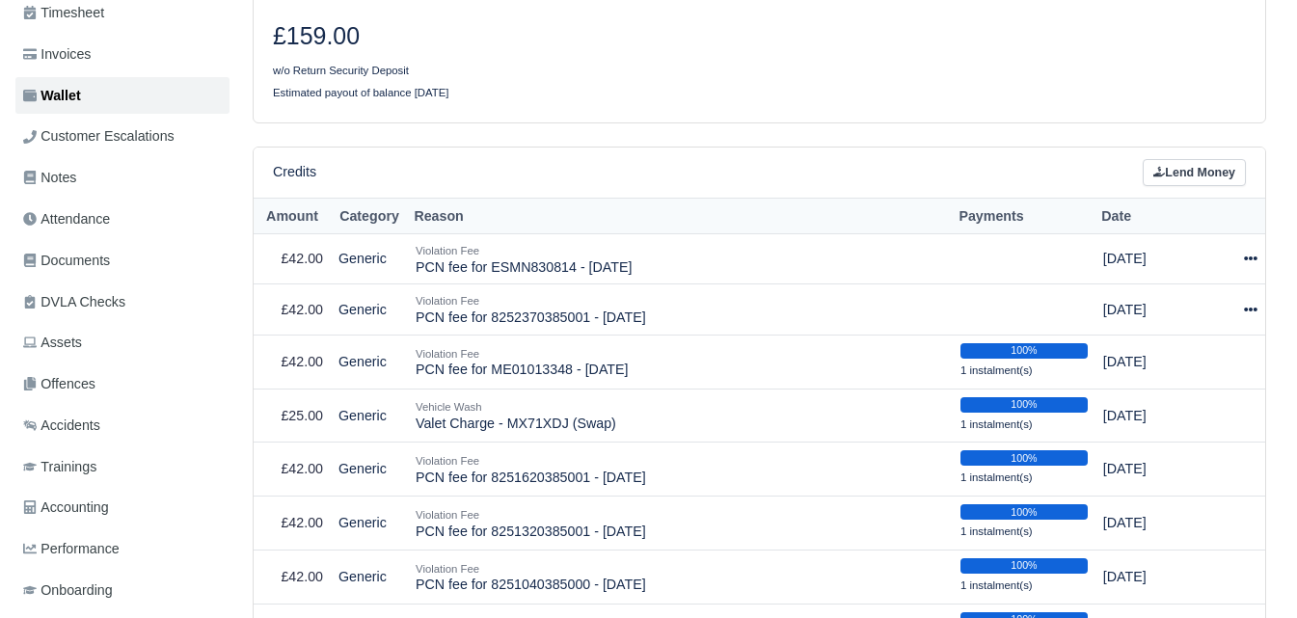
select select "6788"
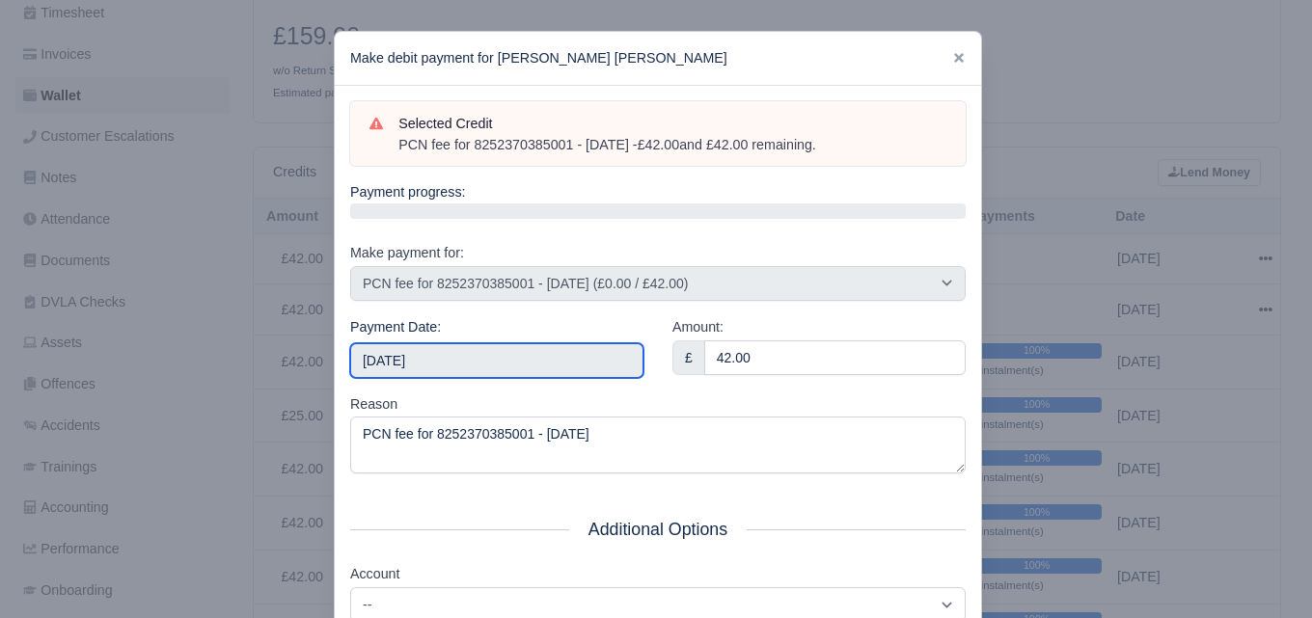
click at [467, 353] on input "[DATE]" at bounding box center [496, 360] width 293 height 35
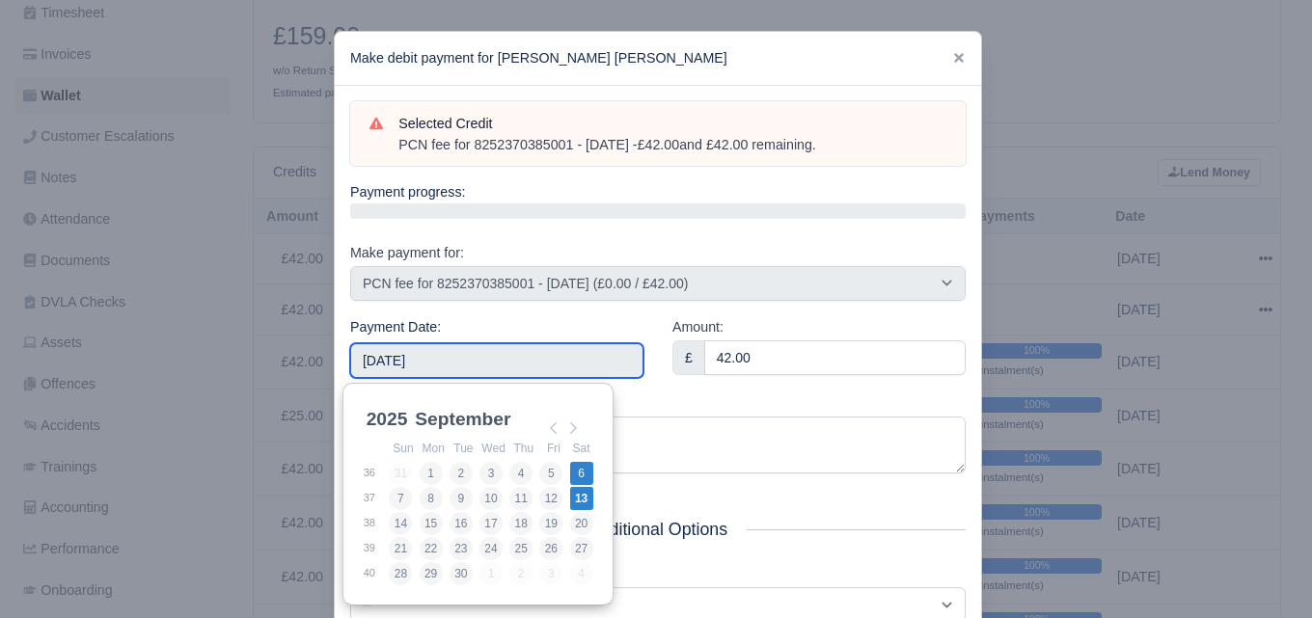
type input "[DATE]"
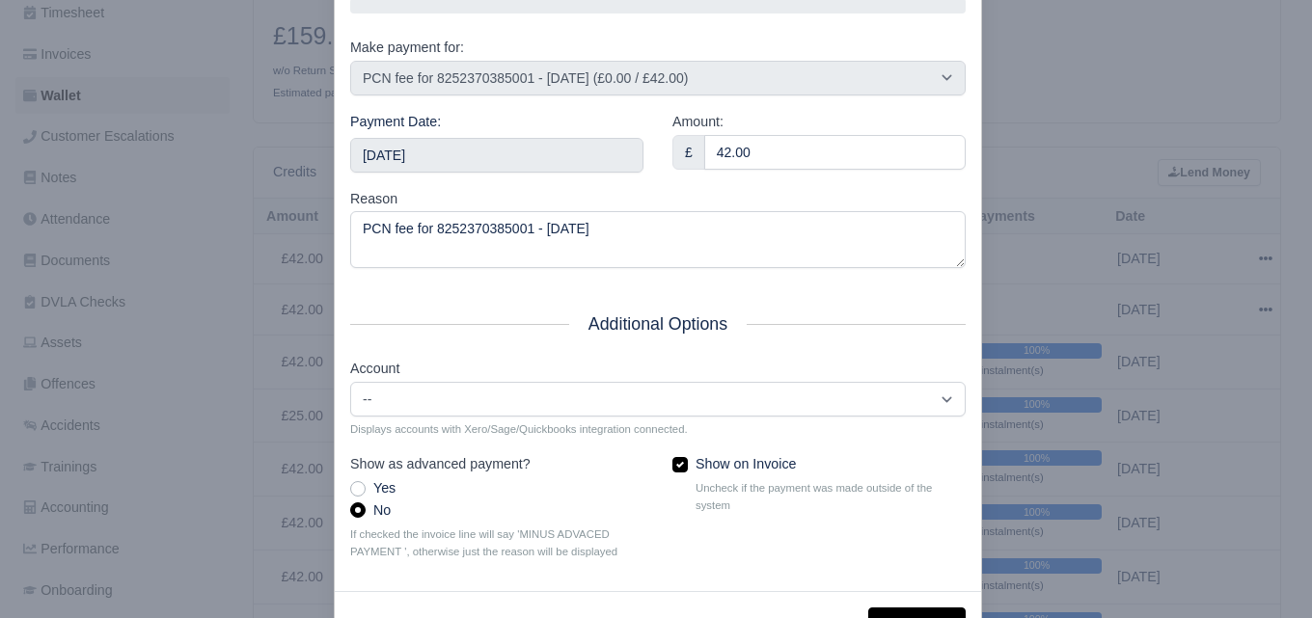
scroll to position [277, 0]
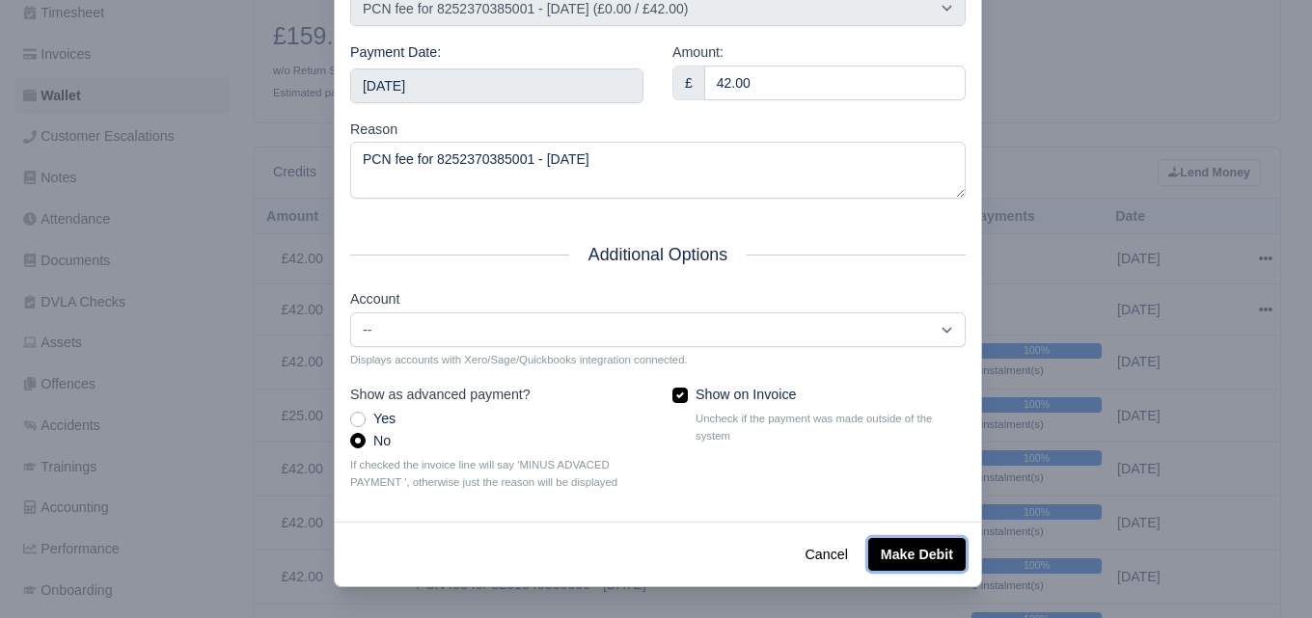
click at [872, 556] on button "Make Debit" at bounding box center [916, 554] width 97 height 33
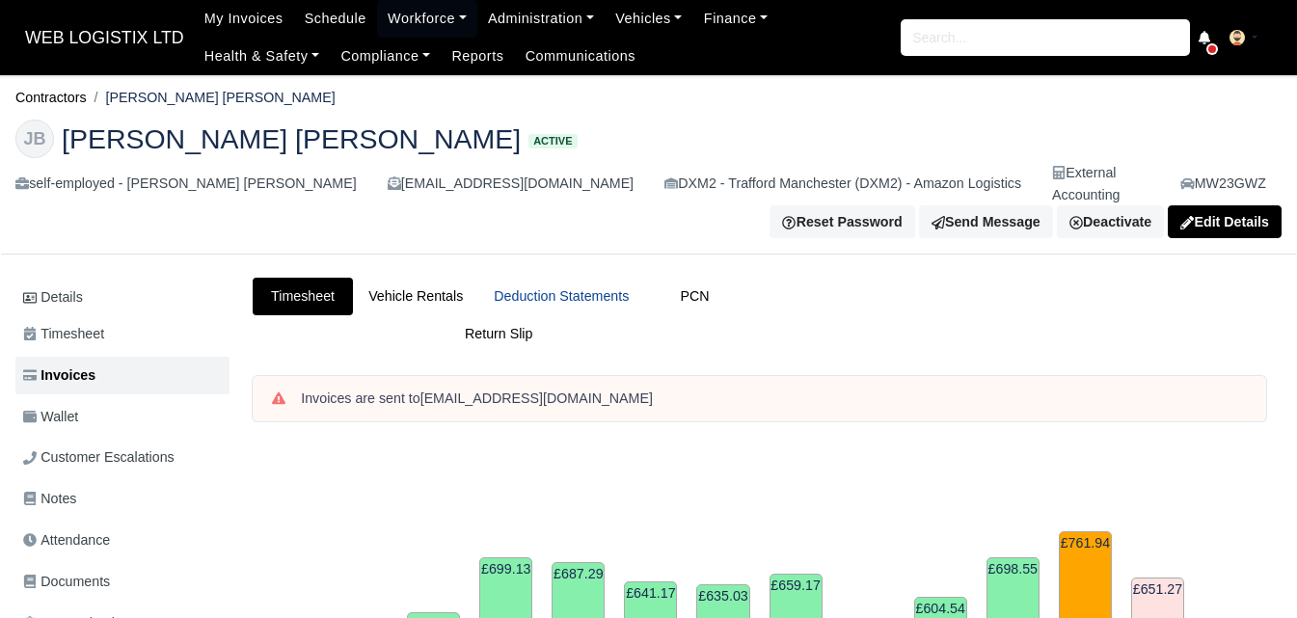
click at [591, 278] on link "Deduction Statements" at bounding box center [561, 297] width 166 height 38
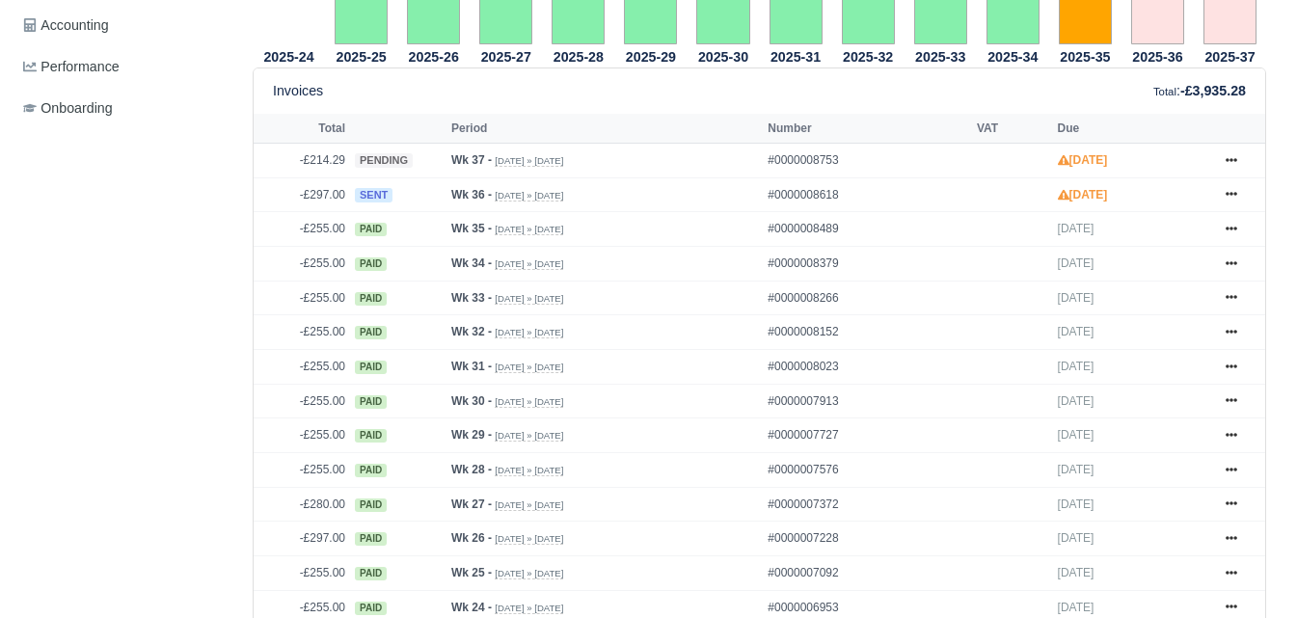
scroll to position [803, 0]
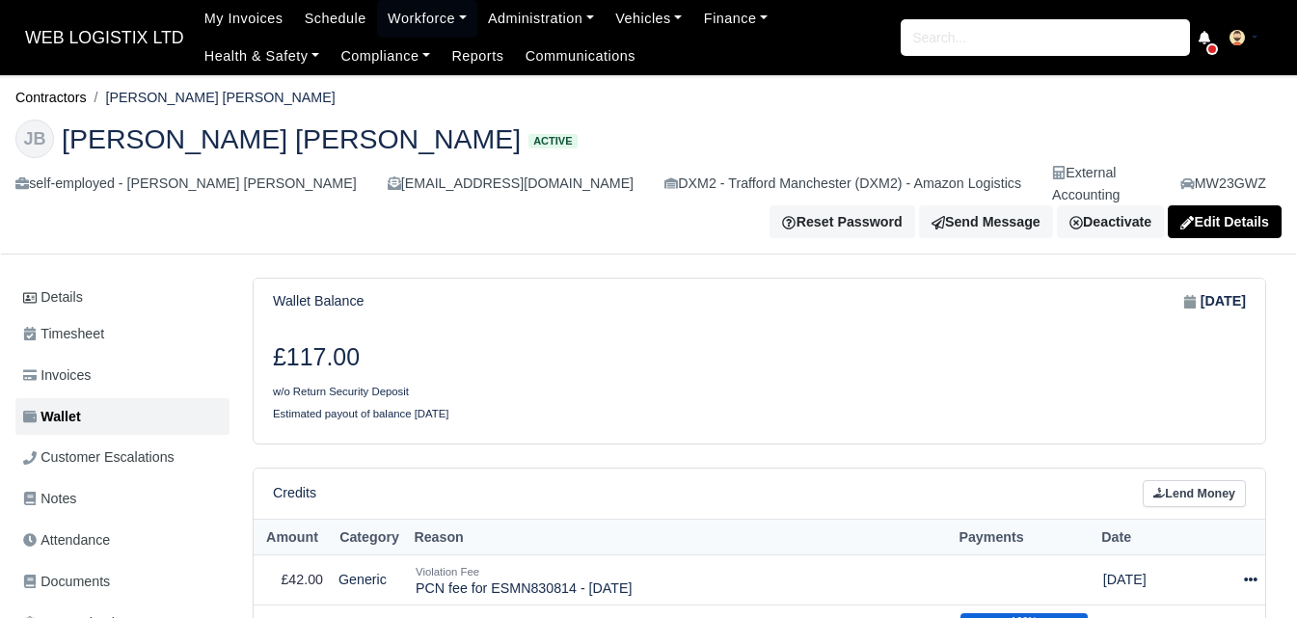
click at [1246, 573] on icon at bounding box center [1251, 580] width 14 height 14
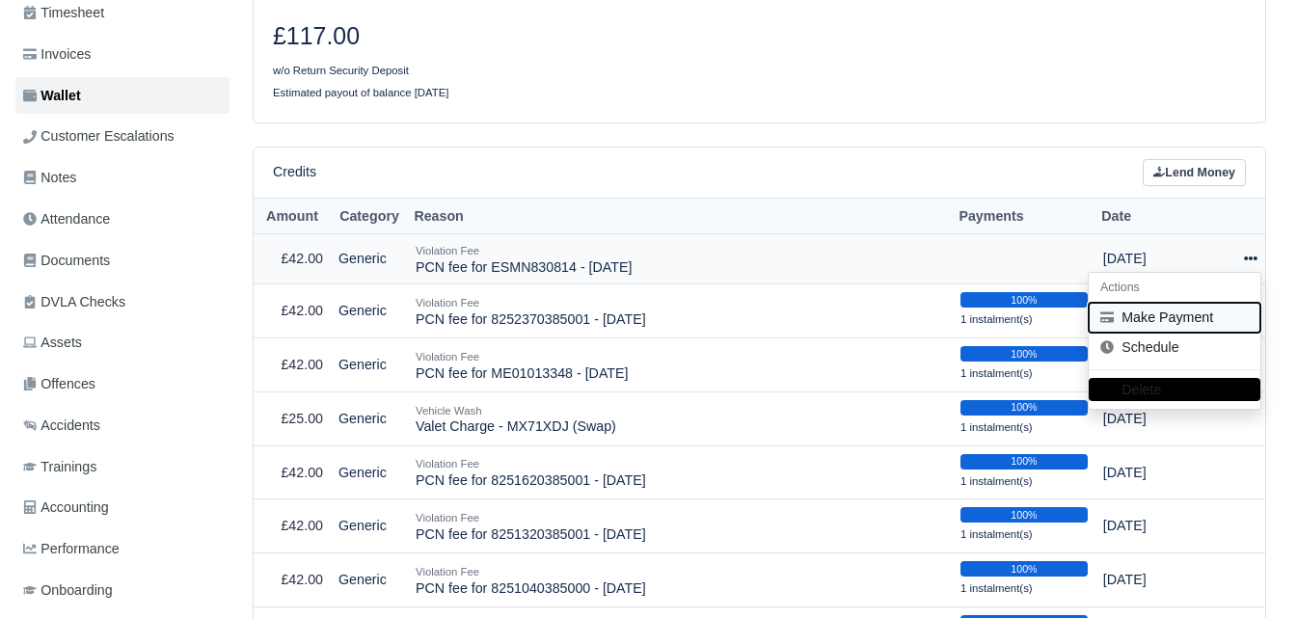
click at [1135, 303] on button "Make Payment" at bounding box center [1175, 318] width 172 height 30
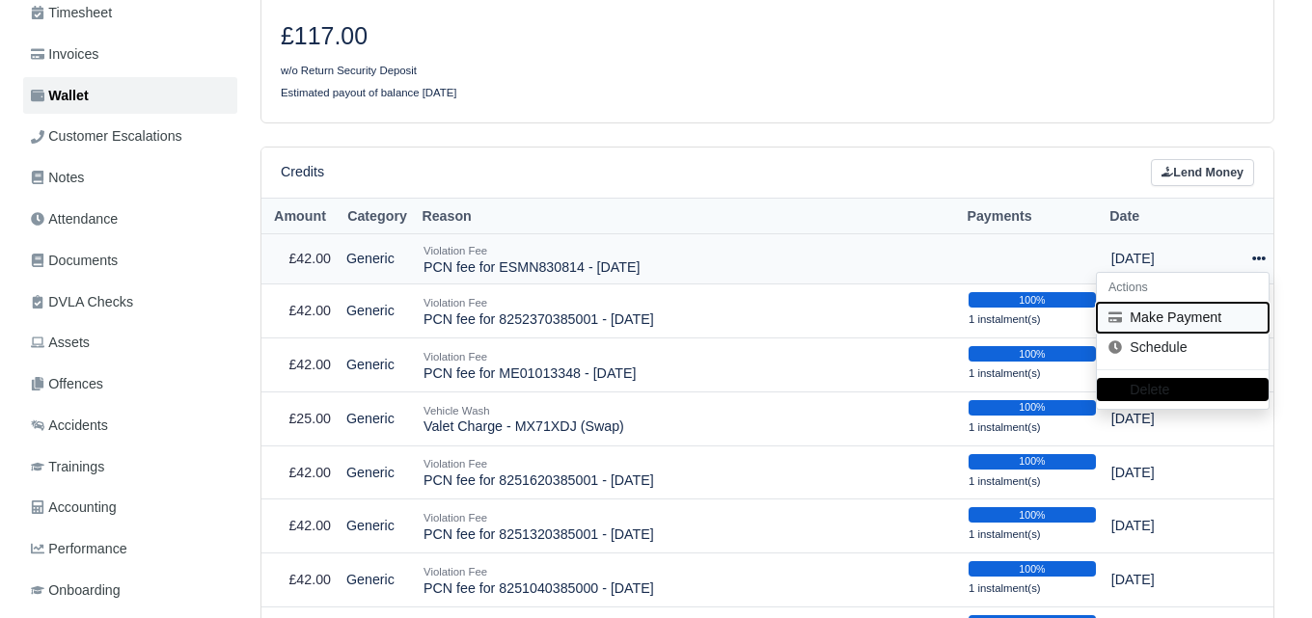
scroll to position [321, 0]
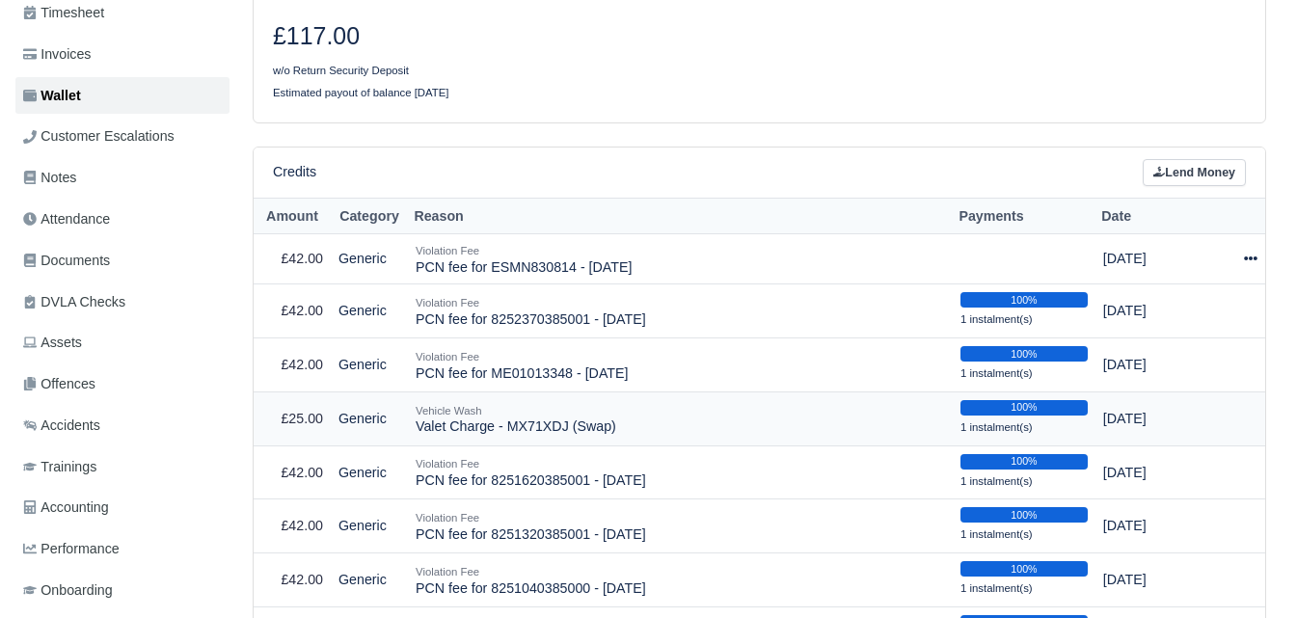
select select "6789"
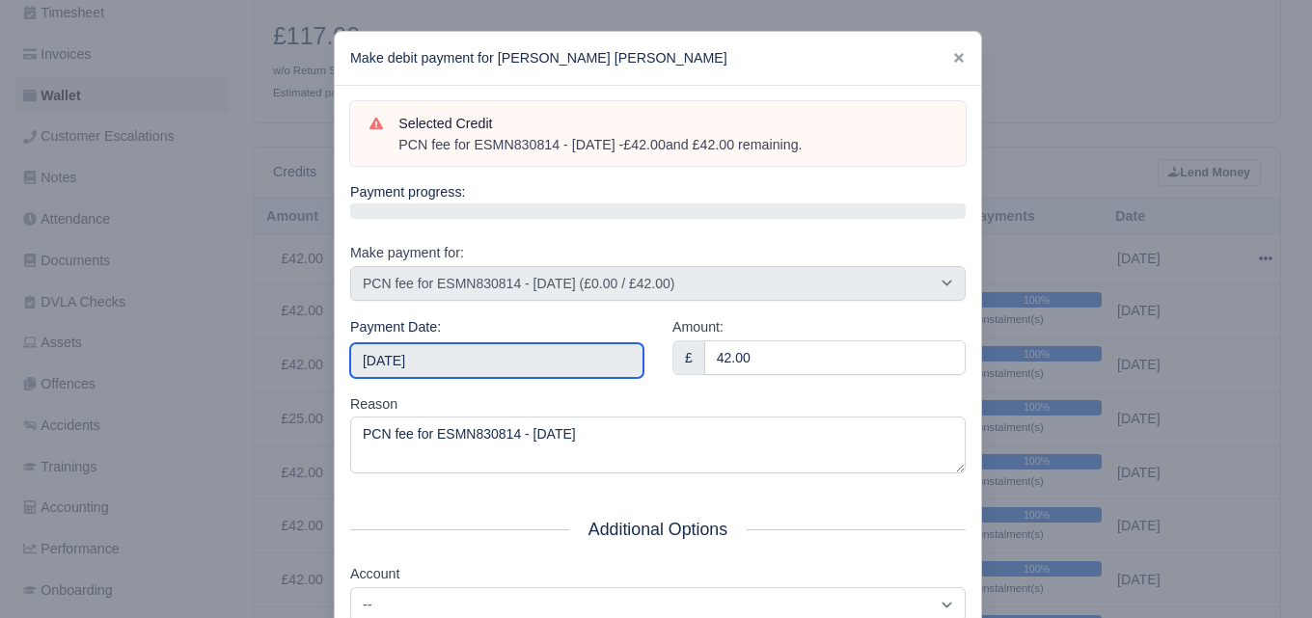
click at [571, 359] on input "2025-09-13" at bounding box center [496, 360] width 293 height 35
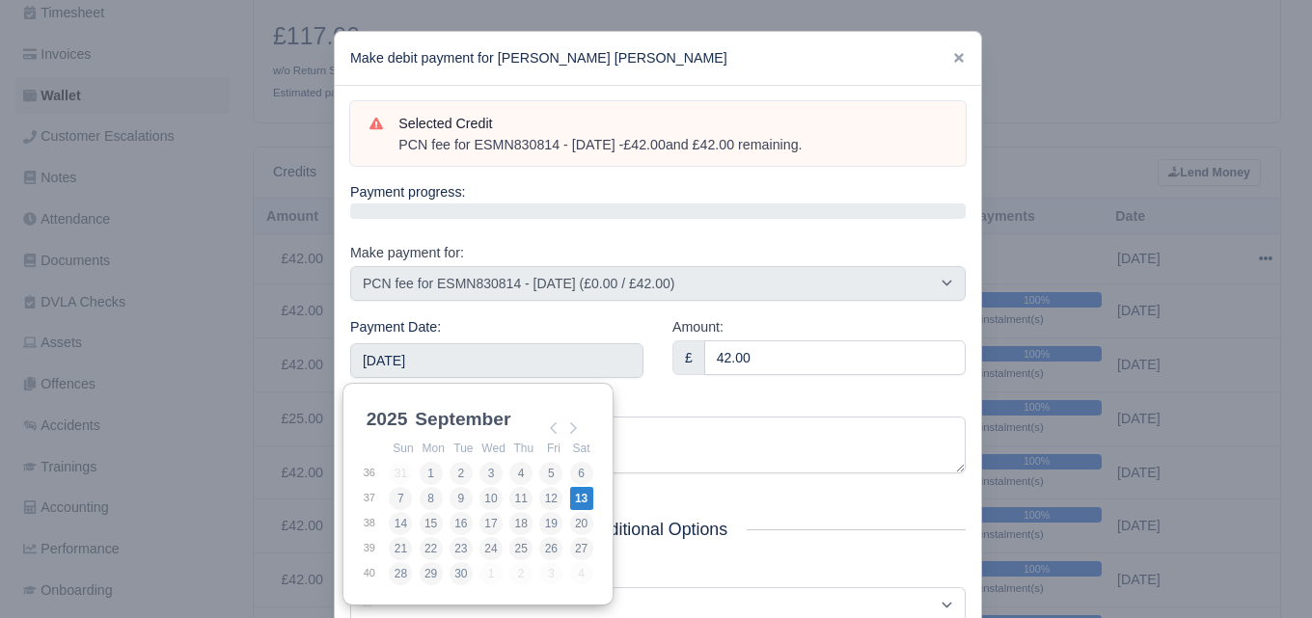
click at [663, 402] on div "Reason PCN fee for ESMN830814 - 02/09/2025" at bounding box center [657, 433] width 615 height 81
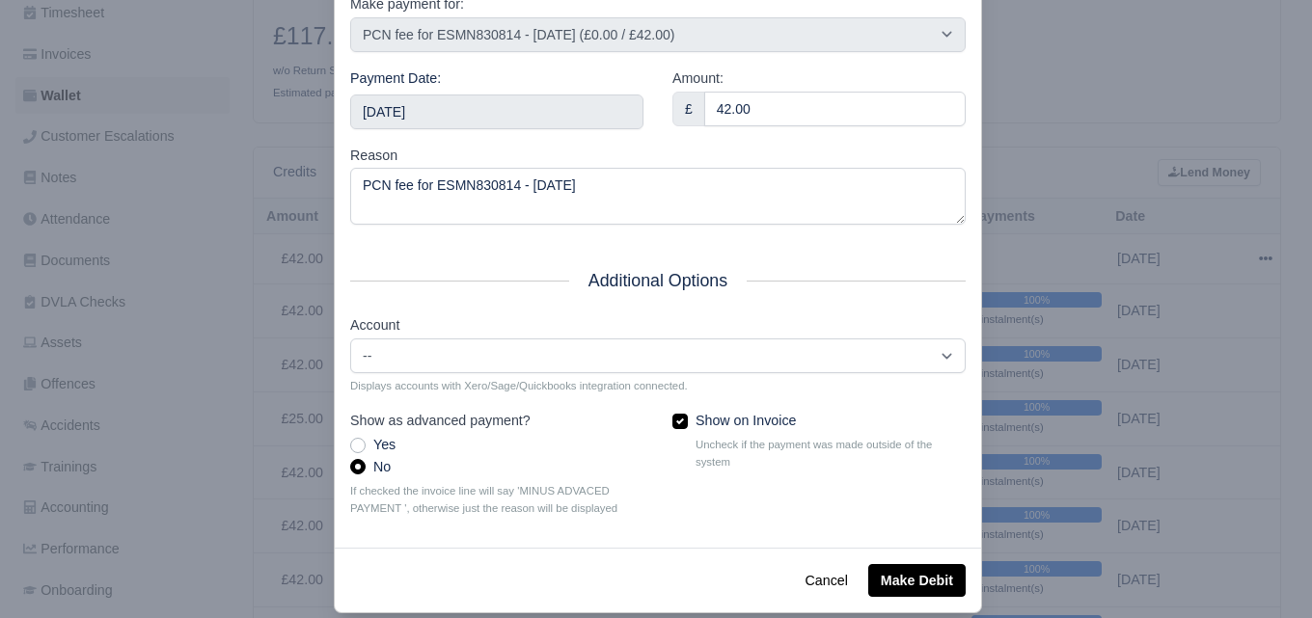
scroll to position [277, 0]
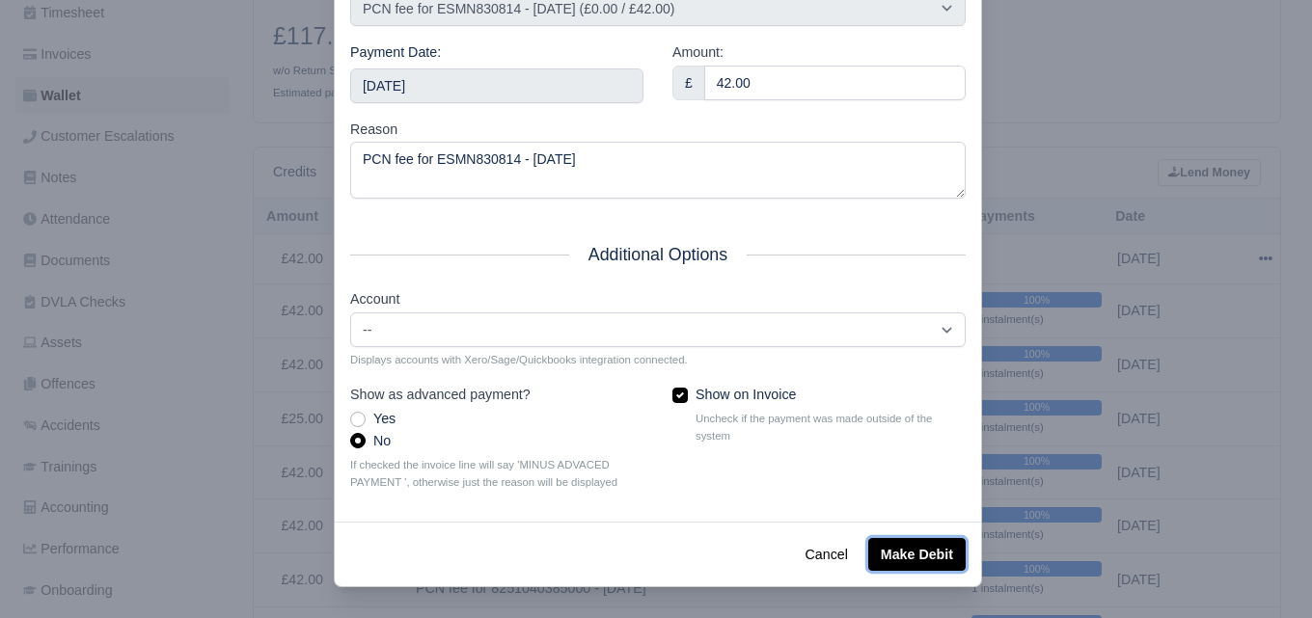
click at [926, 553] on button "Make Debit" at bounding box center [916, 554] width 97 height 33
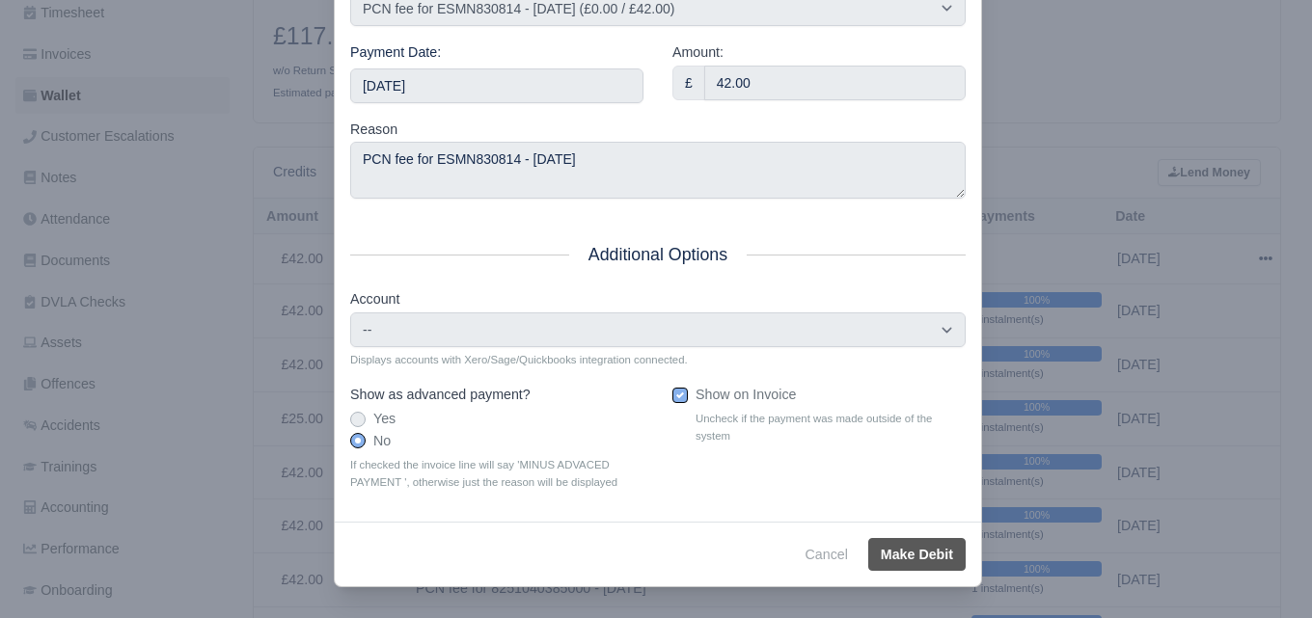
type input "2025-09-13T23:59:59+01:00"
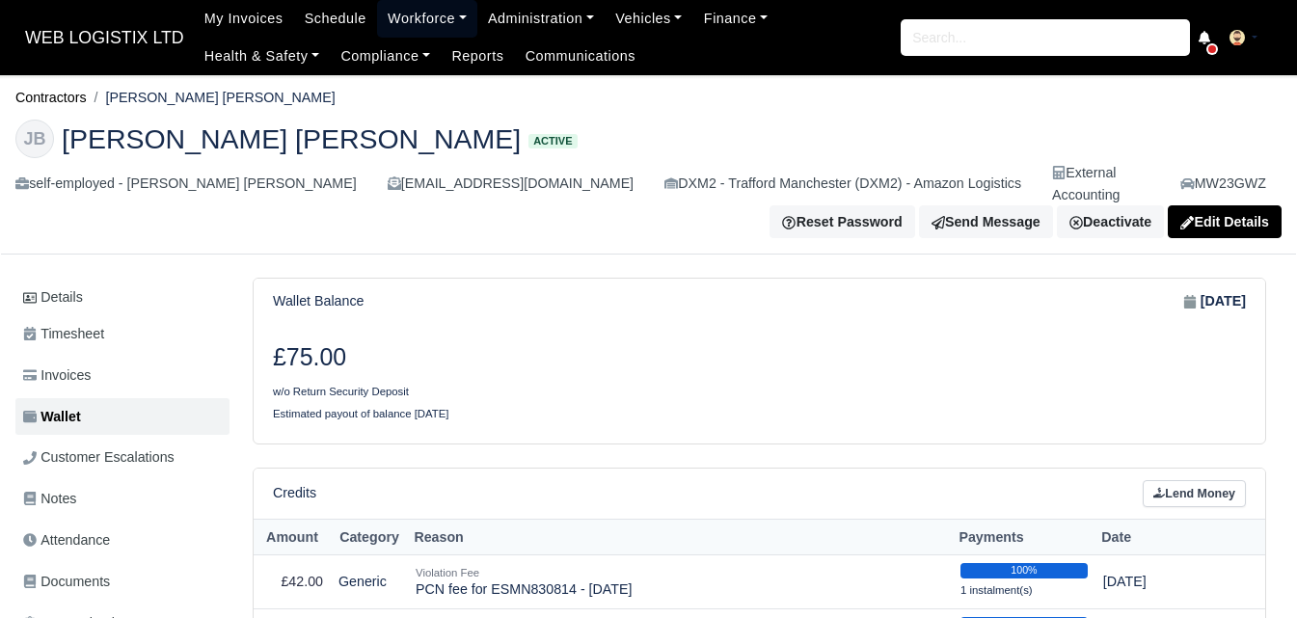
click at [384, 22] on link "Workforce" at bounding box center [427, 19] width 100 height 38
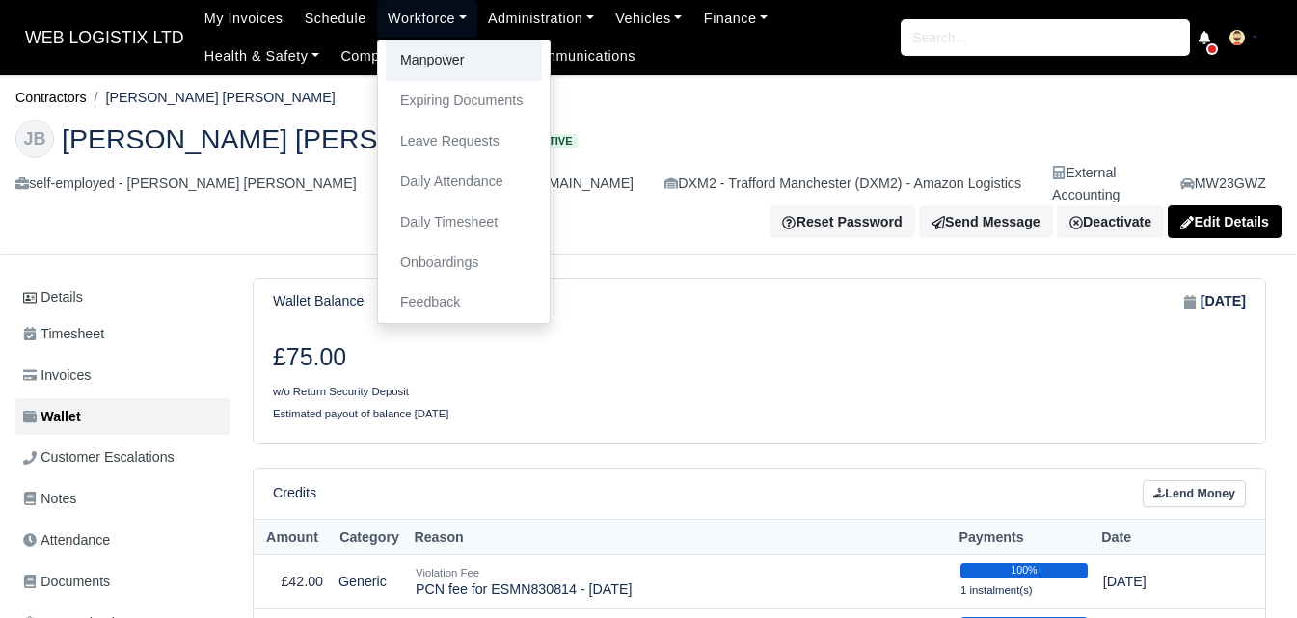
click at [394, 63] on link "Manpower" at bounding box center [464, 61] width 156 height 41
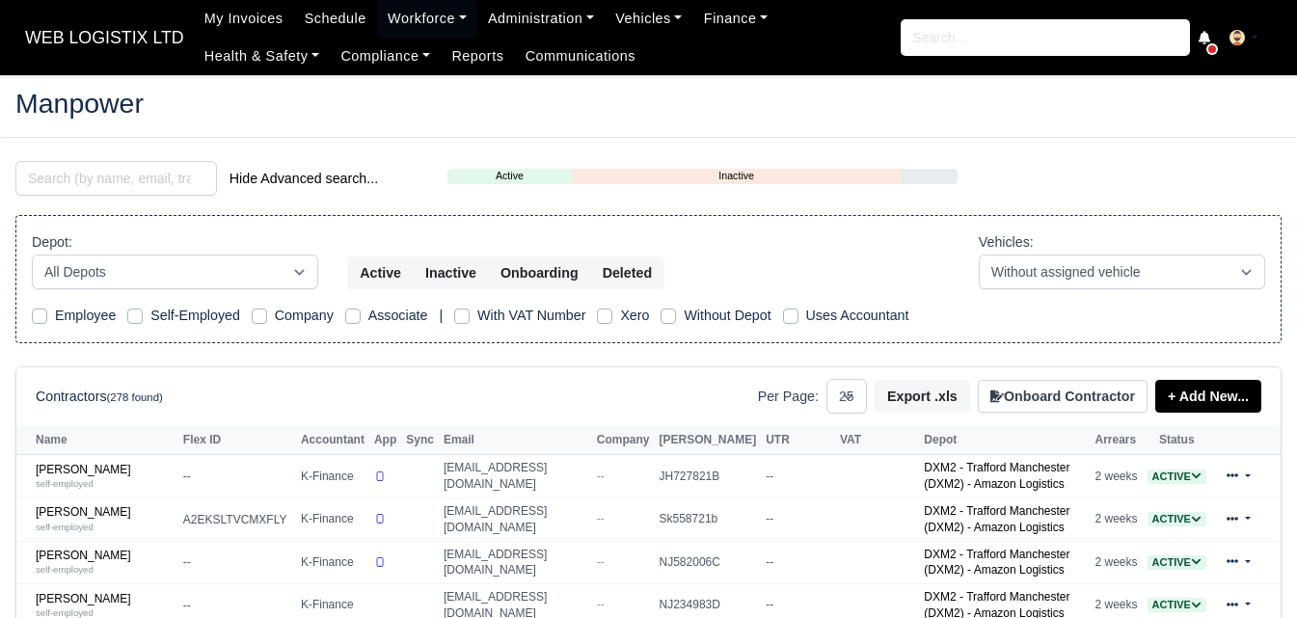
select select "25"
click at [161, 166] on input "search" at bounding box center [116, 178] width 202 height 35
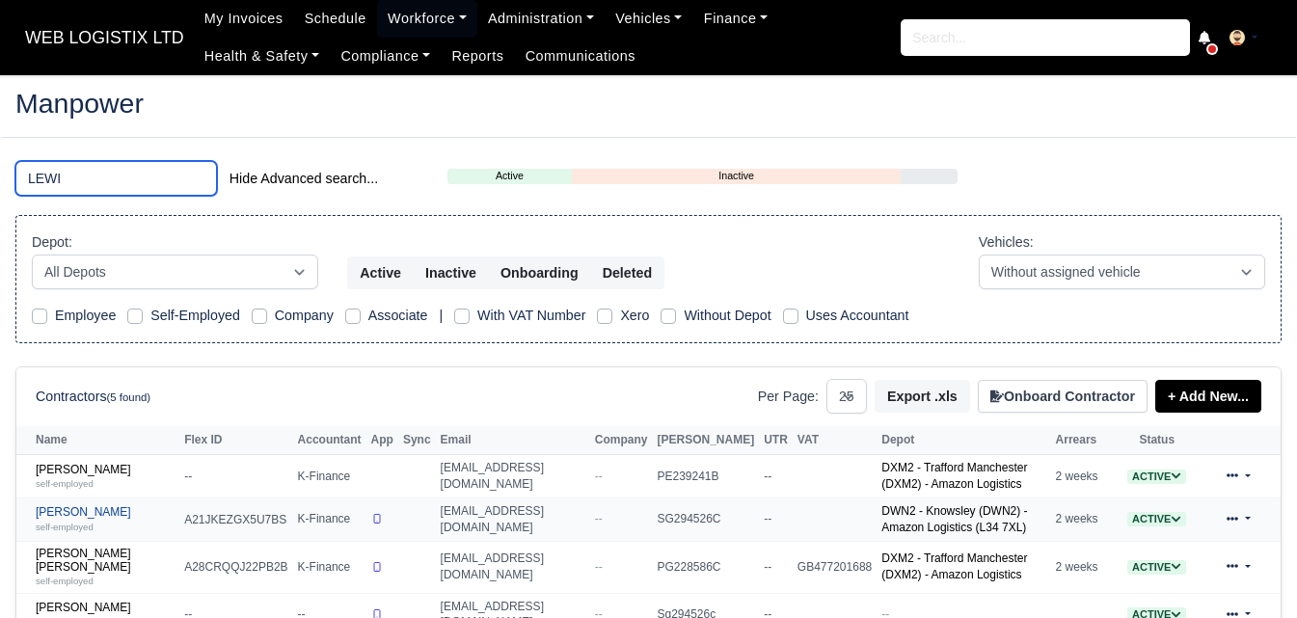
type input "LEWI"
click at [87, 532] on small "self-employed" at bounding box center [65, 527] width 58 height 11
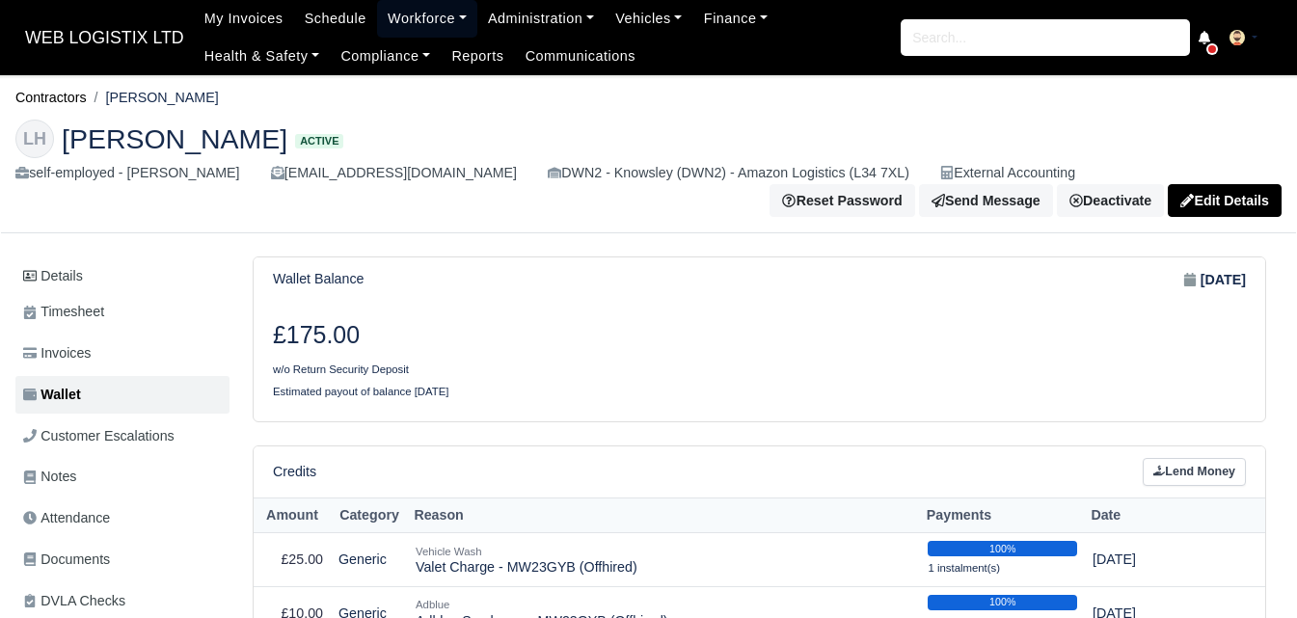
drag, startPoint x: 399, startPoint y: 5, endPoint x: 418, endPoint y: 60, distance: 57.9
click at [399, 5] on link "Workforce" at bounding box center [427, 19] width 100 height 38
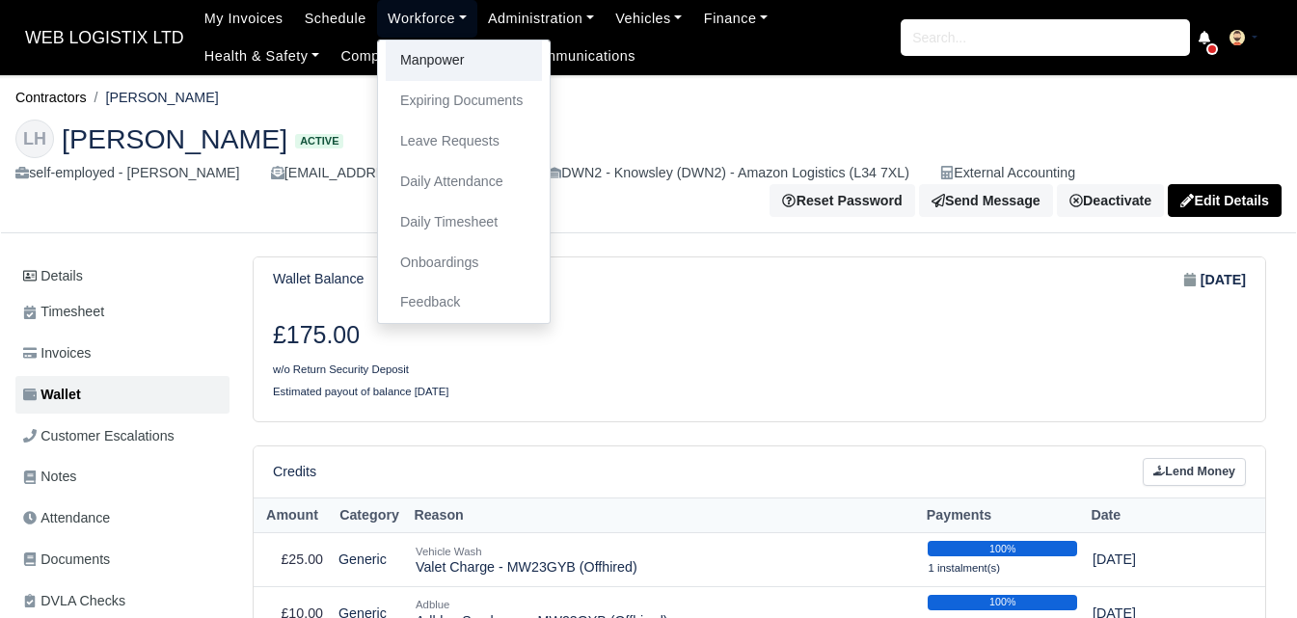
click at [418, 62] on link "Manpower" at bounding box center [464, 61] width 156 height 41
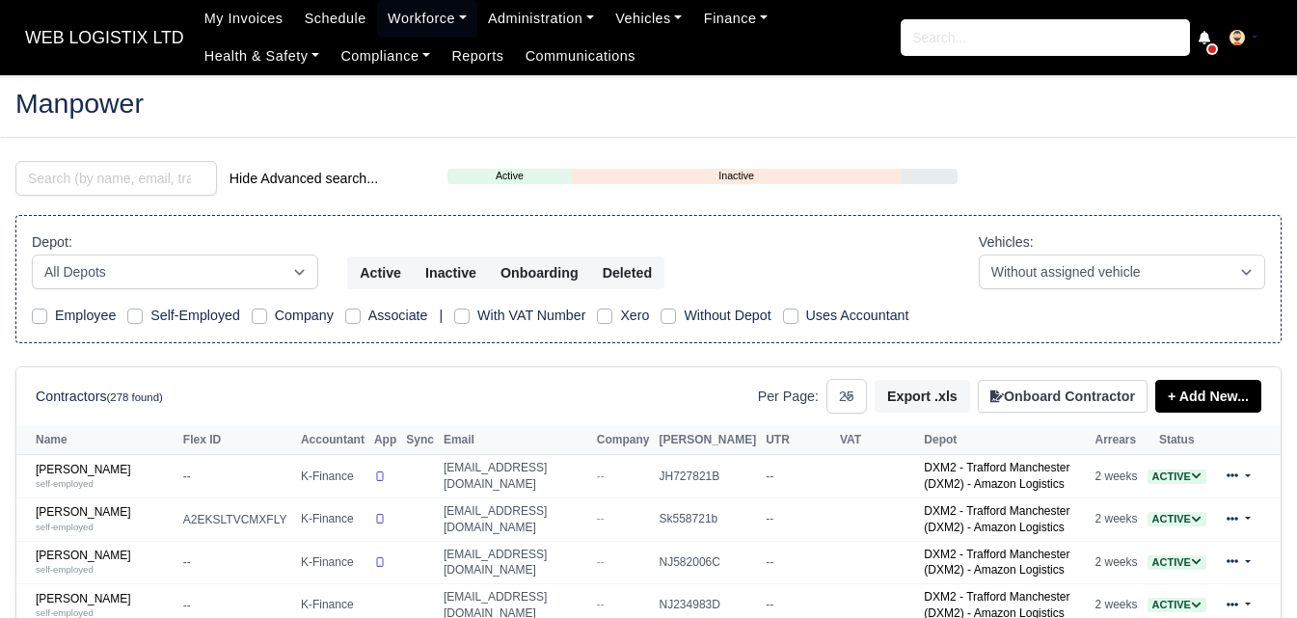
select select "25"
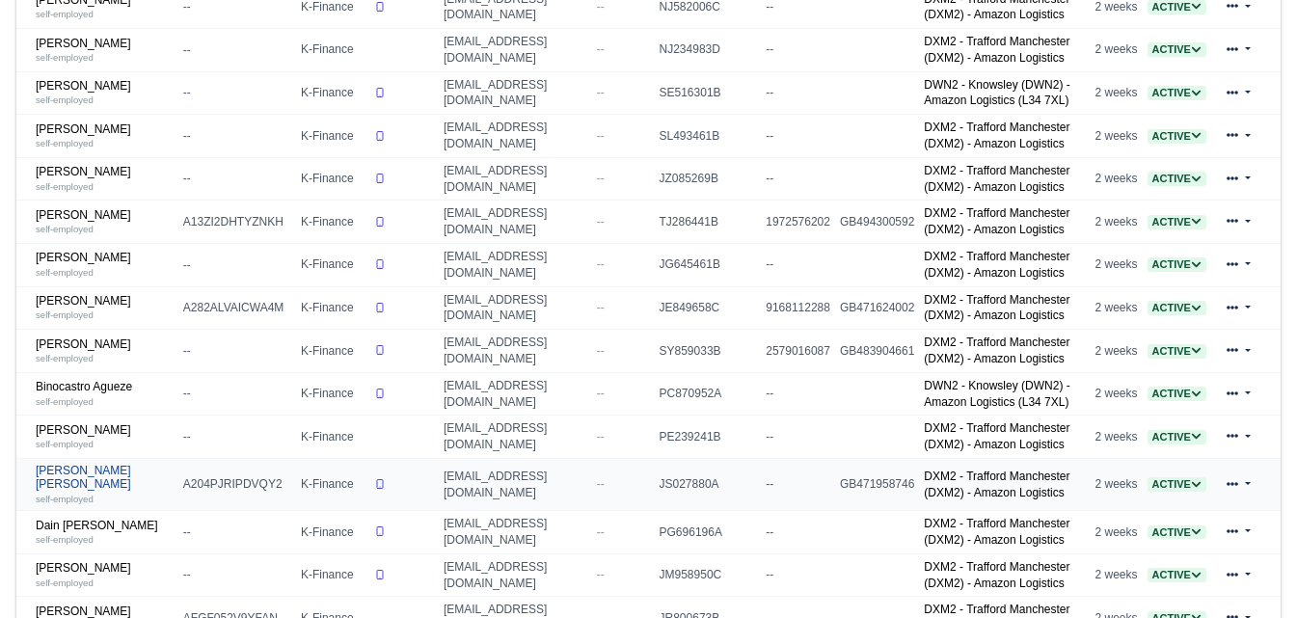
scroll to position [643, 0]
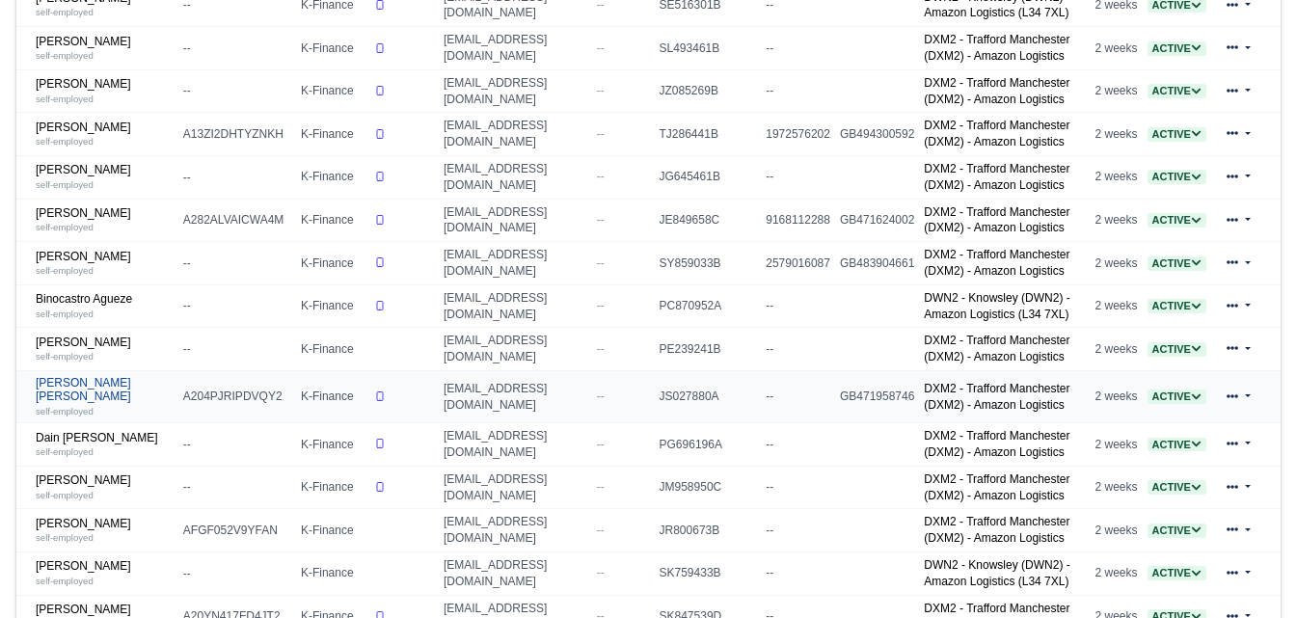
click at [95, 406] on link "[PERSON_NAME] [PERSON_NAME] self-employed" at bounding box center [105, 396] width 138 height 41
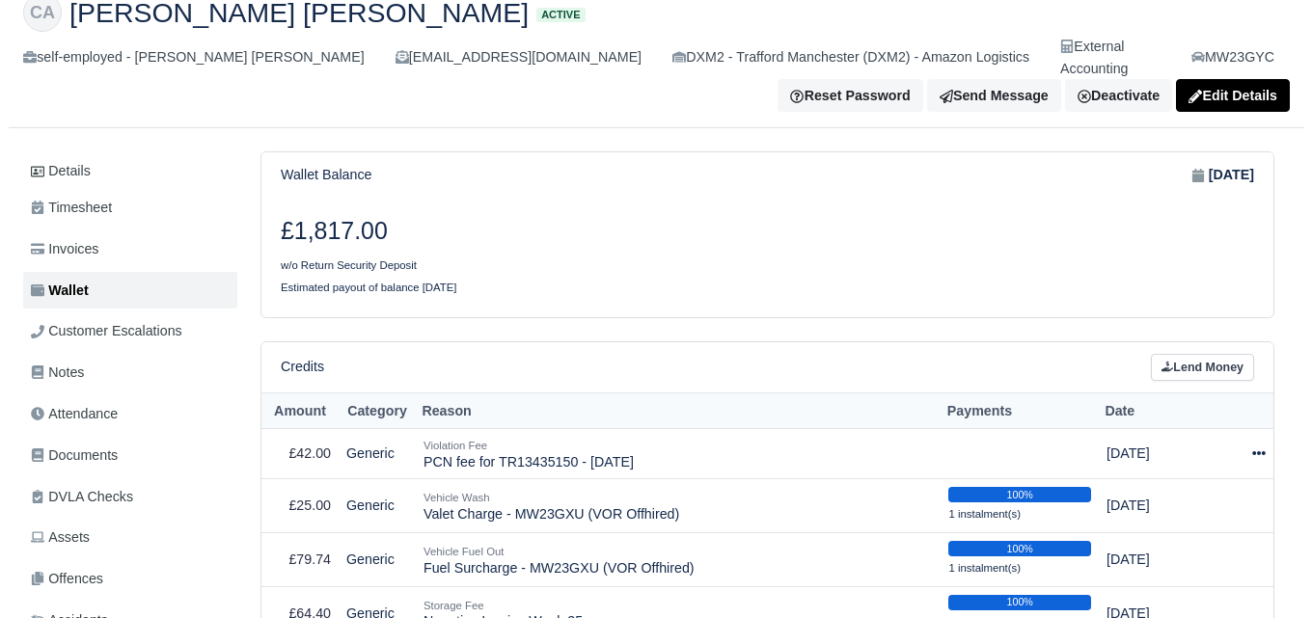
scroll to position [482, 0]
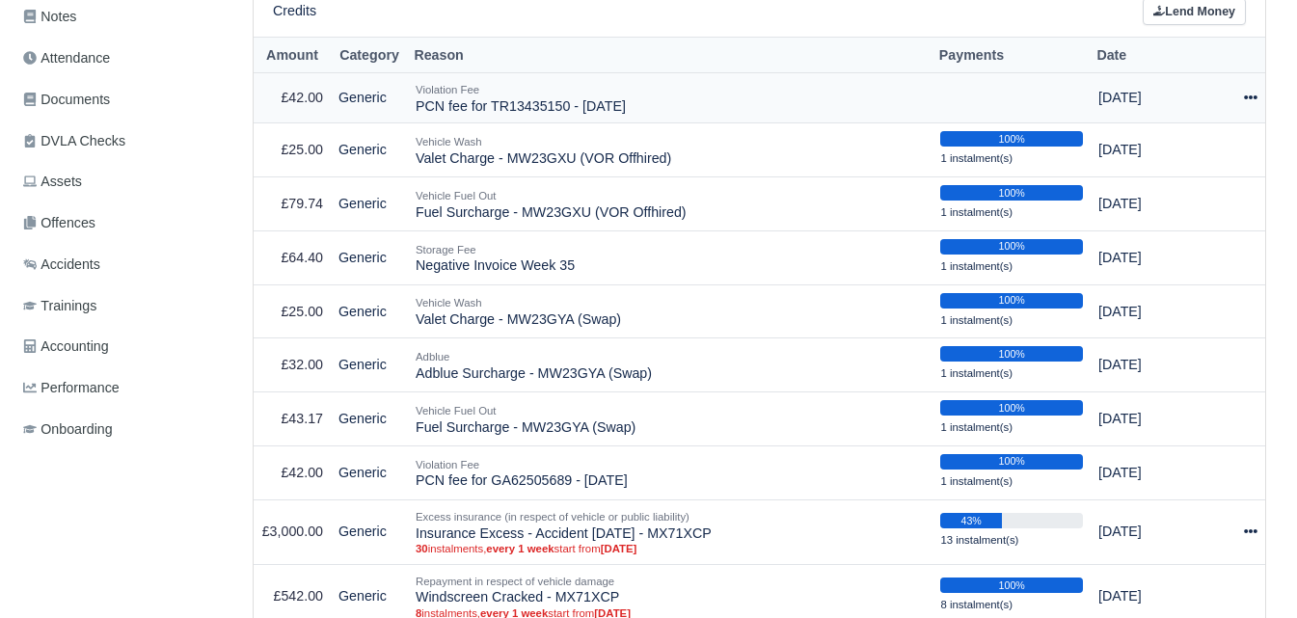
click at [1253, 91] on icon at bounding box center [1251, 98] width 14 height 14
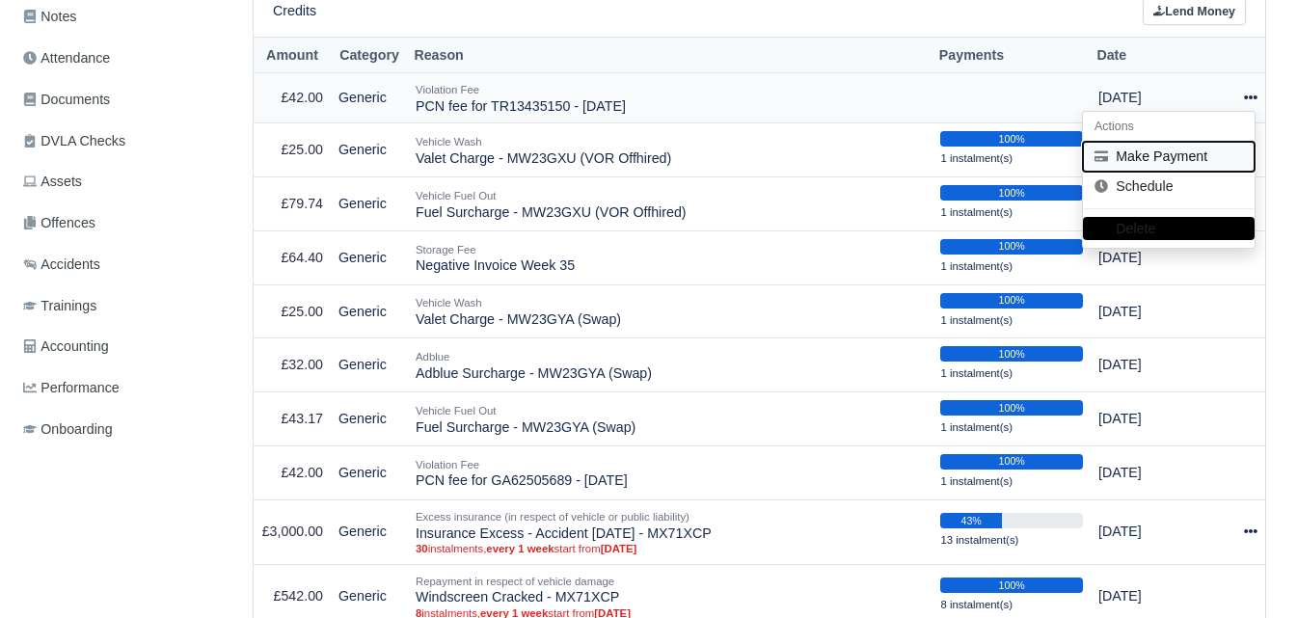
click at [1156, 142] on button "Make Payment" at bounding box center [1169, 157] width 172 height 30
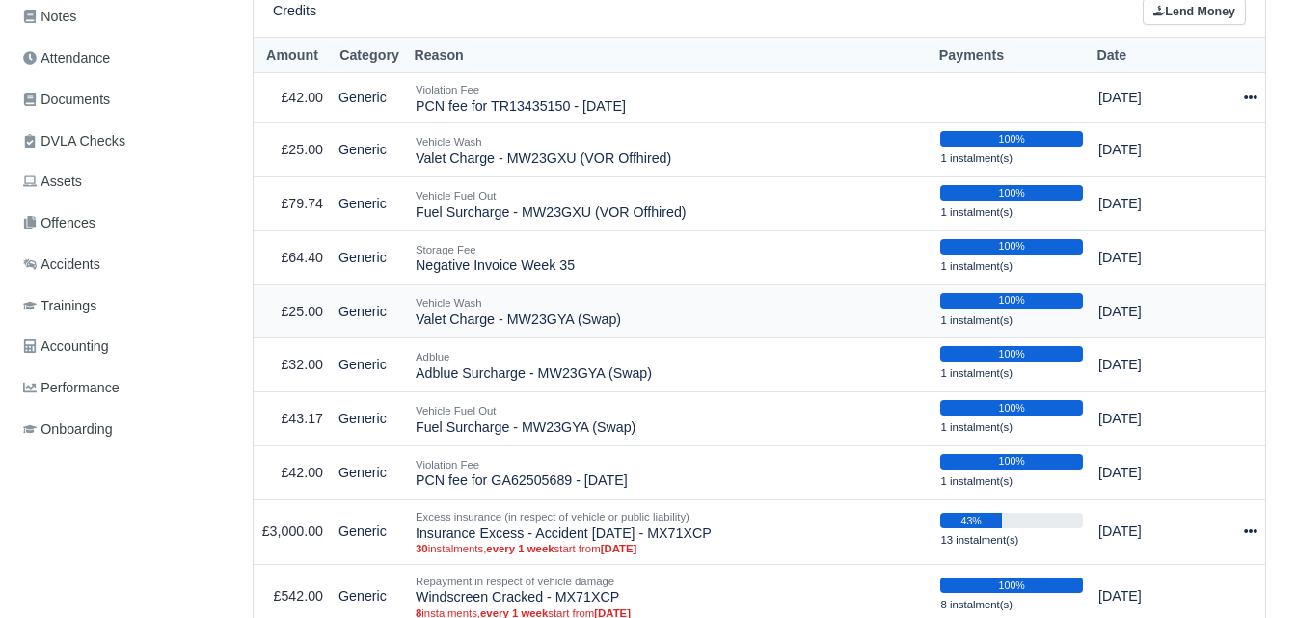
select select "6787"
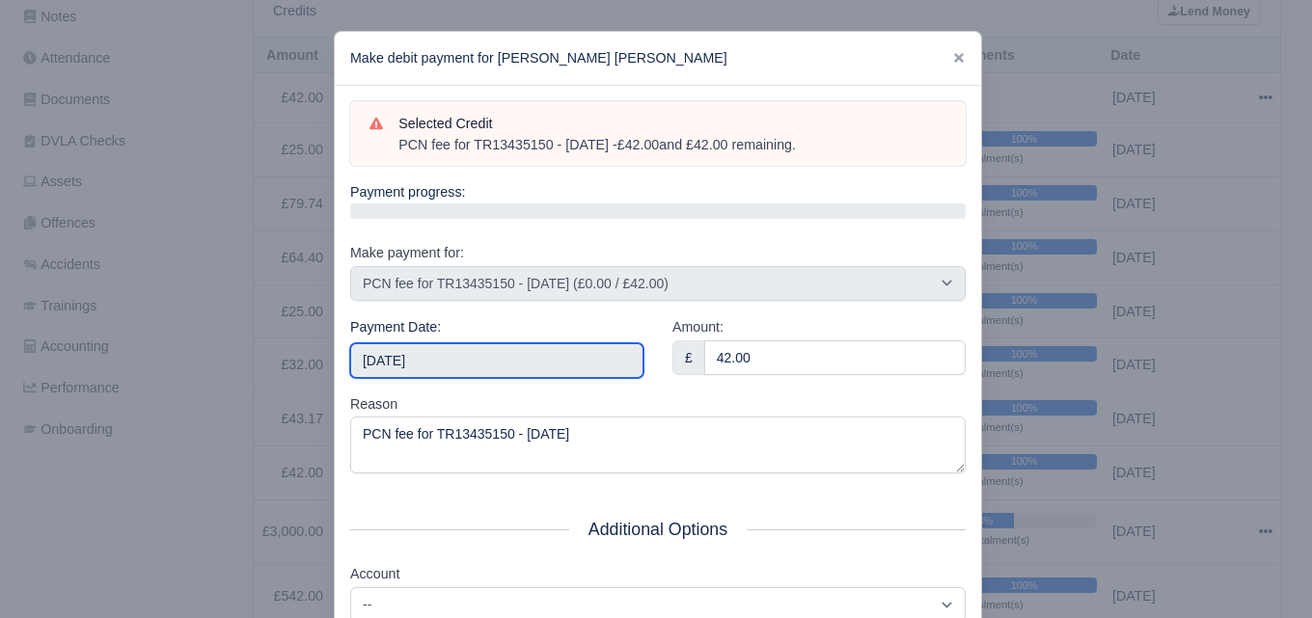
click at [506, 363] on input "[DATE]" at bounding box center [496, 360] width 293 height 35
click at [763, 392] on div "Amount: £ 42.00" at bounding box center [819, 354] width 322 height 77
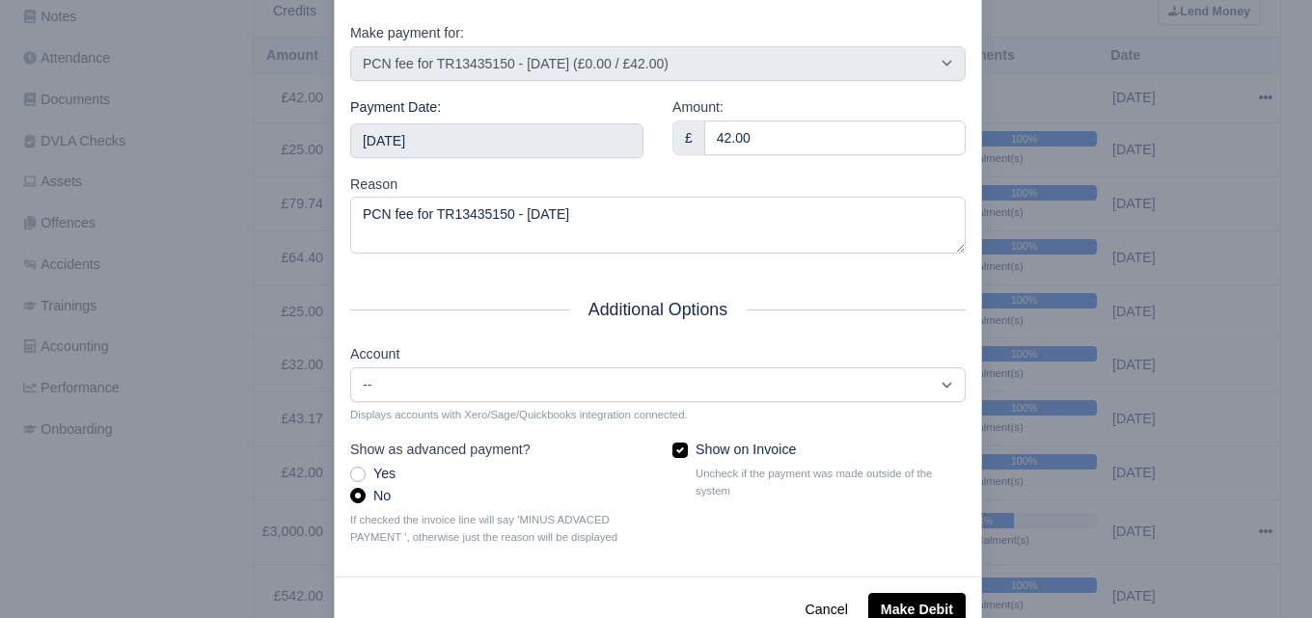
scroll to position [277, 0]
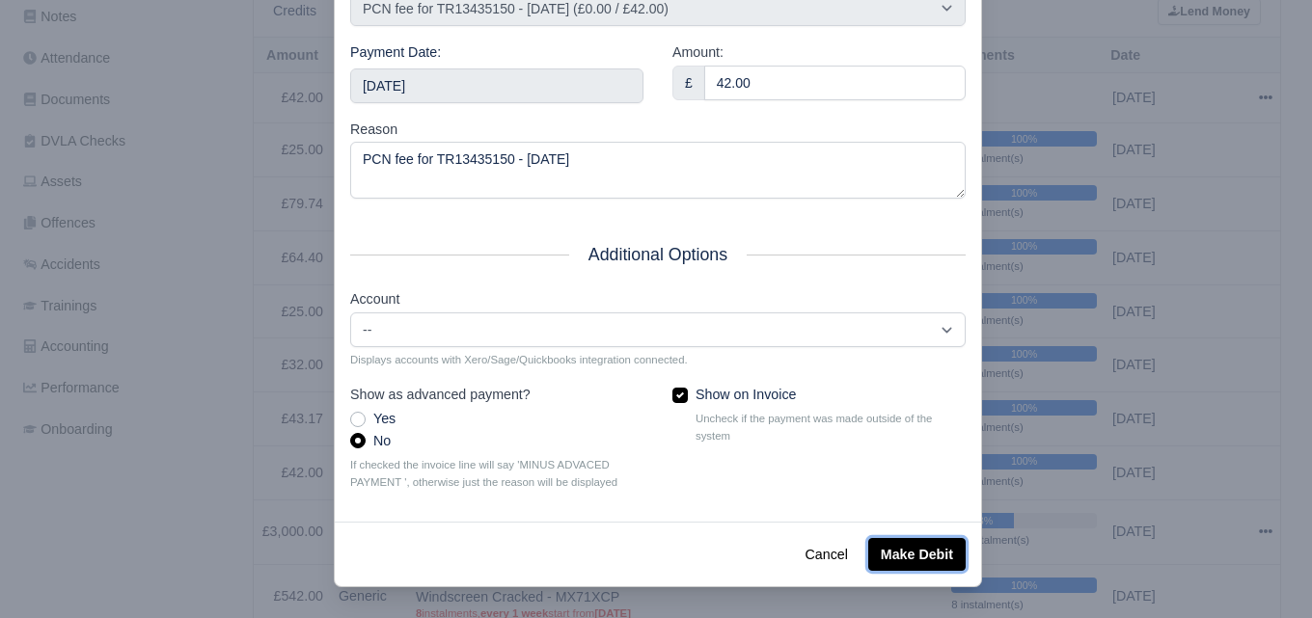
click at [920, 552] on button "Make Debit" at bounding box center [916, 554] width 97 height 33
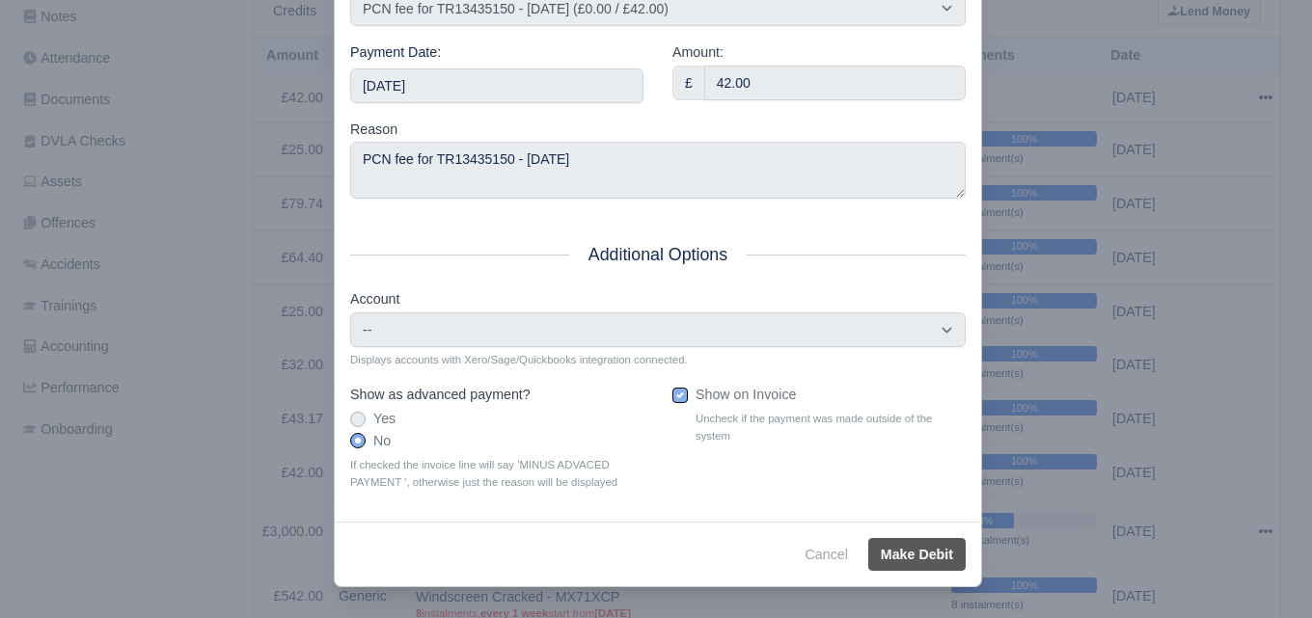
type input "2025-09-13T23:59:59+01:00"
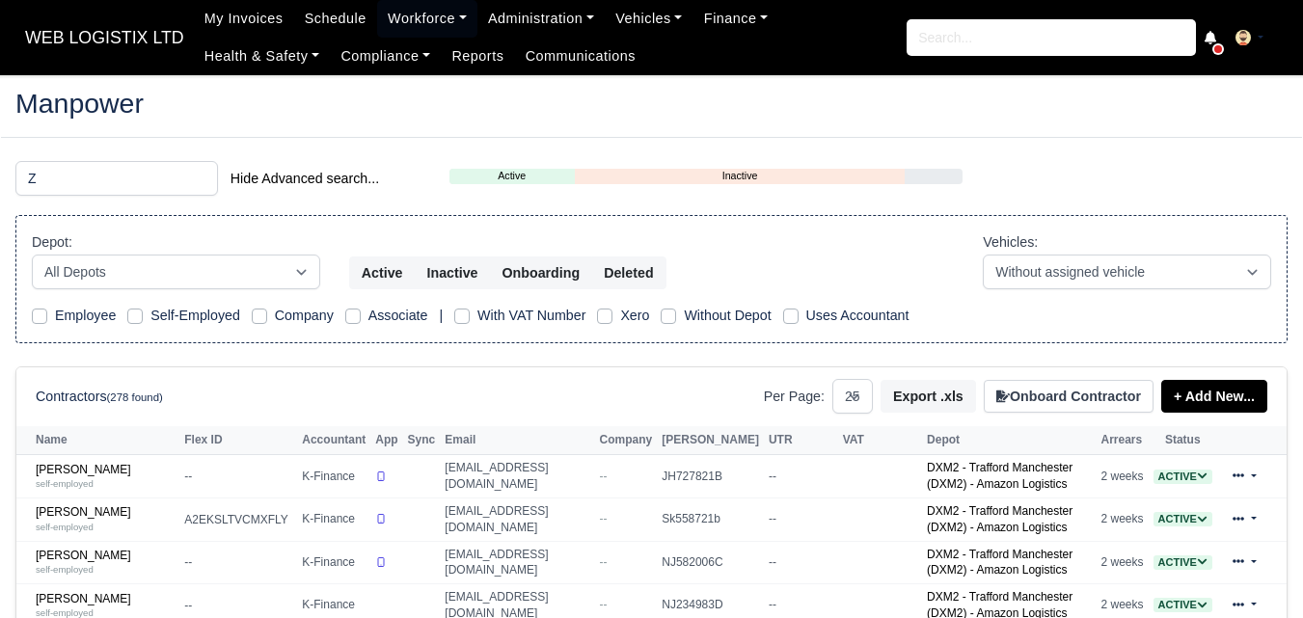
select select "25"
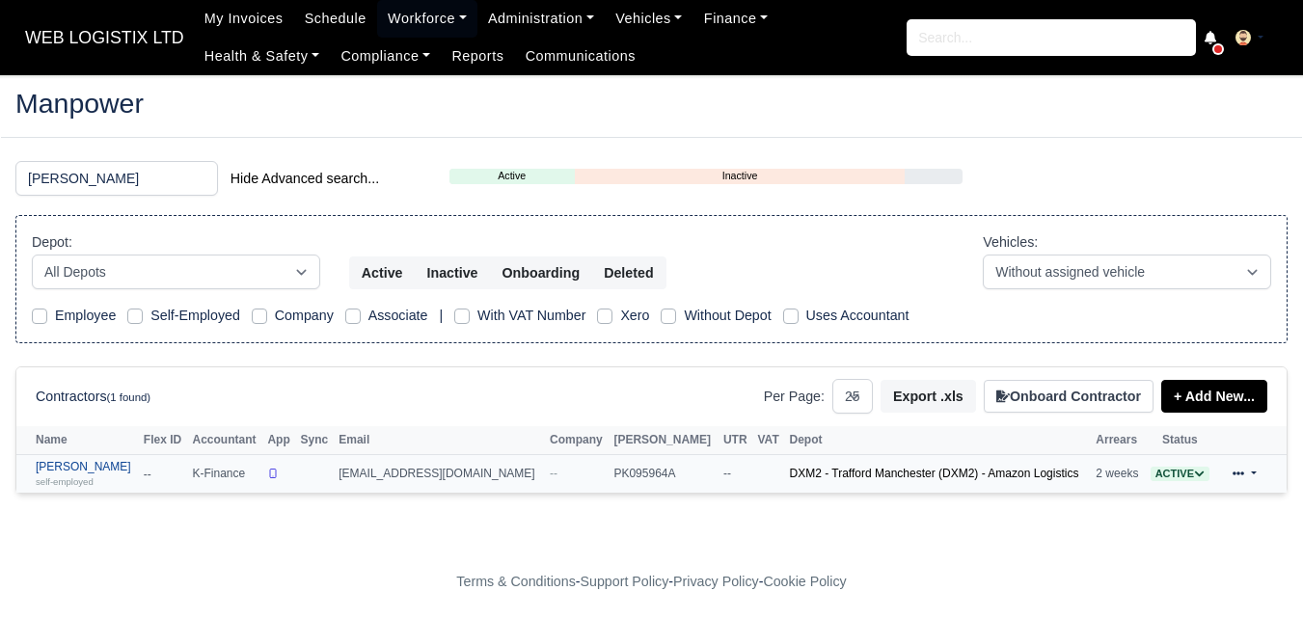
type input "ZUHAIB"
click at [112, 479] on div "self-employed" at bounding box center [85, 481] width 98 height 14
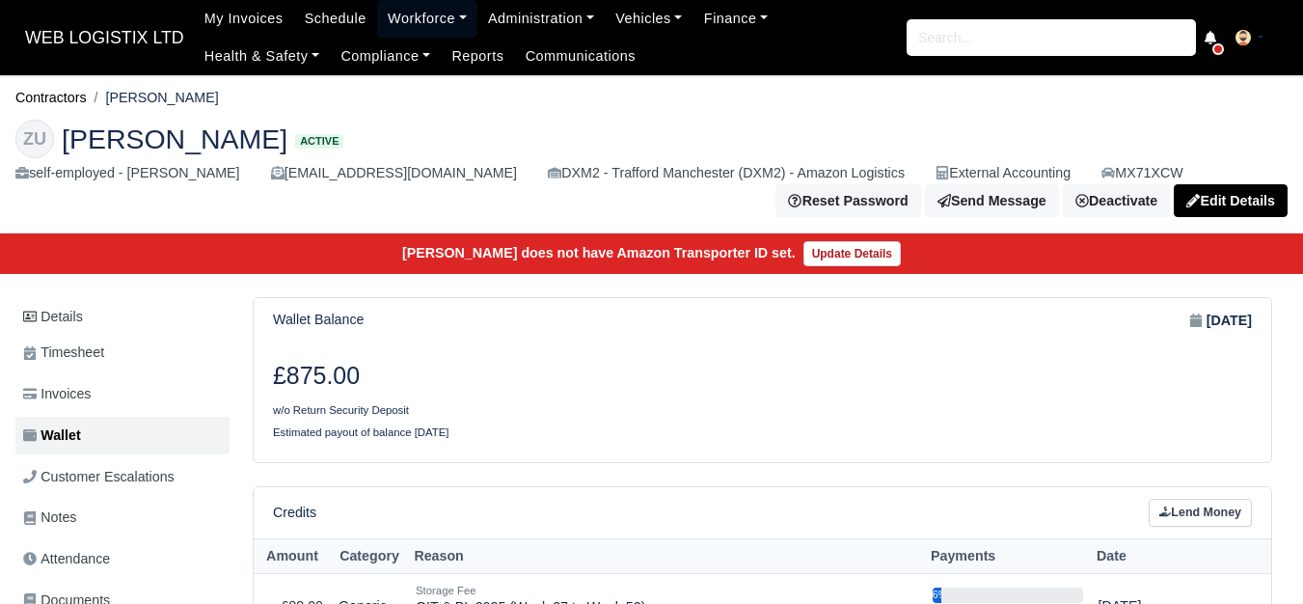
click at [418, 17] on link "Workforce" at bounding box center [427, 19] width 100 height 38
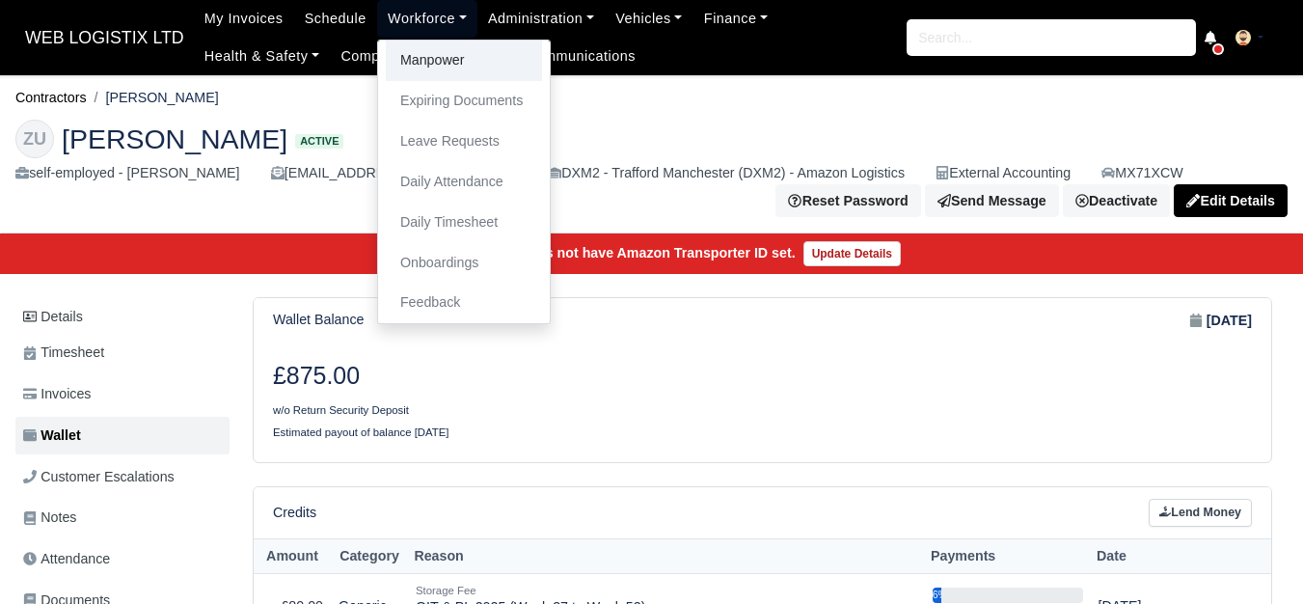
click at [425, 46] on link "Manpower" at bounding box center [464, 61] width 156 height 41
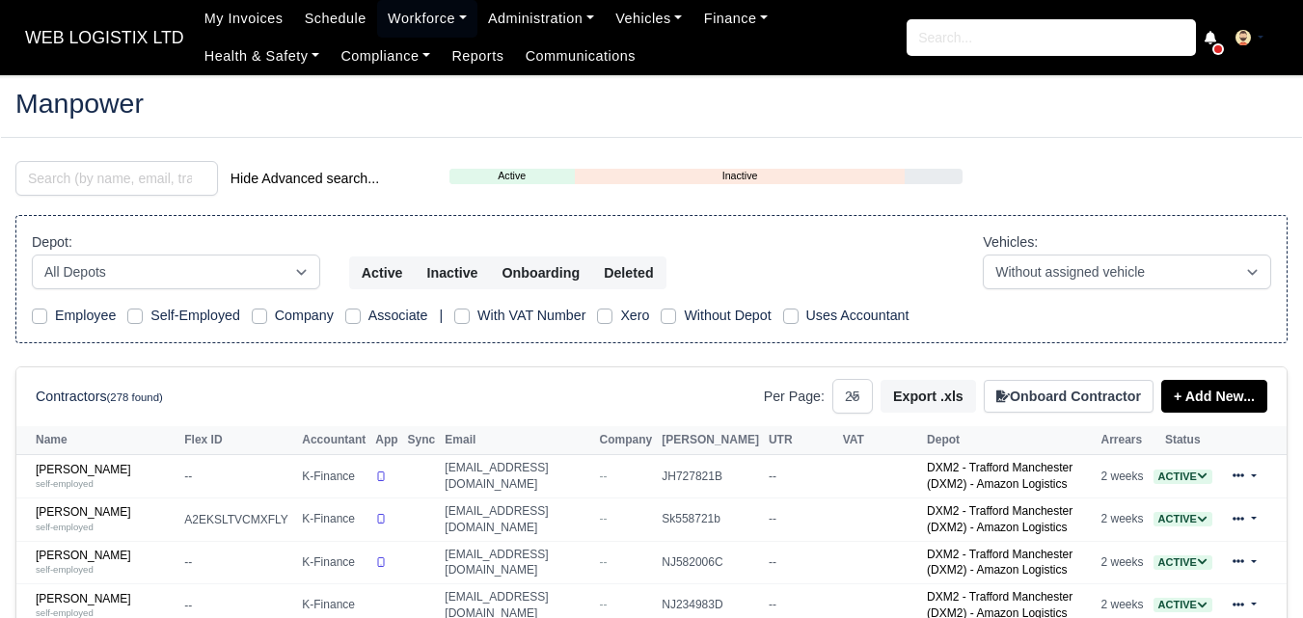
select select "25"
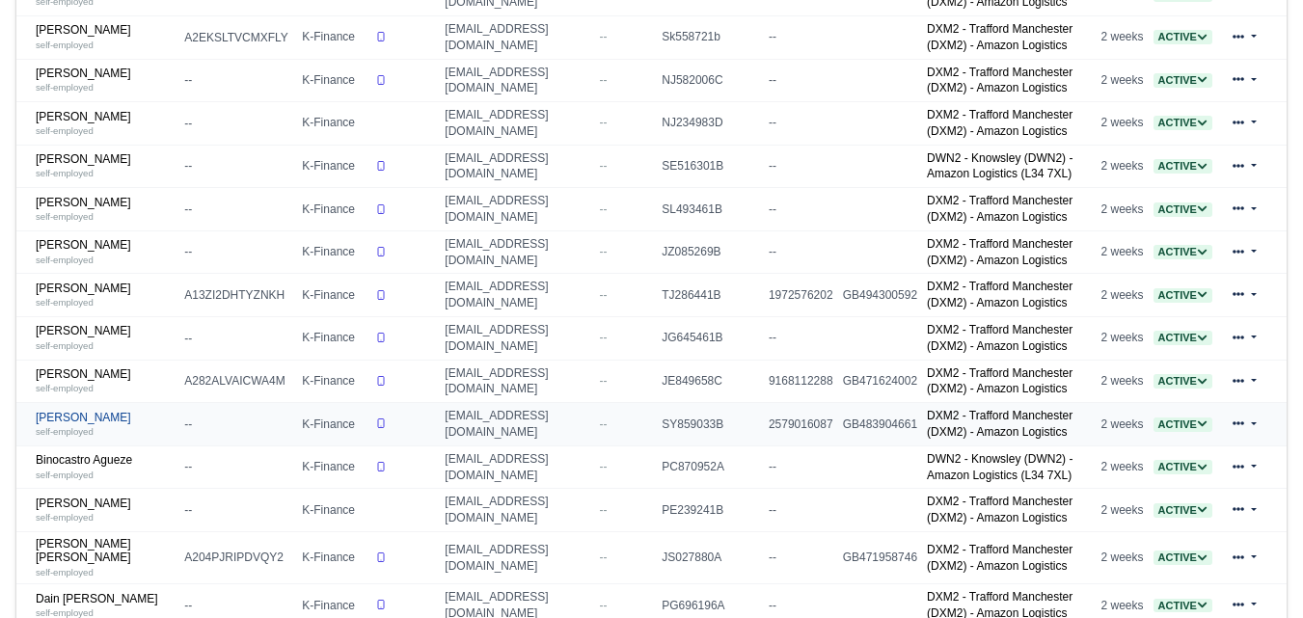
scroll to position [643, 0]
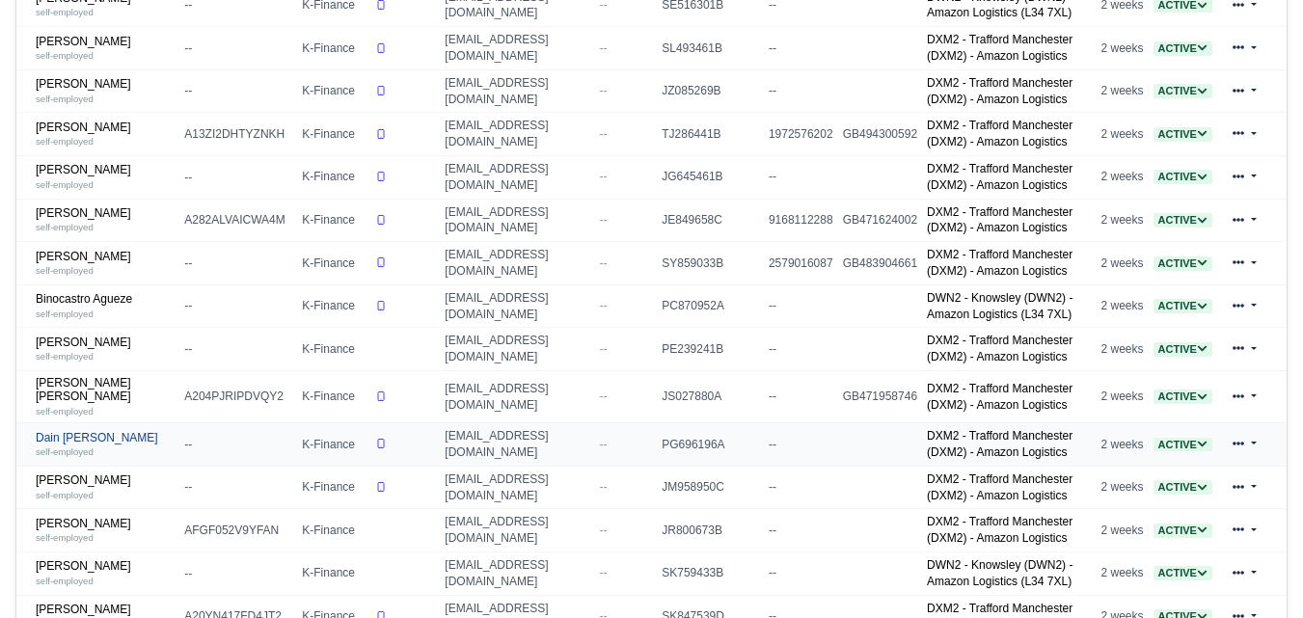
click at [79, 447] on link "Dain Keith Wareing self-employed" at bounding box center [105, 445] width 139 height 28
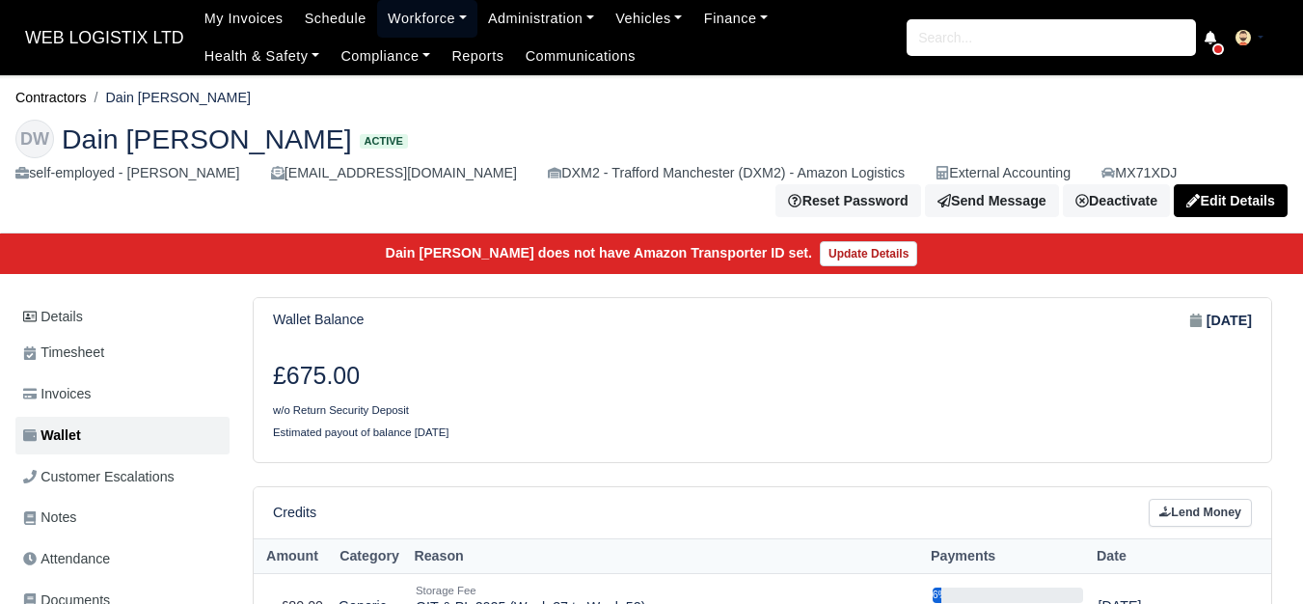
click at [429, 5] on link "Workforce" at bounding box center [427, 19] width 100 height 38
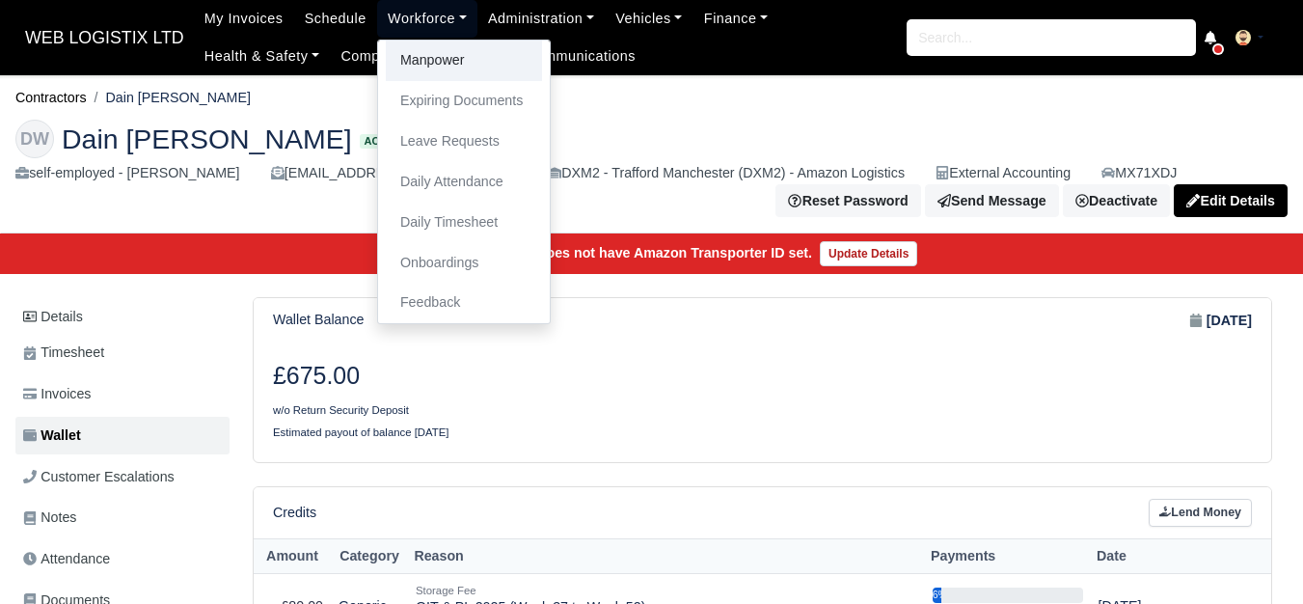
click at [419, 50] on link "Manpower" at bounding box center [464, 61] width 156 height 41
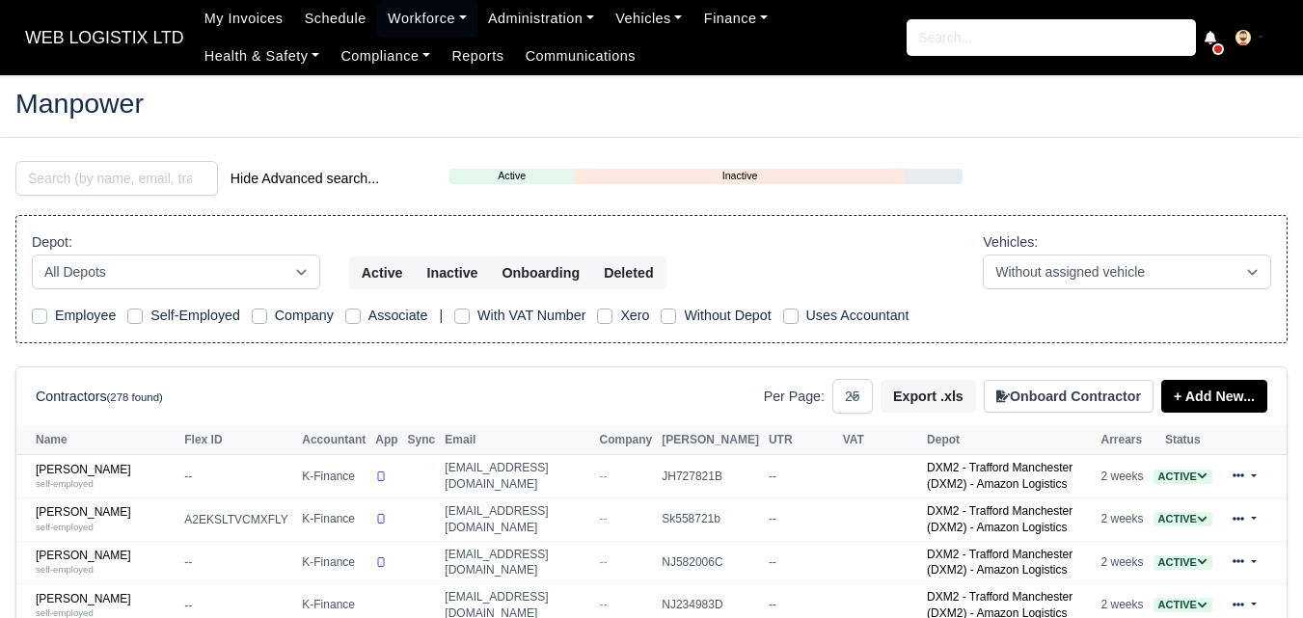
select select "25"
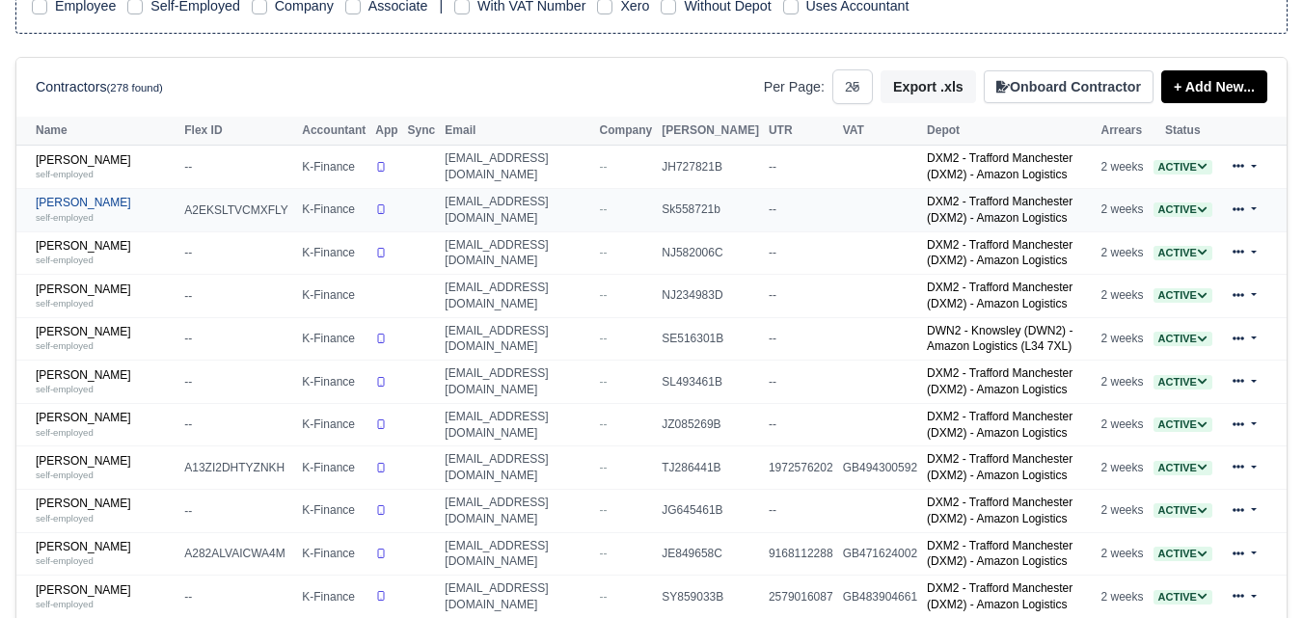
scroll to position [321, 0]
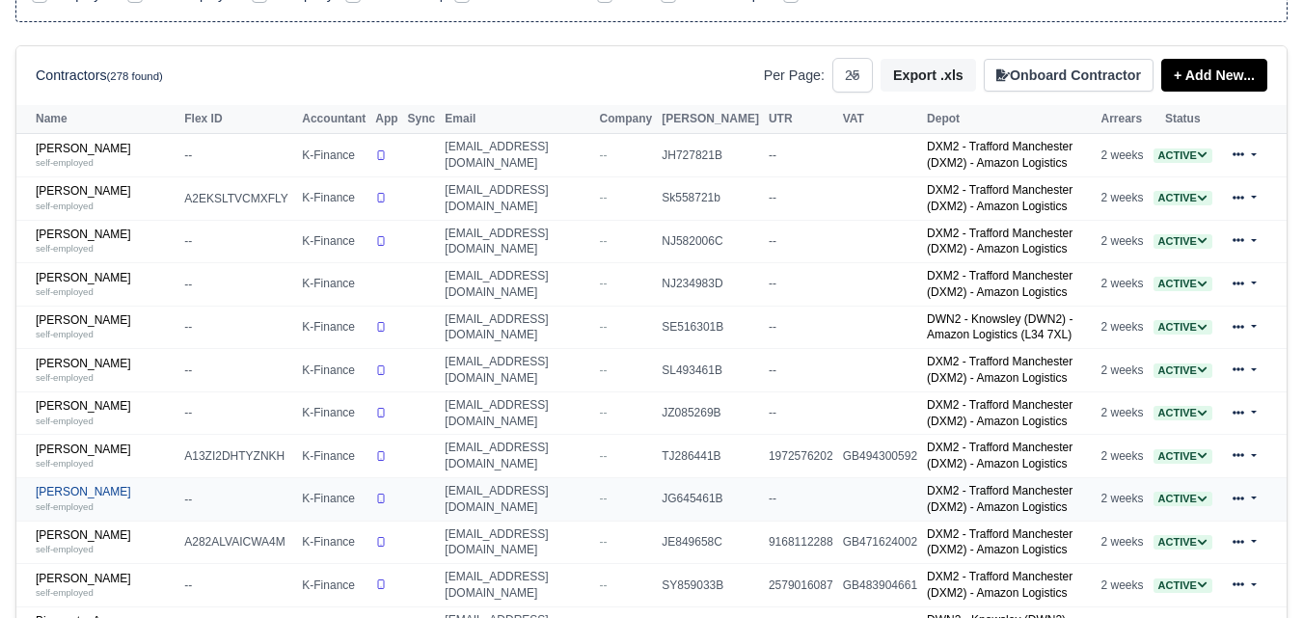
click at [92, 501] on link "Arfan Aziz Qureshi self-employed" at bounding box center [105, 499] width 139 height 28
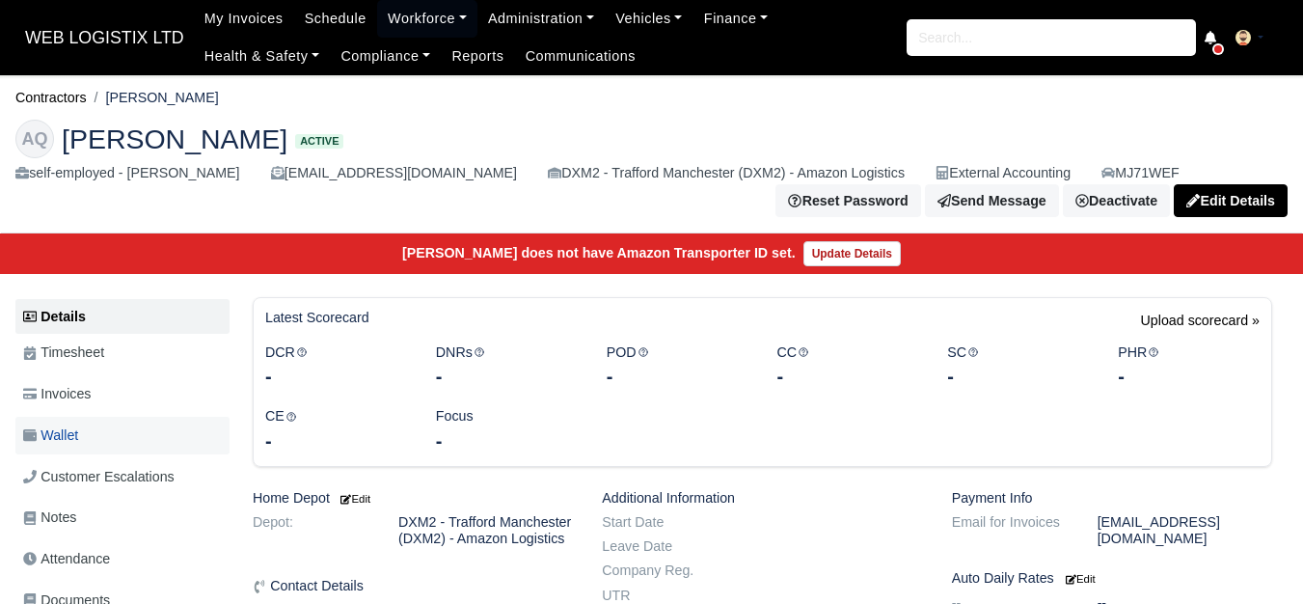
click at [108, 434] on link "Wallet" at bounding box center [122, 436] width 214 height 38
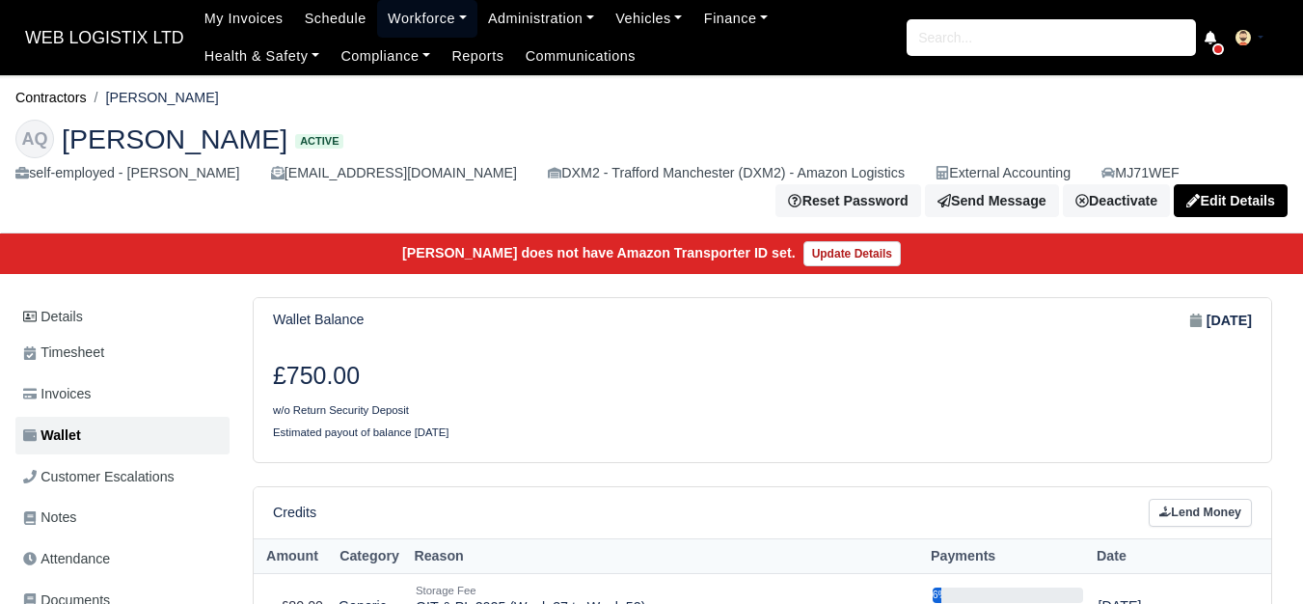
click at [416, 19] on link "Workforce" at bounding box center [427, 19] width 100 height 38
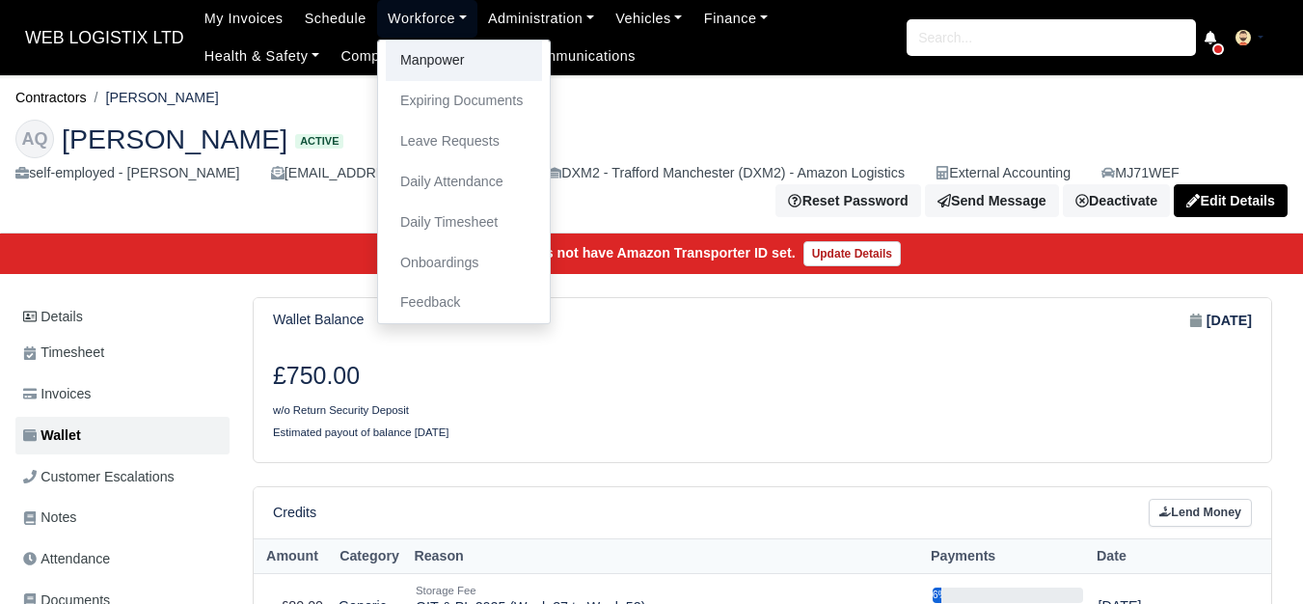
click at [420, 68] on link "Manpower" at bounding box center [464, 61] width 156 height 41
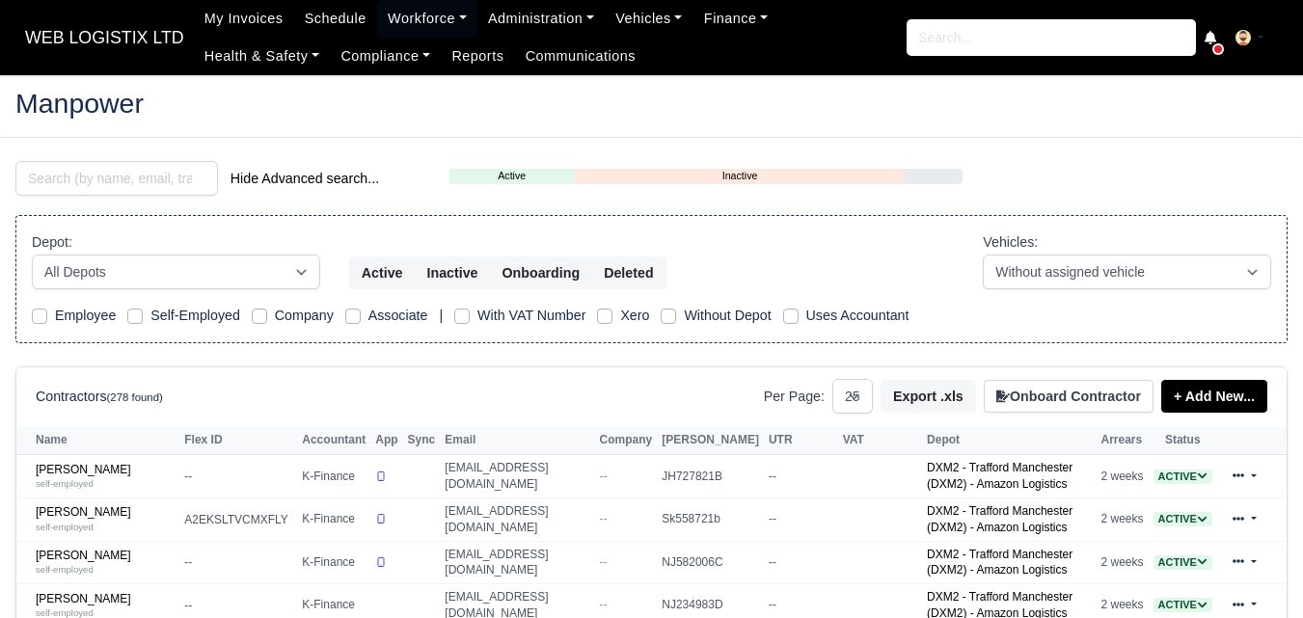
select select "25"
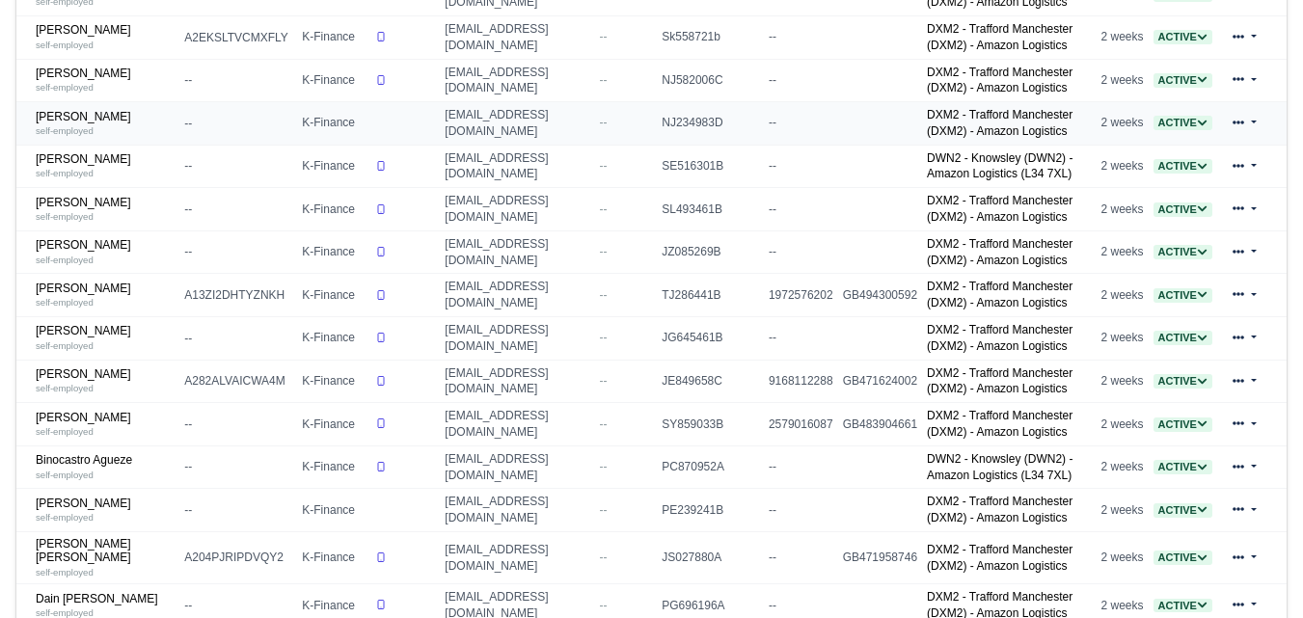
scroll to position [482, 0]
click at [32, 126] on td "Ajithkumar Annadurai self-employed" at bounding box center [97, 123] width 163 height 43
click at [55, 119] on link "Ajithkumar Annadurai self-employed" at bounding box center [105, 124] width 139 height 28
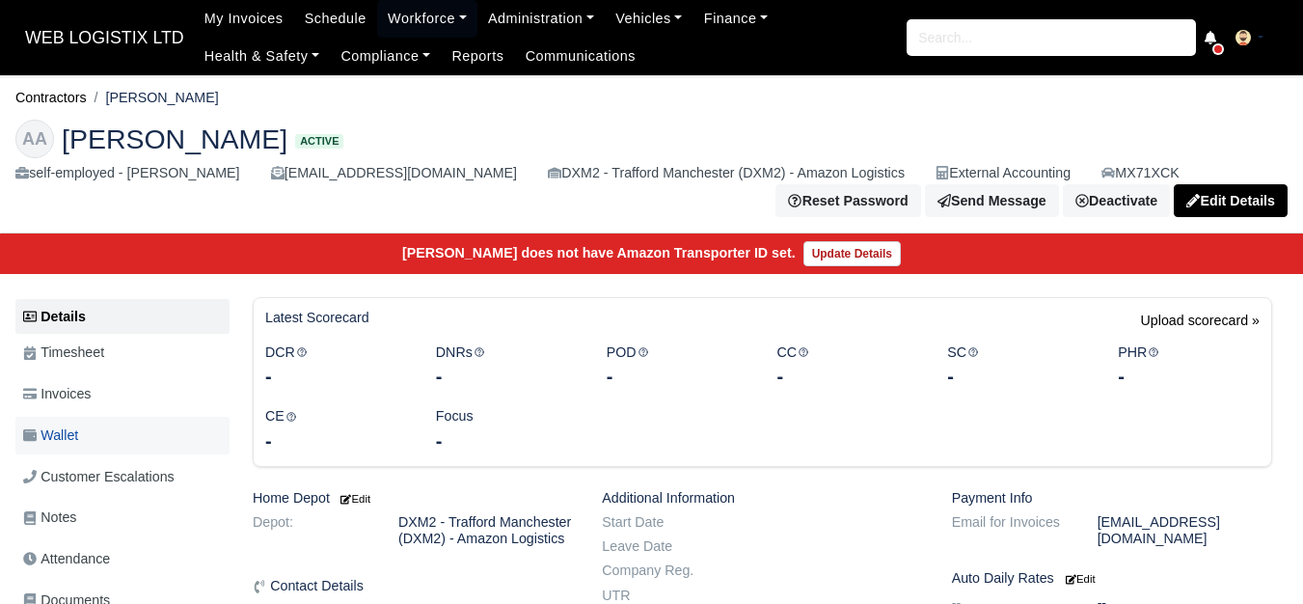
click at [110, 444] on link "Wallet" at bounding box center [122, 436] width 214 height 38
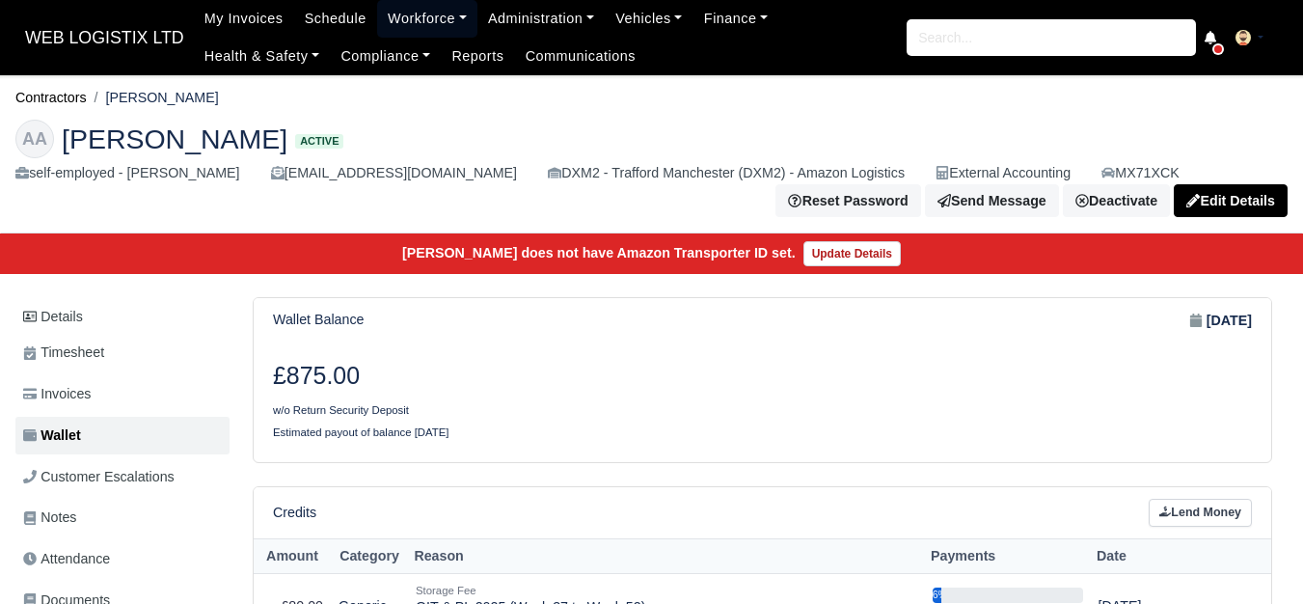
click at [408, 23] on link "Workforce" at bounding box center [427, 19] width 100 height 38
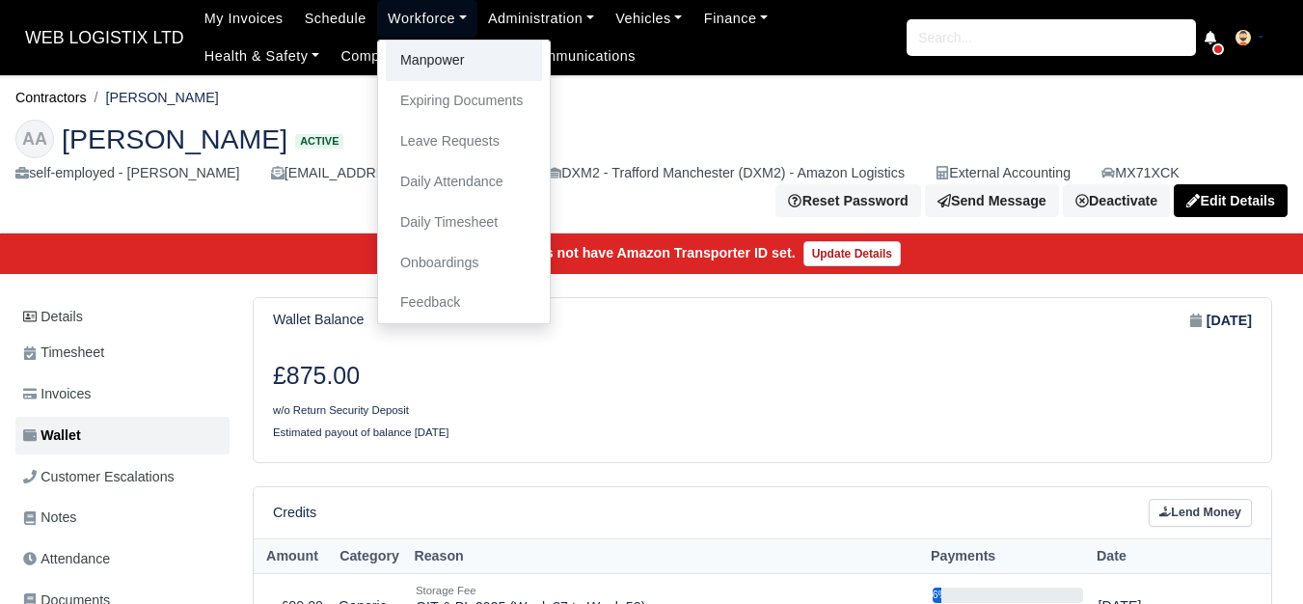
click at [418, 47] on link "Manpower" at bounding box center [464, 61] width 156 height 41
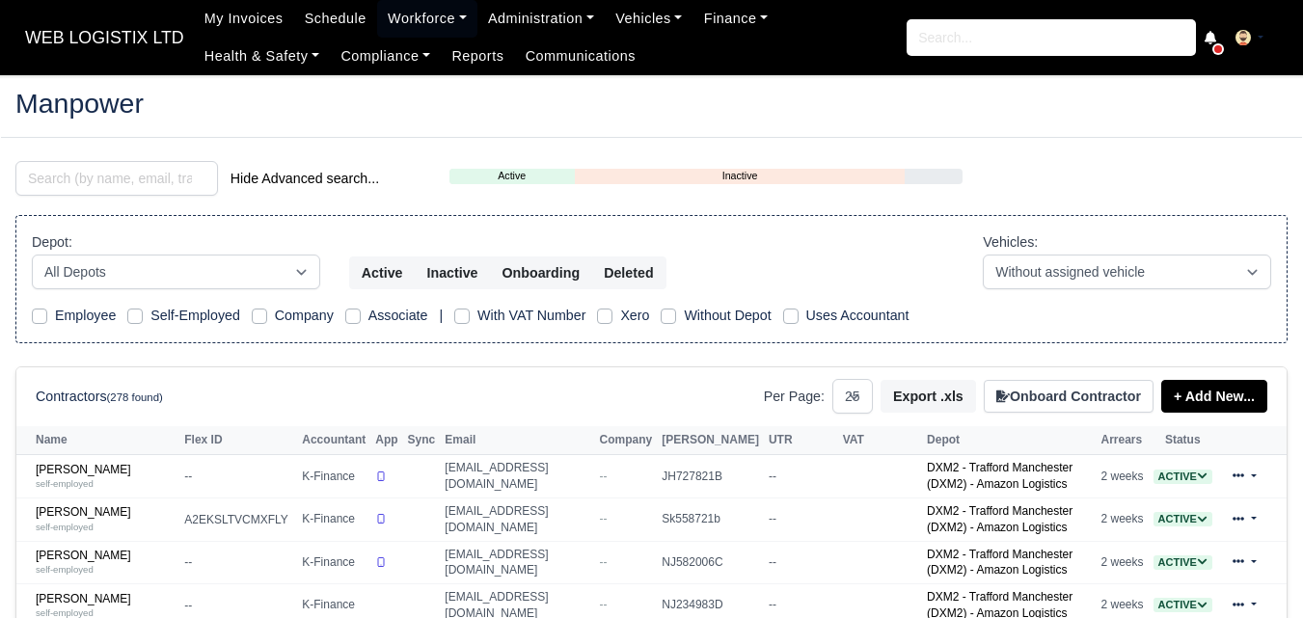
select select "25"
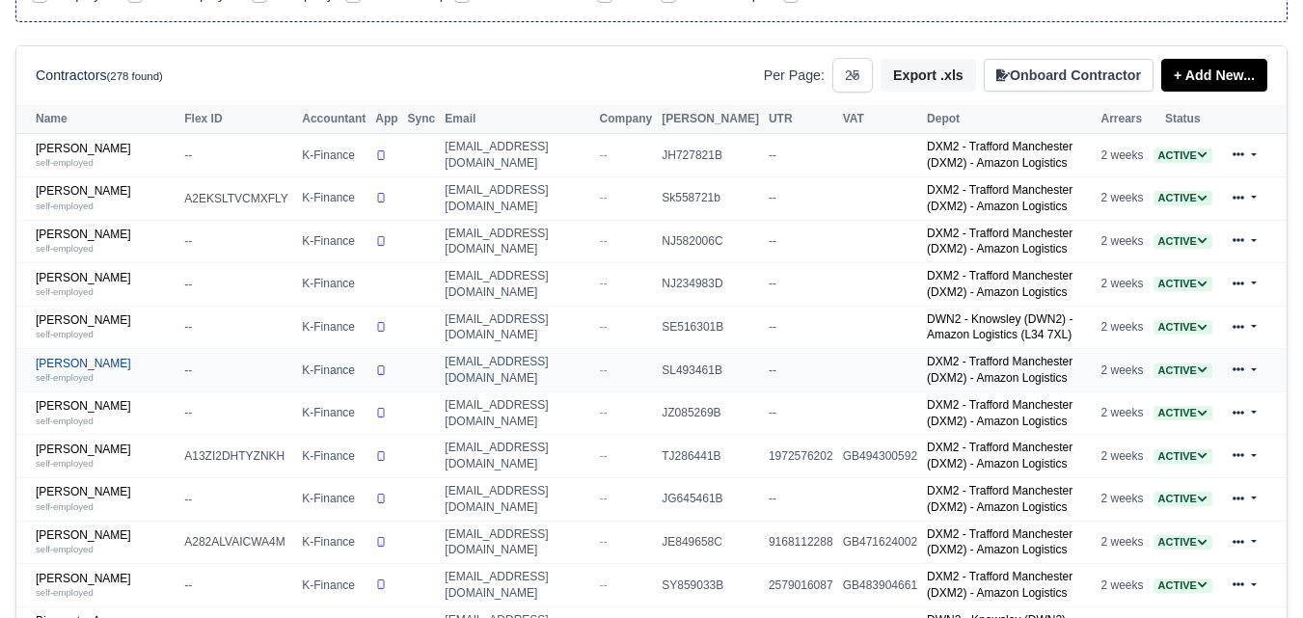
scroll to position [321, 0]
click at [68, 377] on link "[PERSON_NAME] self-employed" at bounding box center [105, 371] width 139 height 28
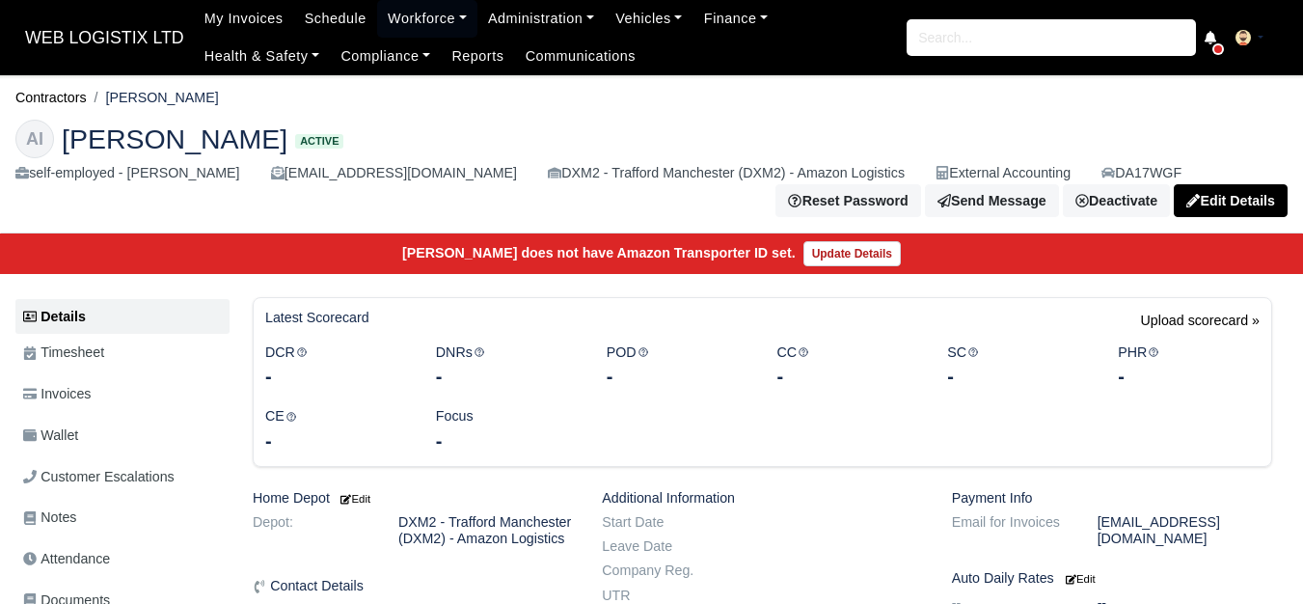
click at [85, 444] on link "Wallet" at bounding box center [122, 436] width 214 height 38
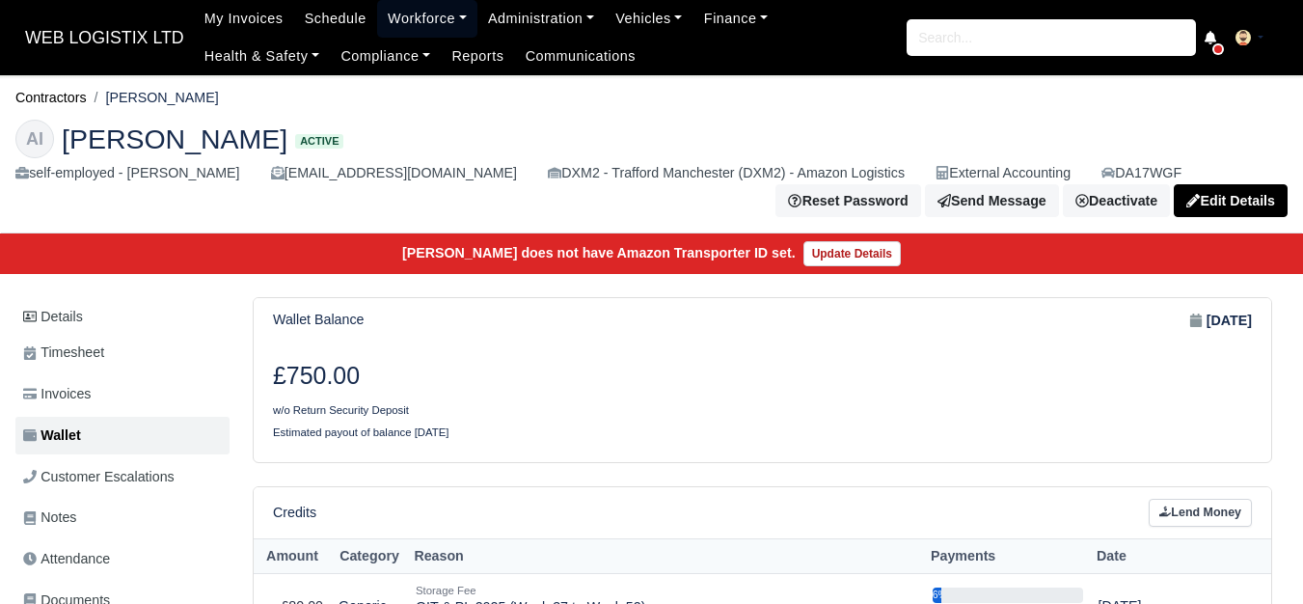
click at [414, 6] on link "Workforce" at bounding box center [427, 19] width 100 height 38
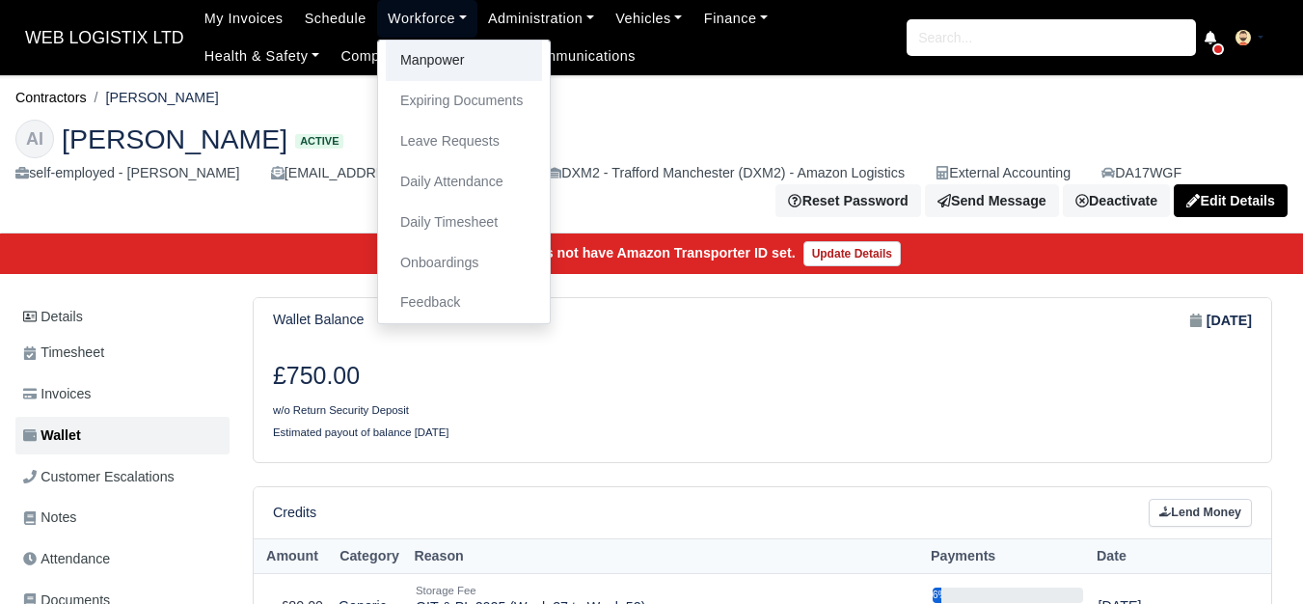
click at [416, 53] on link "Manpower" at bounding box center [464, 61] width 156 height 41
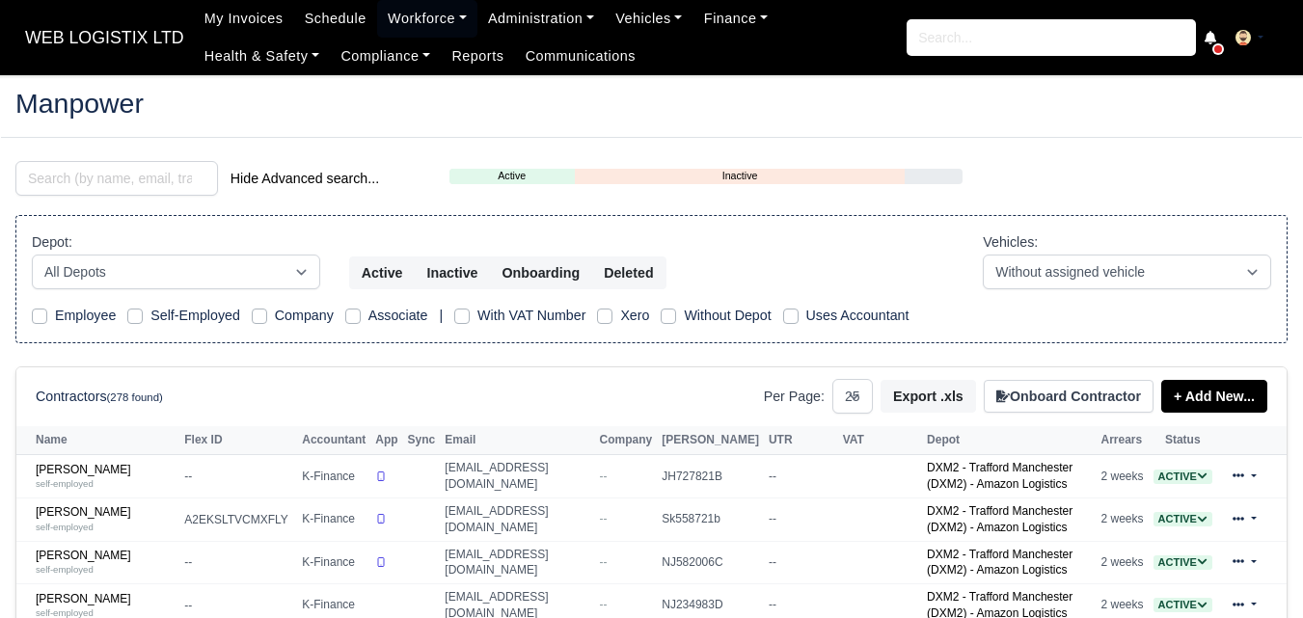
select select "25"
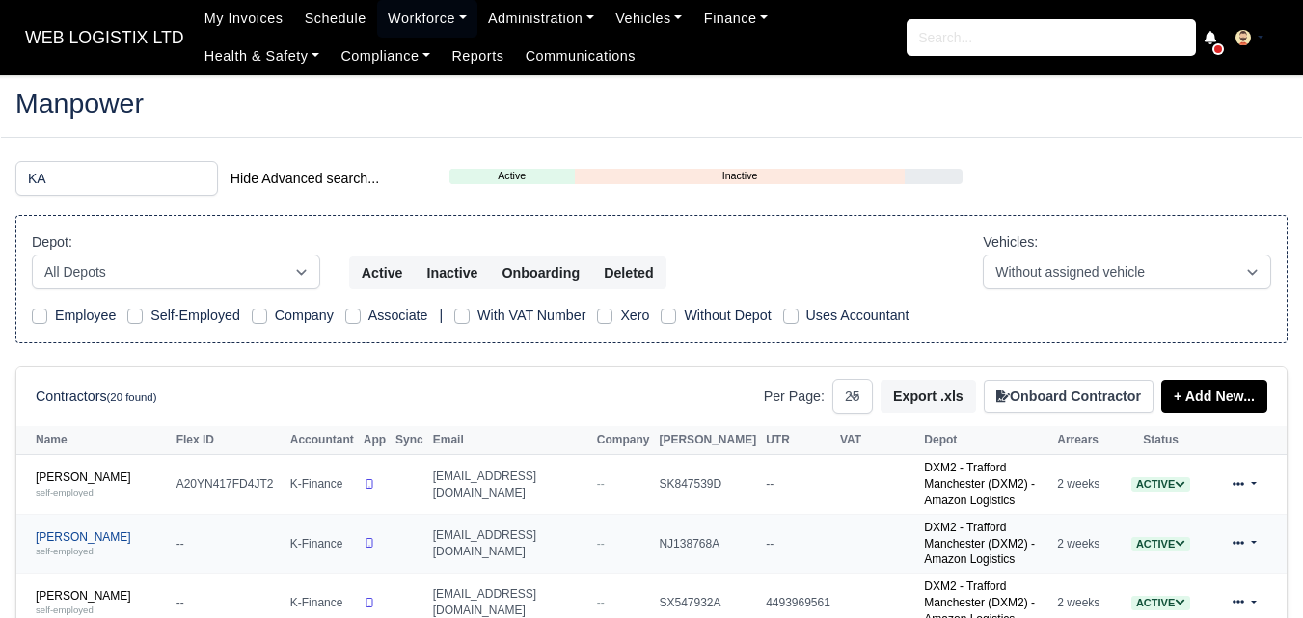
type input "KA"
click at [91, 530] on link "[PERSON_NAME] self-employed" at bounding box center [101, 544] width 131 height 28
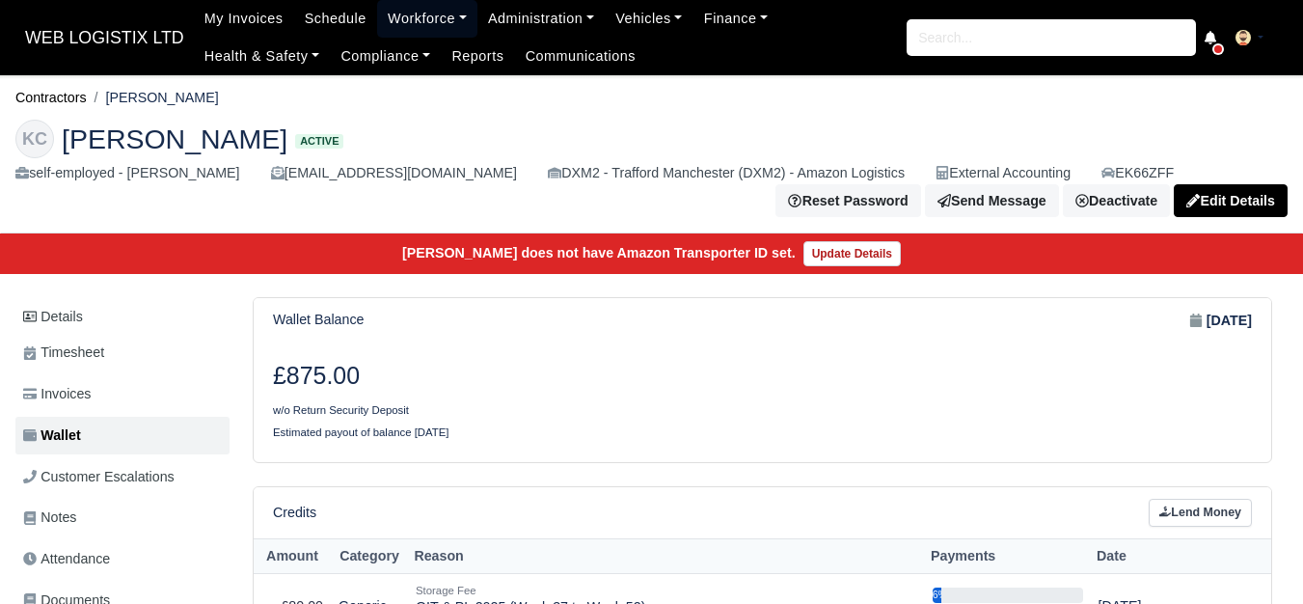
click at [389, 17] on link "Workforce" at bounding box center [427, 19] width 100 height 38
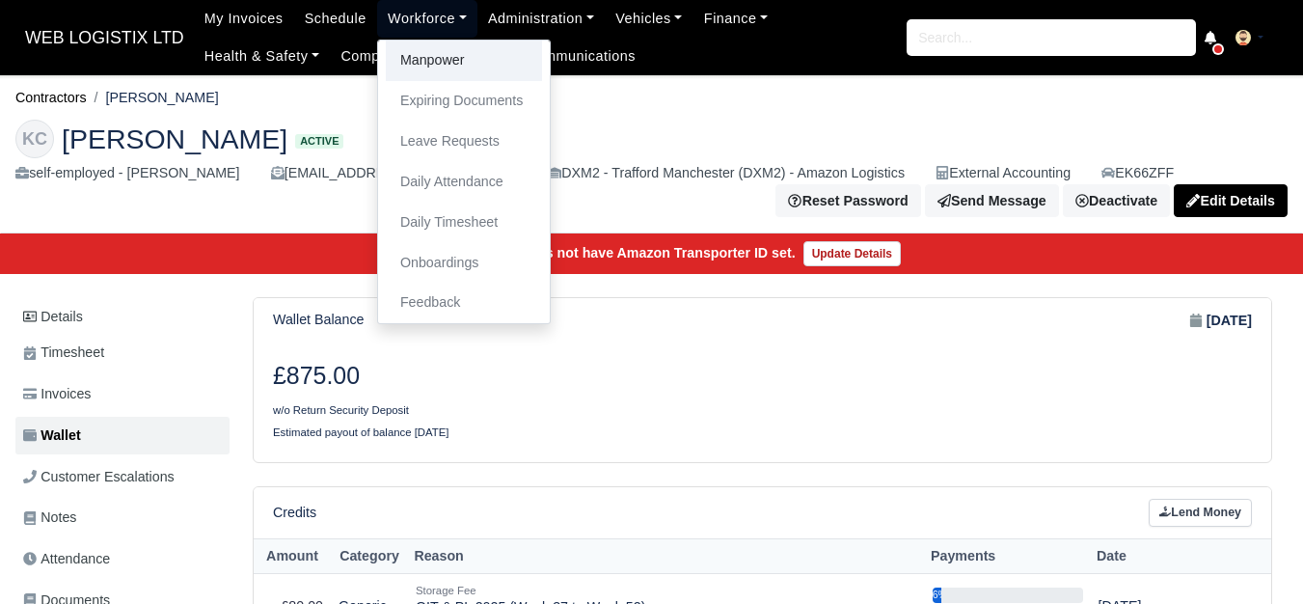
click at [421, 51] on link "Manpower" at bounding box center [464, 61] width 156 height 41
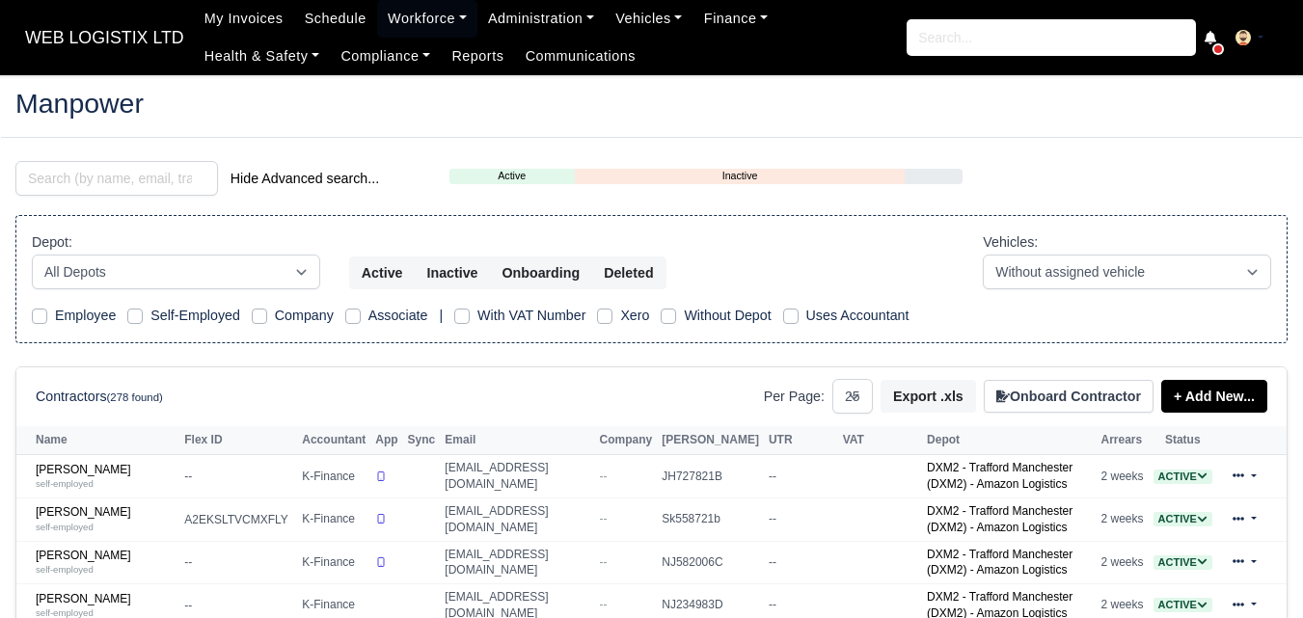
select select "25"
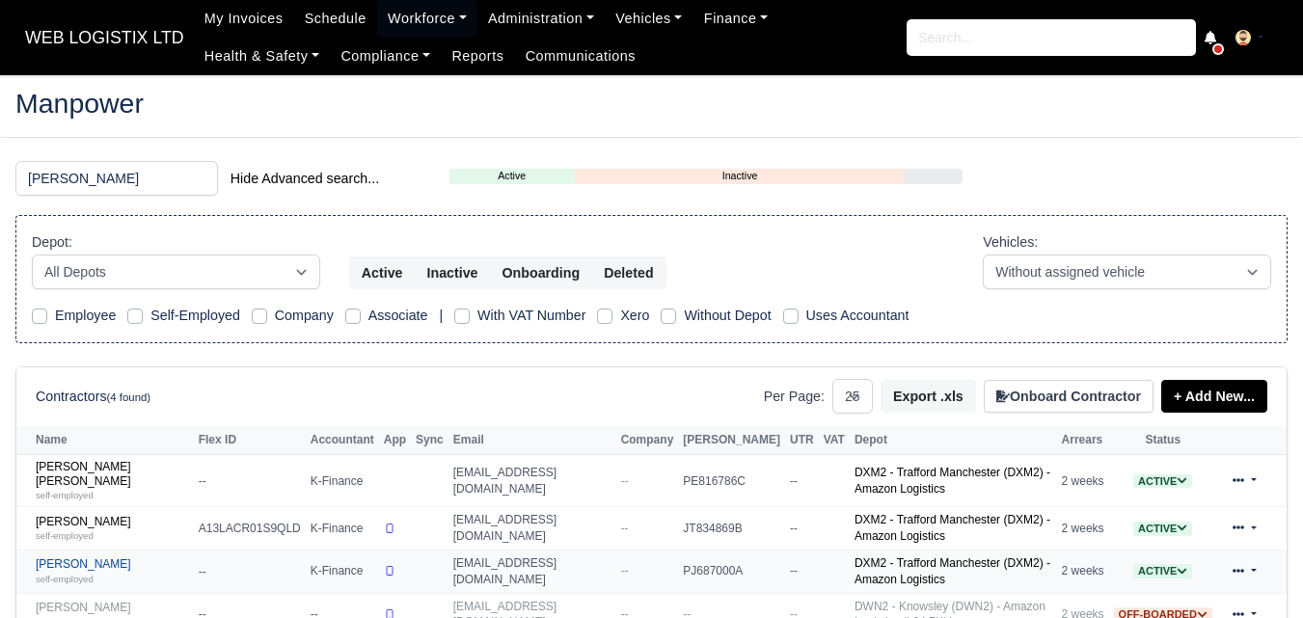
type input "LUKE"
click at [64, 557] on link "Luke Weir self-employed" at bounding box center [112, 571] width 153 height 28
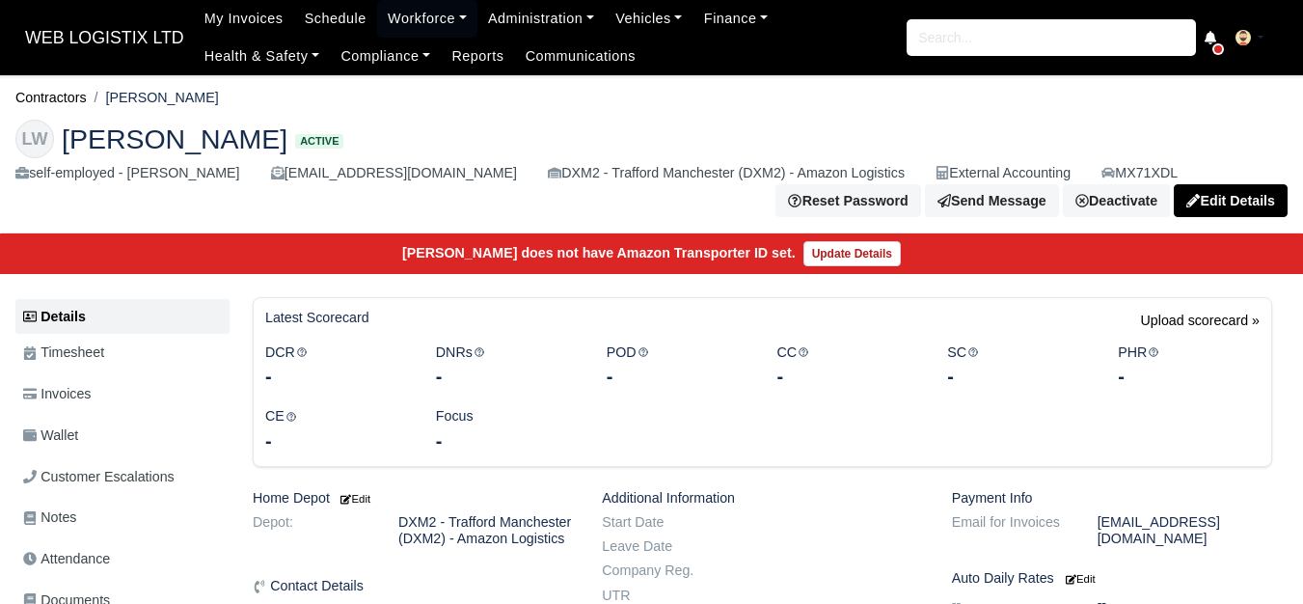
click at [72, 443] on span "Wallet" at bounding box center [50, 435] width 55 height 22
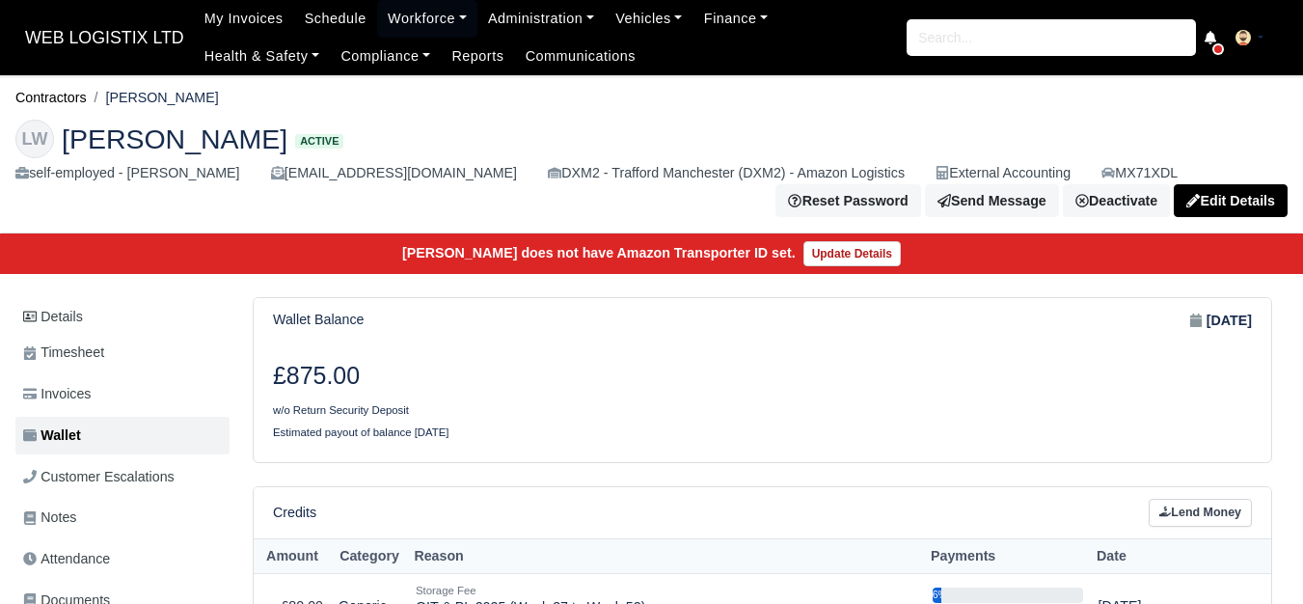
click at [570, 369] on h3 "£875.00" at bounding box center [510, 376] width 475 height 29
